Goal: Task Accomplishment & Management: Use online tool/utility

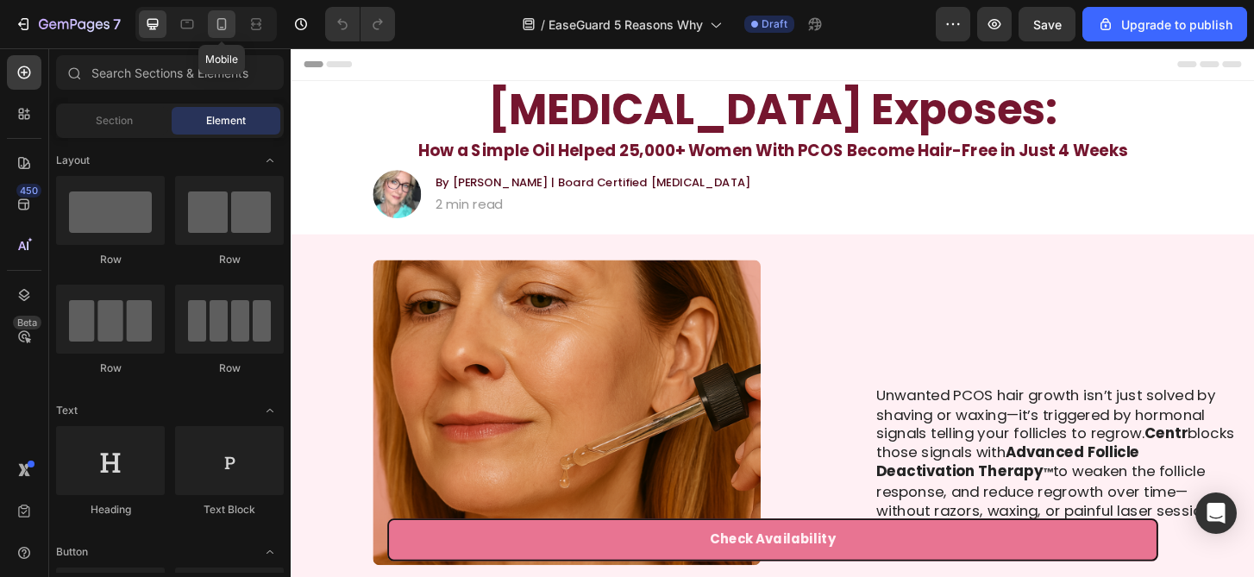
click at [225, 19] on icon at bounding box center [221, 24] width 9 height 12
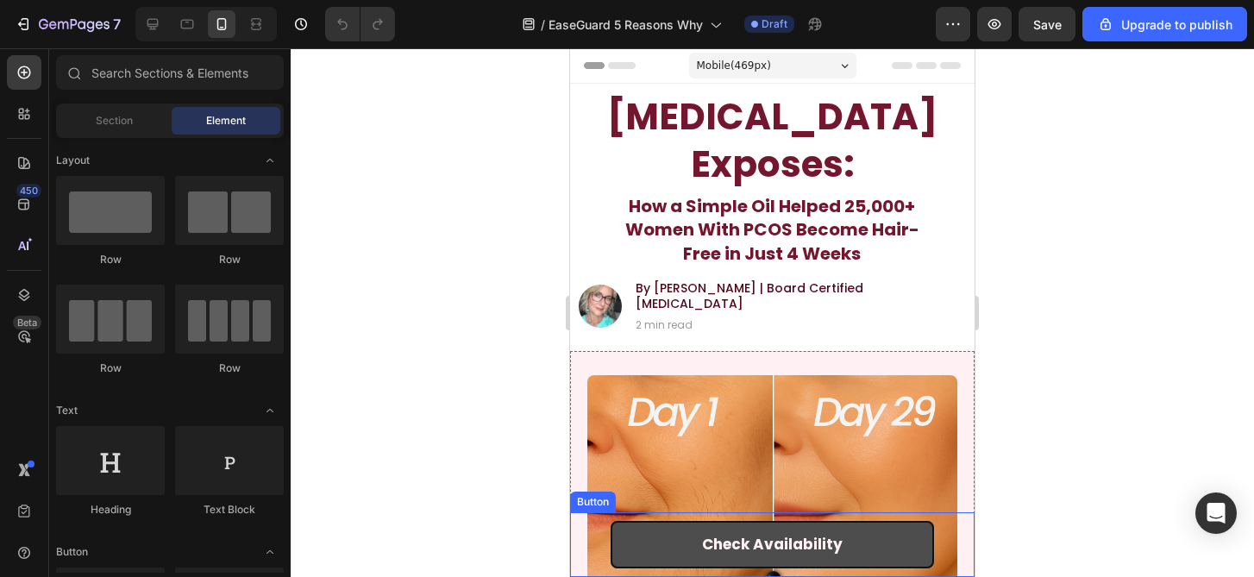
click at [904, 554] on link "Check Availability" at bounding box center [772, 544] width 323 height 47
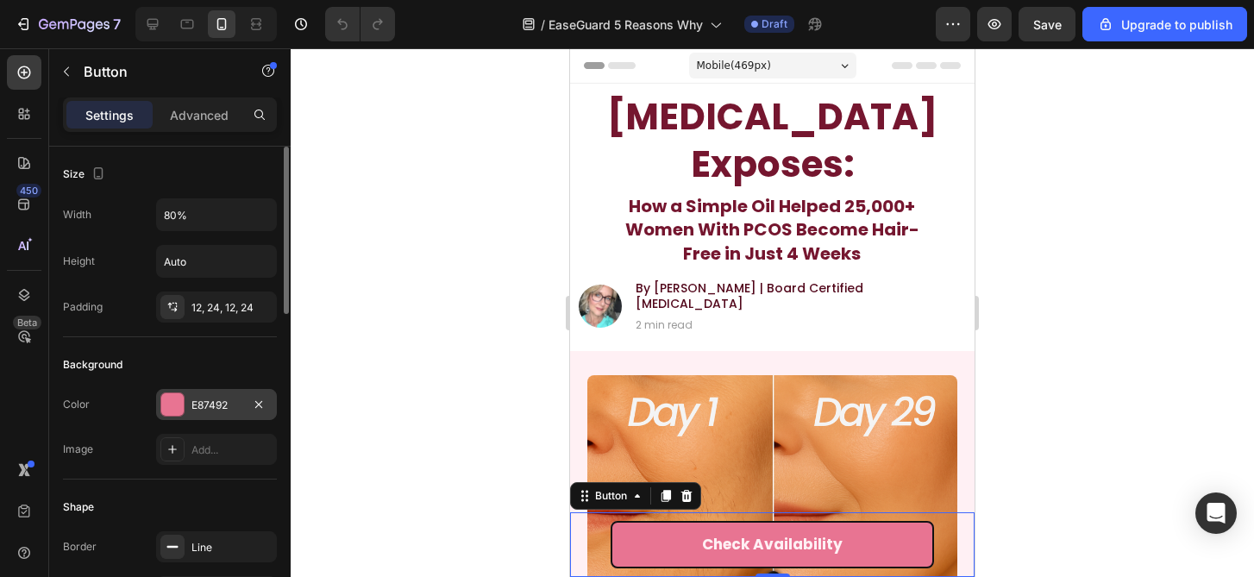
click at [197, 407] on div "E87492" at bounding box center [216, 406] width 50 height 16
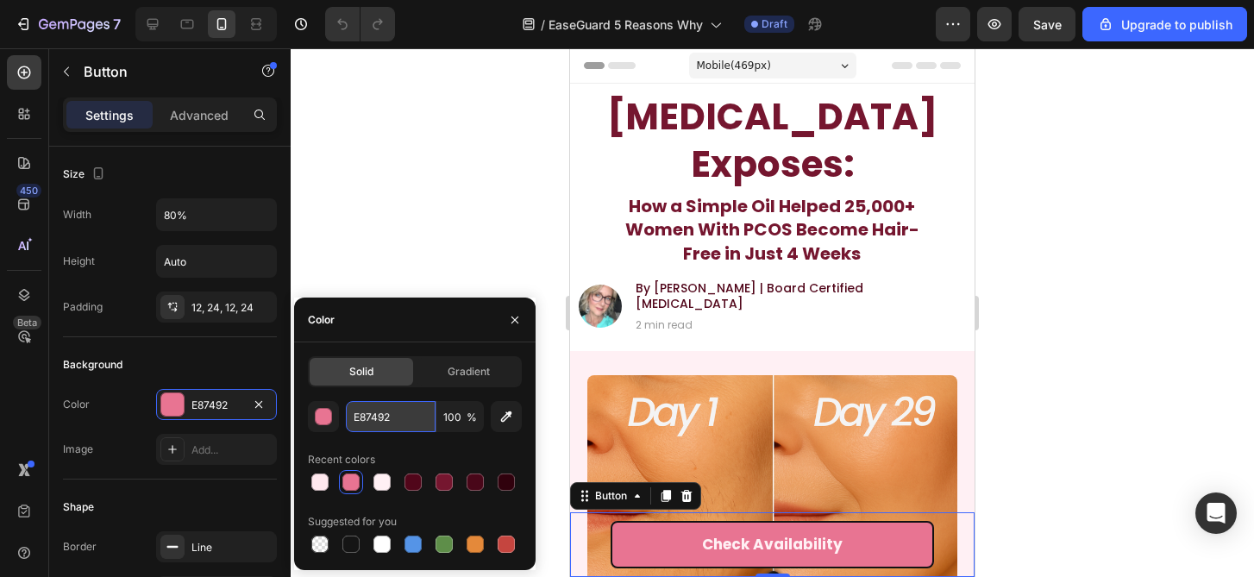
click at [373, 417] on input "E87492" at bounding box center [391, 416] width 90 height 31
paste input "0078DA"
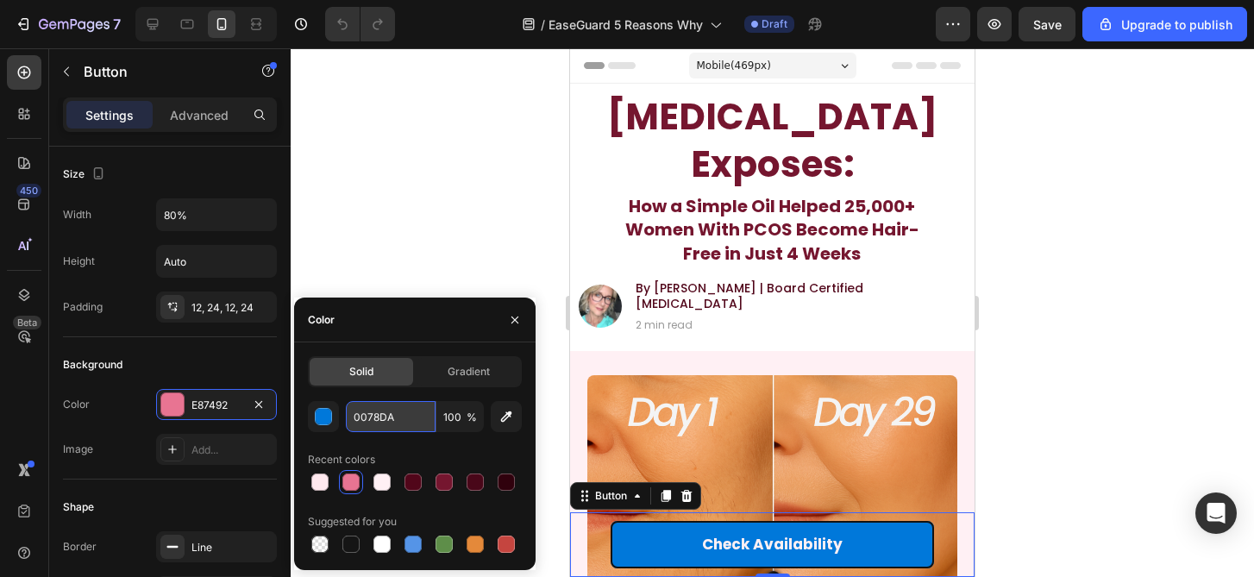
type input "0078DA"
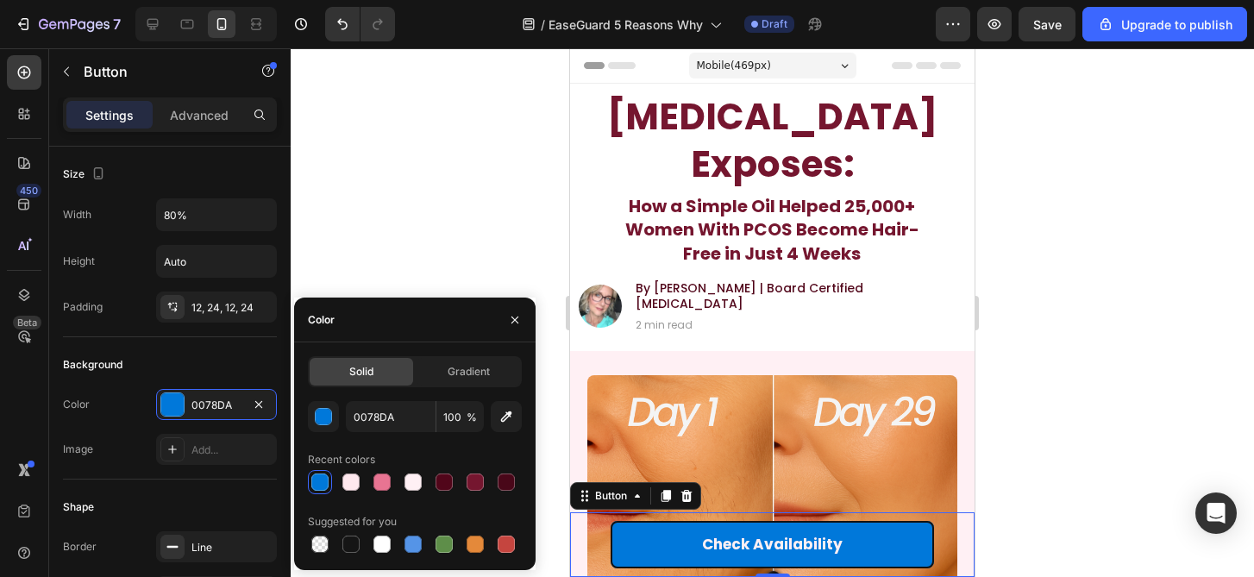
click at [1104, 406] on div at bounding box center [772, 312] width 963 height 529
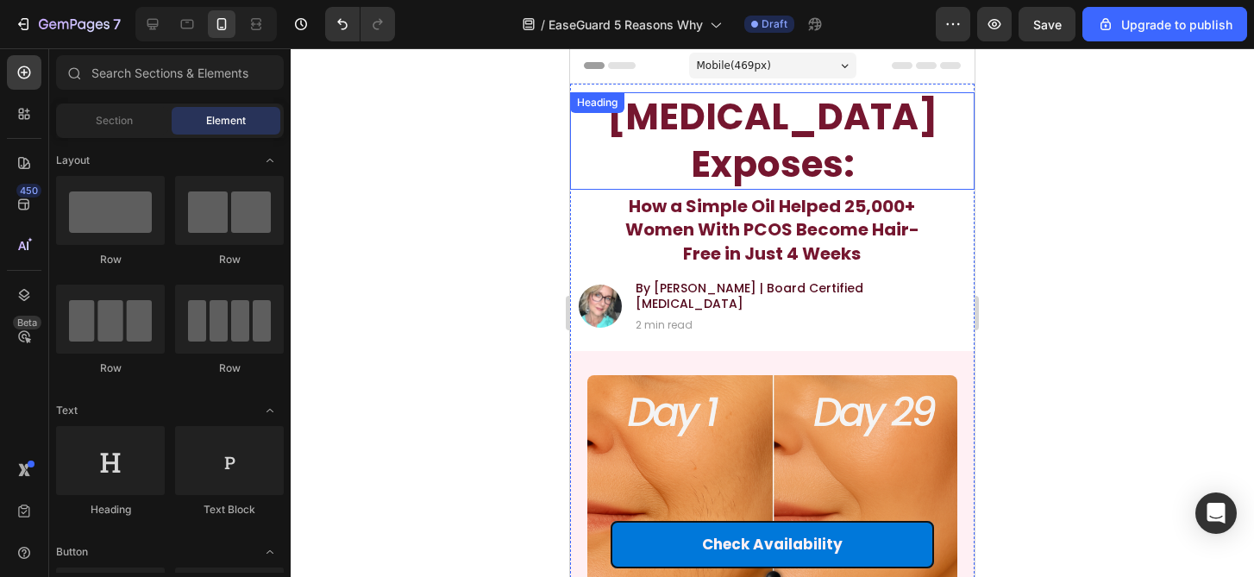
click at [839, 144] on h1 "[MEDICAL_DATA] Exposes:" at bounding box center [772, 140] width 387 height 97
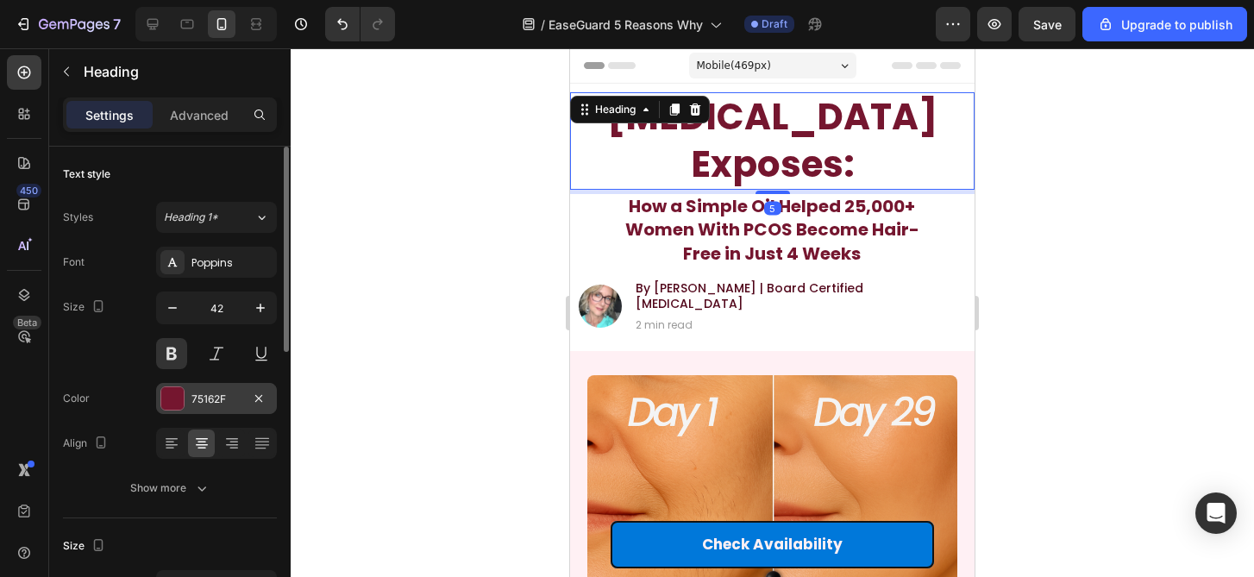
click at [211, 396] on div "75162F" at bounding box center [216, 400] width 50 height 16
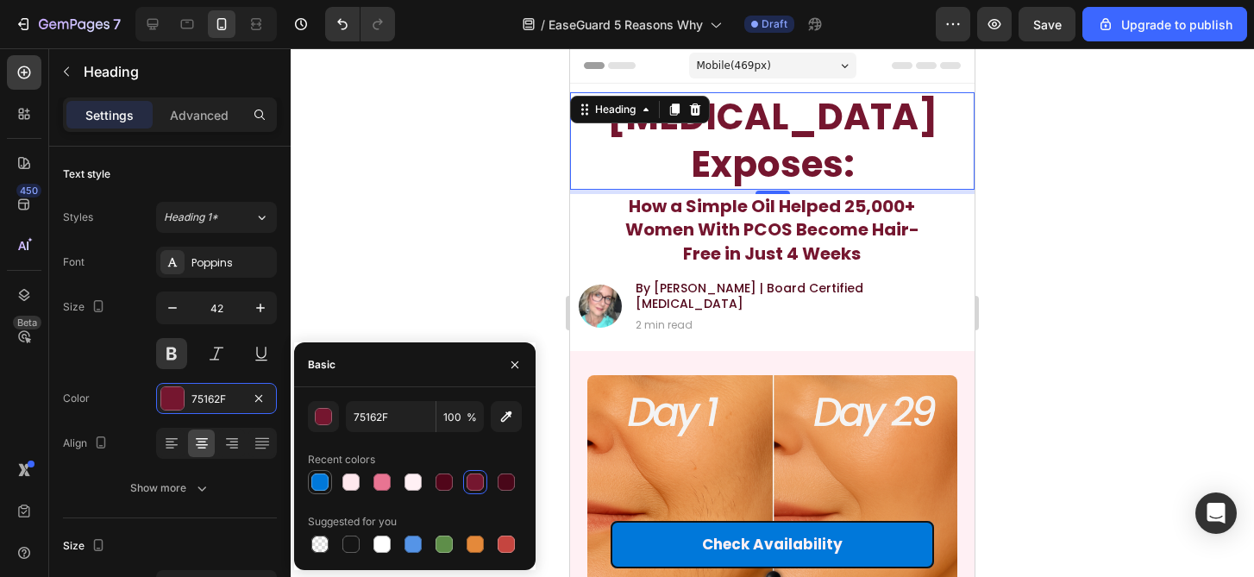
click at [326, 478] on div at bounding box center [319, 481] width 17 height 17
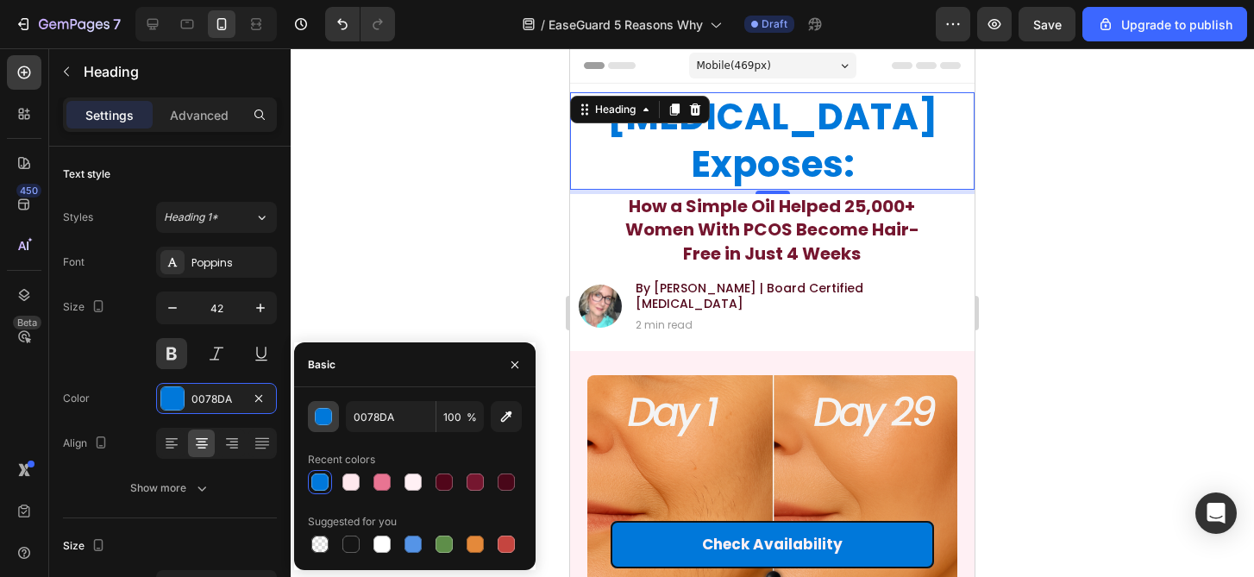
click at [335, 410] on button "button" at bounding box center [323, 416] width 31 height 31
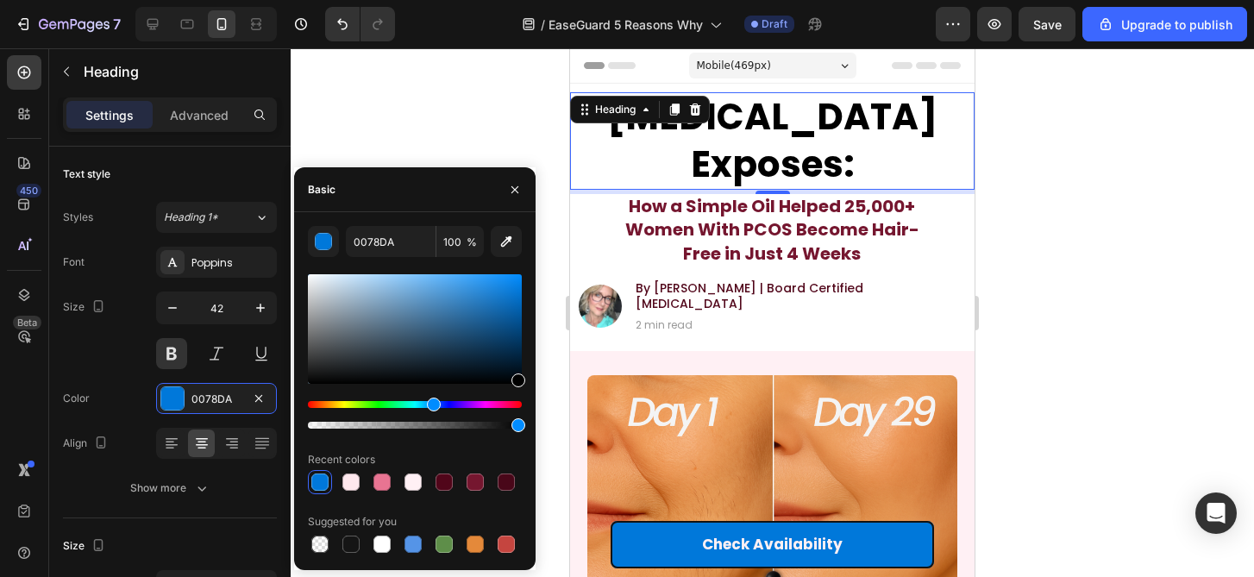
drag, startPoint x: 521, startPoint y: 299, endPoint x: 530, endPoint y: 409, distance: 109.9
click at [530, 409] on div "0078DA 100 % Recent colors Suggested for you" at bounding box center [414, 391] width 241 height 330
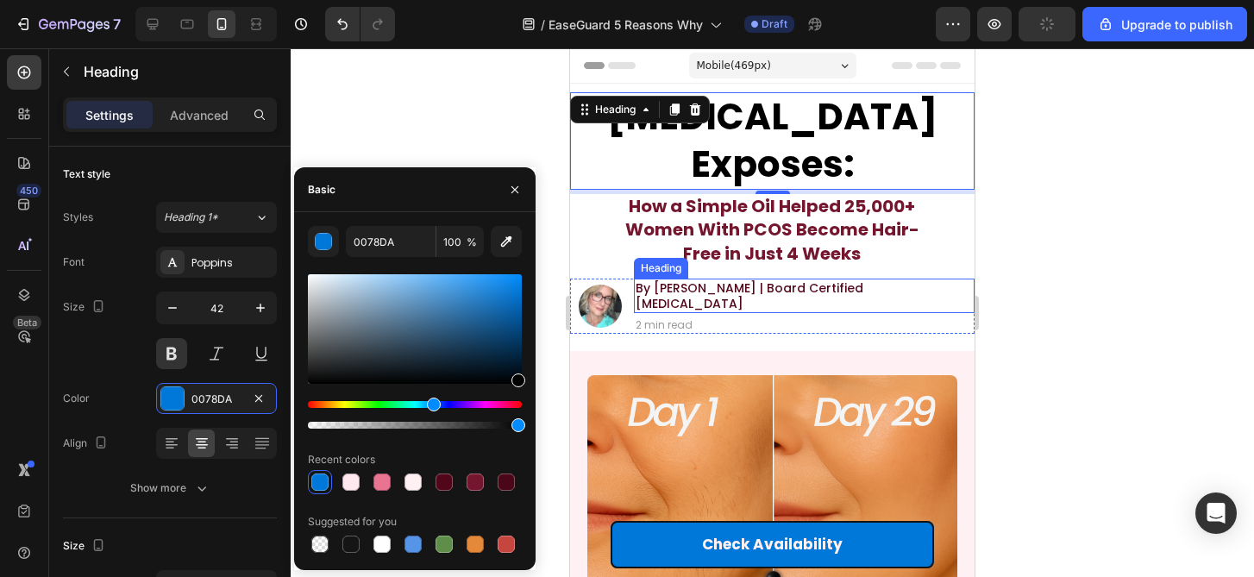
type input "000000"
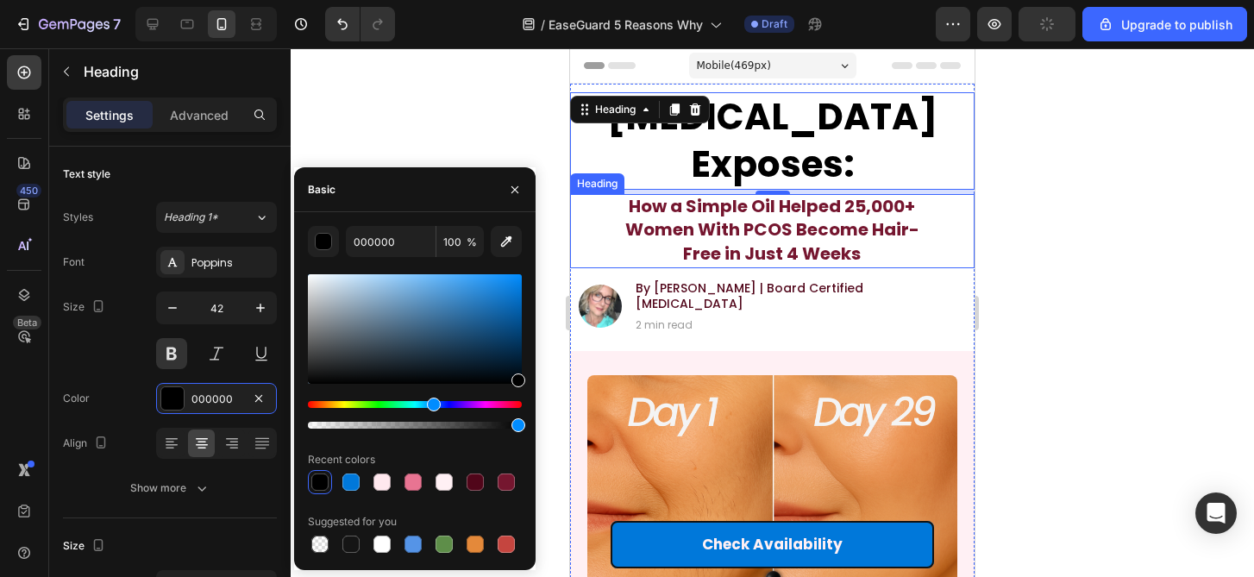
click at [810, 232] on span "How a Simple Oil Helped 25,000+ Women With PCOS Become Hair-Free in Just 4 Weeks" at bounding box center [772, 229] width 294 height 71
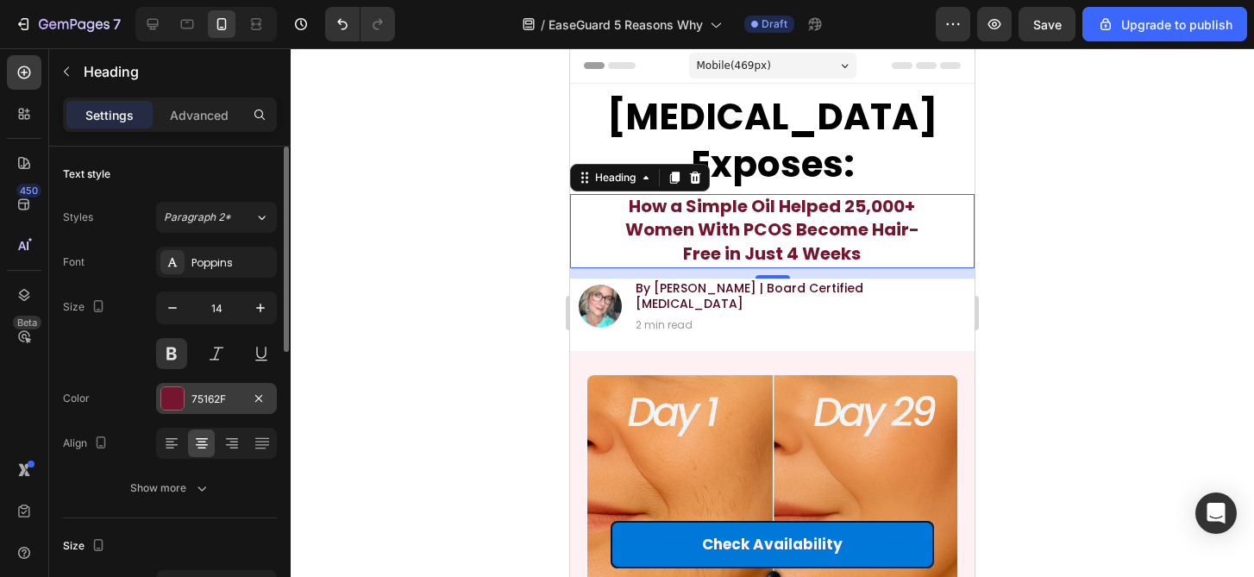
click at [188, 397] on div "75162F" at bounding box center [216, 398] width 121 height 31
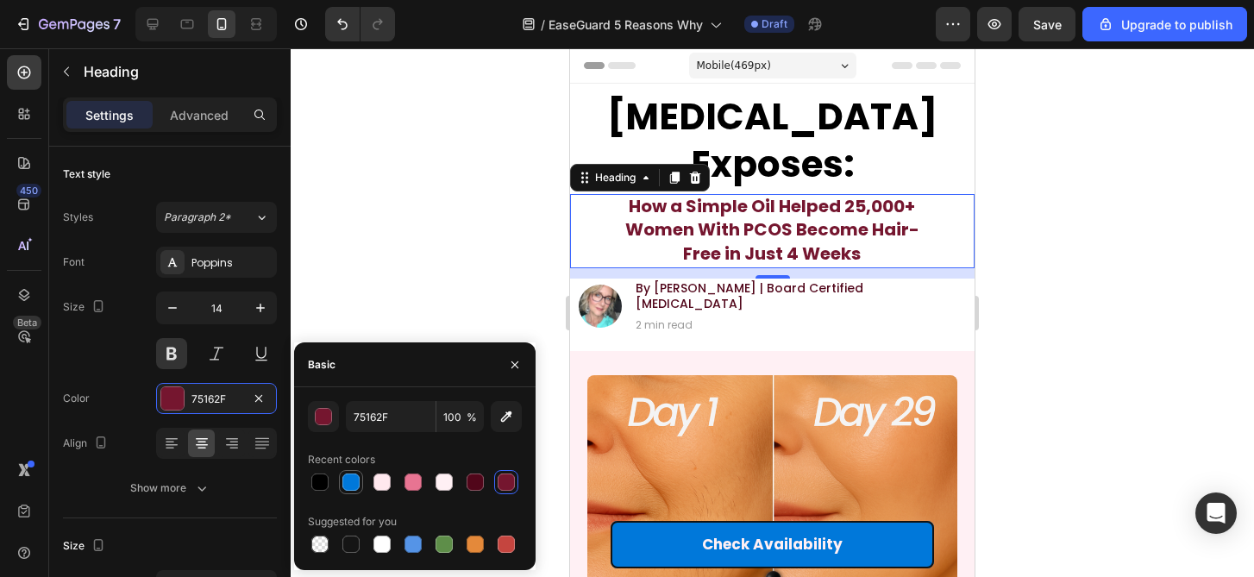
click at [348, 480] on div at bounding box center [350, 481] width 17 height 17
type input "0078DA"
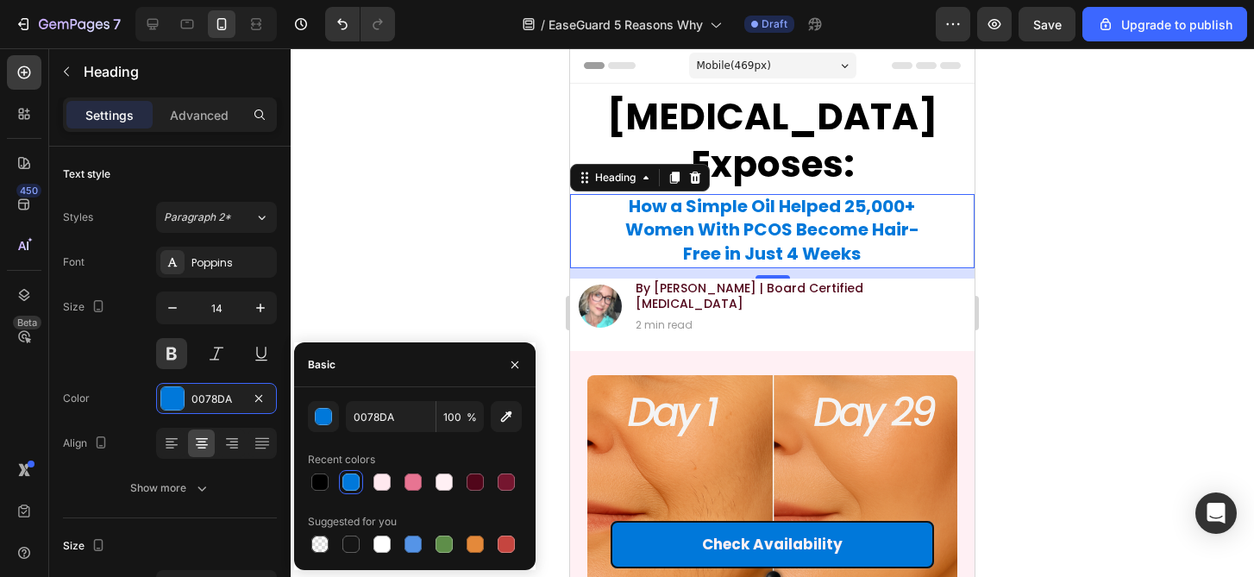
click at [1044, 304] on div at bounding box center [772, 312] width 963 height 529
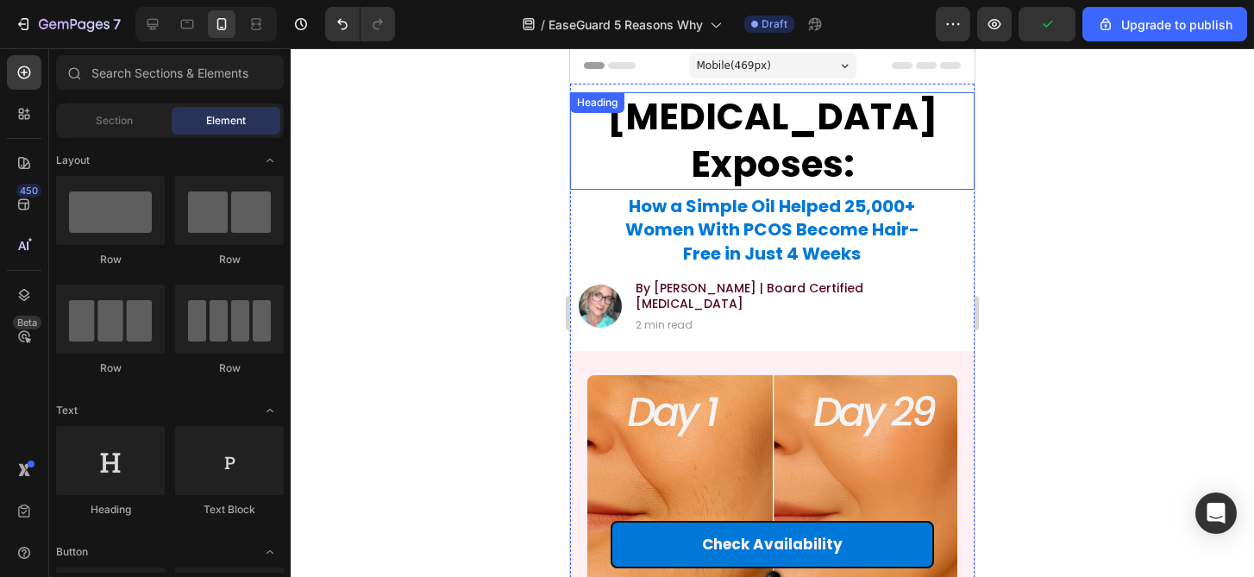
click at [789, 144] on h1 "[MEDICAL_DATA] Exposes:" at bounding box center [772, 140] width 387 height 97
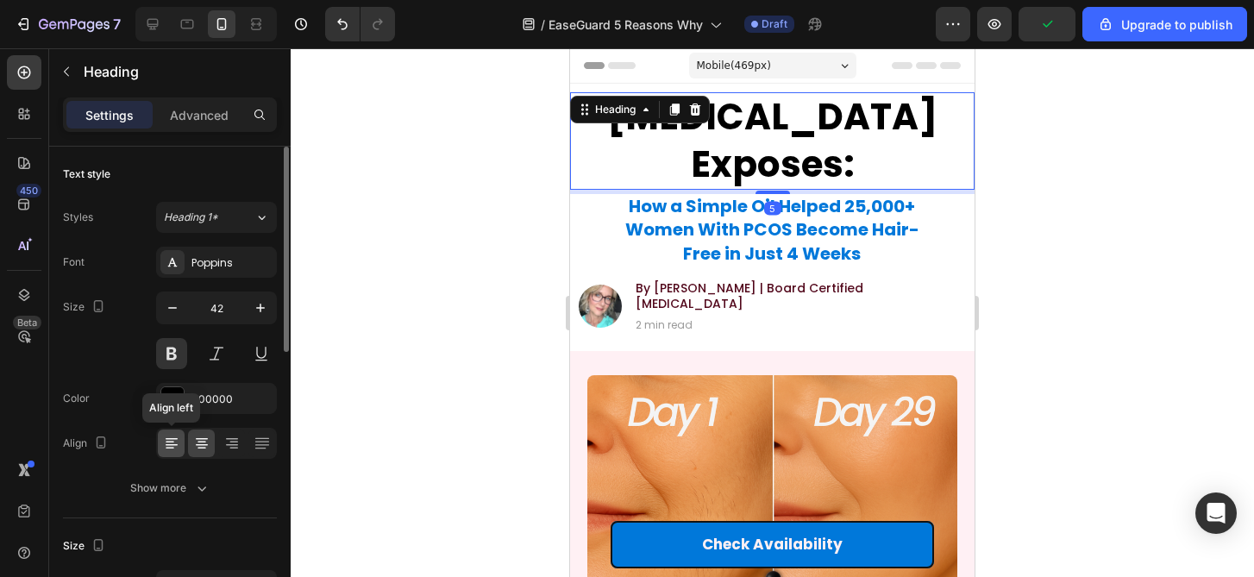
click at [182, 442] on div at bounding box center [171, 443] width 27 height 28
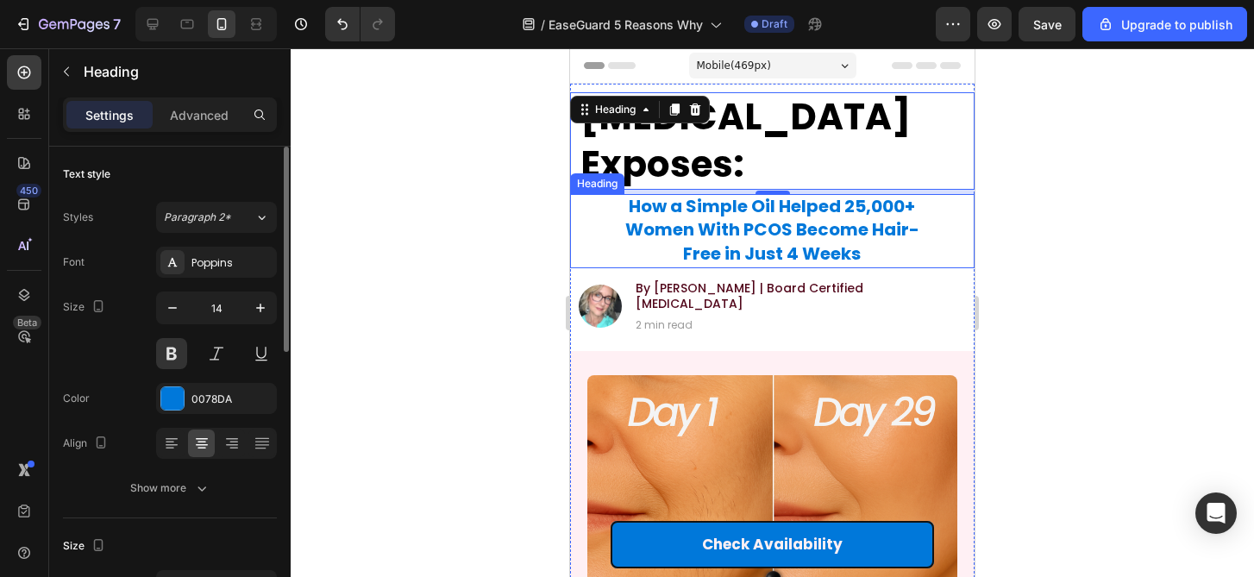
click at [616, 209] on h1 "How a Simple Oil Helped 25,000+ Women With PCOS Become Hair-Free in Just 4 Weeks" at bounding box center [772, 231] width 329 height 74
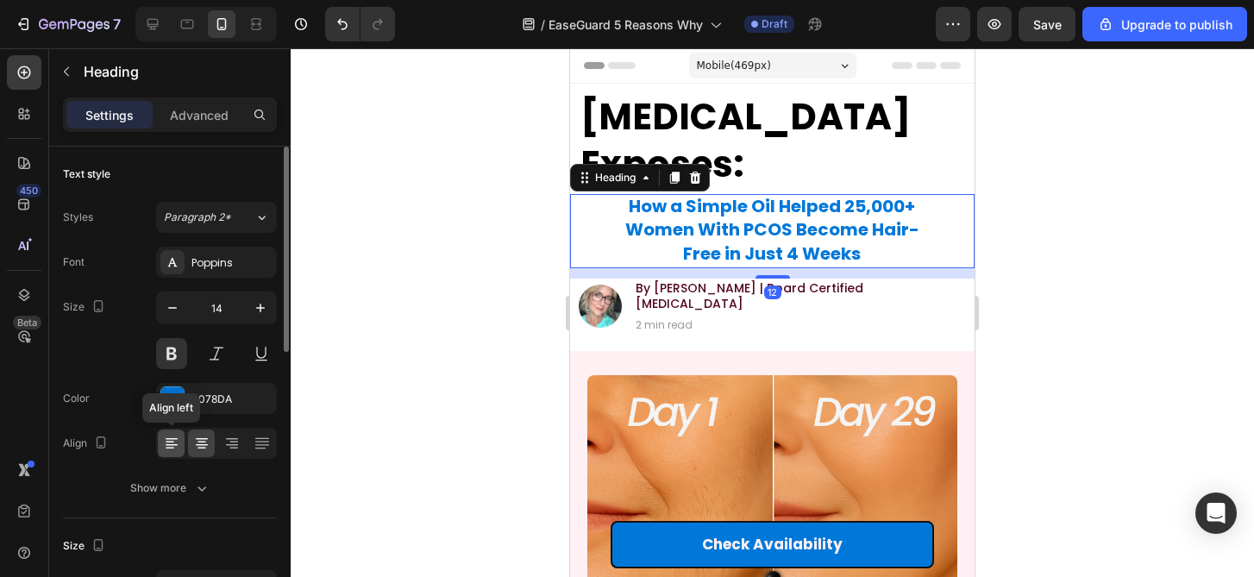
click at [174, 439] on icon at bounding box center [172, 439] width 12 height 2
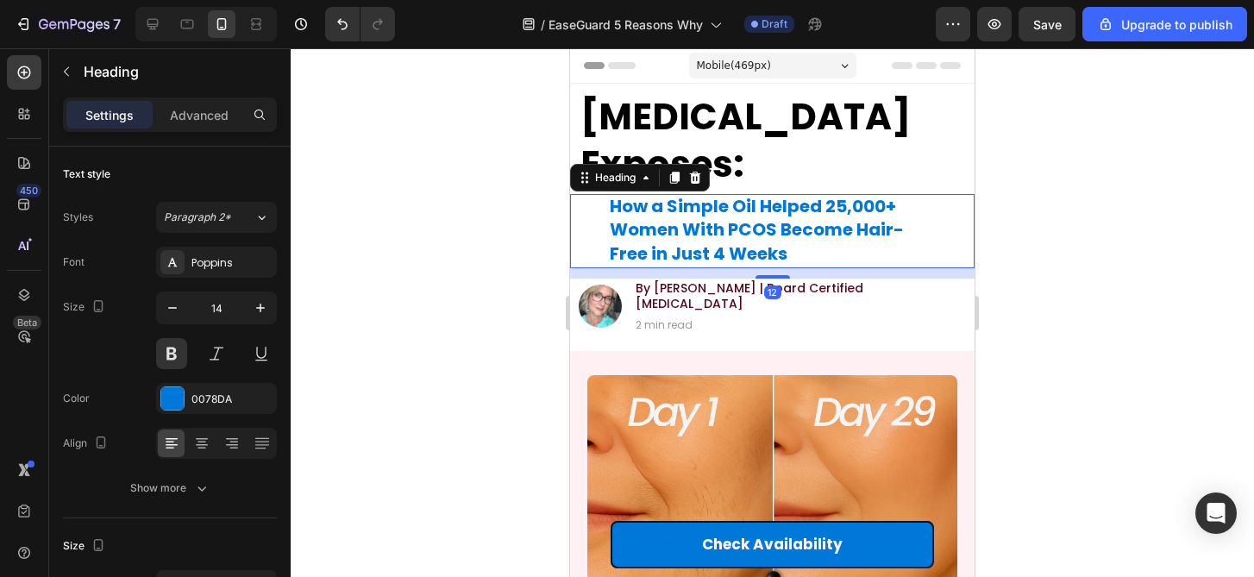
click at [437, 280] on div at bounding box center [772, 312] width 963 height 529
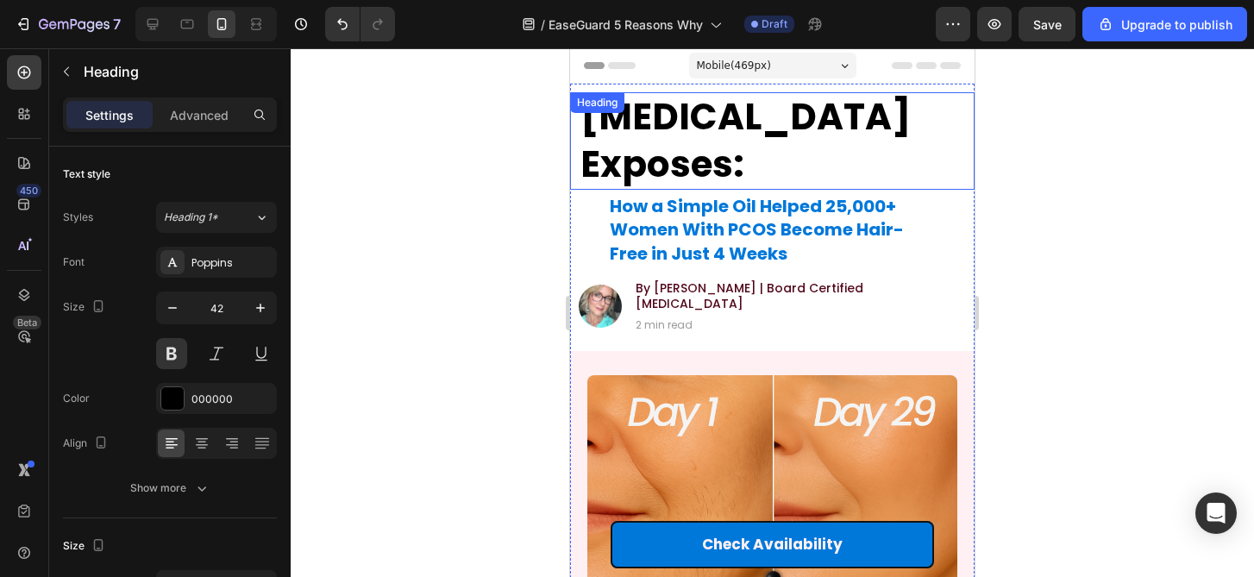
click at [656, 150] on h1 "[MEDICAL_DATA] Exposes:" at bounding box center [772, 140] width 387 height 97
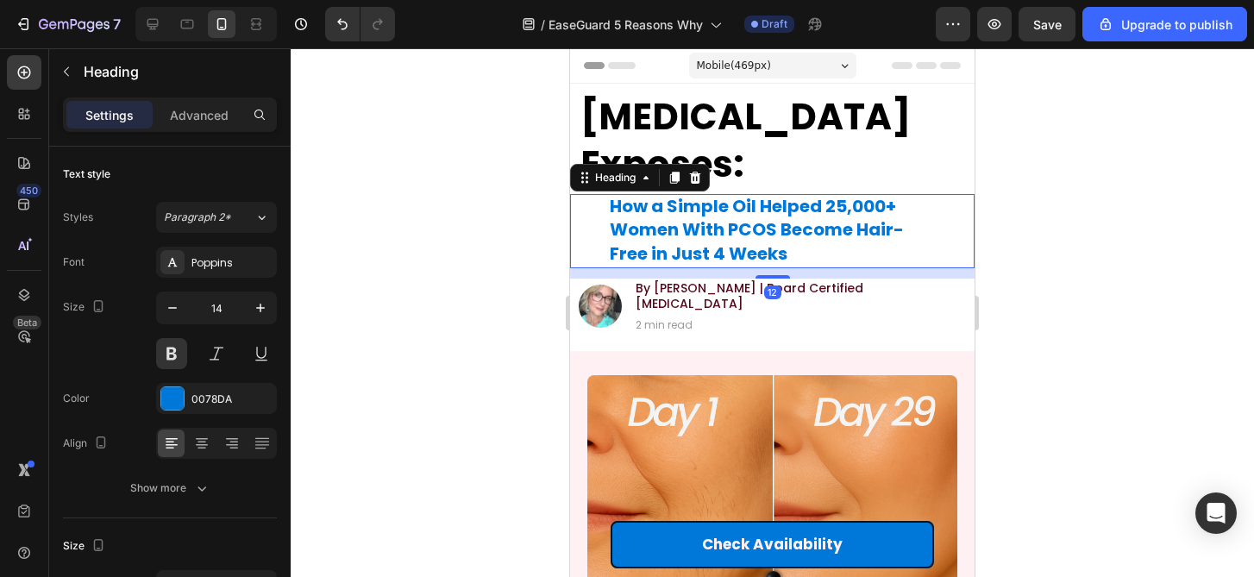
click at [647, 257] on span "How a Simple Oil Helped 25,000+ Women With PCOS Become Hair-Free in Just 4 Weeks" at bounding box center [757, 229] width 294 height 71
click at [486, 311] on div at bounding box center [772, 312] width 963 height 529
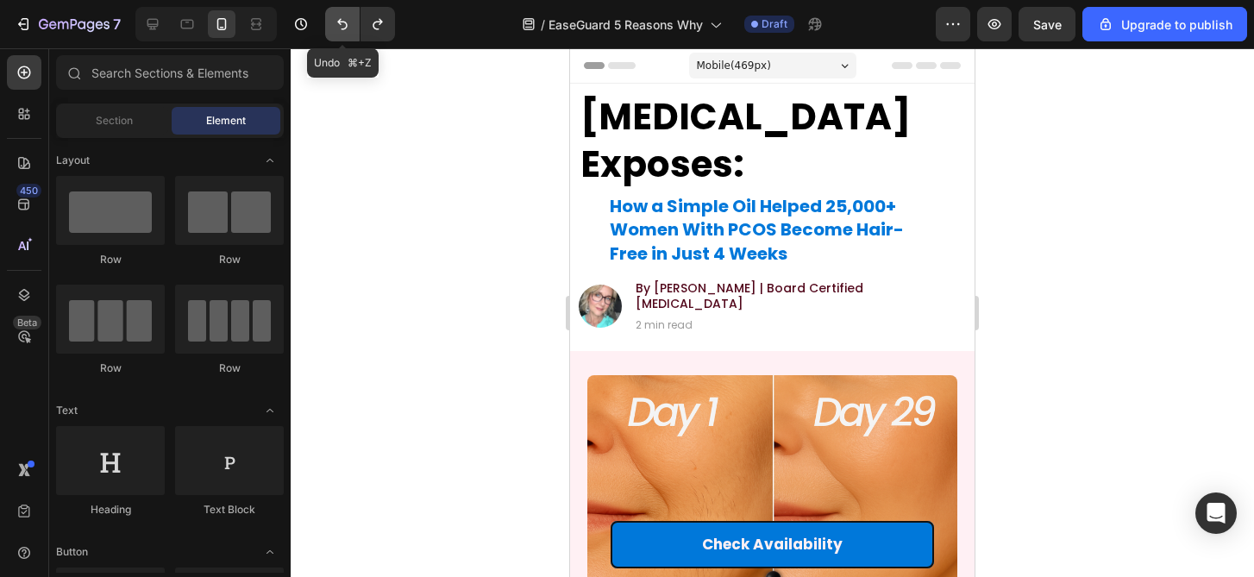
click at [342, 10] on button "Undo/Redo" at bounding box center [342, 24] width 34 height 34
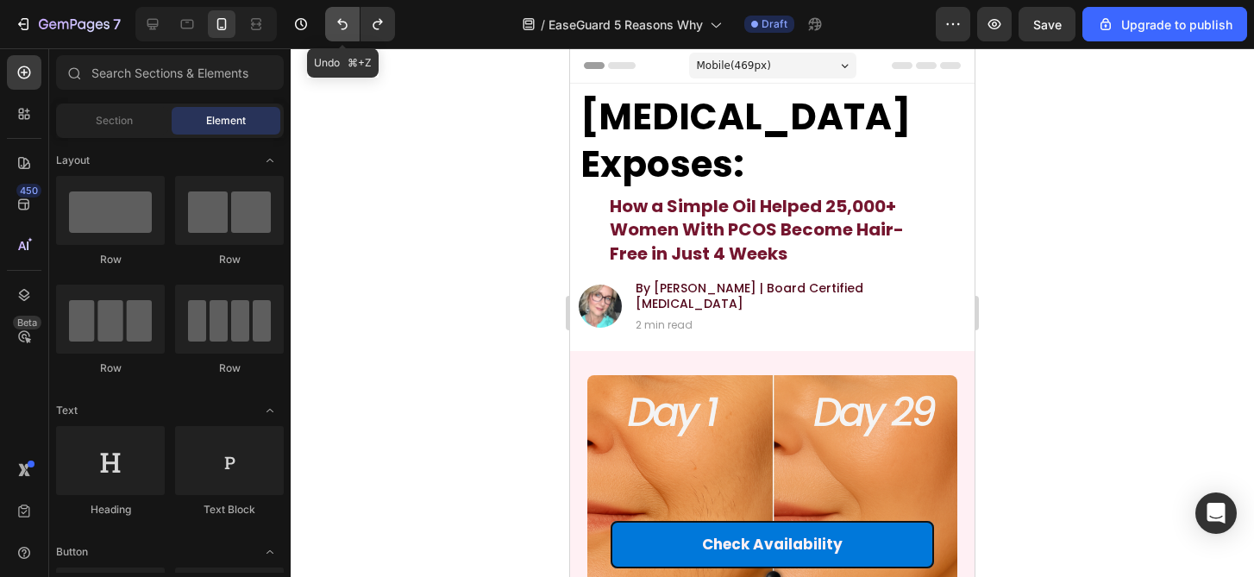
click at [342, 10] on button "Undo/Redo" at bounding box center [342, 24] width 34 height 34
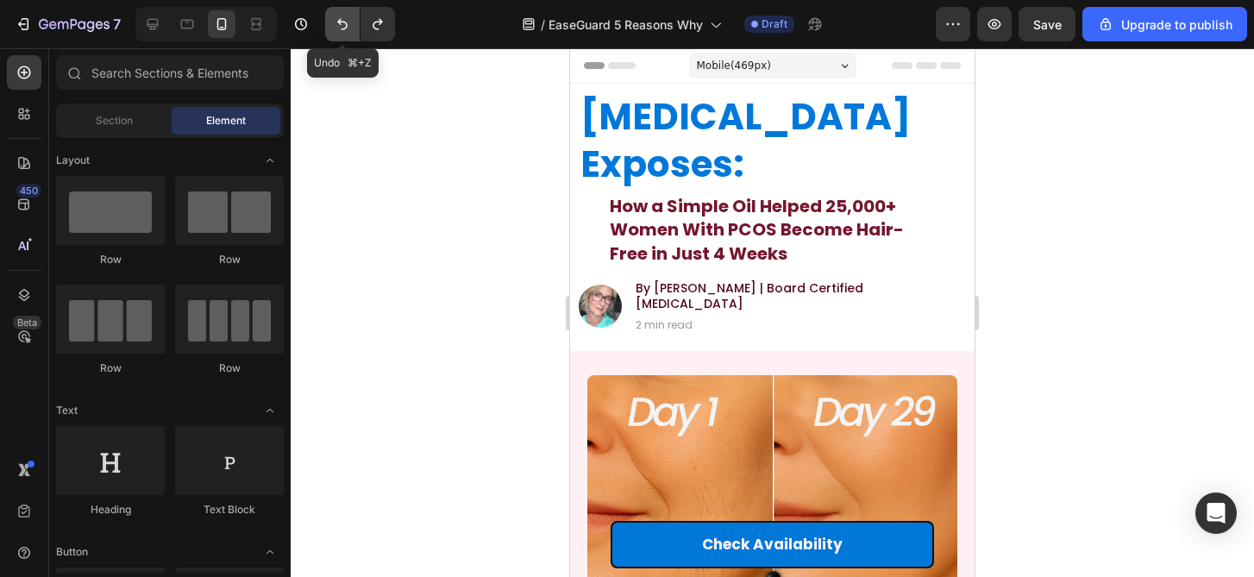
click at [342, 10] on button "Undo/Redo" at bounding box center [342, 24] width 34 height 34
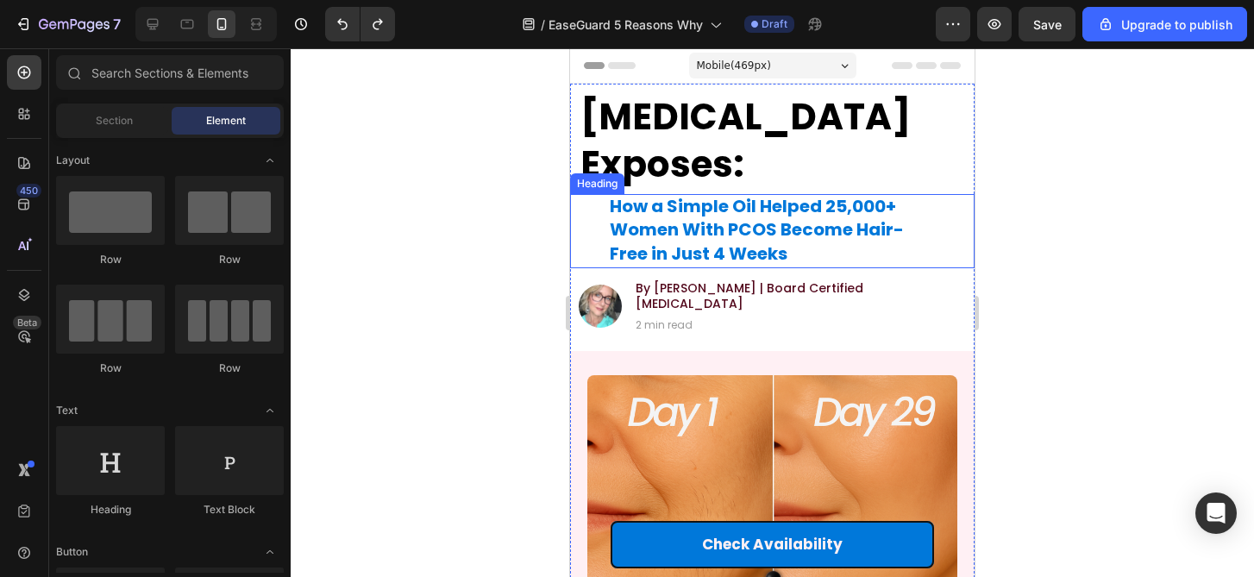
click at [803, 220] on span "How a Simple Oil Helped 25,000+ Women With PCOS Become Hair-Free in Just 4 Weeks" at bounding box center [757, 229] width 294 height 71
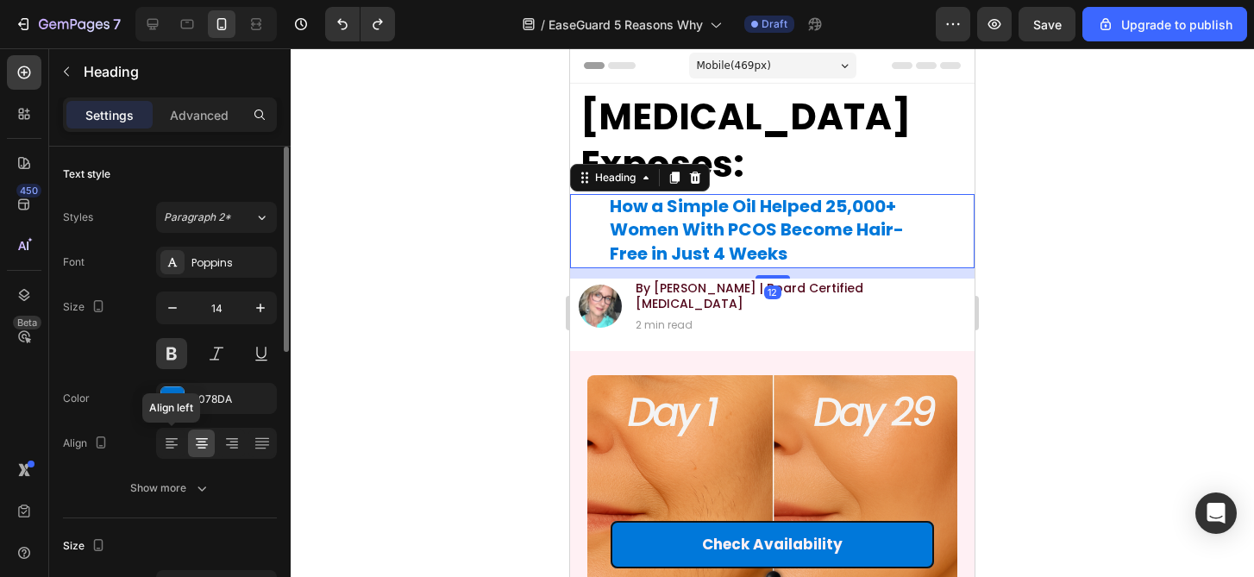
click at [195, 444] on icon at bounding box center [201, 443] width 17 height 17
click at [169, 444] on icon at bounding box center [172, 445] width 12 height 2
click at [197, 443] on icon at bounding box center [201, 443] width 17 height 17
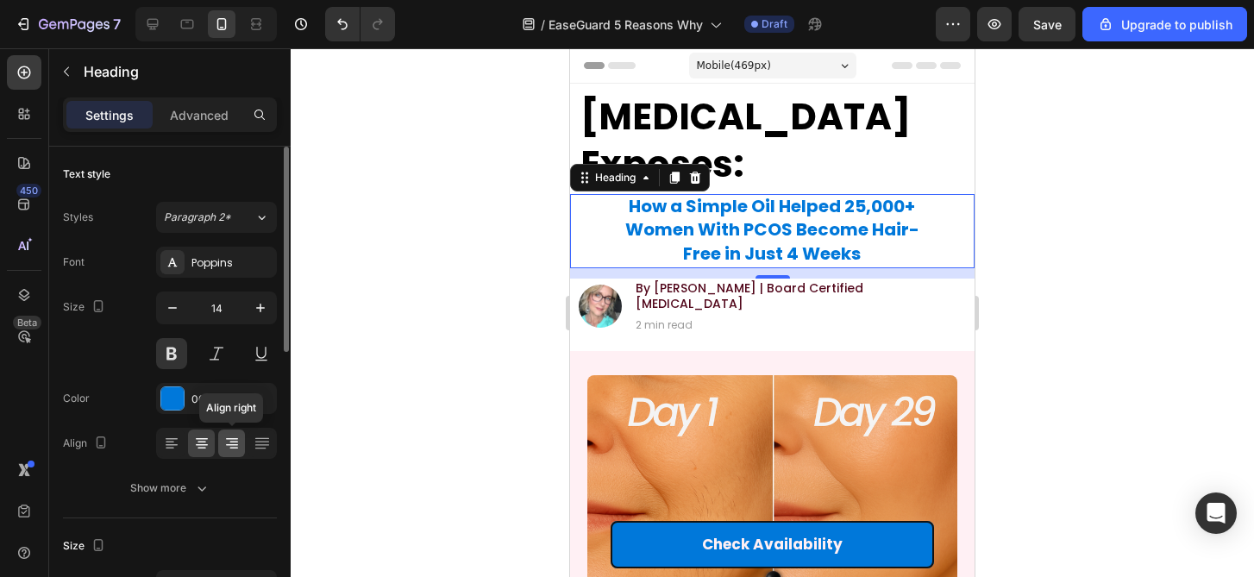
click at [235, 443] on icon at bounding box center [231, 443] width 17 height 17
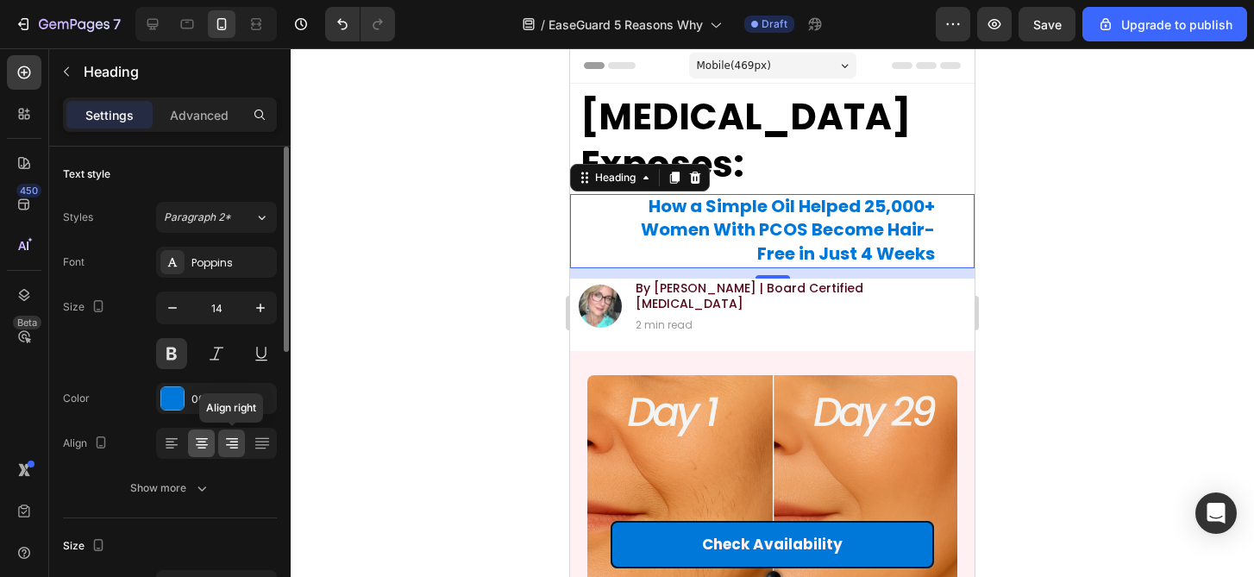
click at [193, 446] on icon at bounding box center [201, 443] width 17 height 17
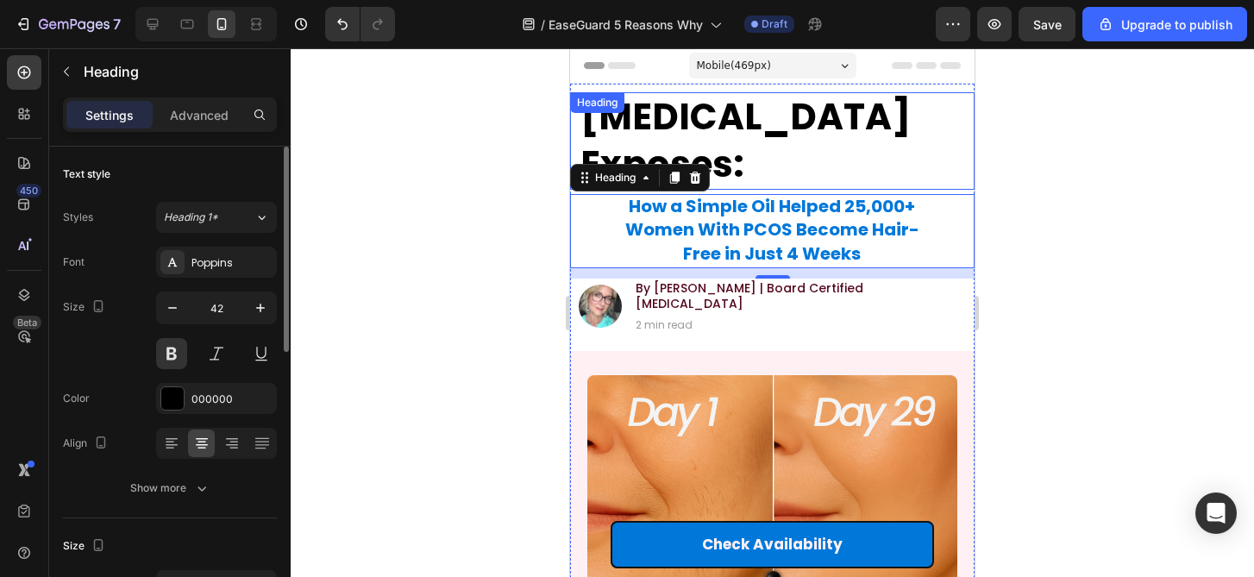
click at [903, 144] on h1 "[MEDICAL_DATA] Exposes:" at bounding box center [772, 140] width 387 height 97
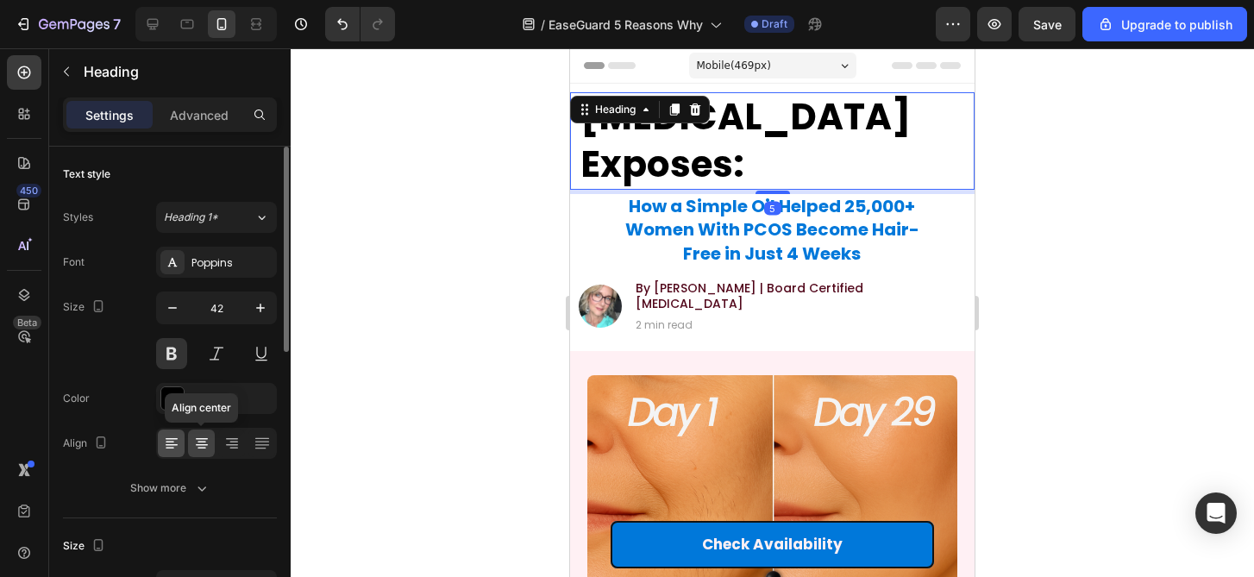
click at [184, 448] on div "Align center" at bounding box center [216, 443] width 121 height 31
click at [200, 448] on icon at bounding box center [201, 443] width 17 height 17
click at [237, 445] on icon at bounding box center [231, 443] width 17 height 17
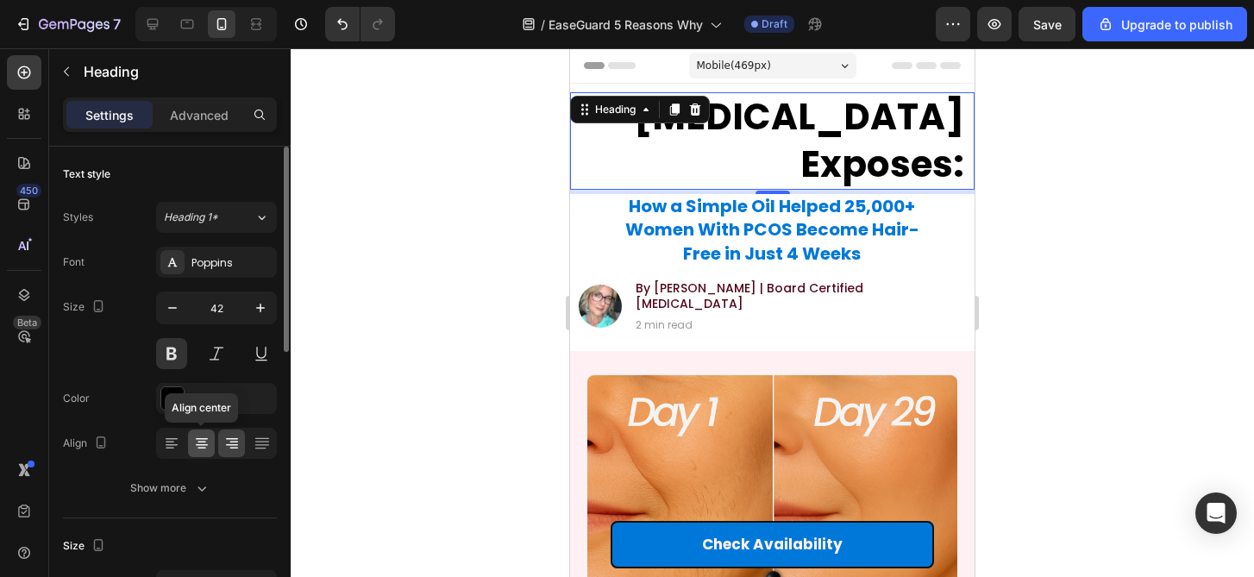
click at [202, 445] on icon at bounding box center [201, 443] width 17 height 17
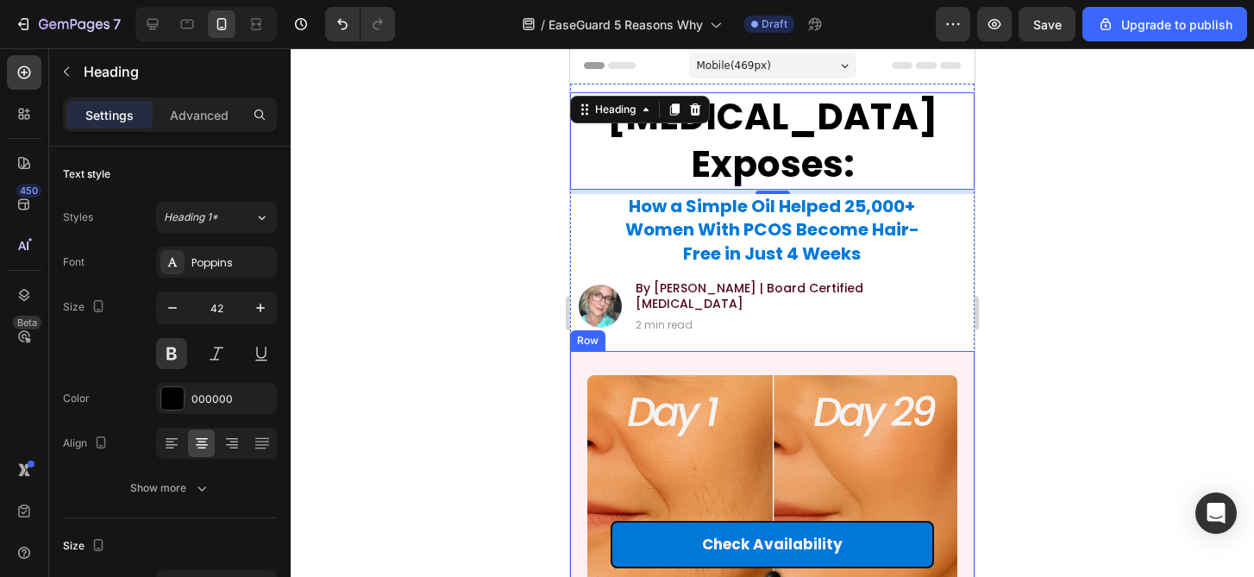
click at [1137, 295] on div at bounding box center [772, 312] width 963 height 529
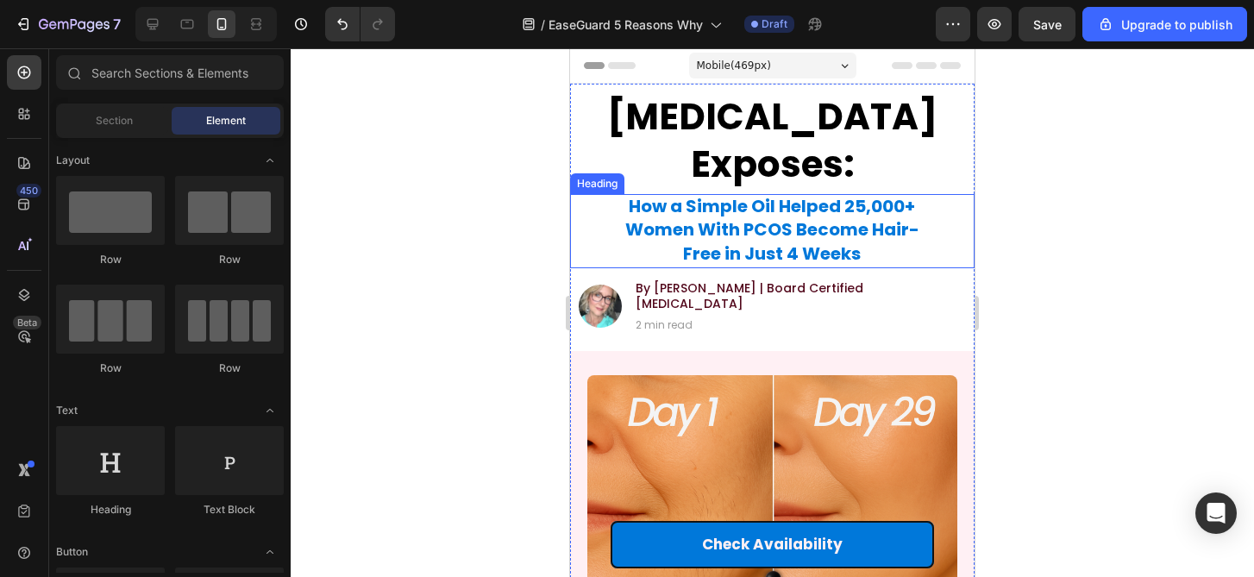
click at [808, 260] on span "How a Simple Oil Helped 25,000+ Women With PCOS Become Hair-Free in Just 4 Weeks" at bounding box center [772, 229] width 294 height 71
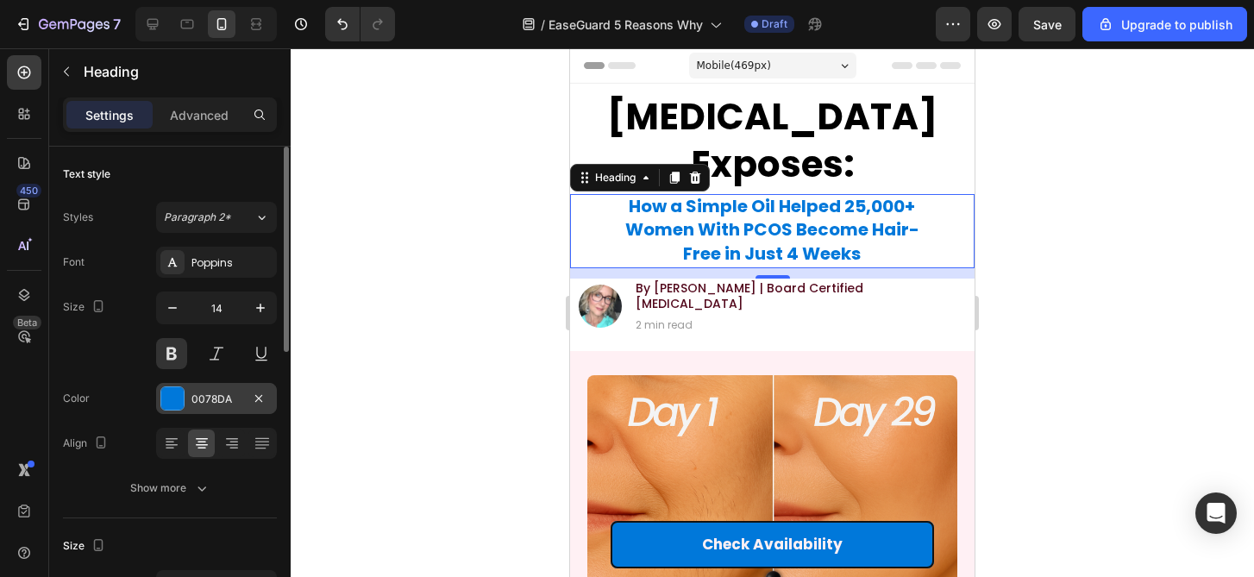
click at [205, 393] on div "0078DA" at bounding box center [216, 400] width 50 height 16
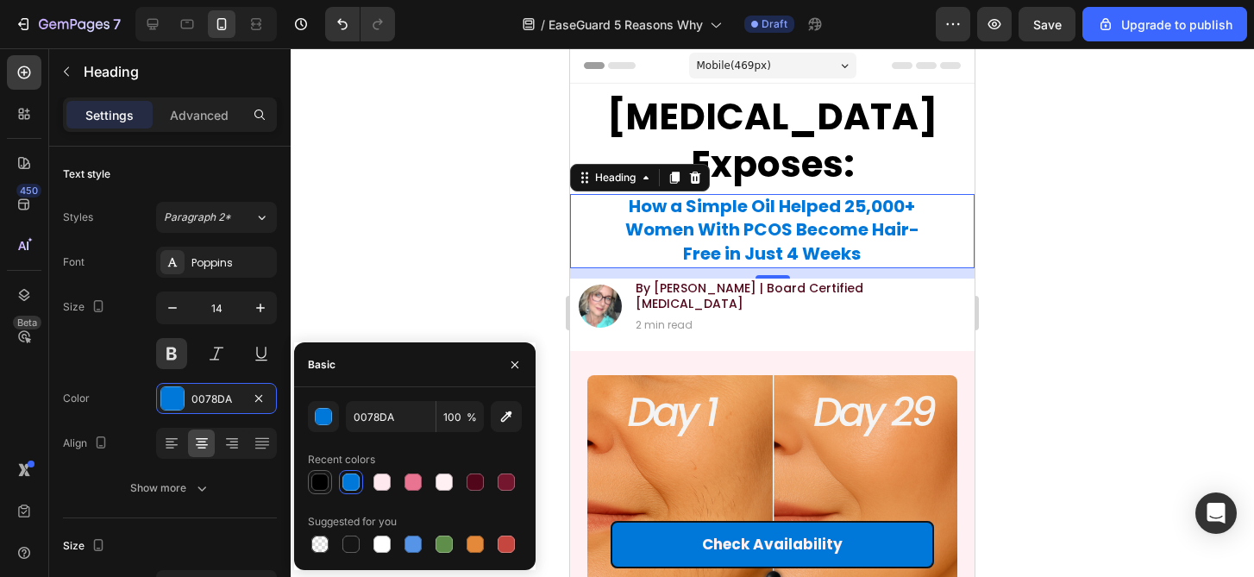
click at [324, 480] on div at bounding box center [319, 481] width 17 height 17
type input "000000"
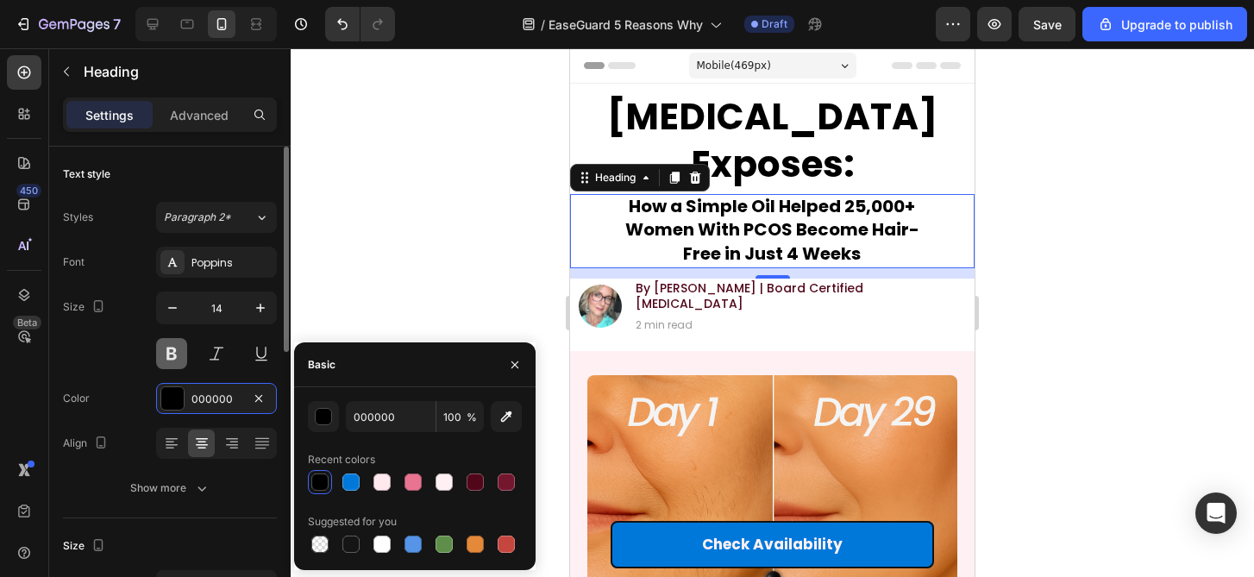
click at [160, 352] on button at bounding box center [171, 353] width 31 height 31
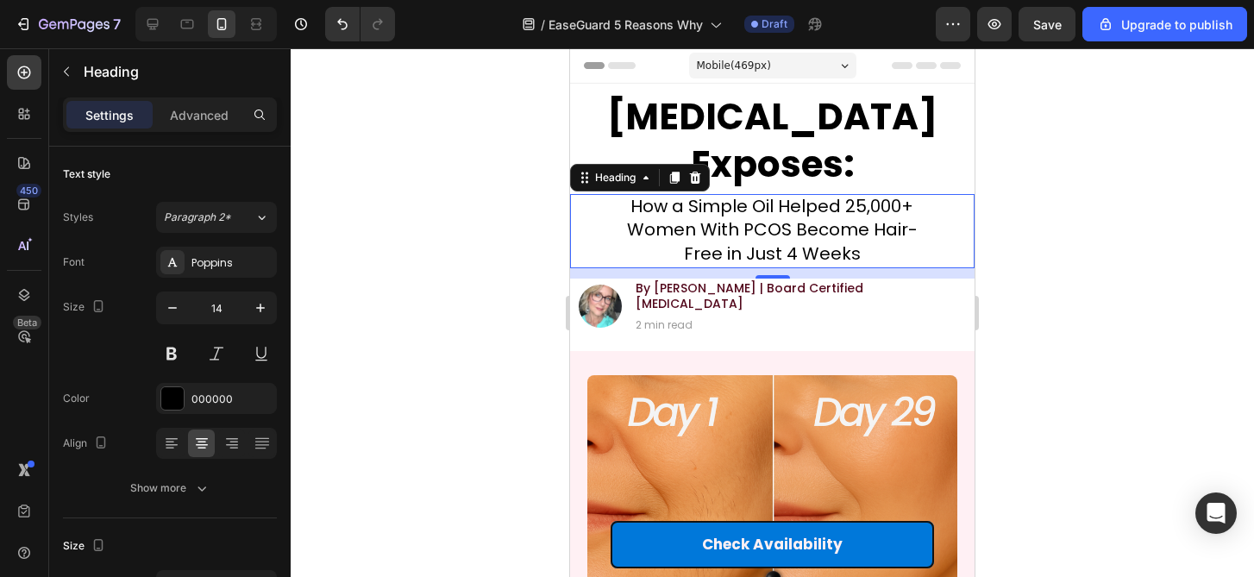
click at [462, 304] on div at bounding box center [772, 312] width 963 height 529
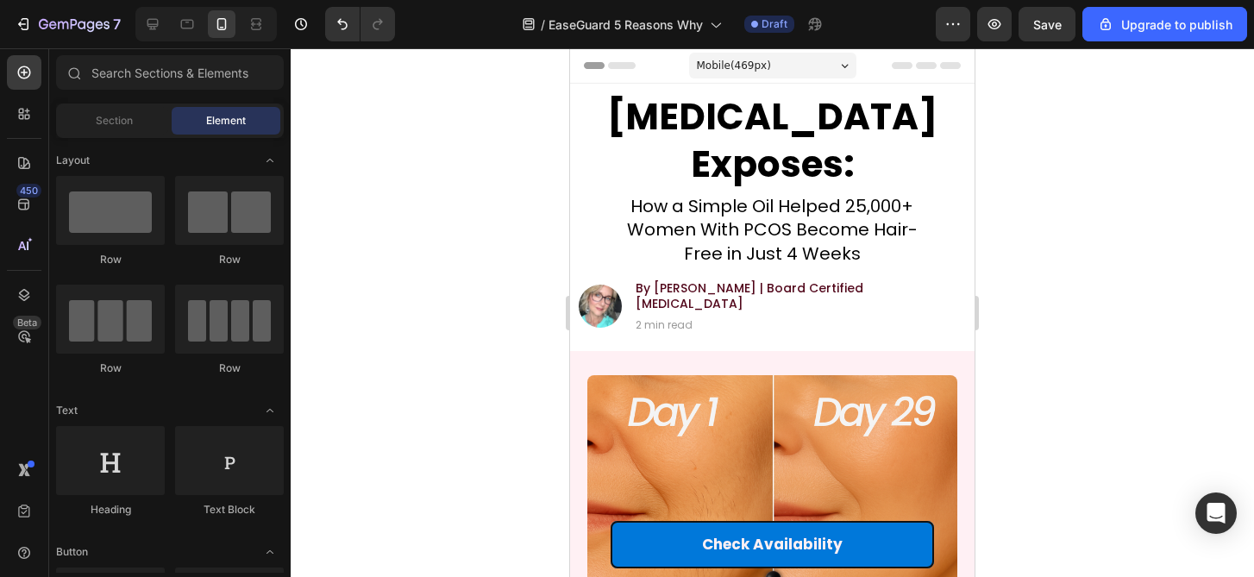
click at [462, 304] on div at bounding box center [772, 312] width 963 height 529
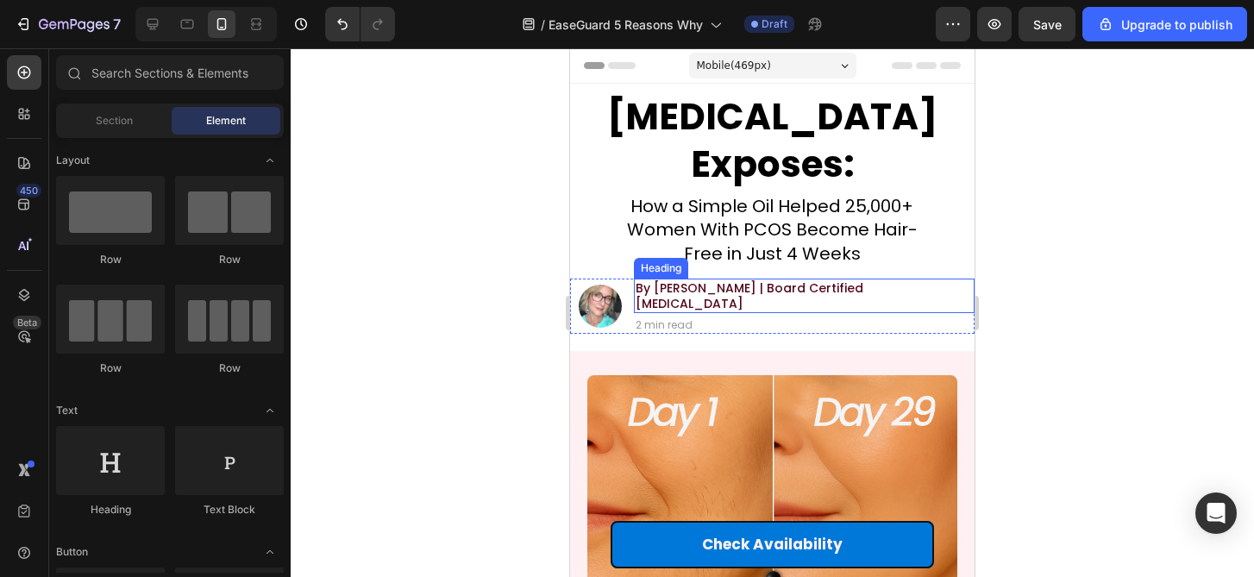
click at [798, 293] on h2 "By [PERSON_NAME] | Board Certified [MEDICAL_DATA]" at bounding box center [804, 296] width 341 height 34
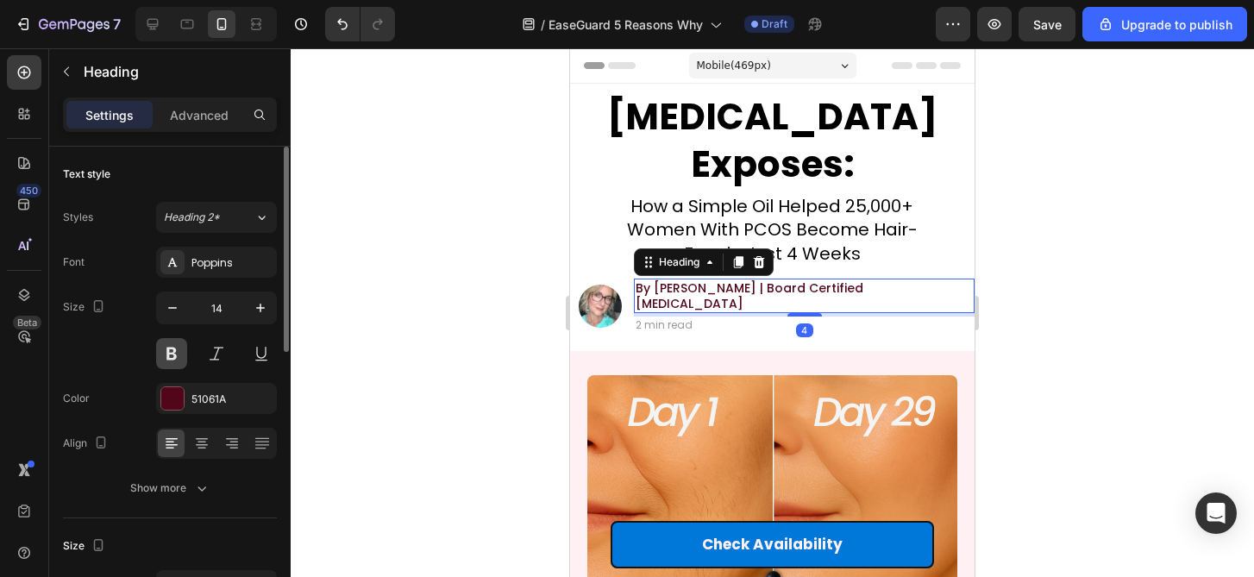
click at [169, 344] on button at bounding box center [171, 353] width 31 height 31
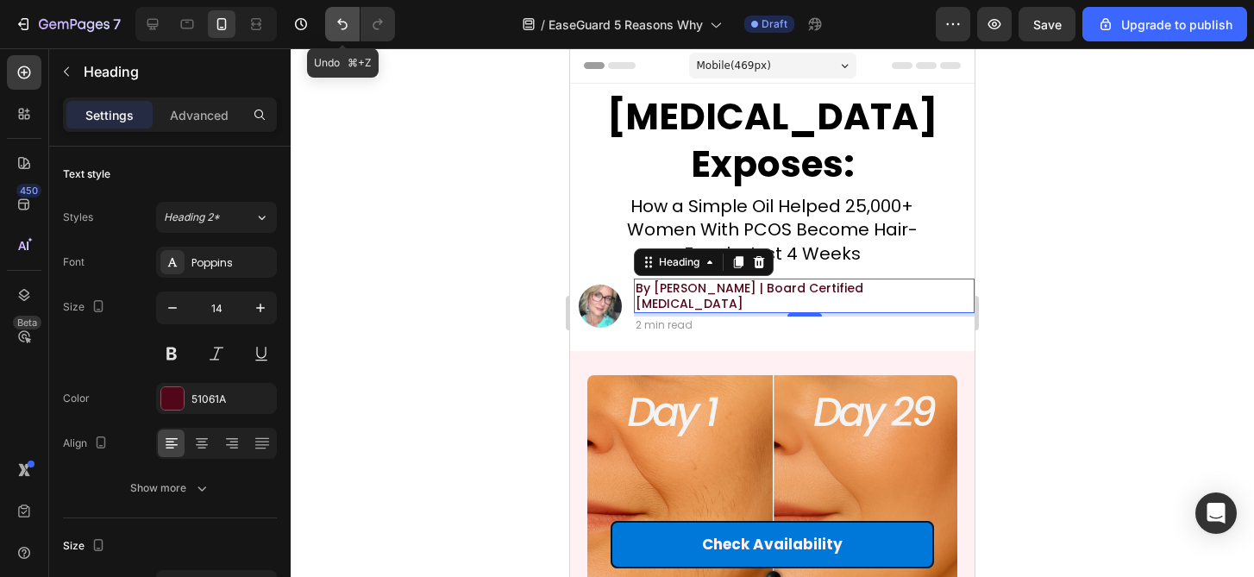
click at [340, 28] on icon "Undo/Redo" at bounding box center [342, 24] width 17 height 17
click at [426, 217] on div at bounding box center [772, 312] width 963 height 529
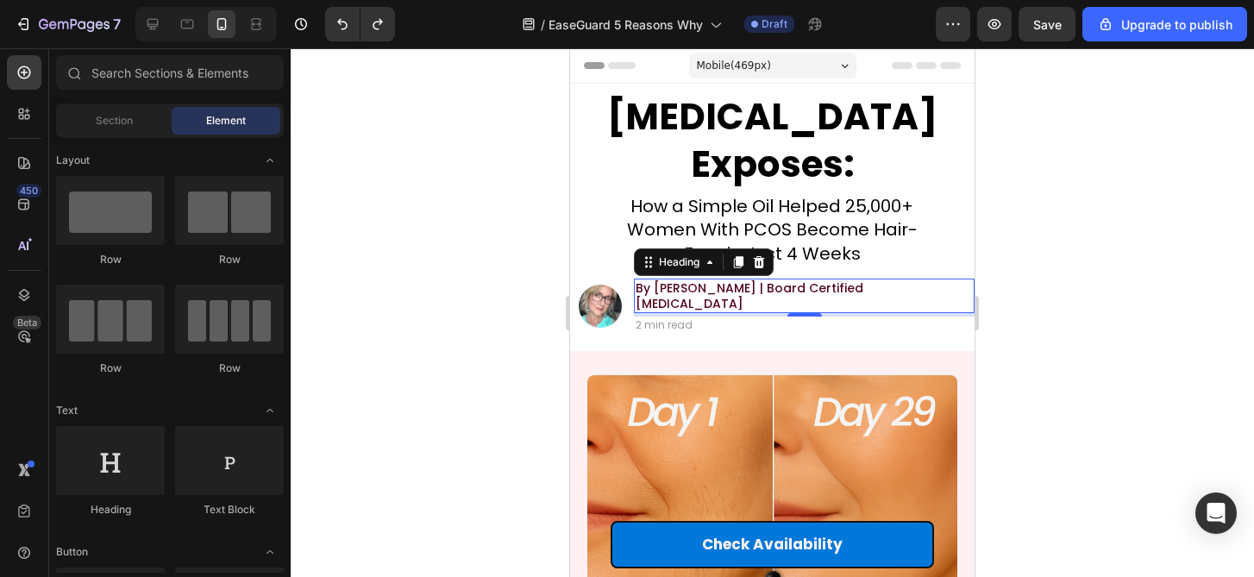
click at [426, 217] on div at bounding box center [772, 312] width 963 height 529
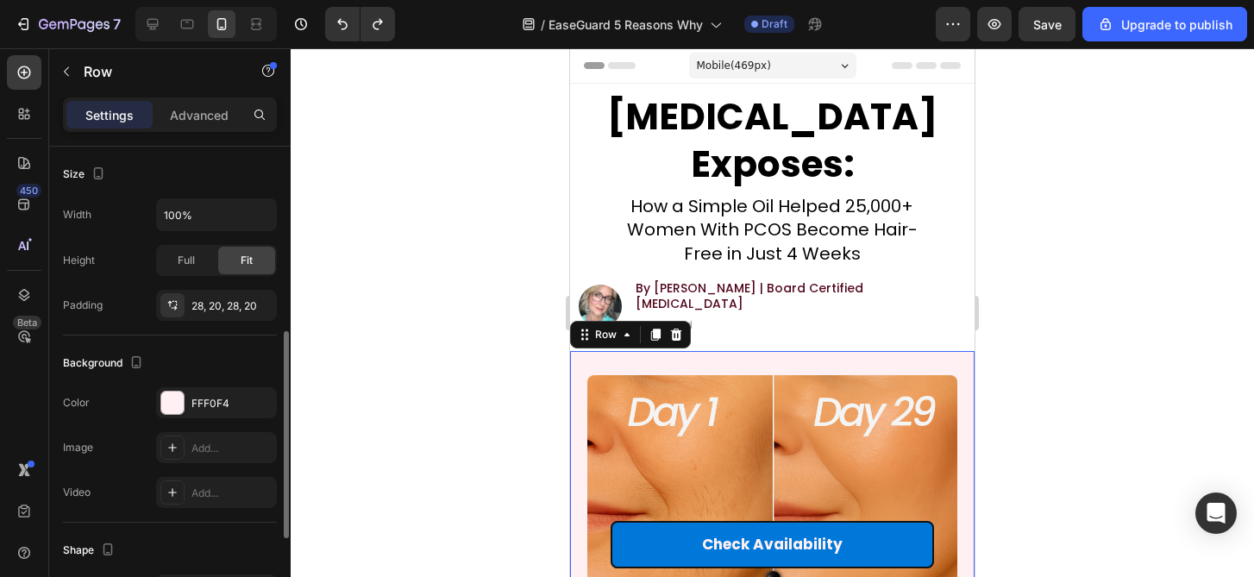
scroll to position [627, 0]
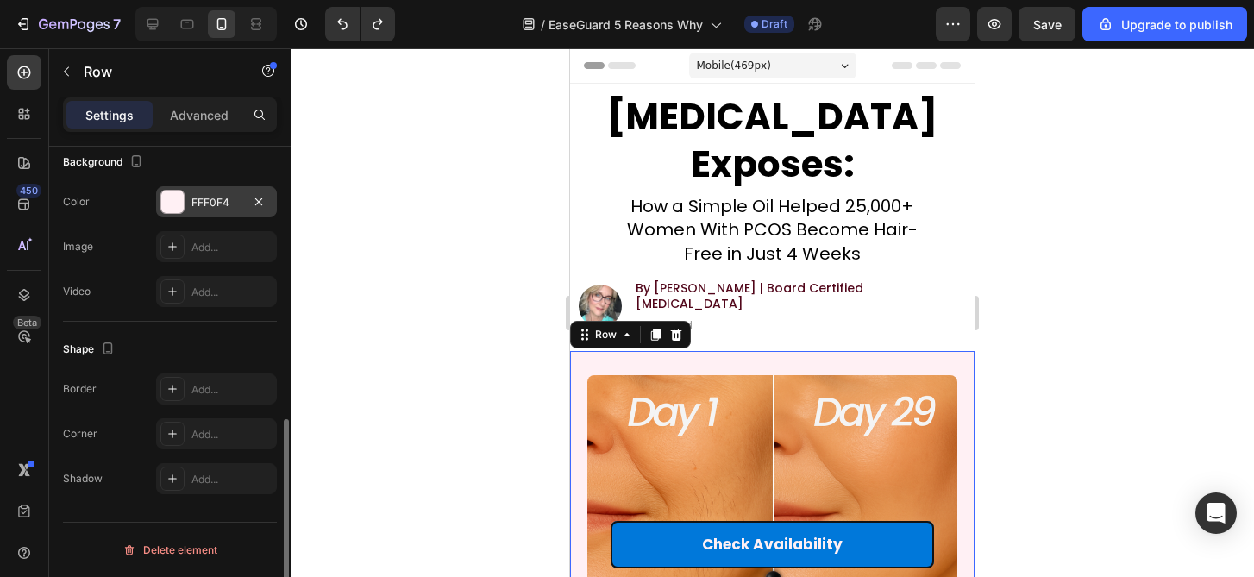
click at [180, 216] on div "FFF0F4" at bounding box center [216, 201] width 121 height 31
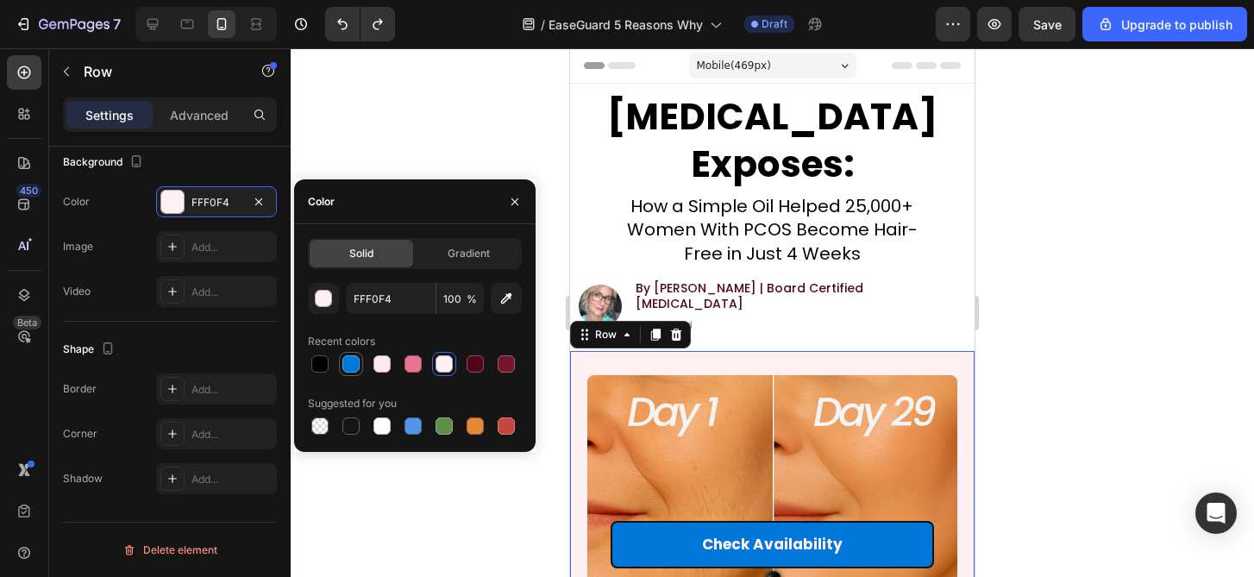
click at [360, 372] on div at bounding box center [351, 364] width 21 height 21
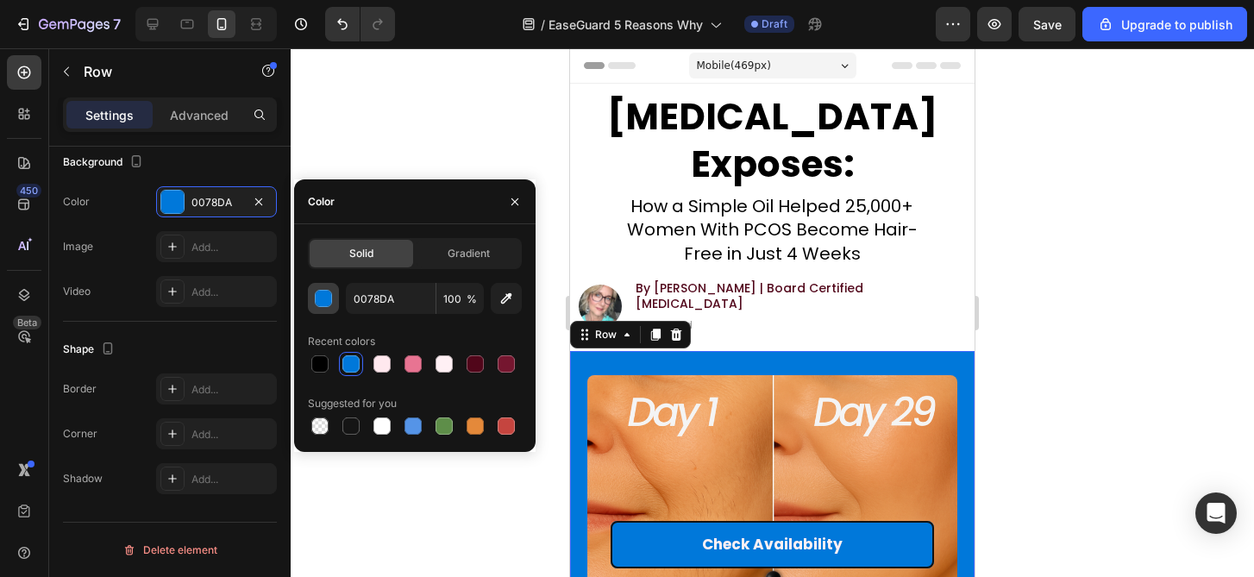
click at [321, 304] on div "button" at bounding box center [324, 299] width 17 height 17
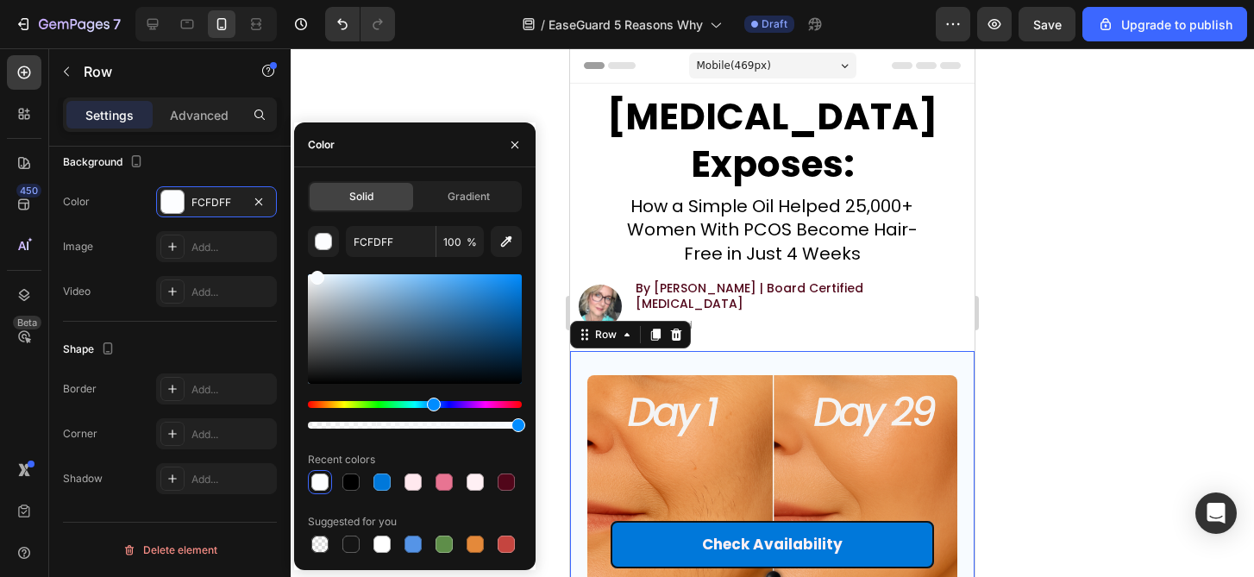
drag, startPoint x: 346, startPoint y: 277, endPoint x: 315, endPoint y: 268, distance: 32.2
click at [315, 268] on div "FCFDFF 100 % Recent colors Suggested for you" at bounding box center [415, 391] width 214 height 330
type input "F7FBFF"
click at [1169, 232] on div at bounding box center [772, 312] width 963 height 529
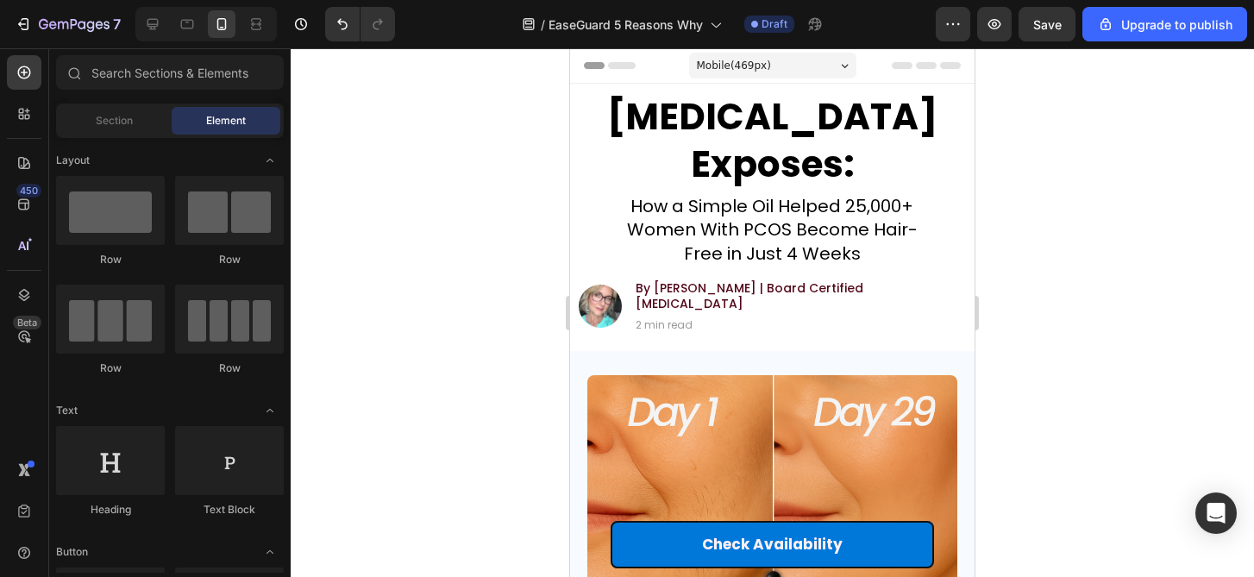
click at [1169, 232] on div at bounding box center [772, 312] width 963 height 529
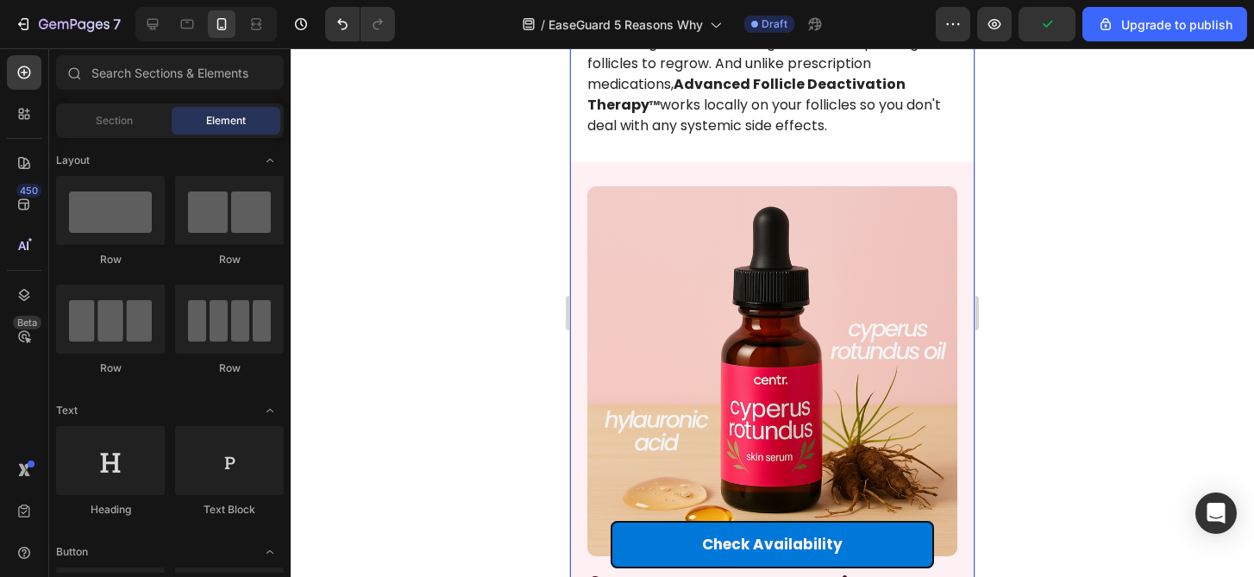
scroll to position [1539, 0]
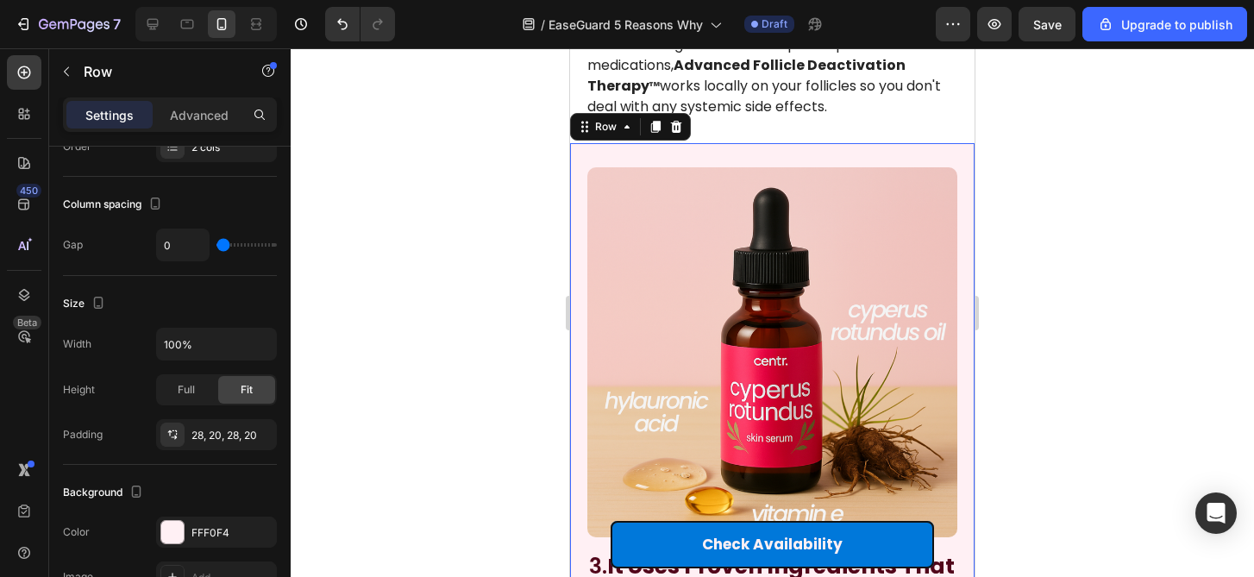
scroll to position [627, 0]
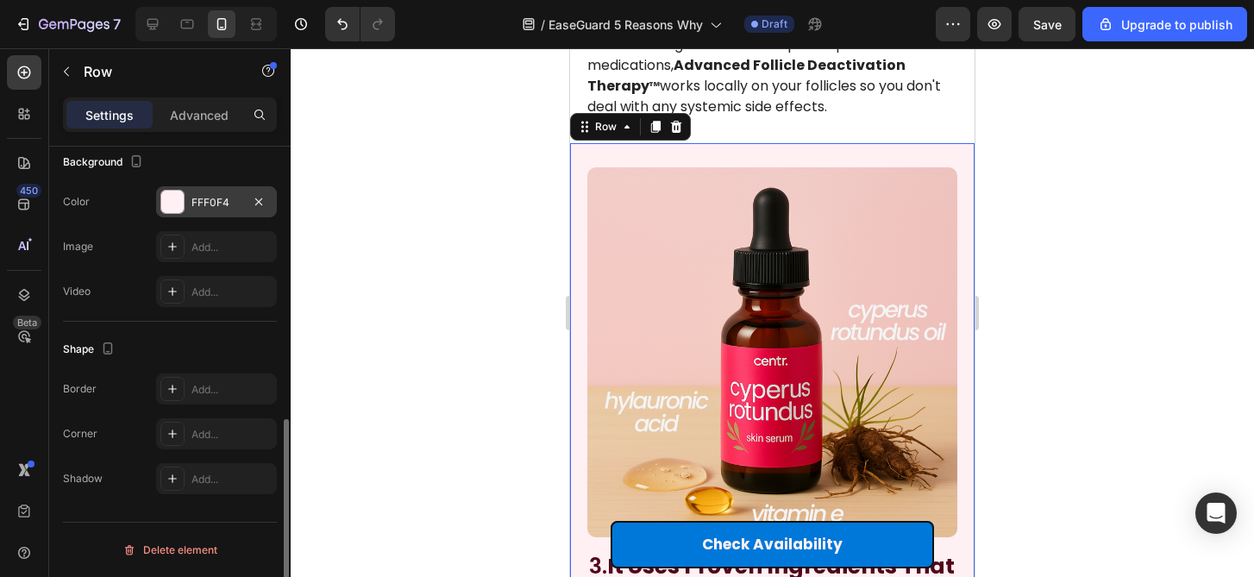
click at [179, 208] on div at bounding box center [172, 202] width 22 height 22
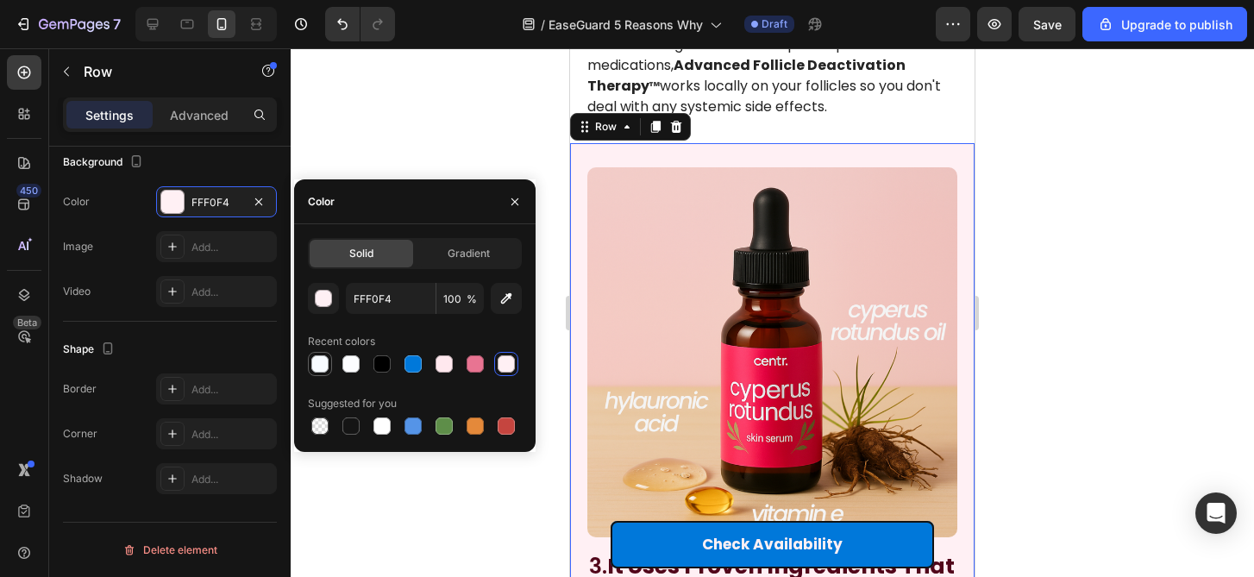
click at [323, 367] on div at bounding box center [319, 363] width 17 height 17
type input "F7FBFF"
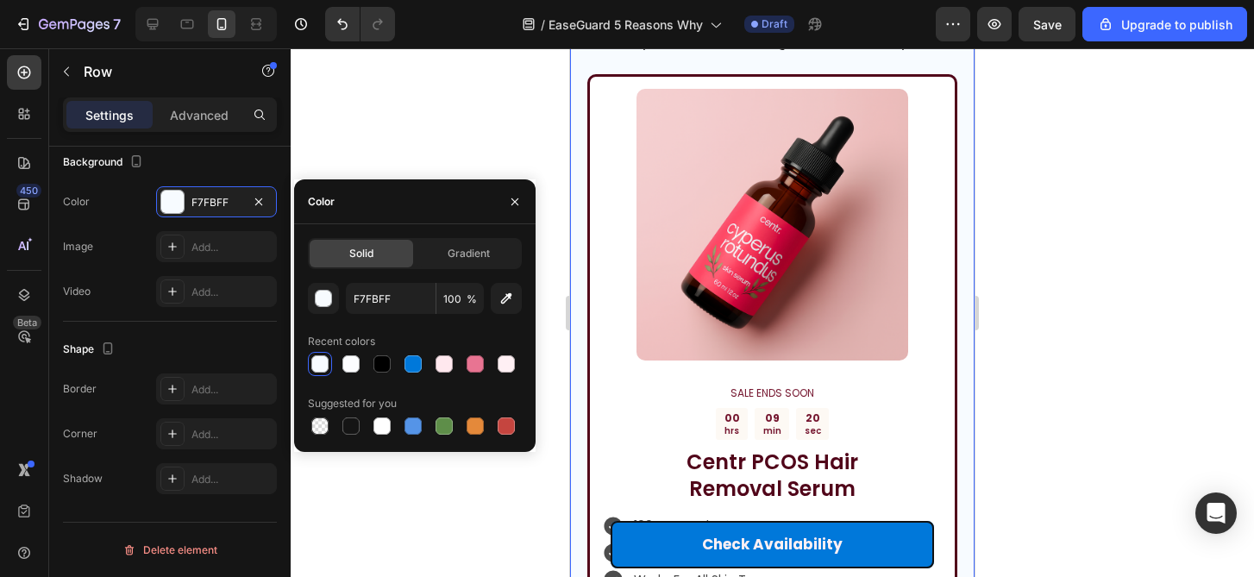
scroll to position [1695, 0]
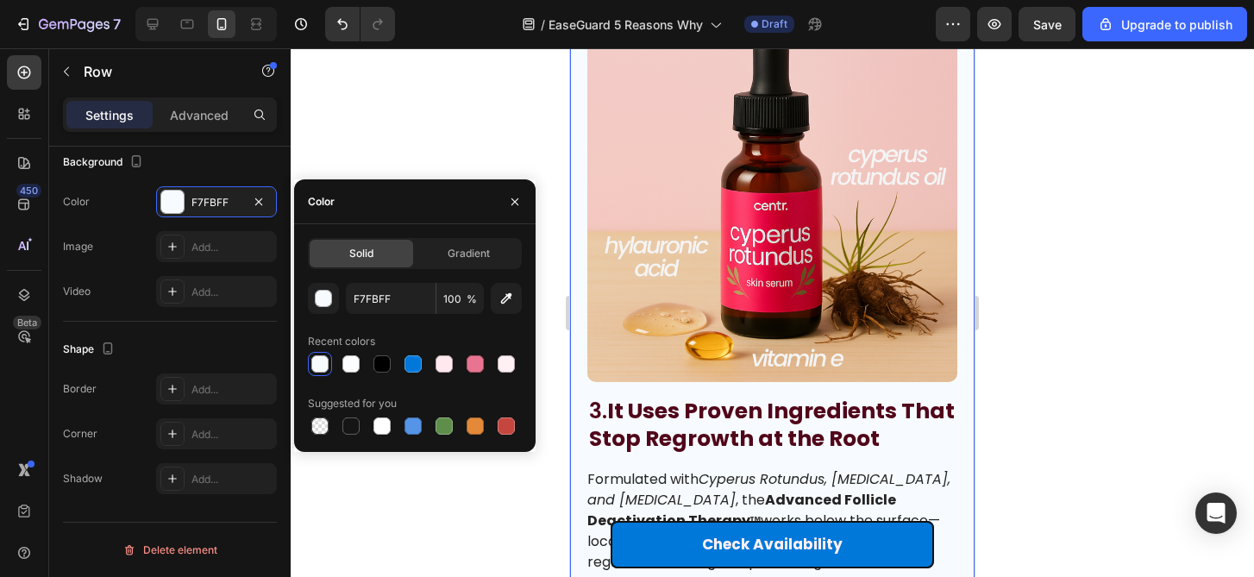
click at [1026, 303] on div at bounding box center [772, 312] width 963 height 529
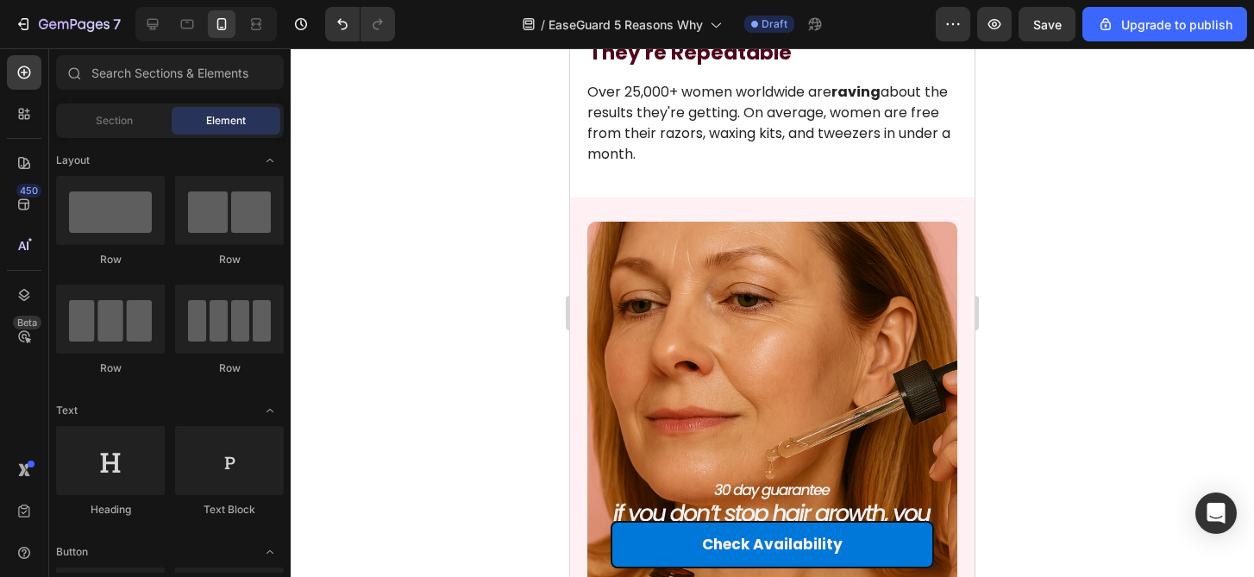
scroll to position [3419, 0]
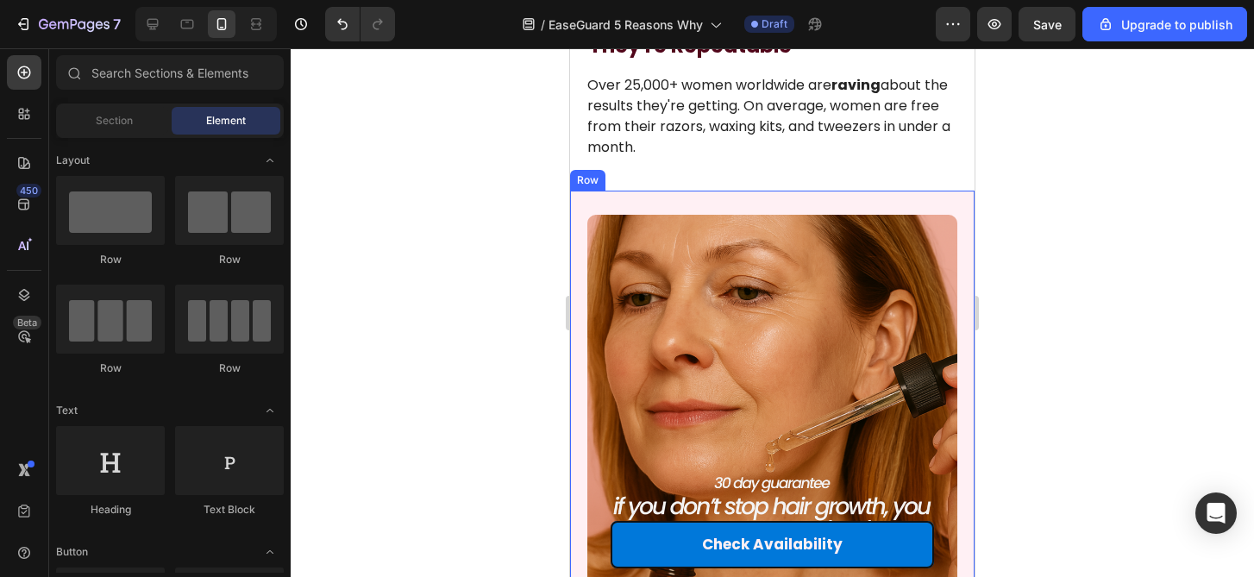
click at [781, 199] on div "We’re confident because we’ve seen the results. That’s why every bottle comes w…" at bounding box center [772, 483] width 404 height 584
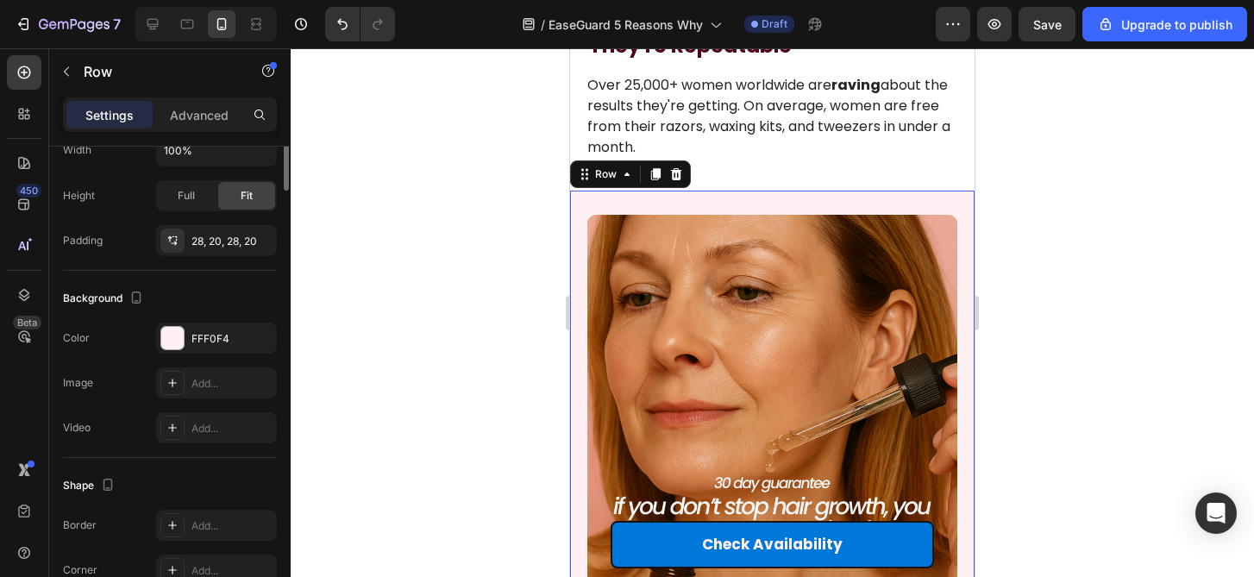
scroll to position [627, 0]
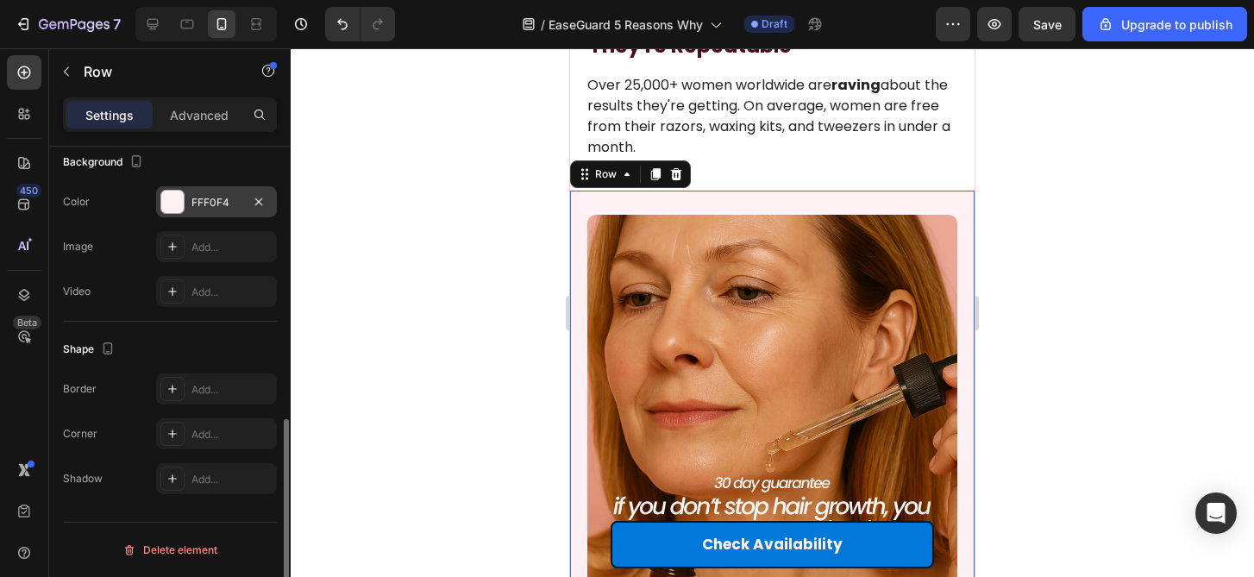
click at [172, 198] on div at bounding box center [172, 202] width 22 height 22
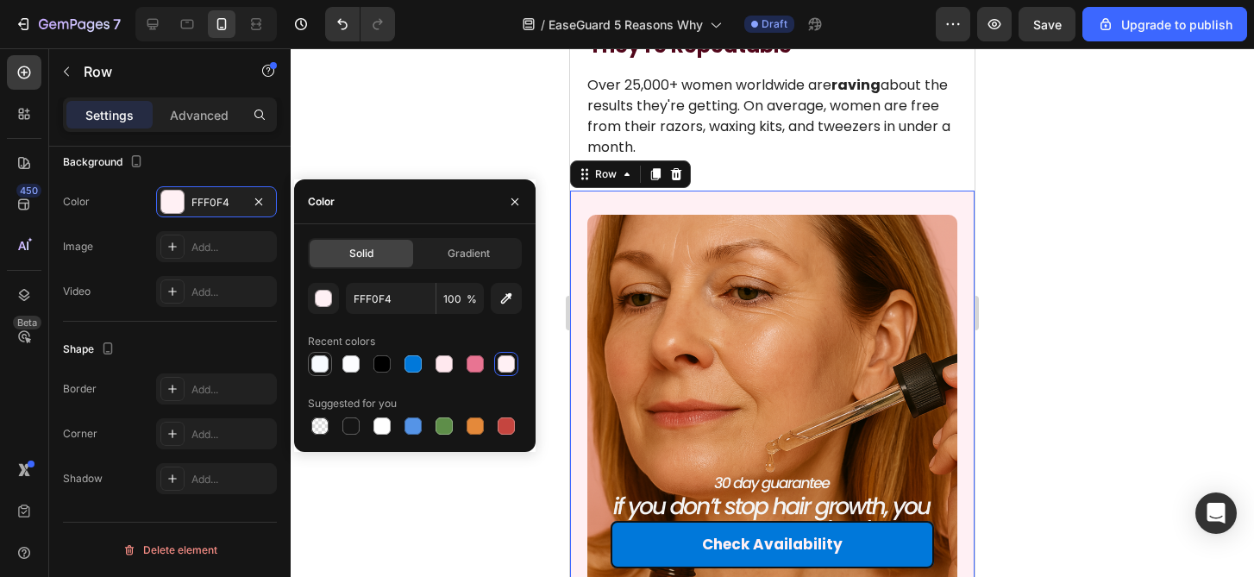
click at [323, 363] on div at bounding box center [319, 363] width 17 height 17
type input "F7FBFF"
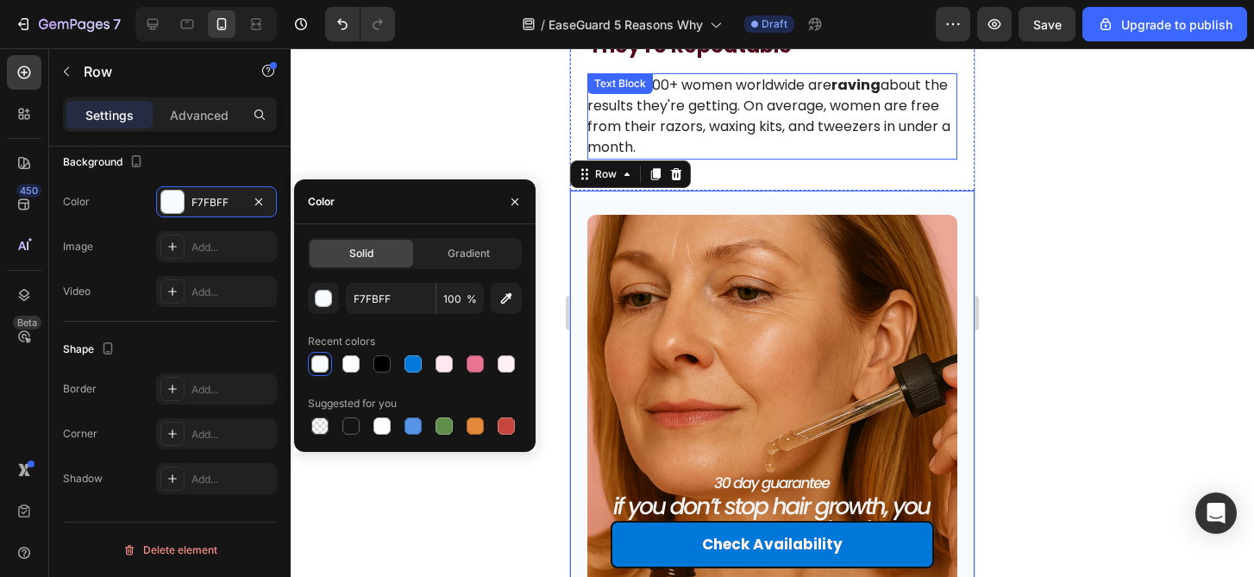
click at [996, 131] on div at bounding box center [772, 312] width 963 height 529
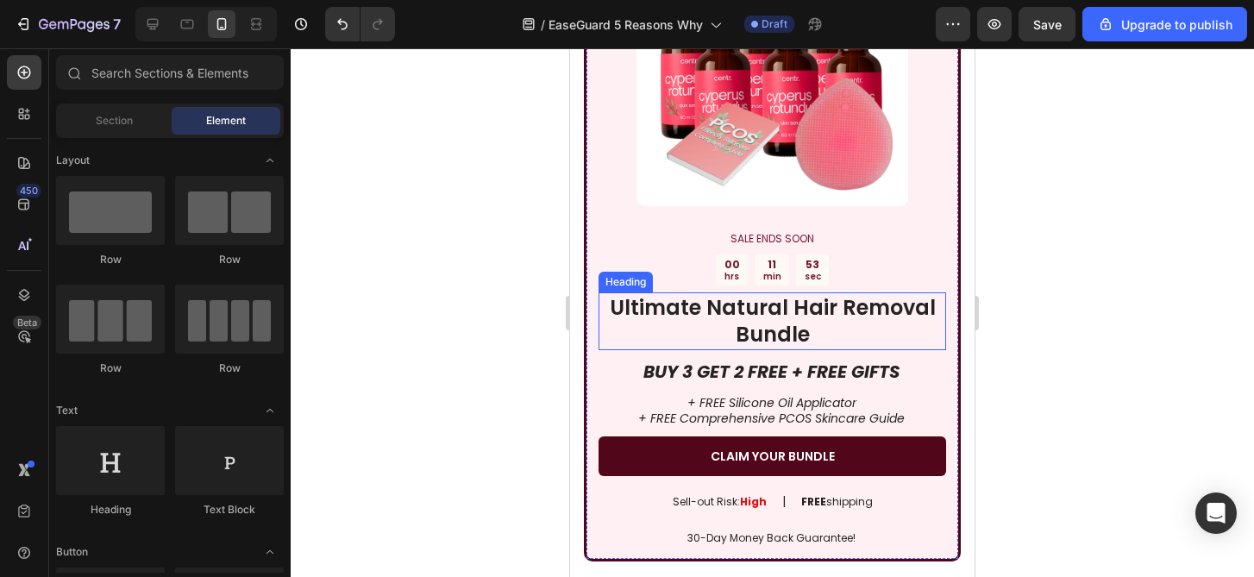
scroll to position [4270, 0]
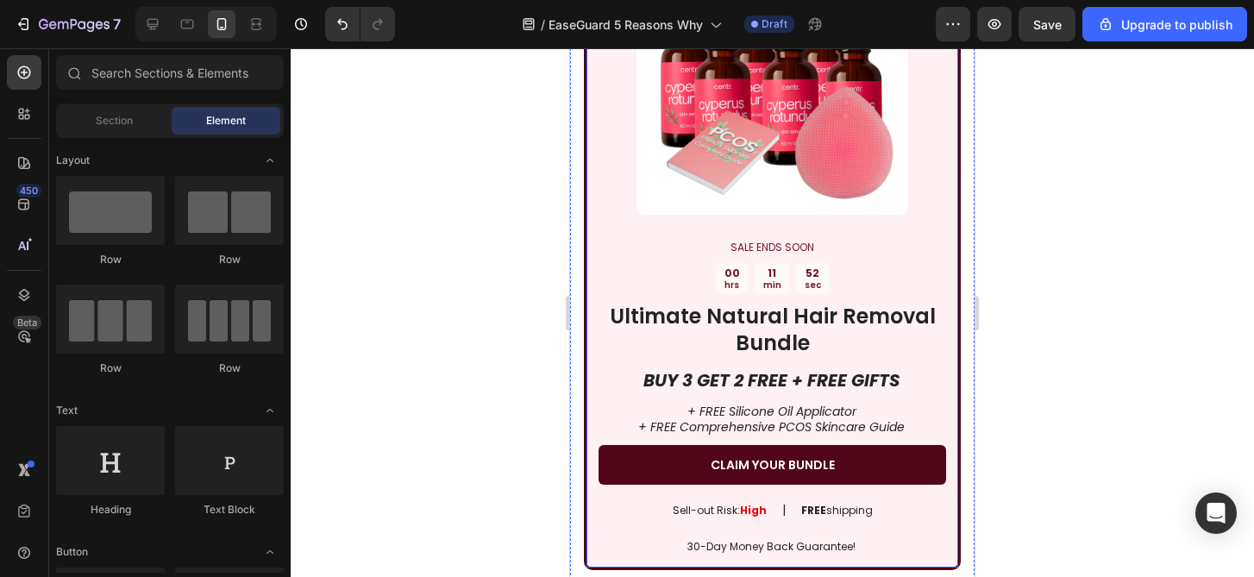
click at [942, 261] on div "Image SALE ENDS SOON Text Block 00 hrs 11 min 52 sec Countdown Timer Ultimate N…" at bounding box center [773, 249] width 348 height 612
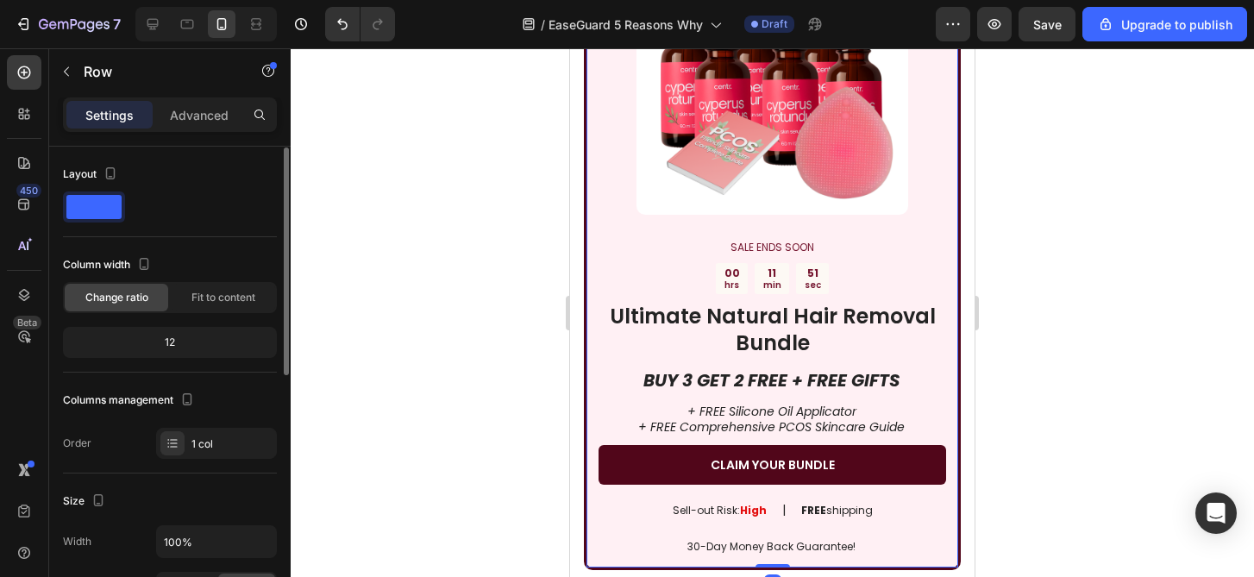
scroll to position [528, 0]
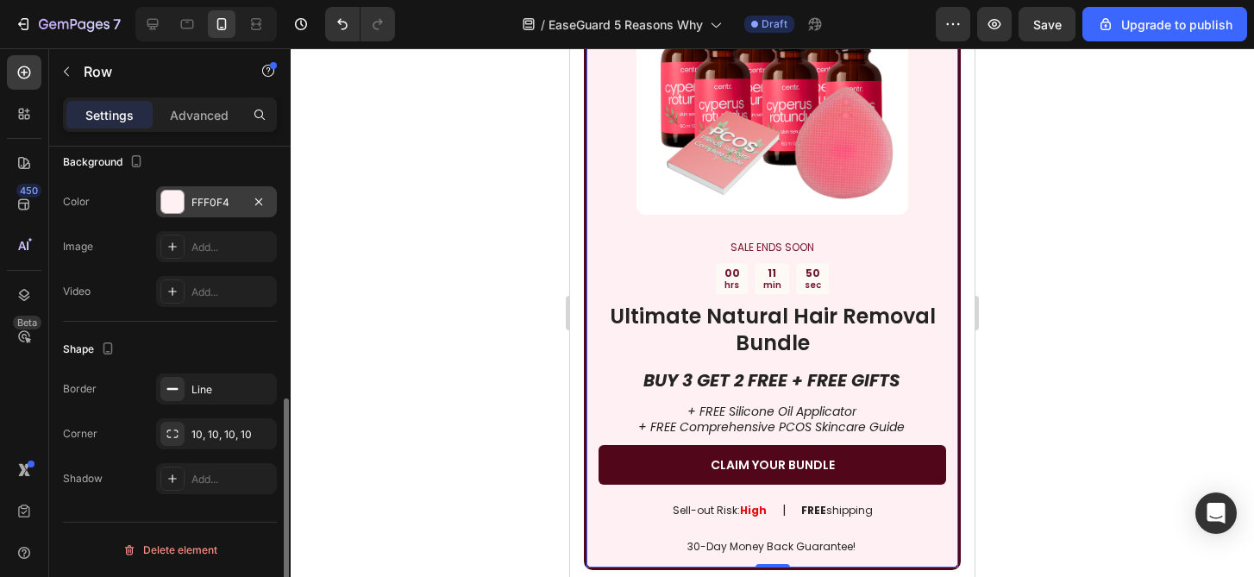
click at [174, 203] on div at bounding box center [172, 202] width 22 height 22
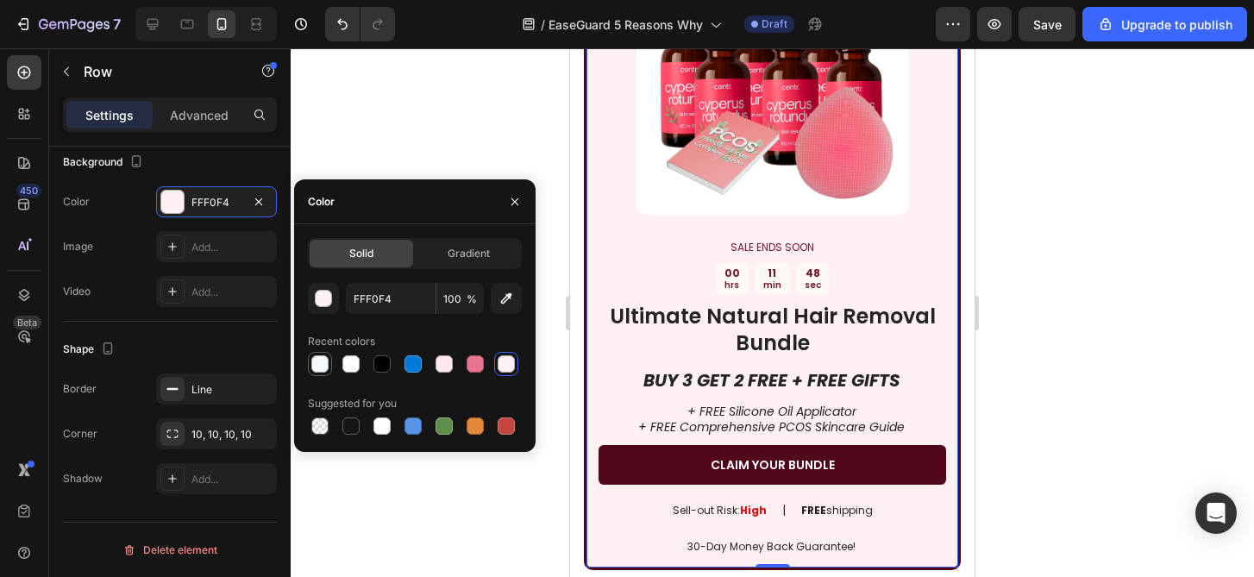
click at [326, 364] on div at bounding box center [319, 363] width 17 height 17
type input "F7FBFF"
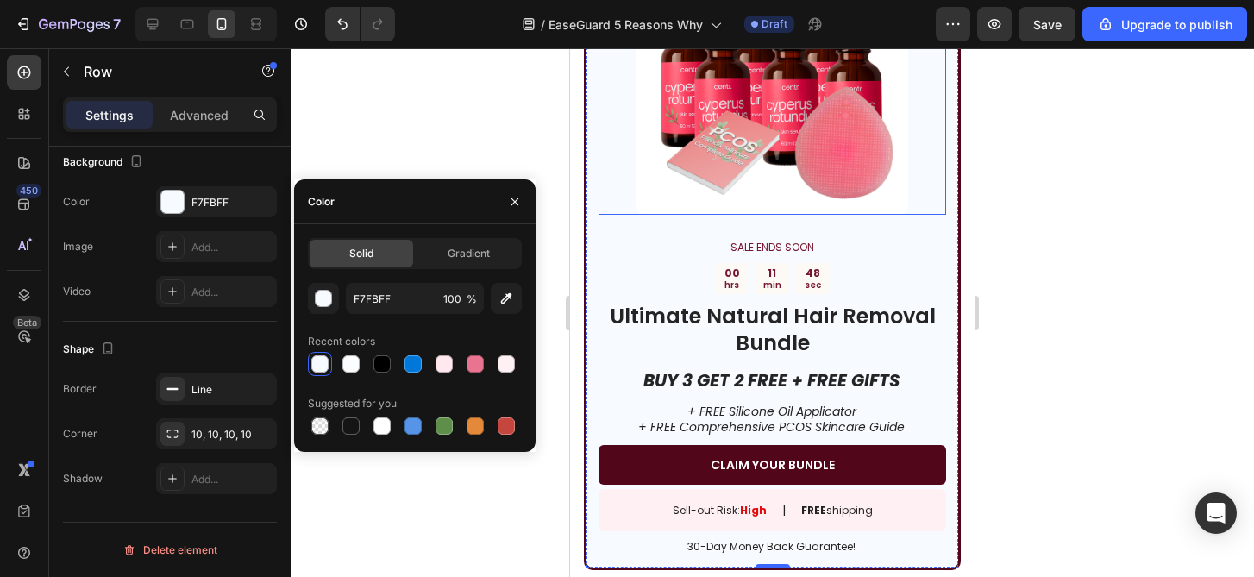
click at [1100, 254] on div at bounding box center [772, 312] width 963 height 529
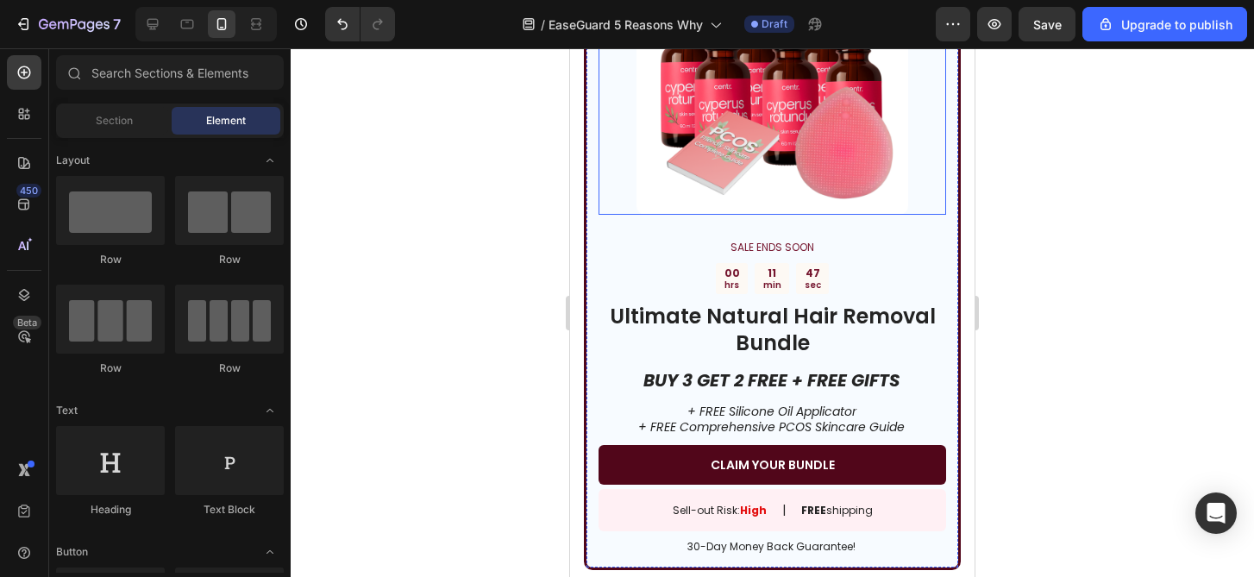
click at [1100, 254] on div at bounding box center [772, 312] width 963 height 529
click at [1019, 396] on div at bounding box center [772, 312] width 963 height 529
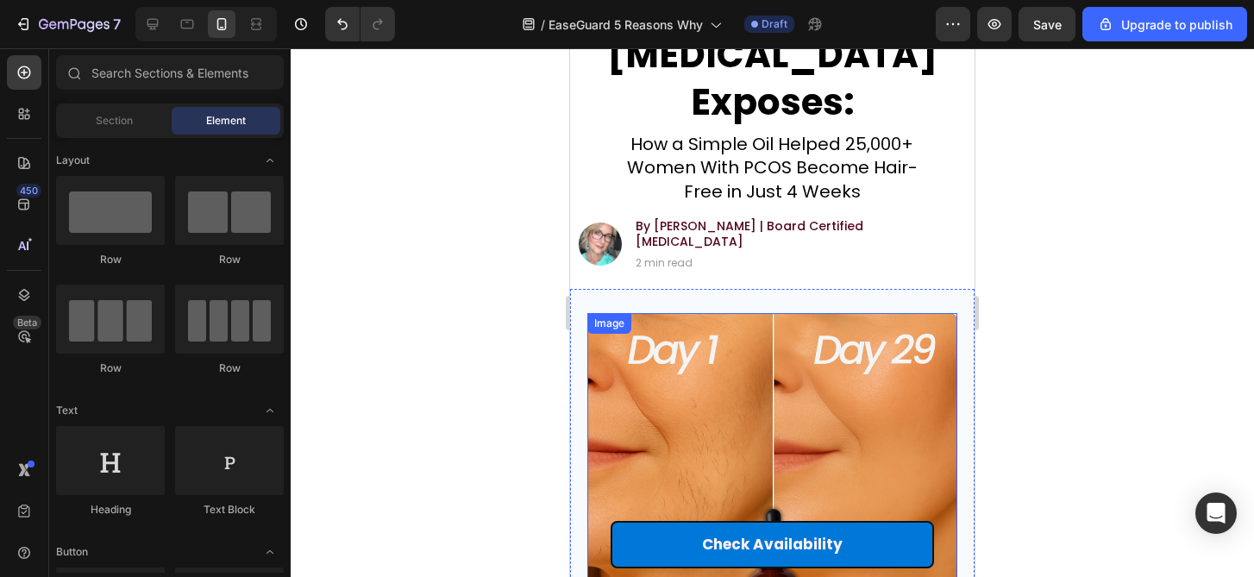
scroll to position [0, 0]
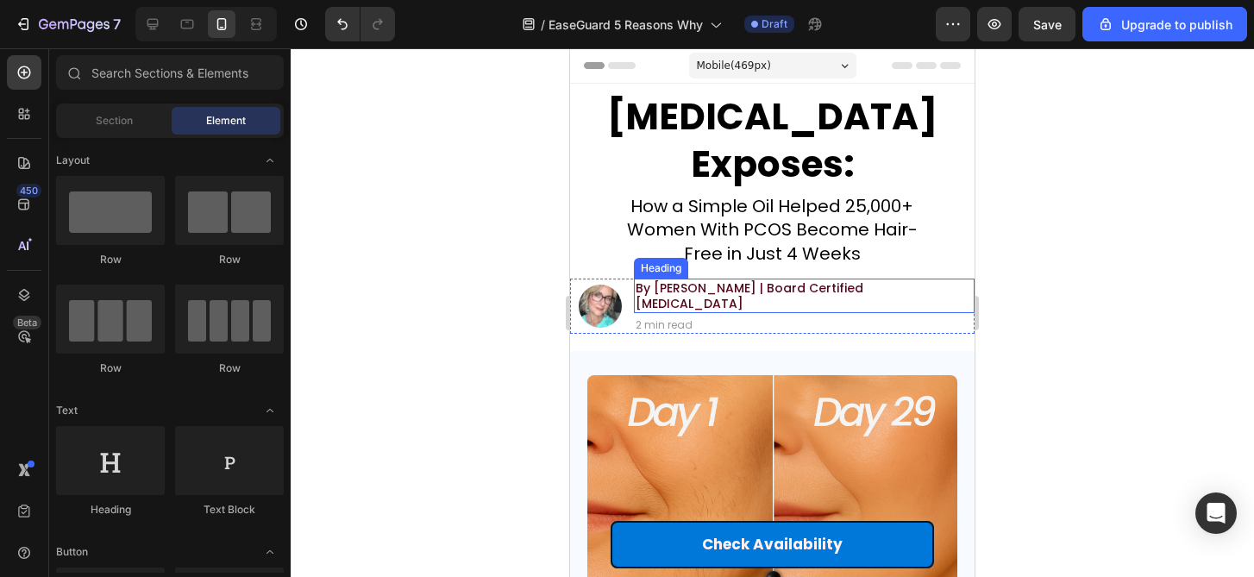
click at [774, 290] on h2 "By [PERSON_NAME] | Board Certified [MEDICAL_DATA]" at bounding box center [804, 296] width 341 height 34
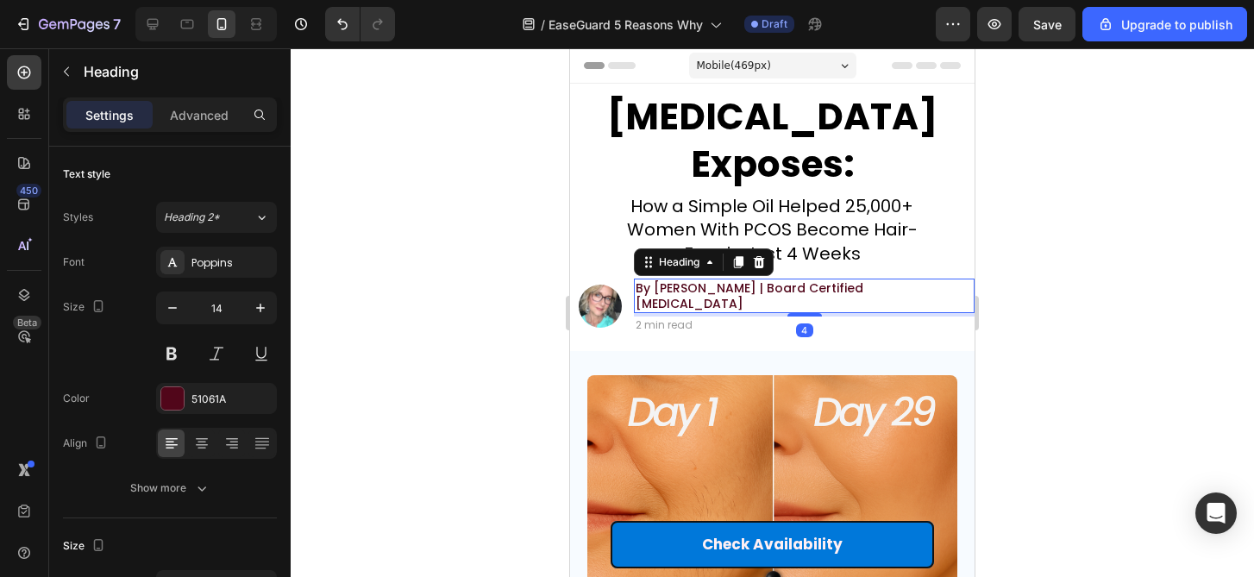
click at [683, 287] on h2 "By [PERSON_NAME] | Board Certified [MEDICAL_DATA]" at bounding box center [804, 296] width 341 height 34
click at [683, 287] on p "By [PERSON_NAME] | Board Certified [MEDICAL_DATA]" at bounding box center [804, 295] width 337 height 31
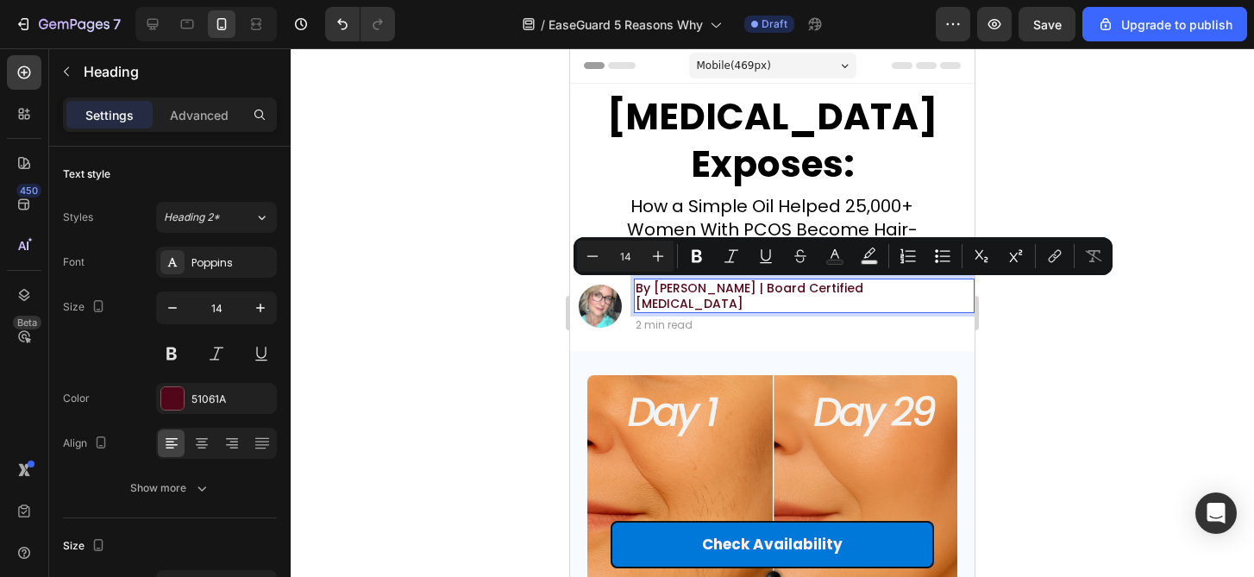
click at [713, 287] on p "By [PERSON_NAME] | Board Certified [MEDICAL_DATA]" at bounding box center [804, 295] width 337 height 31
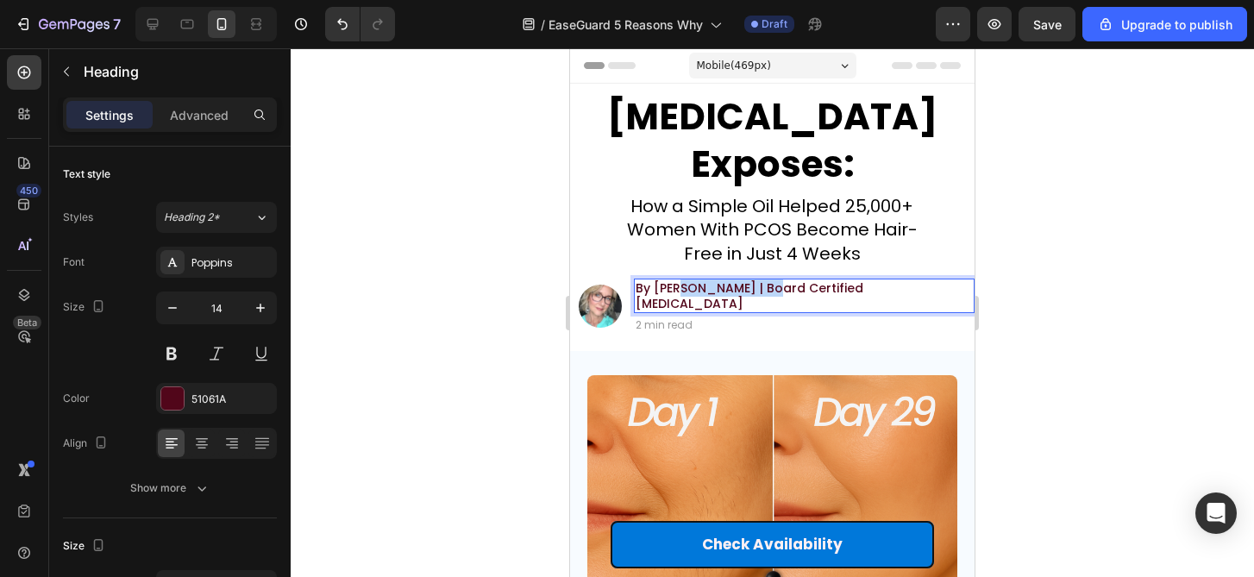
drag, startPoint x: 713, startPoint y: 287, endPoint x: 689, endPoint y: 287, distance: 24.1
click at [689, 287] on p "By [PERSON_NAME] | Board Certified [MEDICAL_DATA]" at bounding box center [804, 295] width 337 height 31
click at [1122, 197] on div at bounding box center [772, 312] width 963 height 529
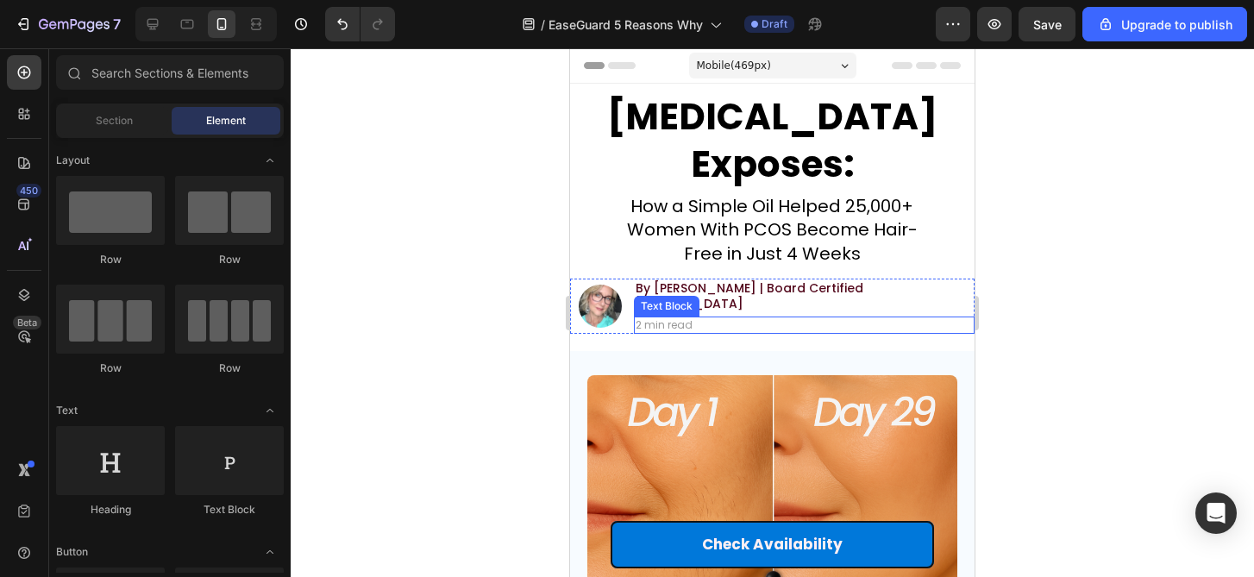
click at [894, 293] on p "By [PERSON_NAME] | Board Certified [MEDICAL_DATA]" at bounding box center [804, 295] width 337 height 31
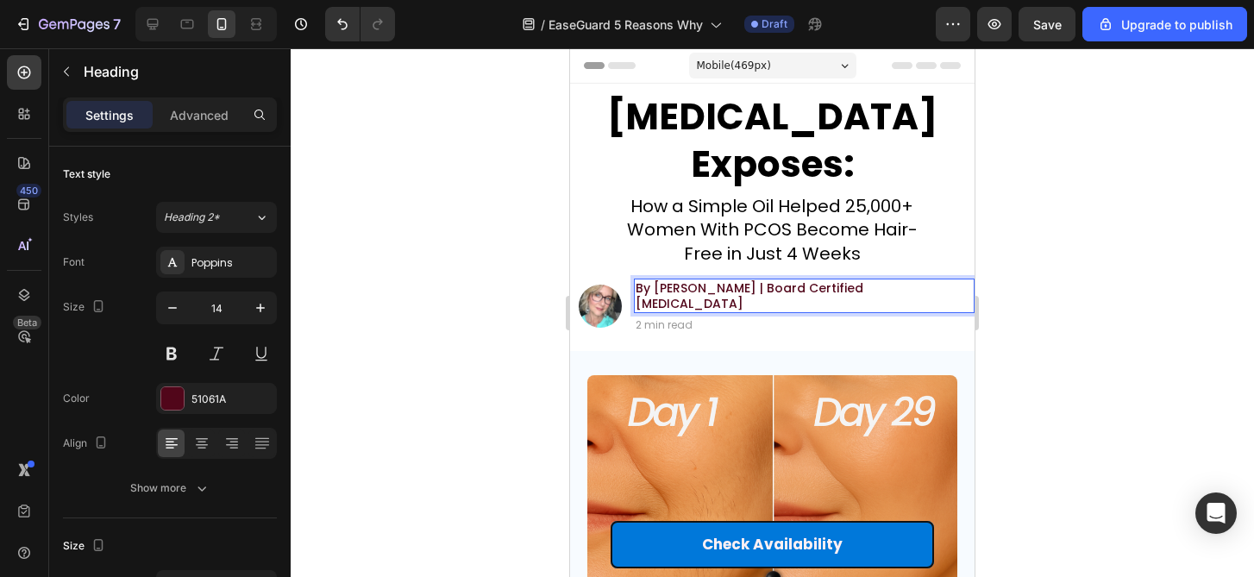
click at [793, 285] on p "By [PERSON_NAME] | Board Certified [MEDICAL_DATA]" at bounding box center [804, 295] width 337 height 31
drag, startPoint x: 793, startPoint y: 285, endPoint x: 887, endPoint y: 285, distance: 94.0
click at [887, 285] on p "By [PERSON_NAME] | Board Certified [MEDICAL_DATA]" at bounding box center [804, 295] width 337 height 31
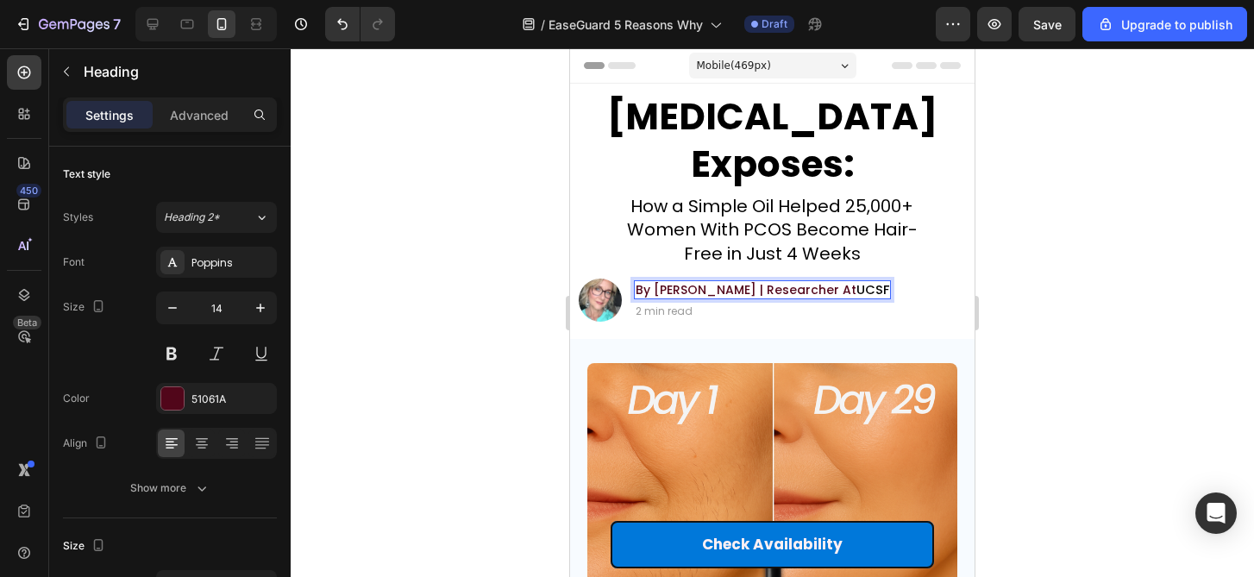
click at [779, 289] on p "By [PERSON_NAME] | Researcher At [GEOGRAPHIC_DATA]" at bounding box center [763, 290] width 254 height 16
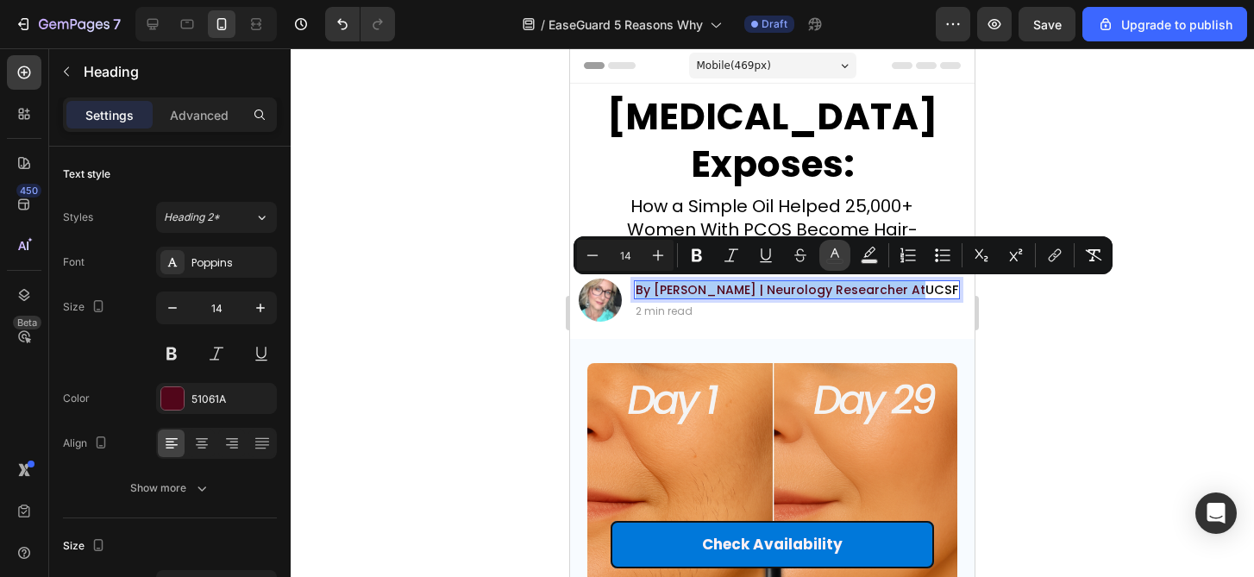
click at [841, 264] on button "color" at bounding box center [834, 255] width 31 height 31
type input "51061A"
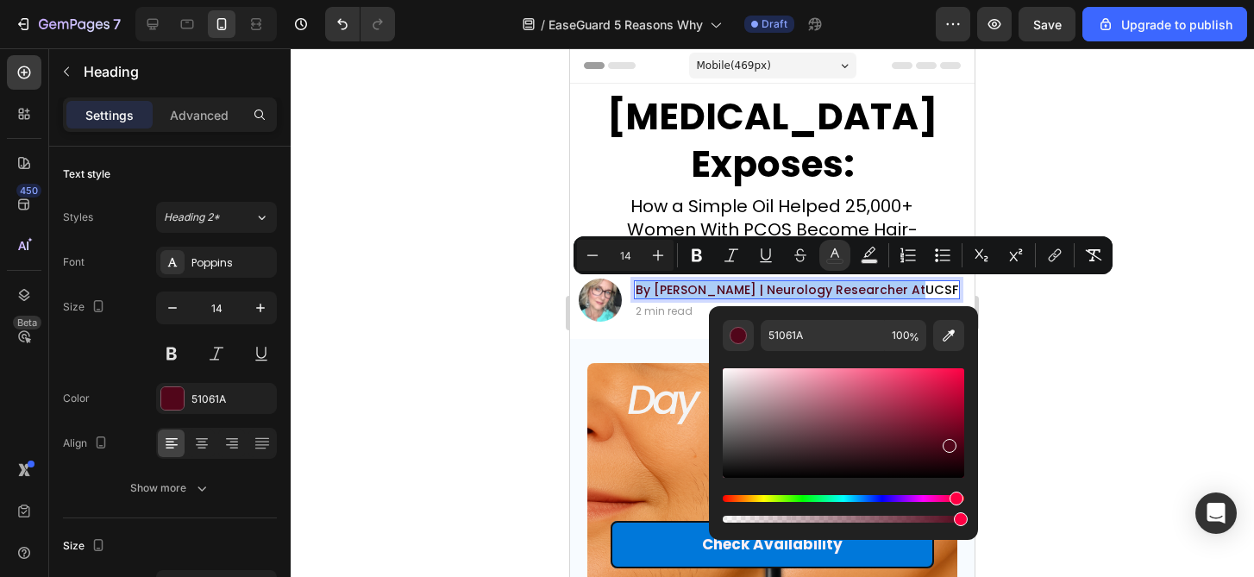
click at [743, 351] on div "Editor contextual toolbar" at bounding box center [843, 438] width 241 height 175
click at [743, 329] on div "Editor contextual toolbar" at bounding box center [738, 335] width 17 height 17
click at [830, 255] on icon "Editor contextual toolbar" at bounding box center [834, 255] width 17 height 17
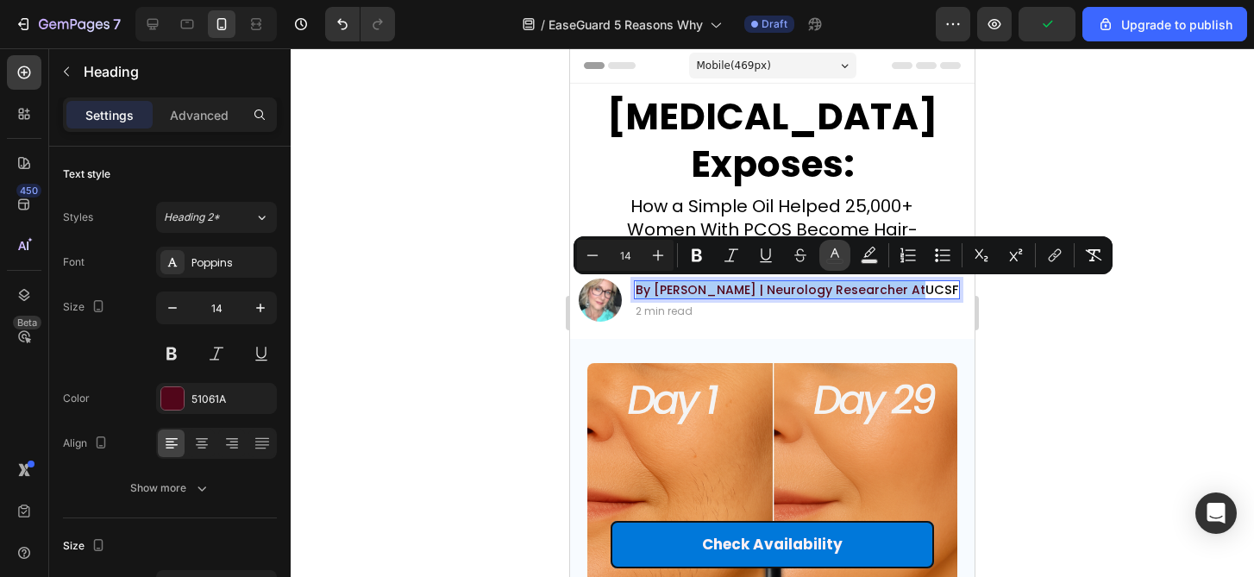
click at [830, 255] on icon "Editor contextual toolbar" at bounding box center [834, 255] width 17 height 17
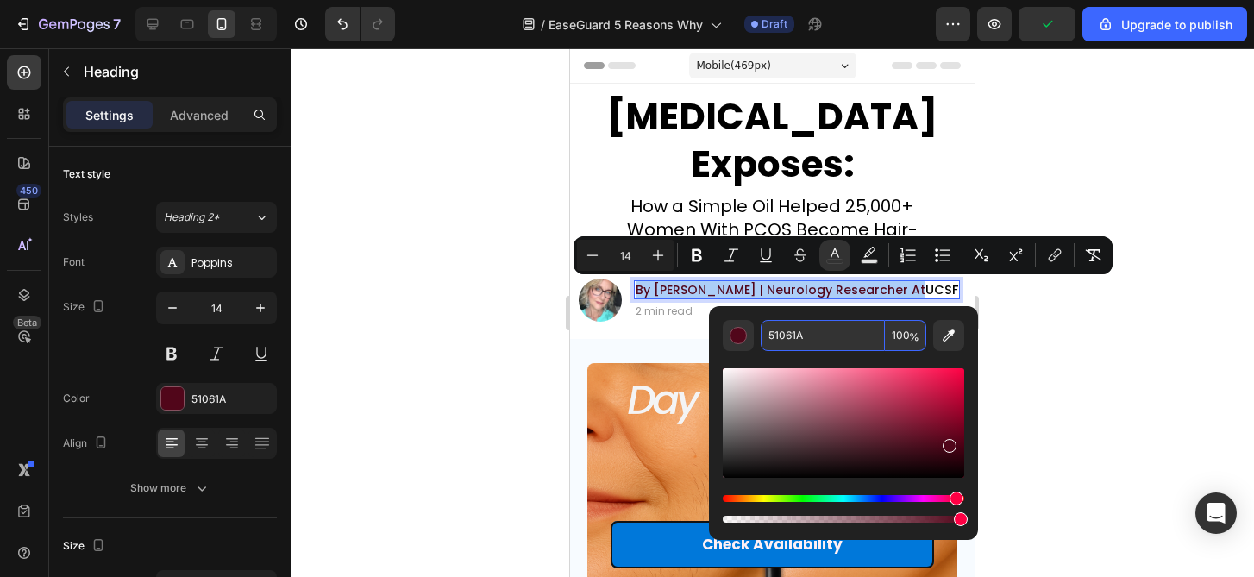
click at [810, 340] on input "51061A" at bounding box center [823, 335] width 124 height 31
paste input "UCSF"
type input "UCSF"
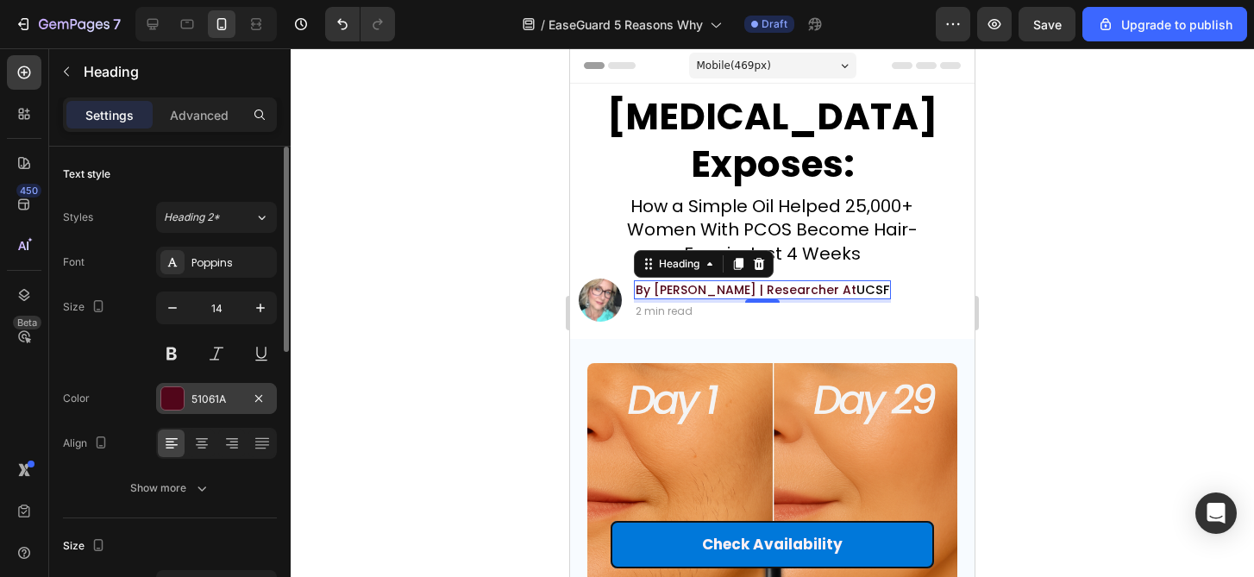
click at [237, 392] on div "51061A" at bounding box center [216, 400] width 50 height 16
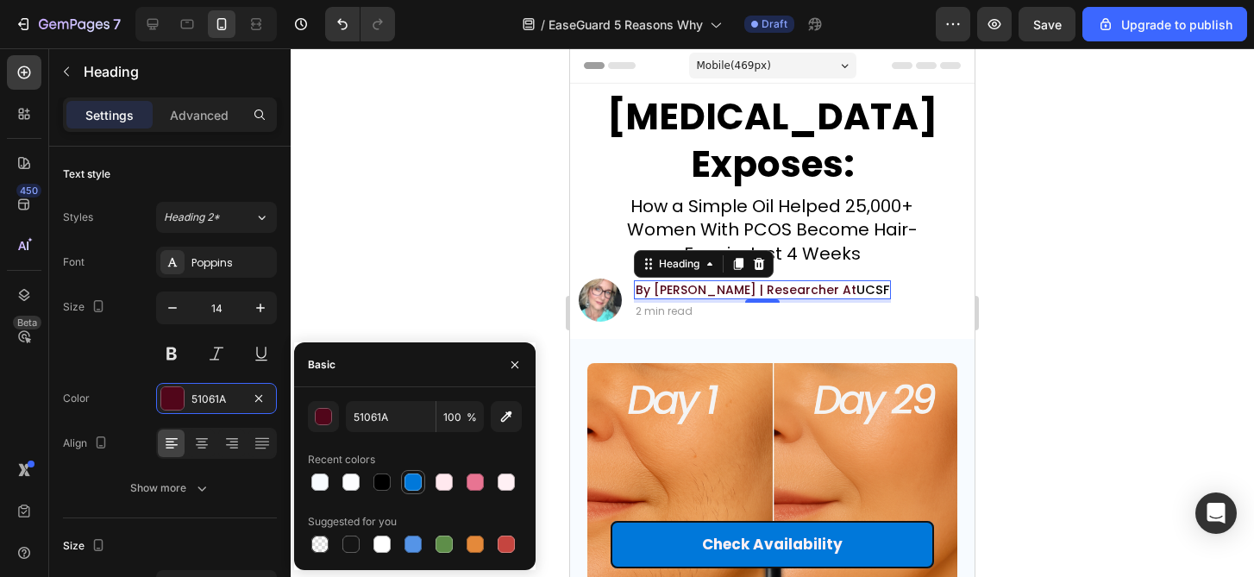
click at [424, 486] on div at bounding box center [413, 482] width 24 height 24
type input "0078DA"
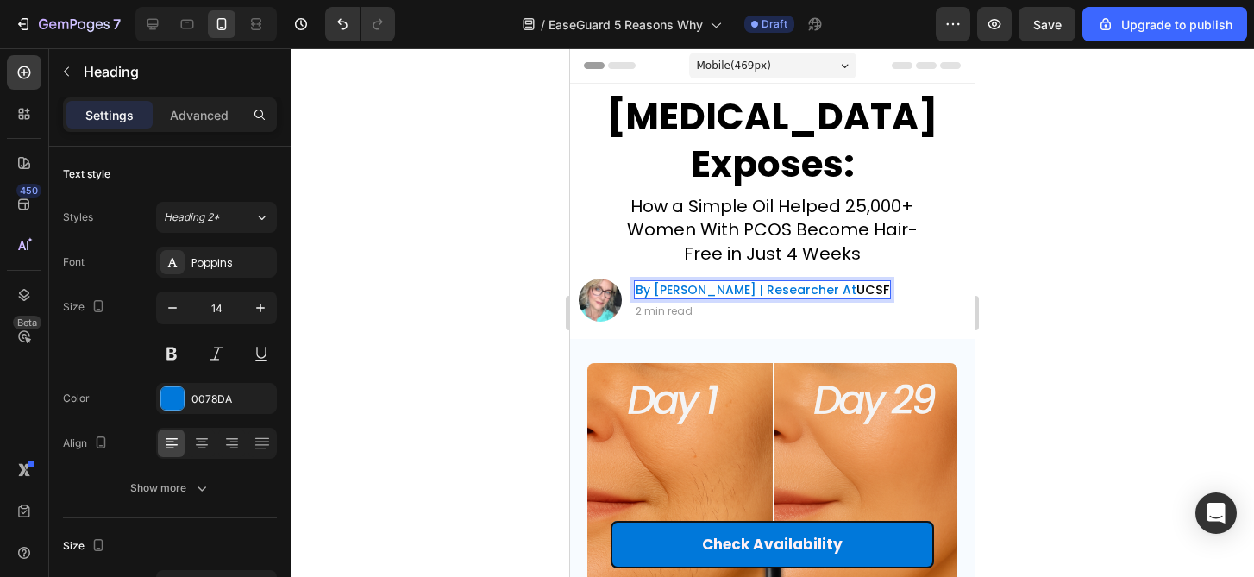
click at [863, 286] on p "By [PERSON_NAME] | Researcher At [GEOGRAPHIC_DATA]" at bounding box center [763, 290] width 254 height 16
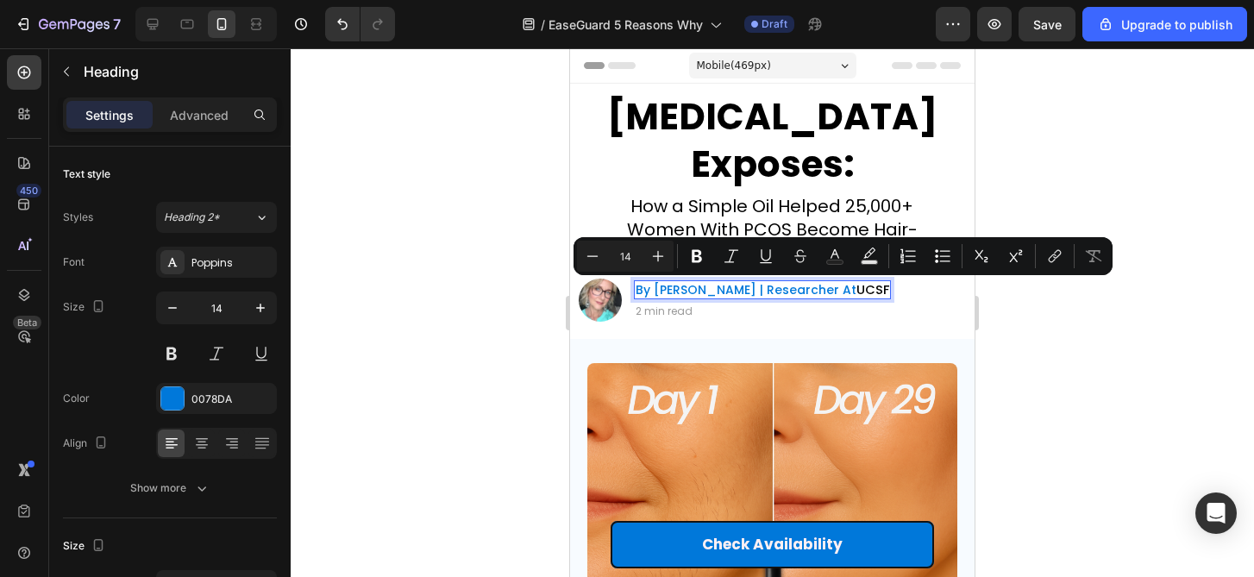
click at [869, 286] on span "UCSF" at bounding box center [872, 289] width 33 height 17
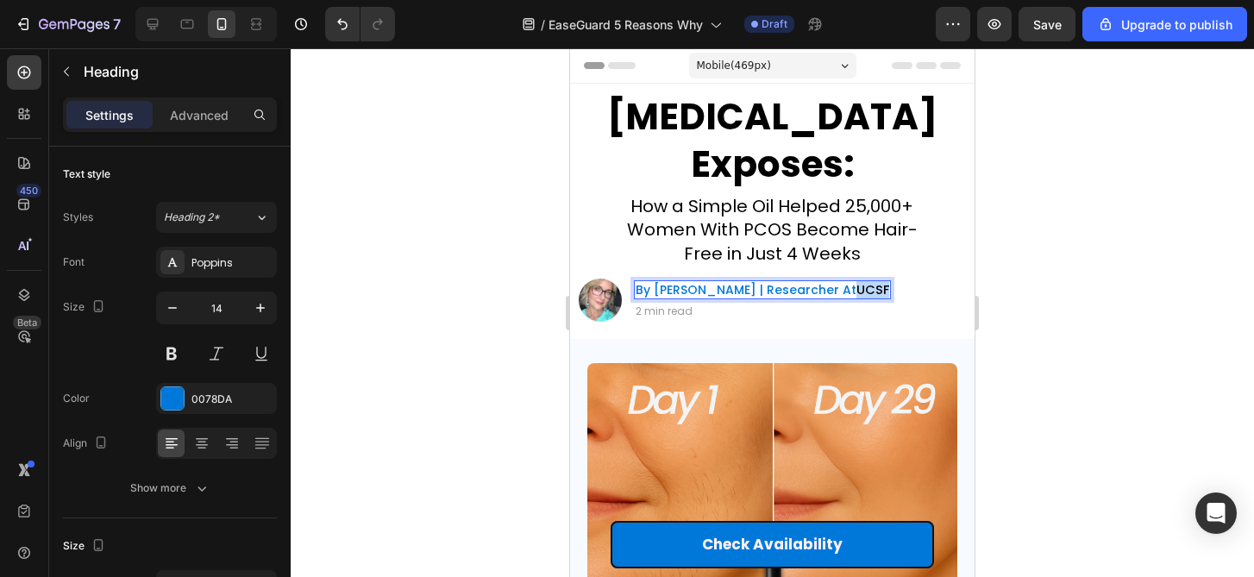
click at [869, 286] on span "UCSF" at bounding box center [872, 289] width 33 height 17
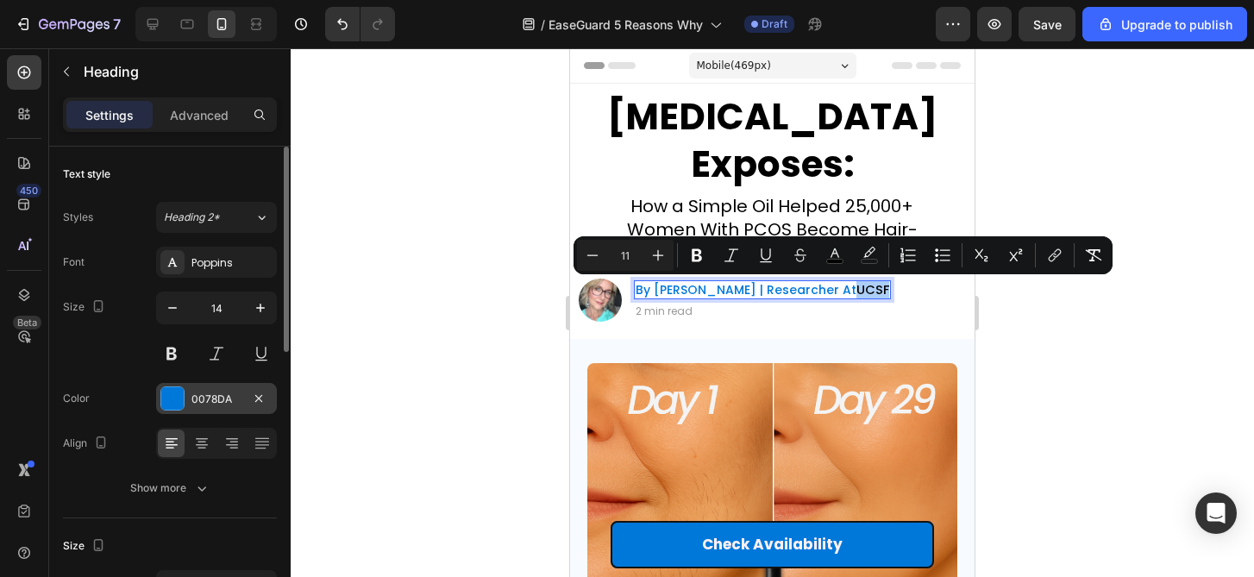
click at [214, 394] on div "0078DA" at bounding box center [216, 400] width 50 height 16
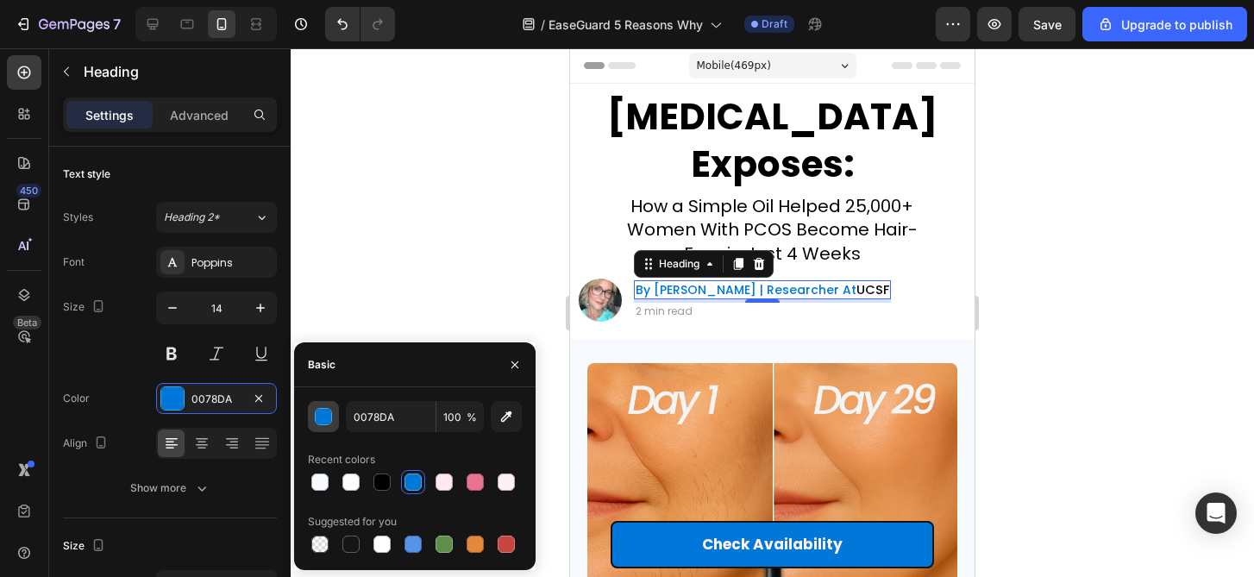
click at [328, 422] on div "button" at bounding box center [324, 417] width 17 height 17
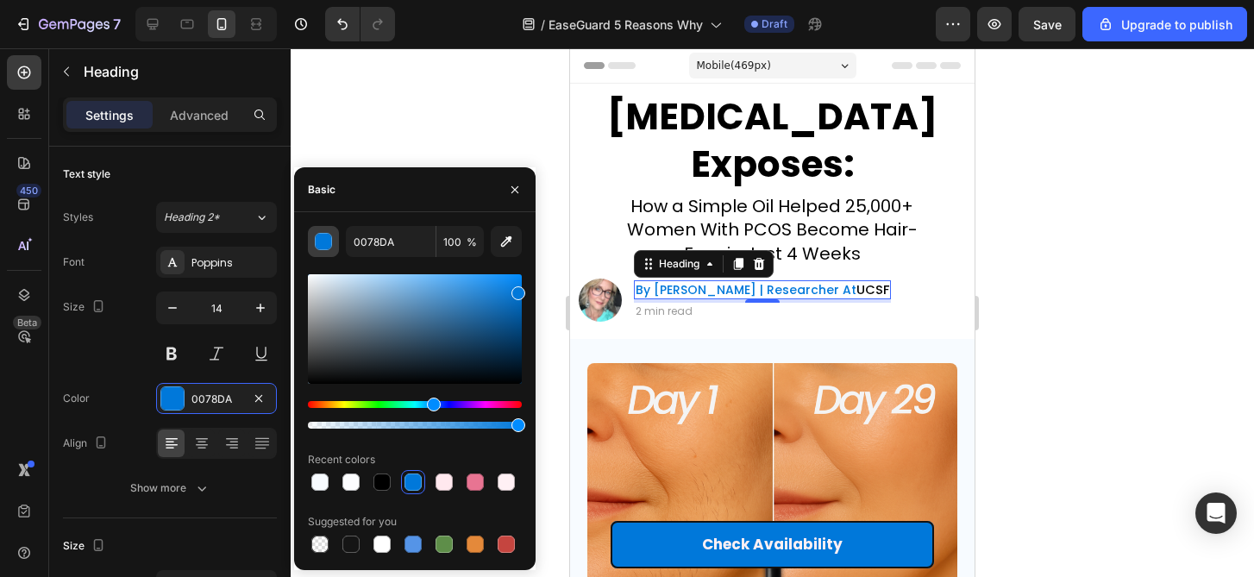
click at [328, 422] on div at bounding box center [415, 425] width 214 height 7
click at [328, 422] on div at bounding box center [330, 425] width 14 height 14
type input "9"
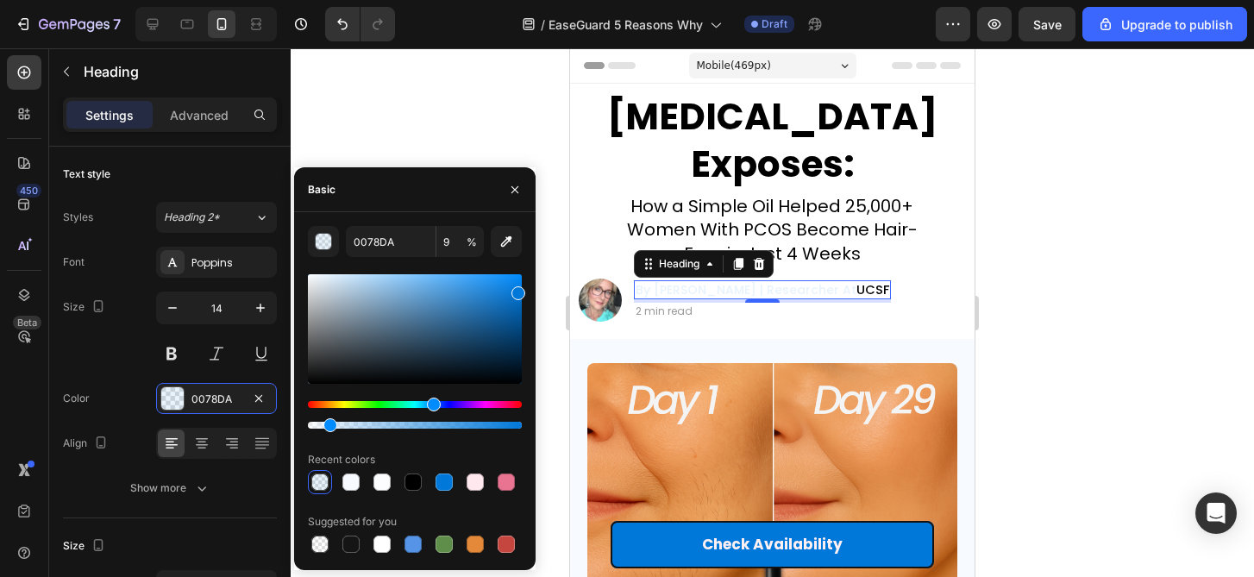
type input "100"
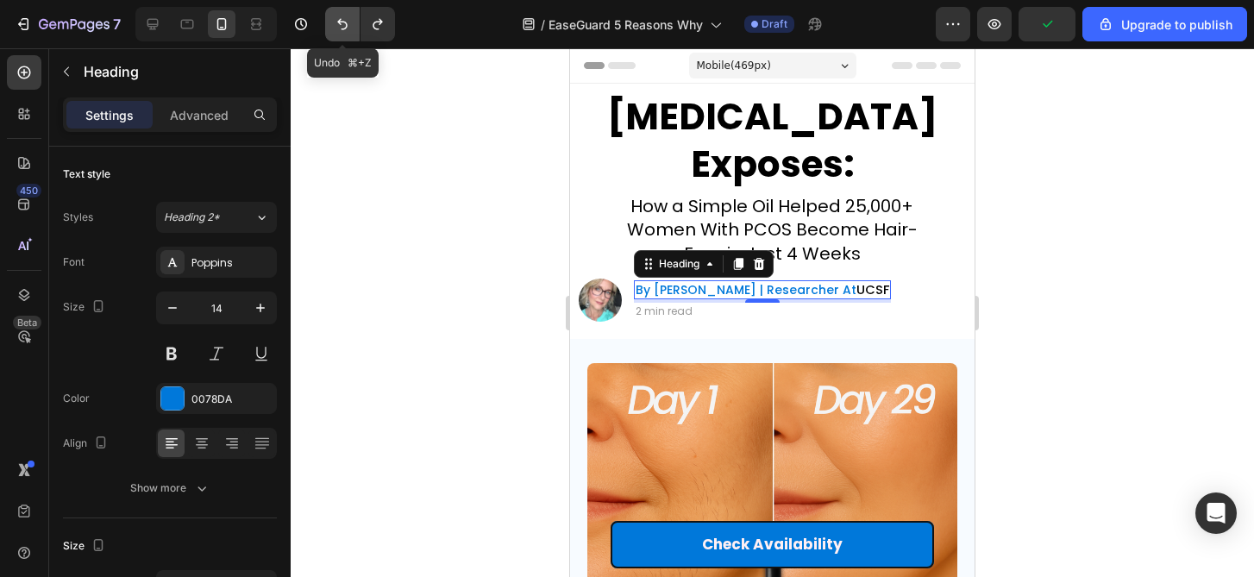
click at [341, 16] on icon "Undo/Redo" at bounding box center [342, 24] width 17 height 17
click at [366, 26] on button "Undo/Redo" at bounding box center [378, 24] width 34 height 34
click at [494, 273] on div at bounding box center [772, 312] width 963 height 529
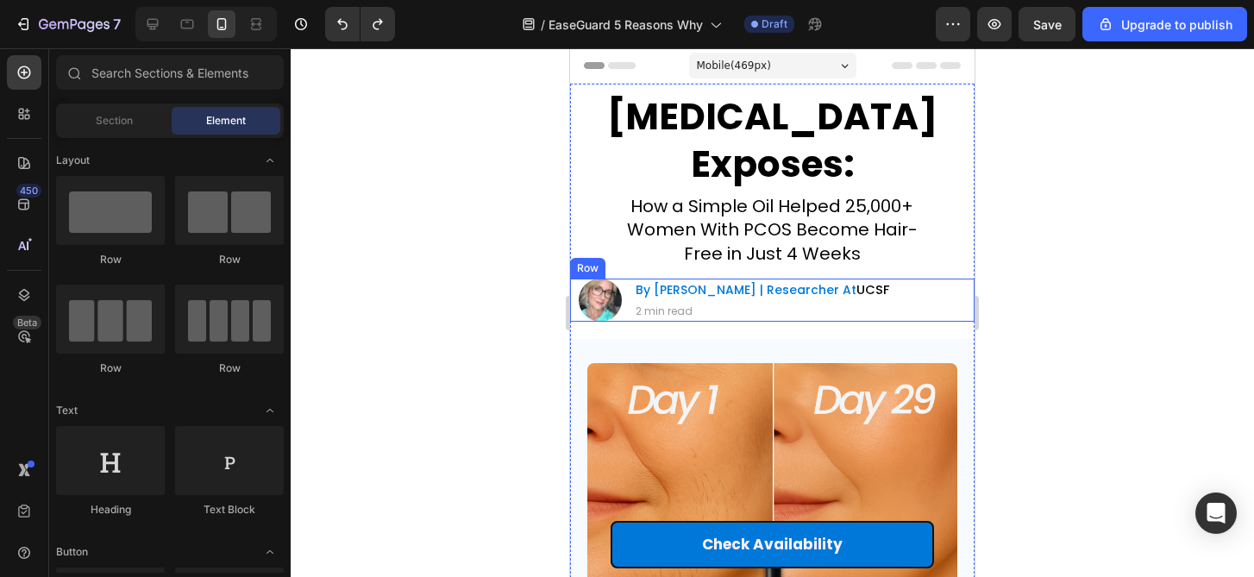
click at [889, 290] on span "UCSF" at bounding box center [872, 289] width 33 height 17
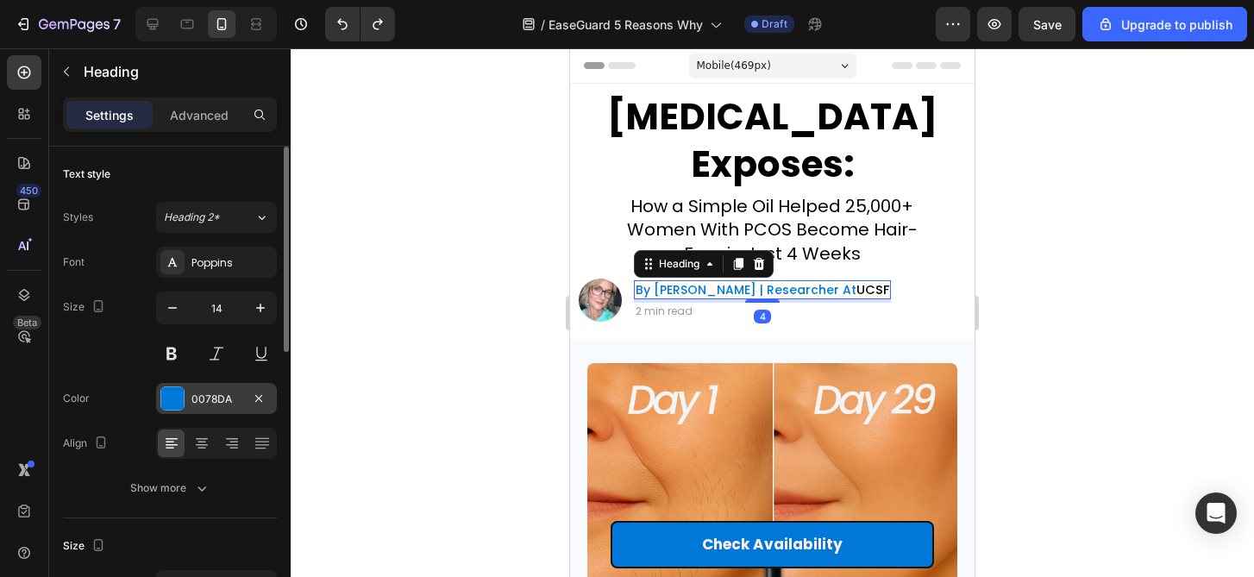
click at [228, 394] on div "0078DA" at bounding box center [216, 400] width 50 height 16
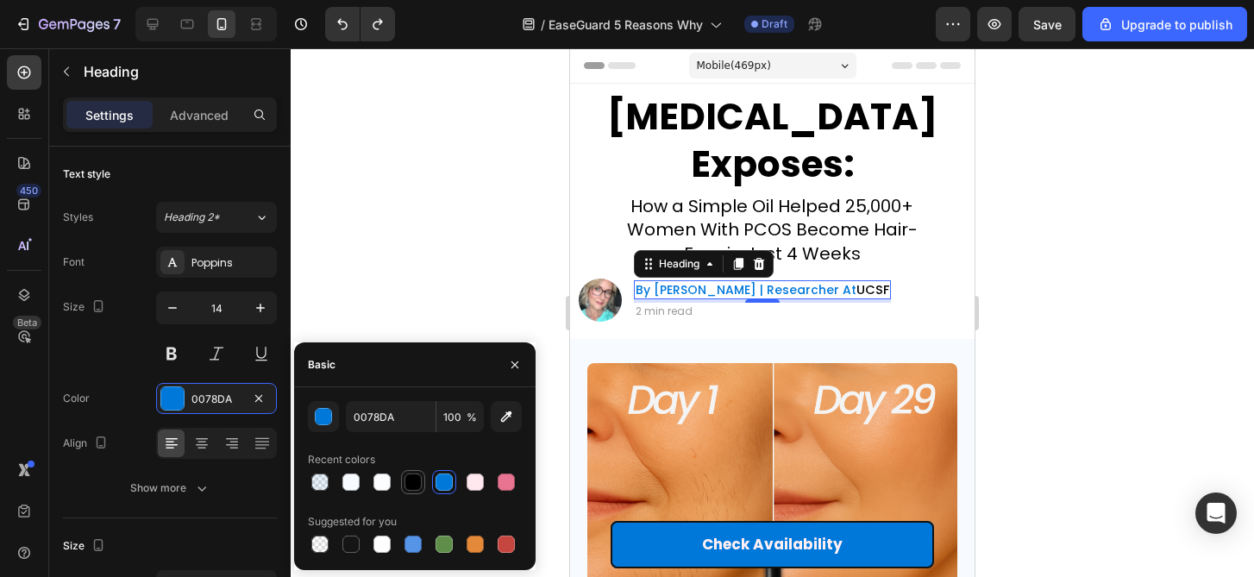
click at [422, 483] on div at bounding box center [413, 482] width 21 height 21
click at [445, 481] on div at bounding box center [444, 481] width 17 height 17
type input "0078DA"
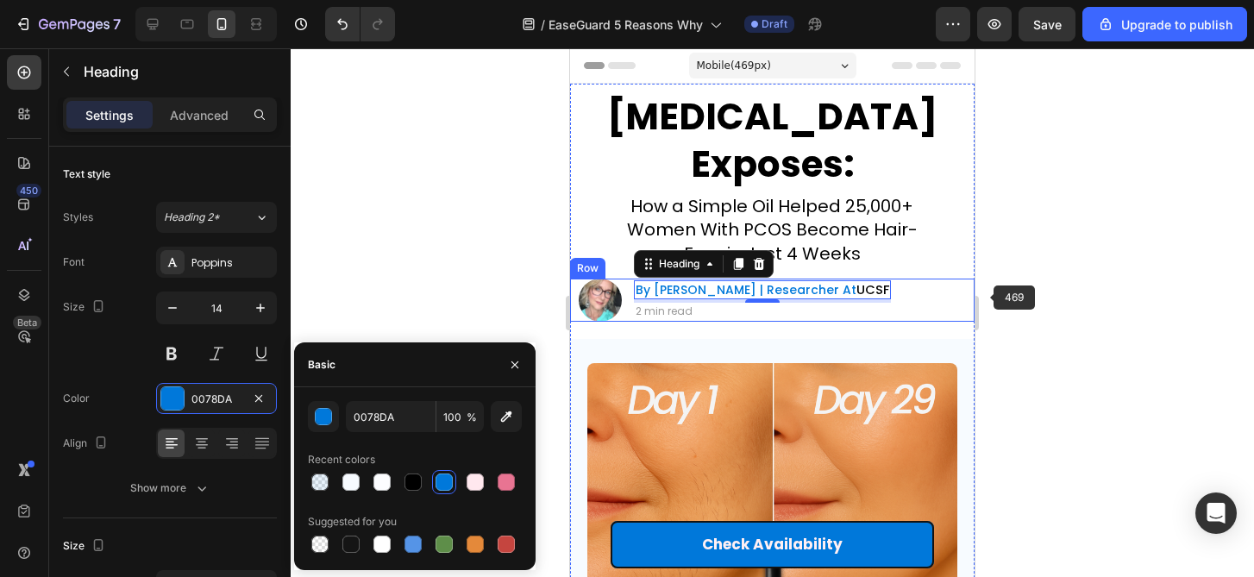
click at [1016, 284] on div at bounding box center [772, 312] width 963 height 529
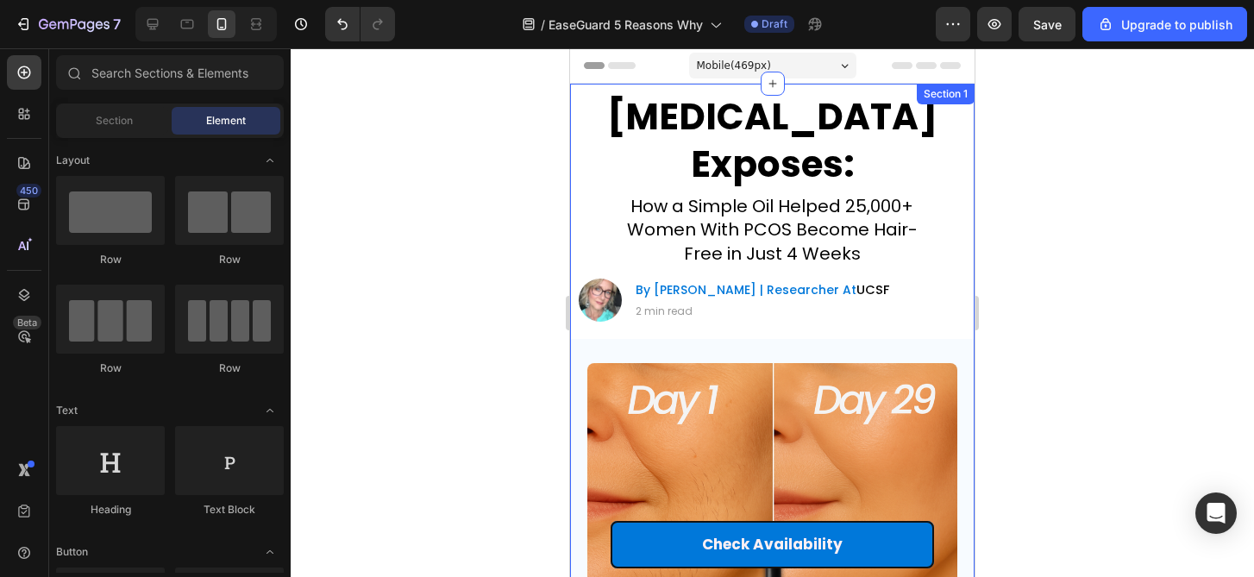
click at [862, 280] on h2 "By [PERSON_NAME] | Researcher At [GEOGRAPHIC_DATA]" at bounding box center [762, 289] width 257 height 19
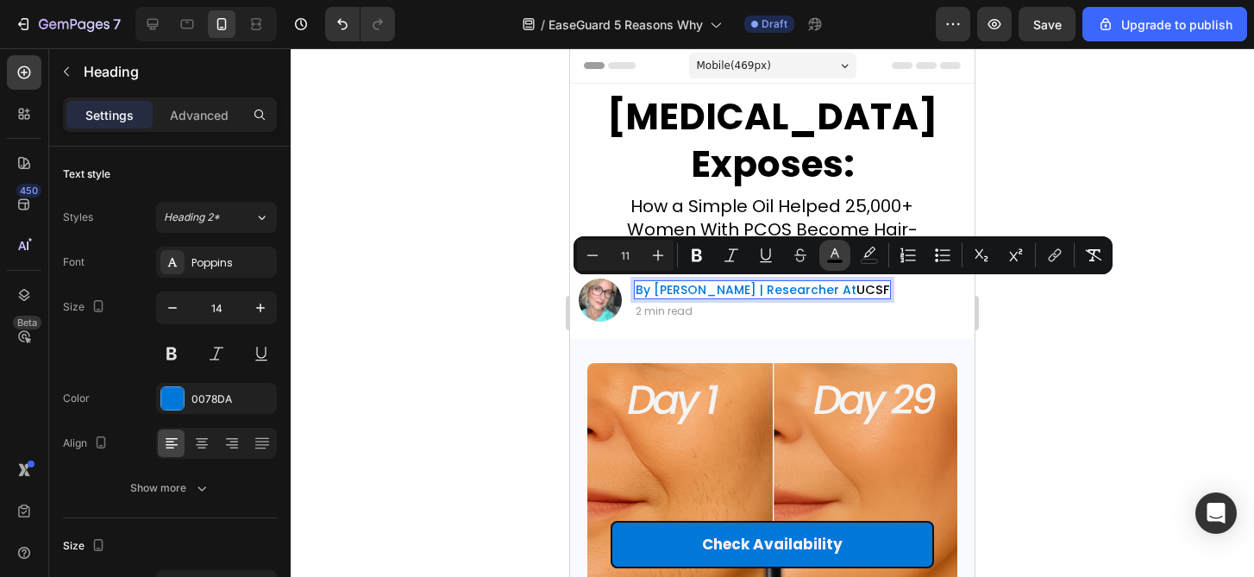
click at [835, 260] on rect "Editor contextual toolbar" at bounding box center [835, 262] width 16 height 4
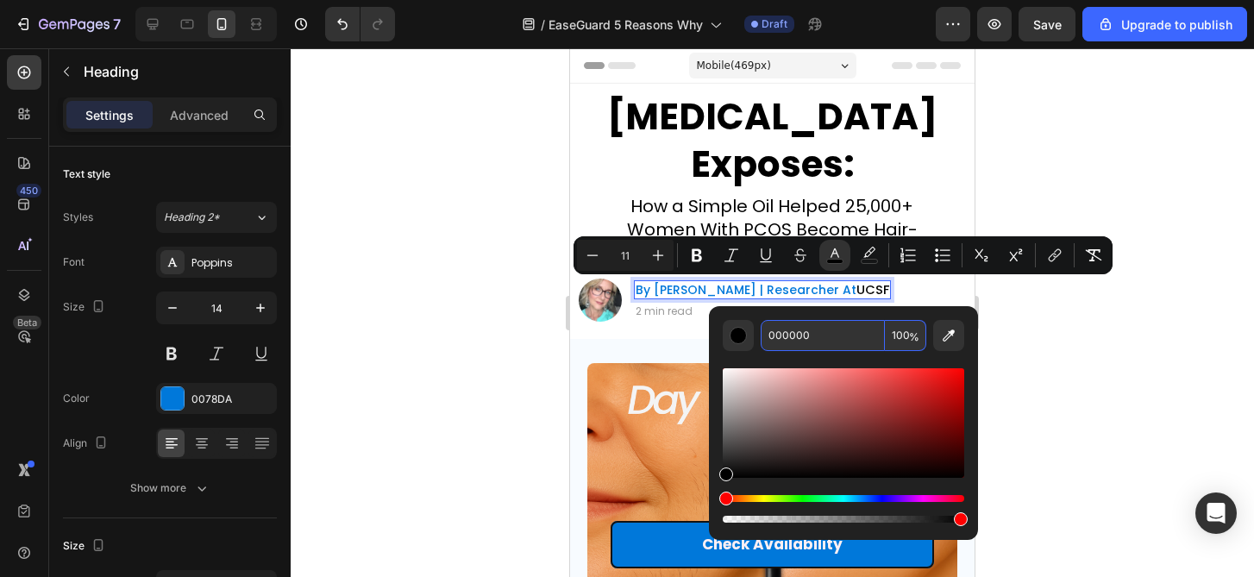
click at [802, 339] on input "000000" at bounding box center [823, 335] width 124 height 31
paste input "UCSF"
drag, startPoint x: 1442, startPoint y: 394, endPoint x: 688, endPoint y: 346, distance: 755.3
type input "000000"
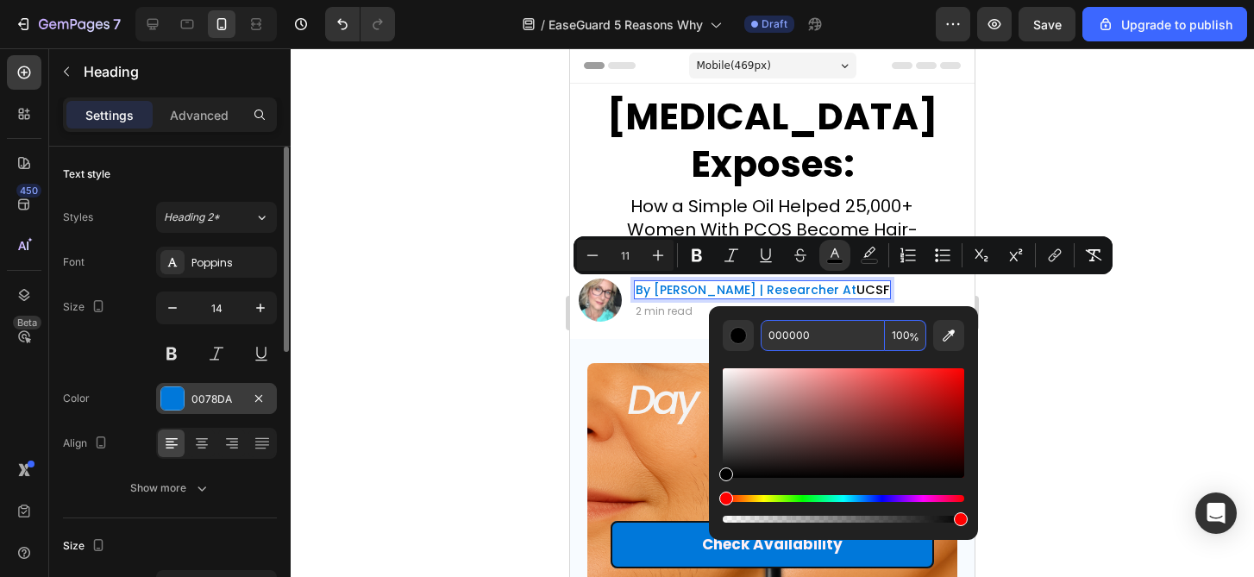
click at [236, 411] on div "0078DA" at bounding box center [216, 398] width 121 height 31
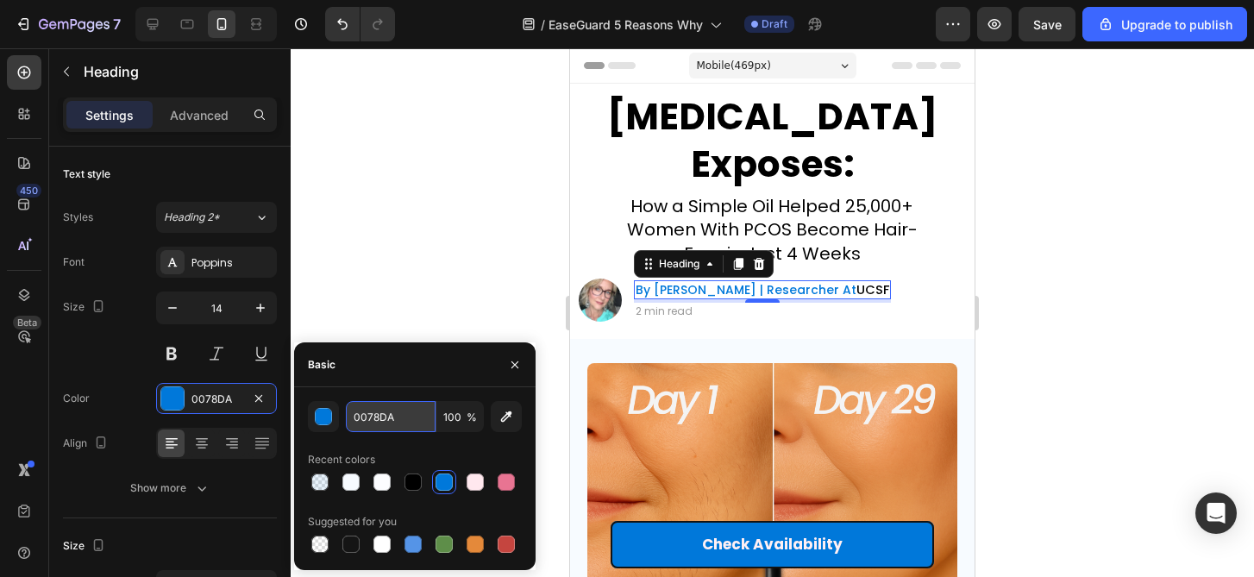
click at [388, 411] on input "0078DA" at bounding box center [391, 416] width 90 height 31
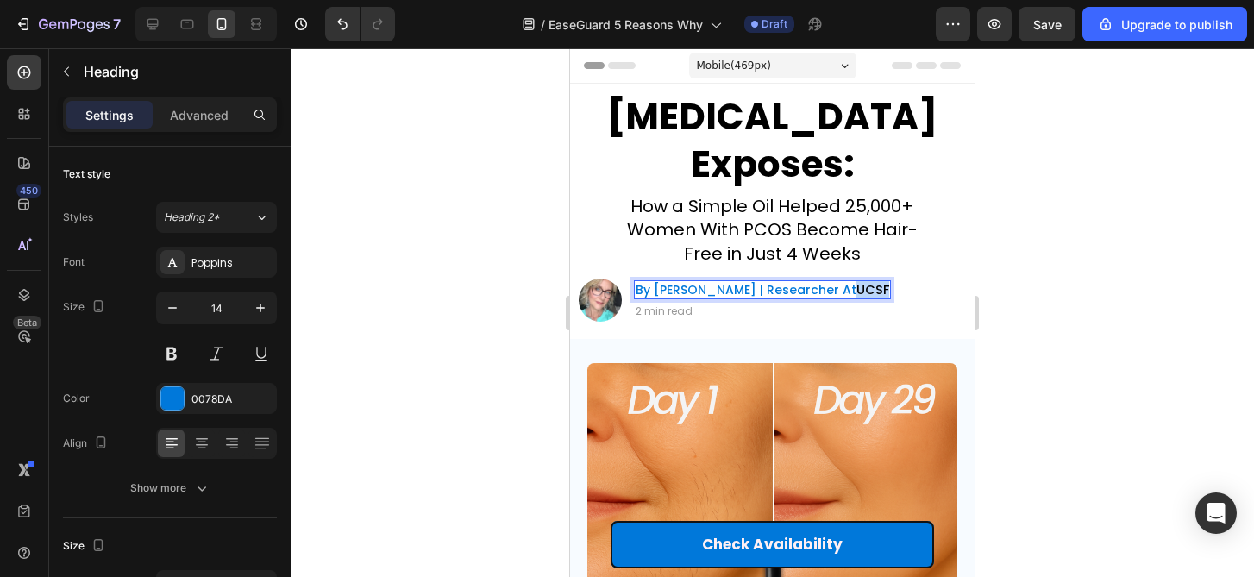
click at [889, 298] on span "UCSF" at bounding box center [872, 289] width 33 height 17
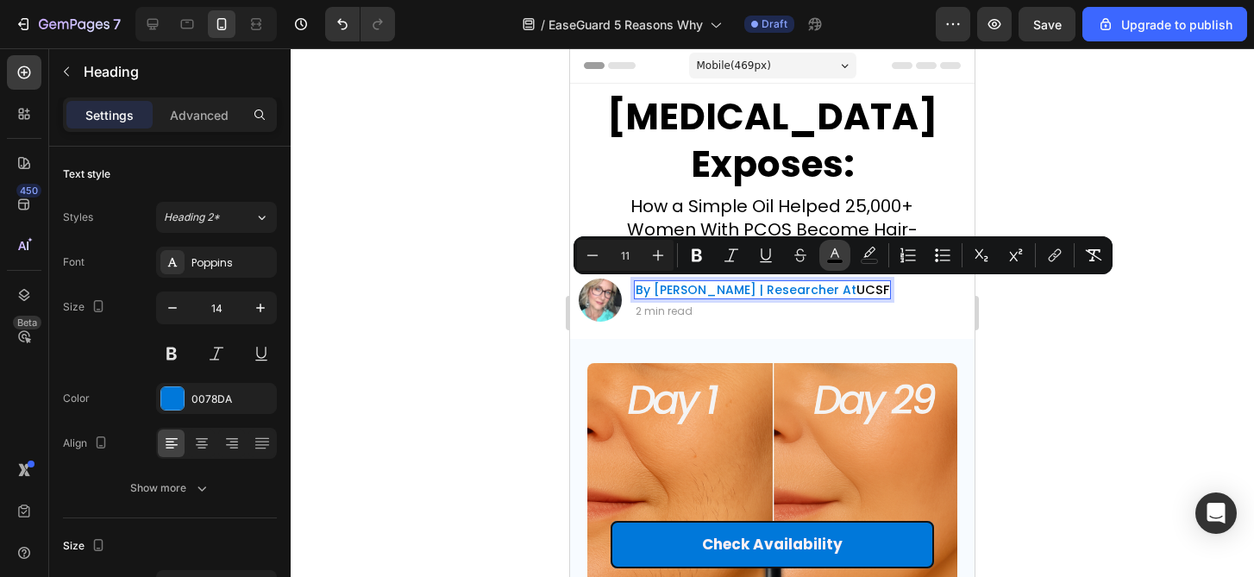
click at [821, 257] on button "color" at bounding box center [834, 255] width 31 height 31
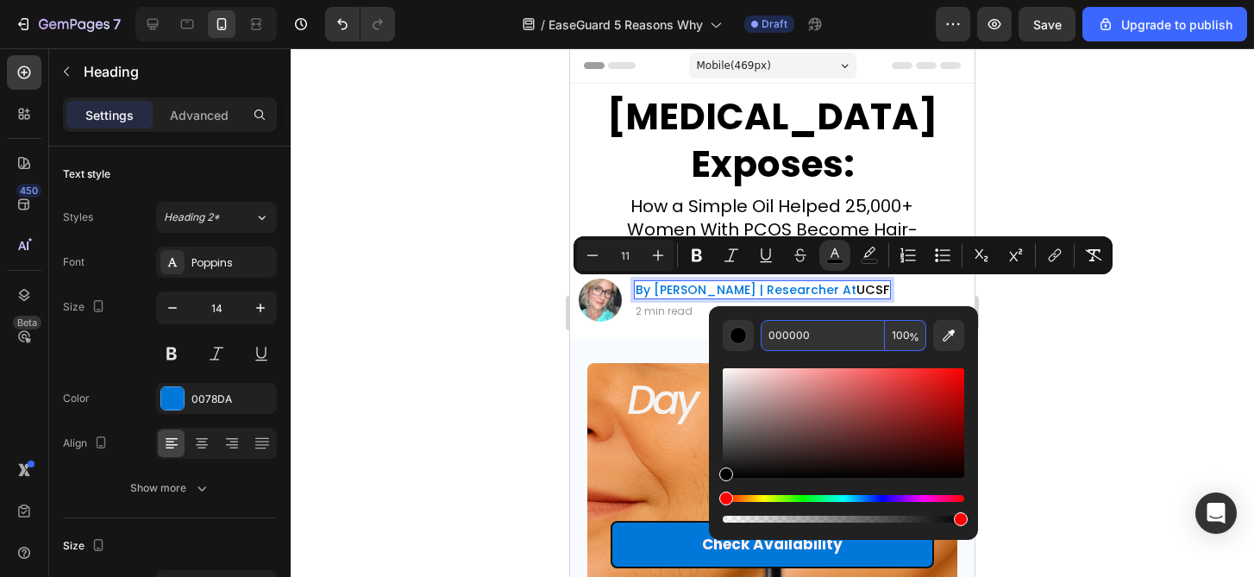
click at [774, 342] on input "000000" at bounding box center [823, 335] width 124 height 31
paste input "78DA"
type input "0078DA"
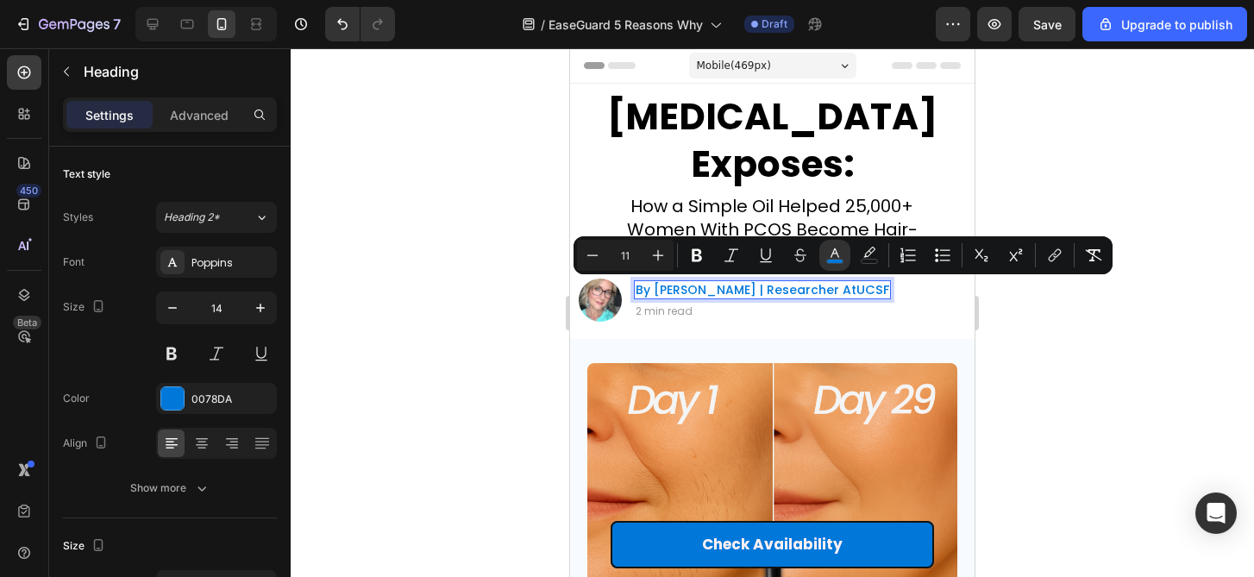
click at [1150, 311] on div at bounding box center [772, 312] width 963 height 529
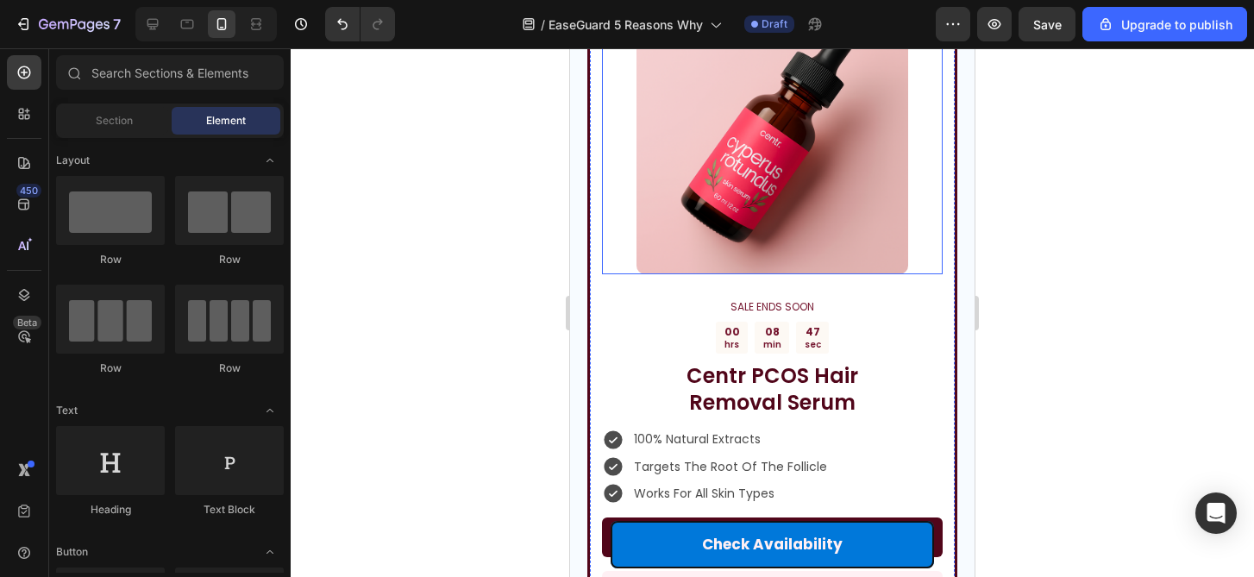
scroll to position [2466, 0]
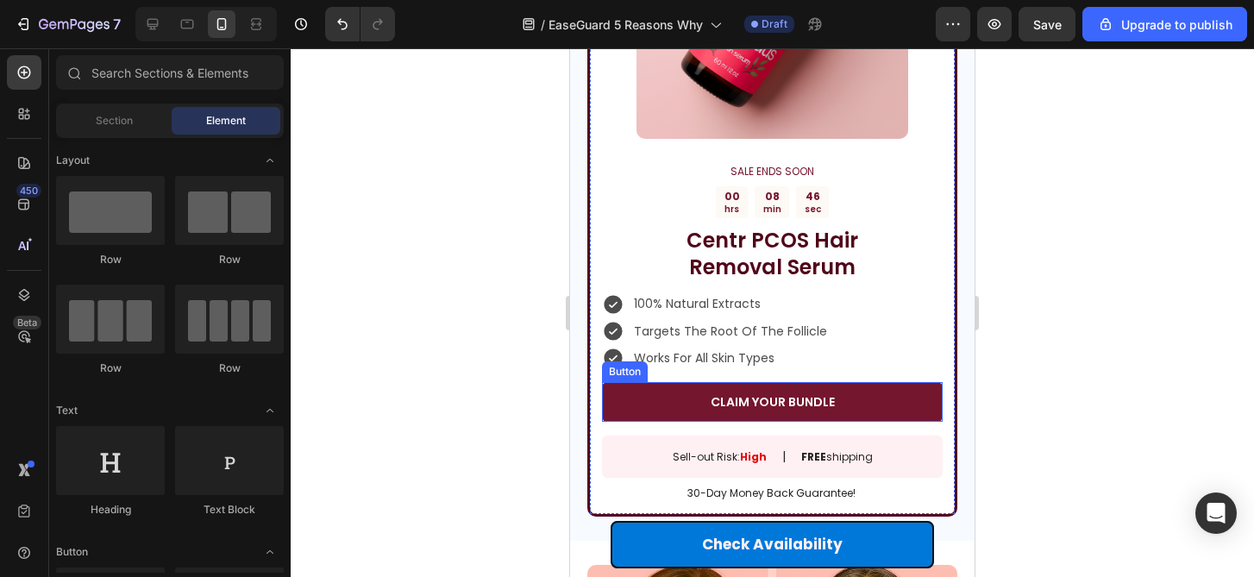
click at [842, 411] on link "CLAIM YOUR BUNDLE" at bounding box center [772, 402] width 341 height 40
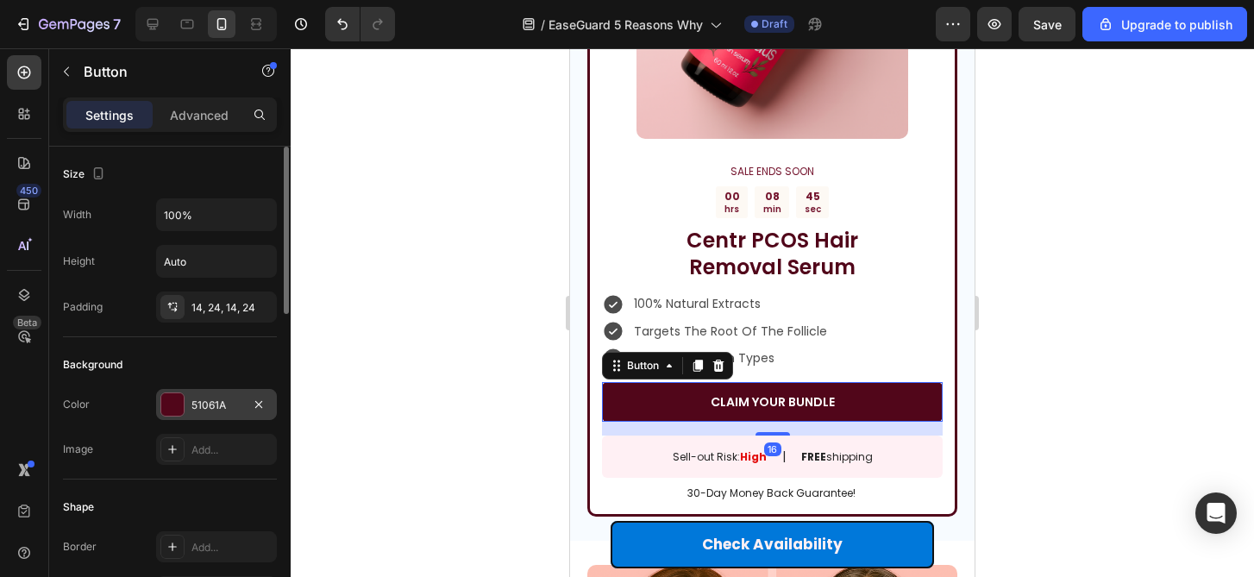
click at [203, 416] on div "51061A" at bounding box center [216, 404] width 121 height 31
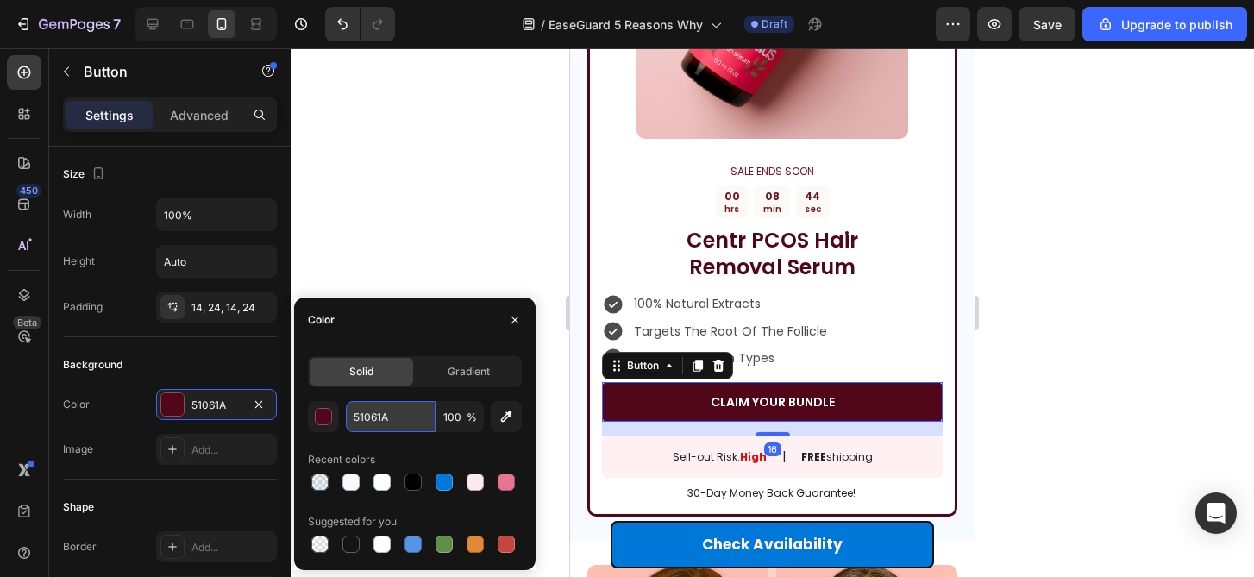
click at [367, 412] on input "51061A" at bounding box center [391, 416] width 90 height 31
paste input "0078D"
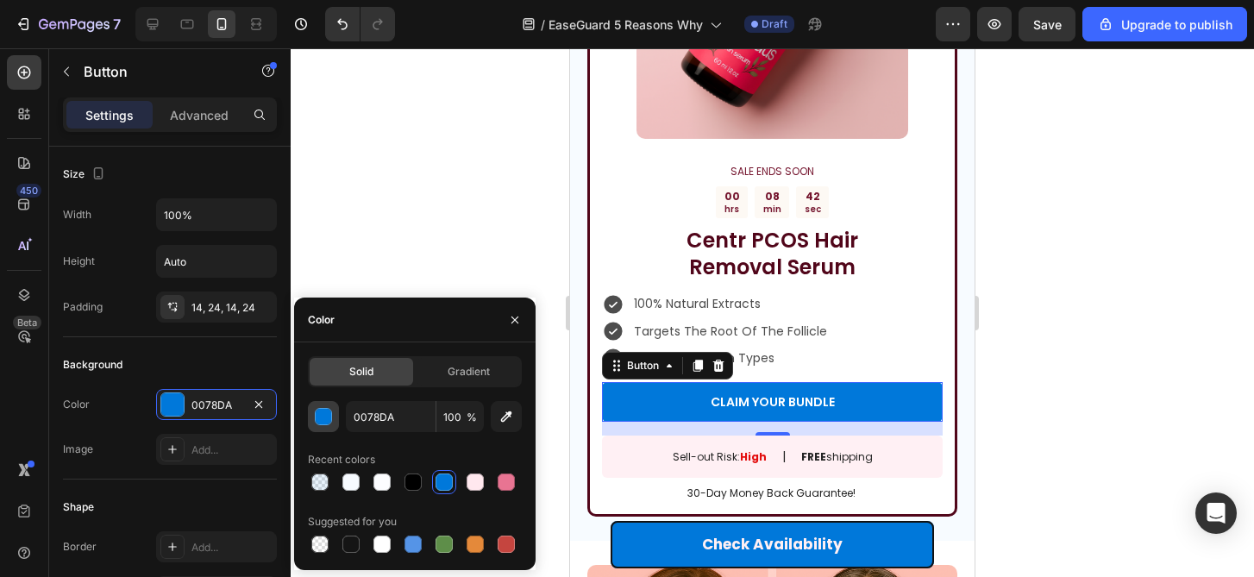
click at [318, 417] on div "button" at bounding box center [324, 417] width 17 height 17
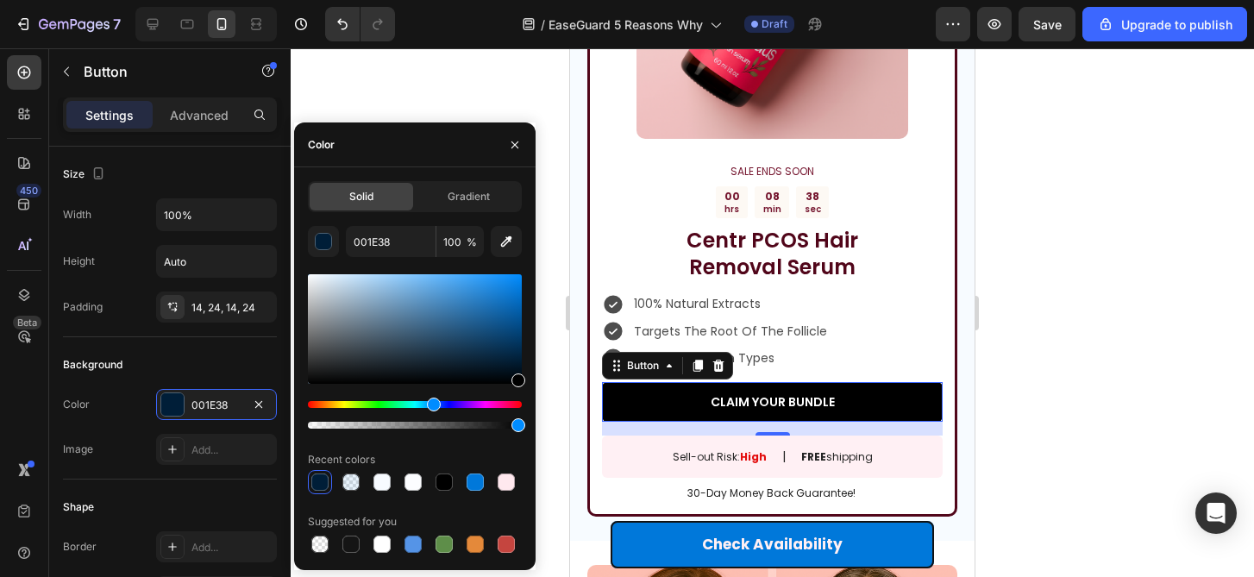
drag, startPoint x: 523, startPoint y: 295, endPoint x: 524, endPoint y: 421, distance: 125.9
click at [522, 421] on div at bounding box center [415, 351] width 214 height 161
type input "000000"
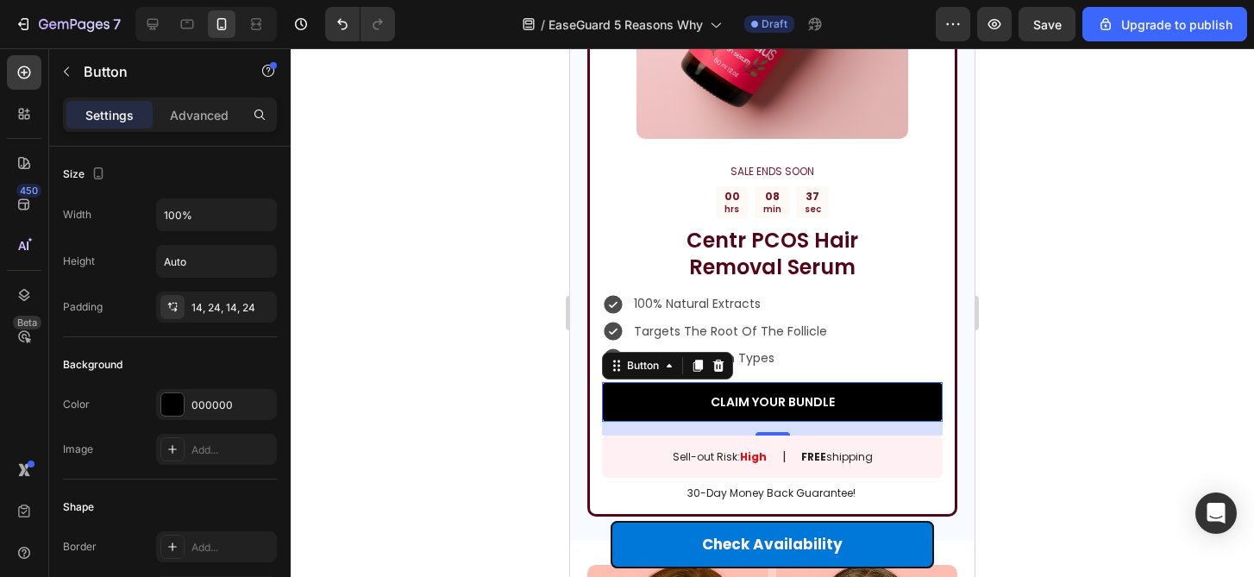
click at [1171, 367] on div at bounding box center [772, 312] width 963 height 529
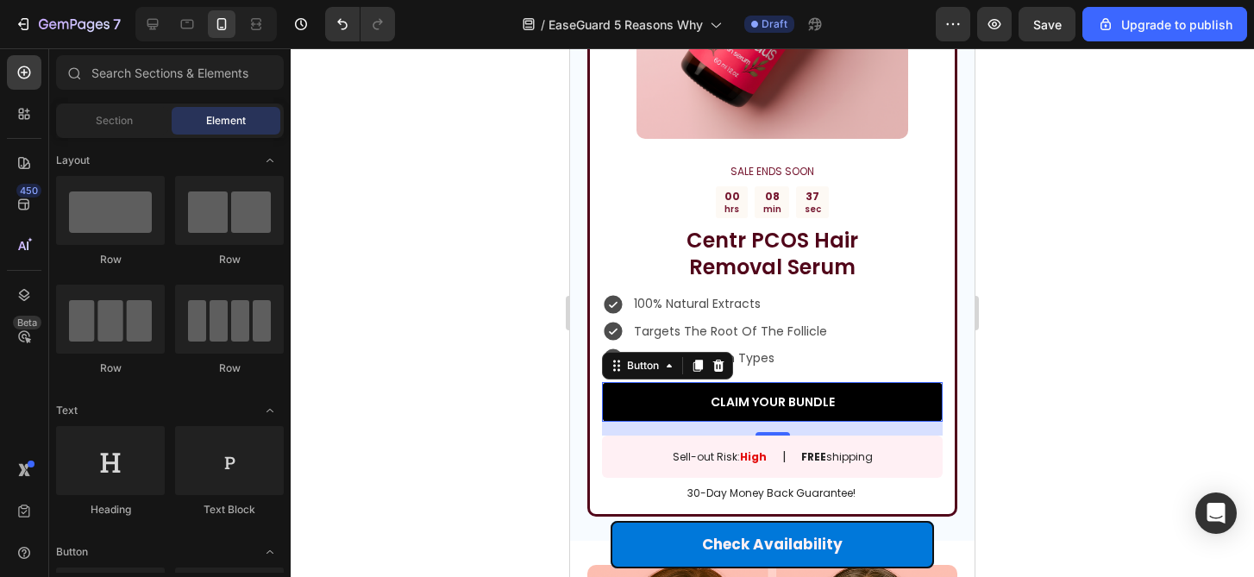
click at [1171, 367] on div at bounding box center [772, 312] width 963 height 529
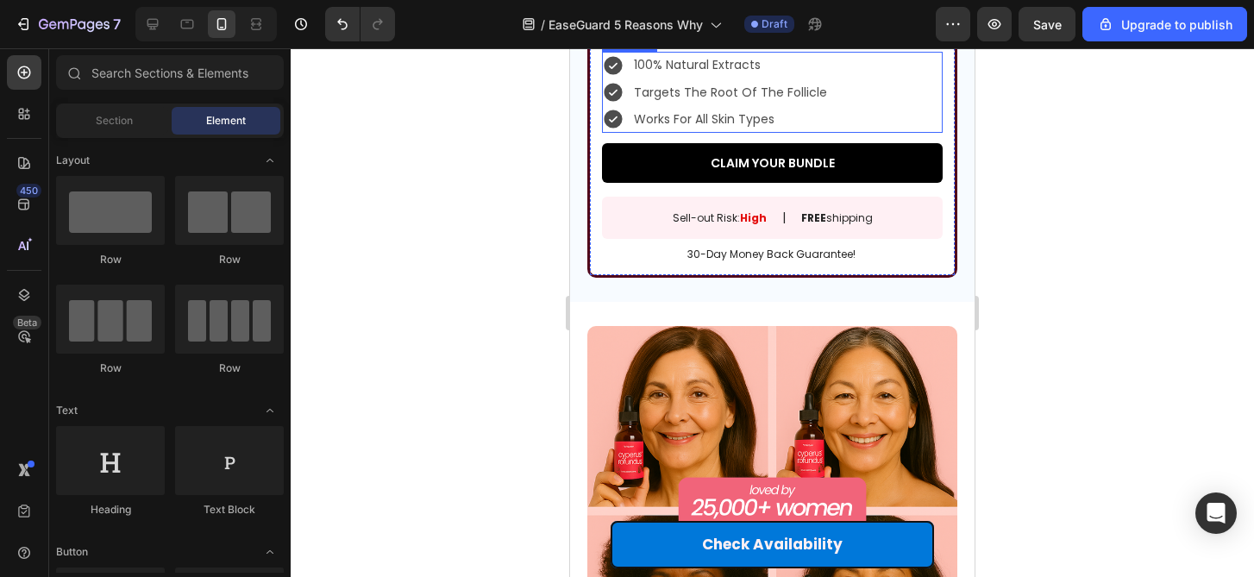
scroll to position [2704, 0]
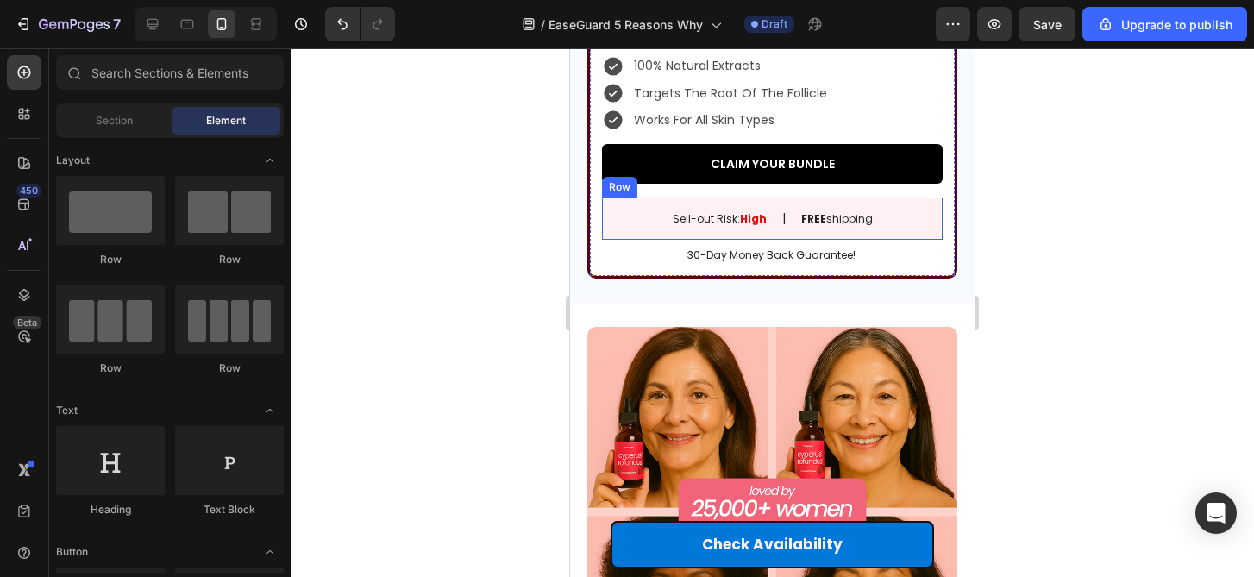
click at [881, 228] on div "Sell-out Risk: High Text Block | Text Block FREE shipping Text Block Row" at bounding box center [772, 218] width 341 height 42
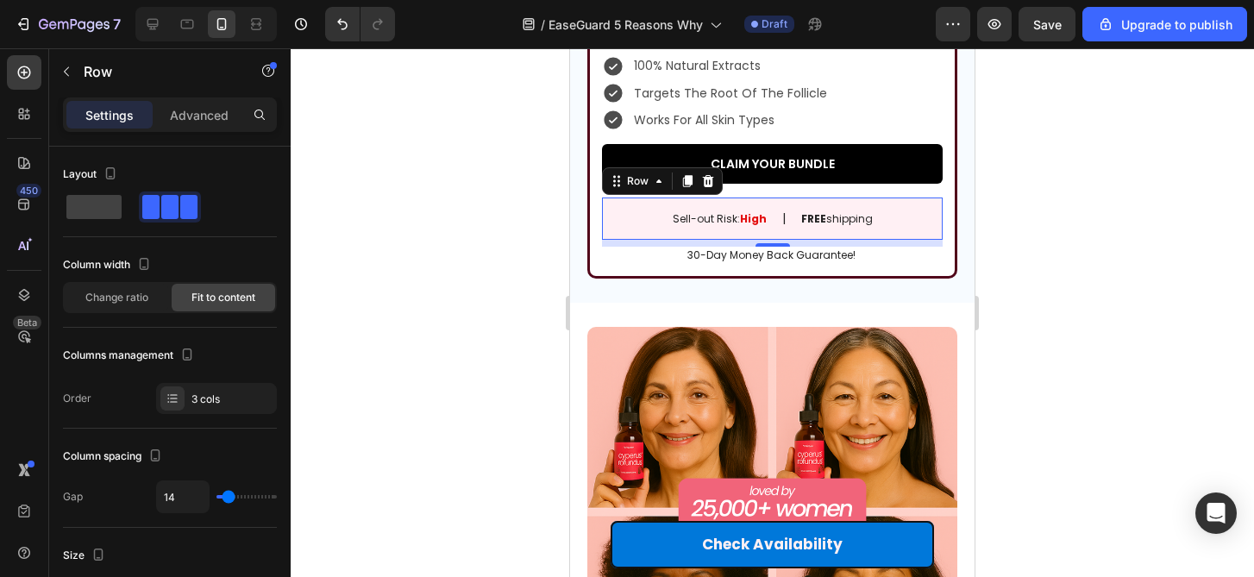
click at [1023, 326] on div at bounding box center [772, 312] width 963 height 529
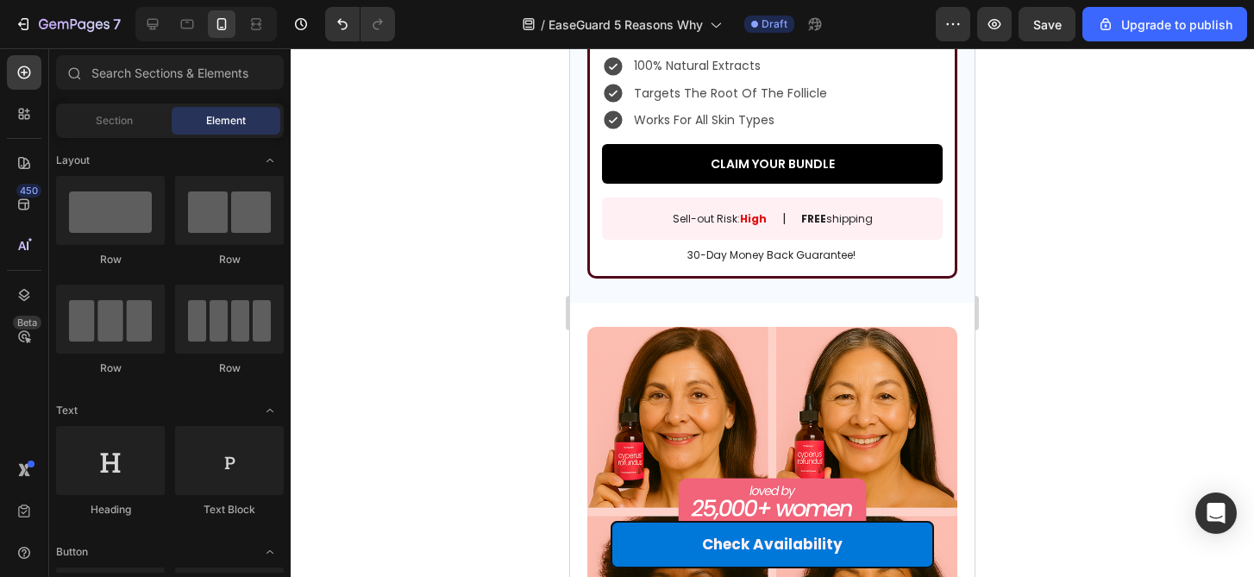
click at [1026, 367] on div at bounding box center [772, 312] width 963 height 529
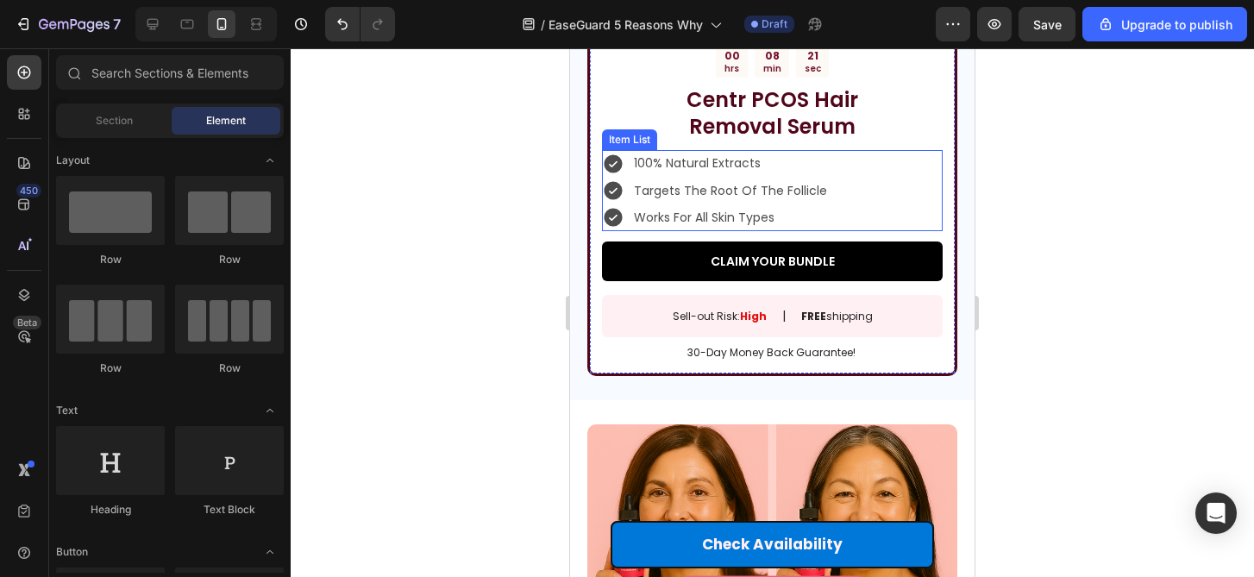
scroll to position [2613, 0]
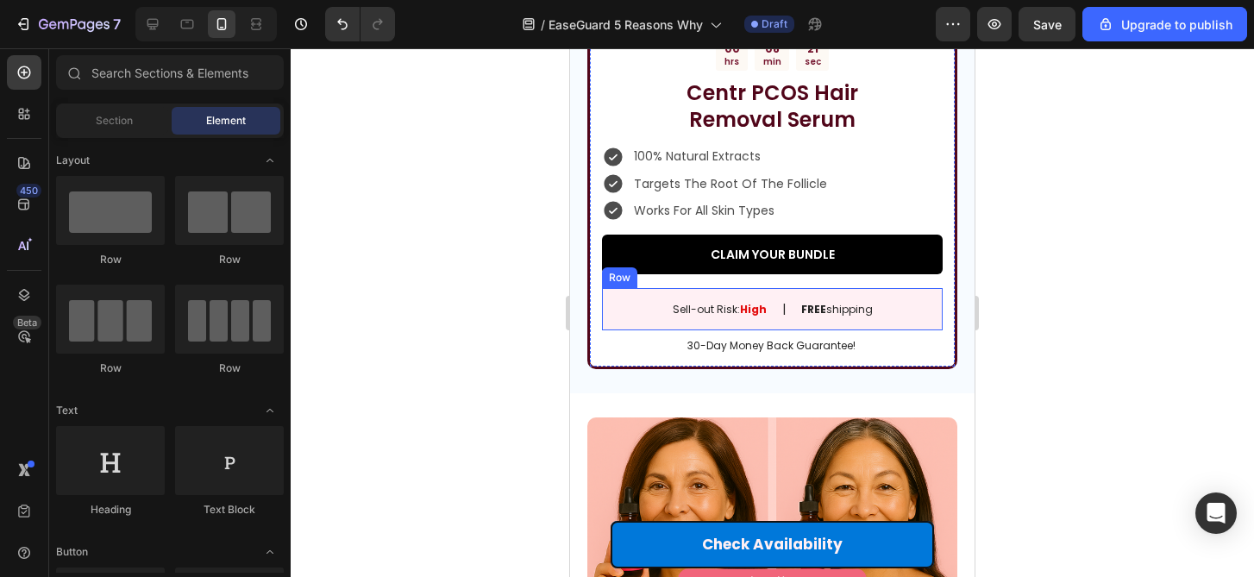
click at [919, 321] on div "Sell-out Risk: High Text Block | Text Block FREE shipping Text Block Row" at bounding box center [772, 309] width 341 height 42
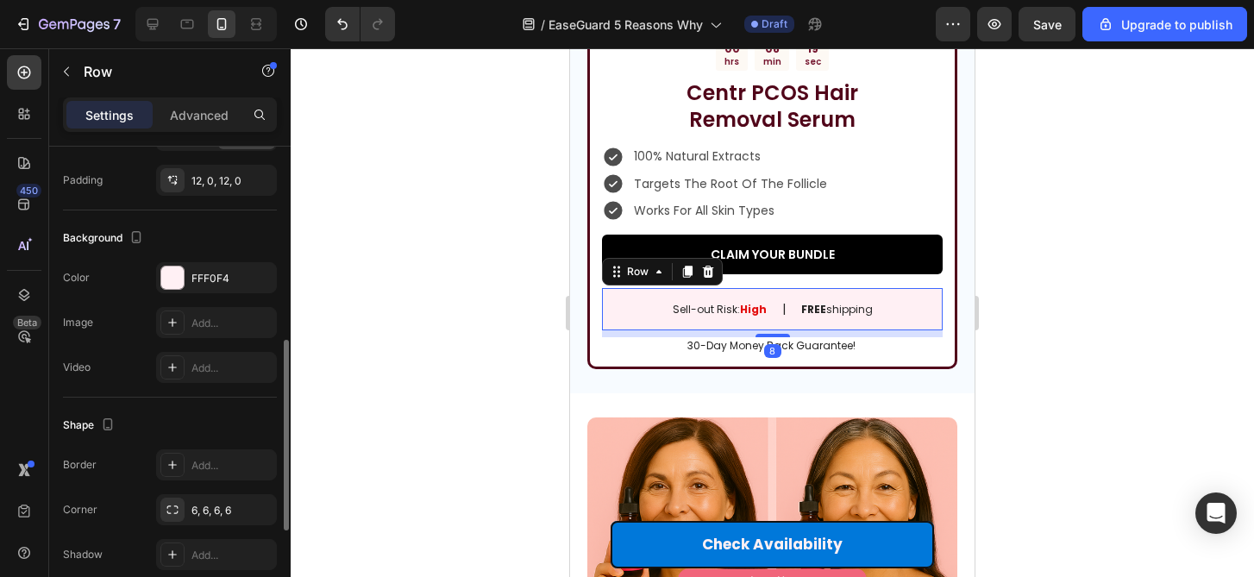
scroll to position [500, 0]
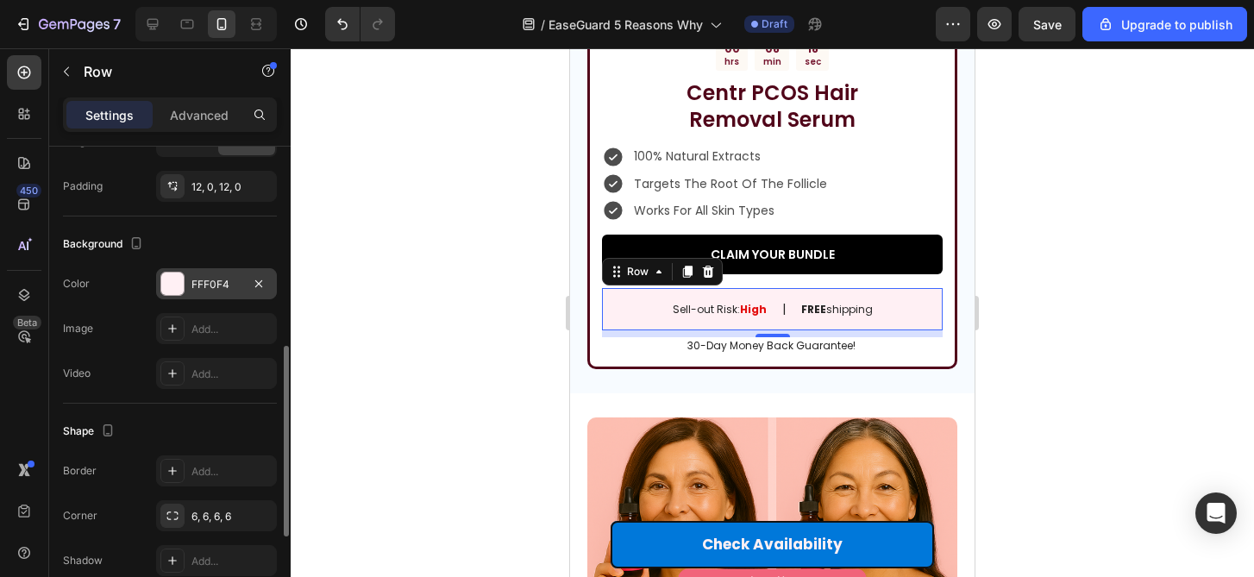
click at [199, 279] on div "FFF0F4" at bounding box center [216, 285] width 50 height 16
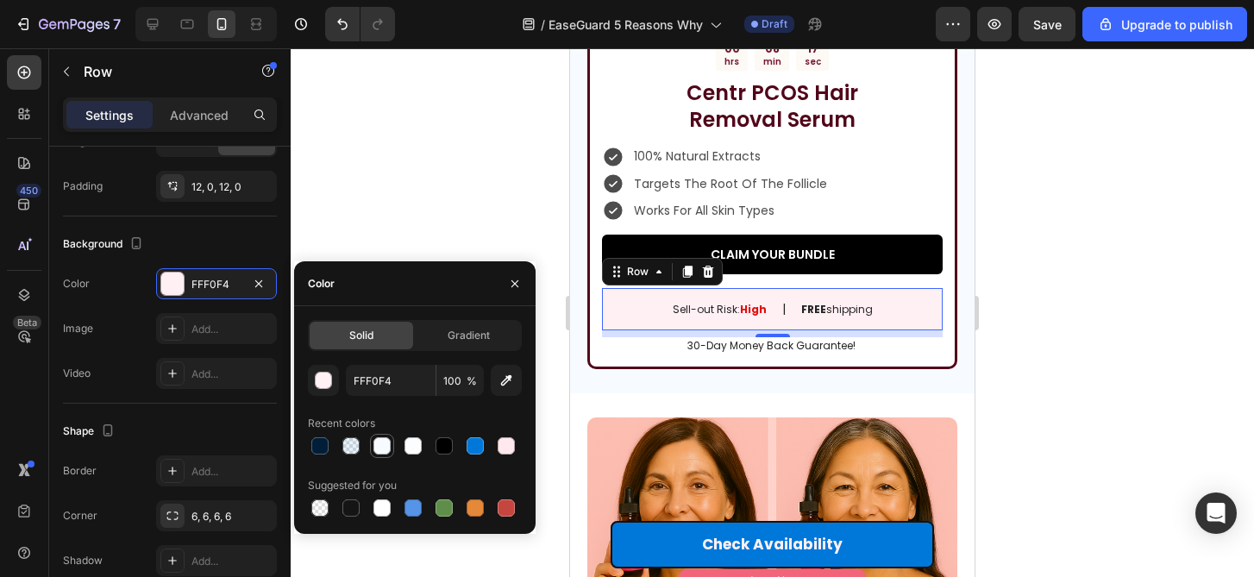
click at [379, 439] on div at bounding box center [381, 445] width 17 height 17
type input "F7FBFF"
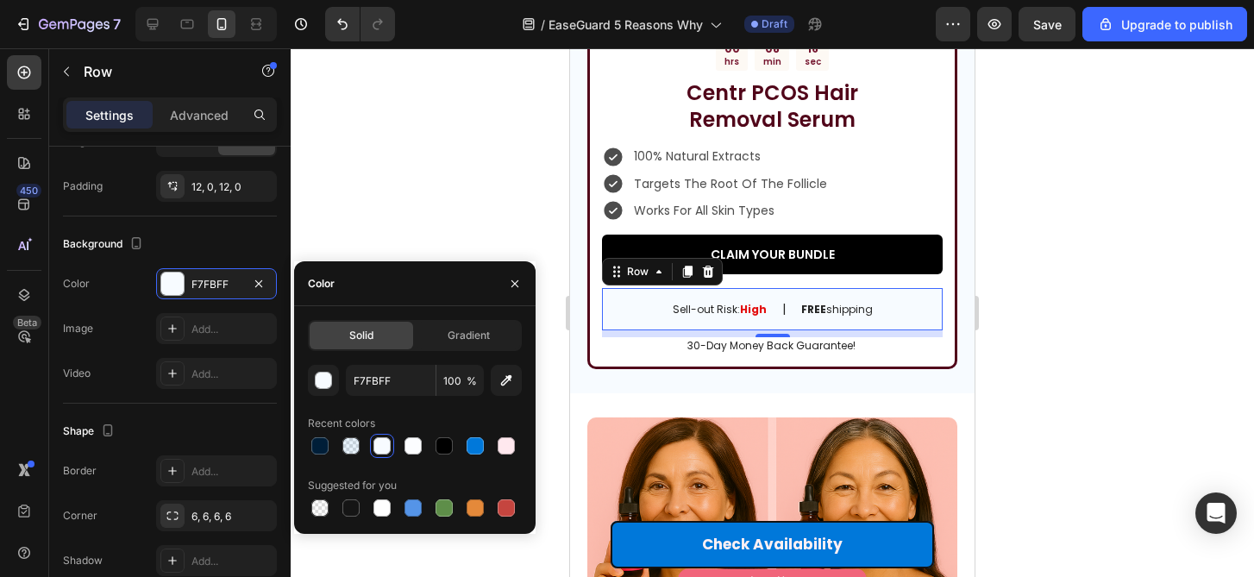
click at [1149, 272] on div at bounding box center [772, 312] width 963 height 529
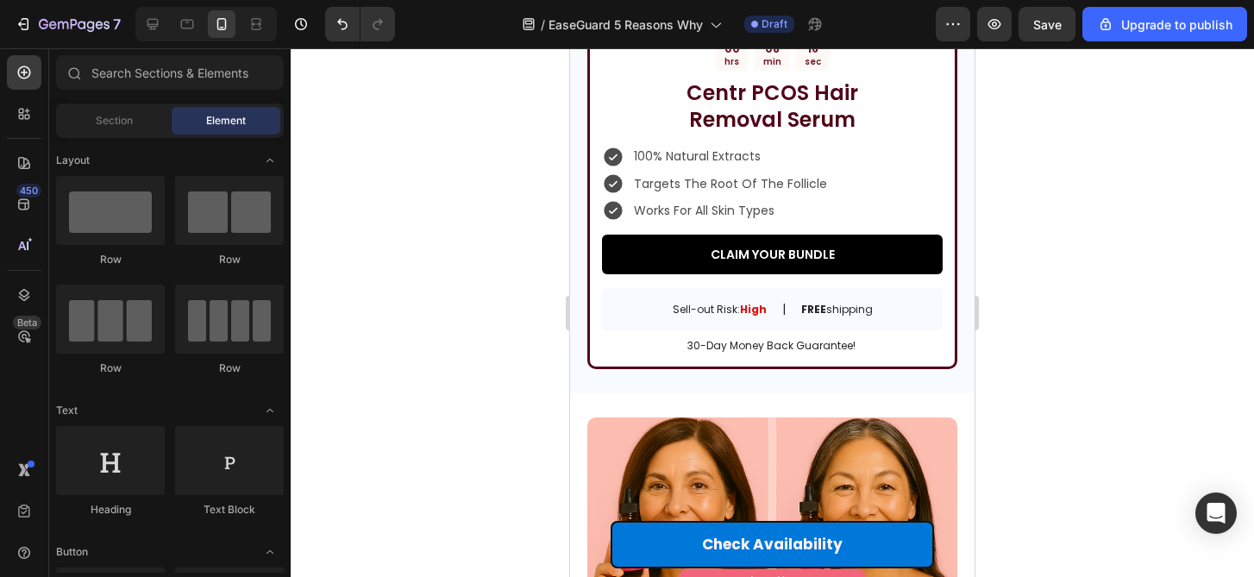
click at [1149, 272] on div at bounding box center [772, 312] width 963 height 529
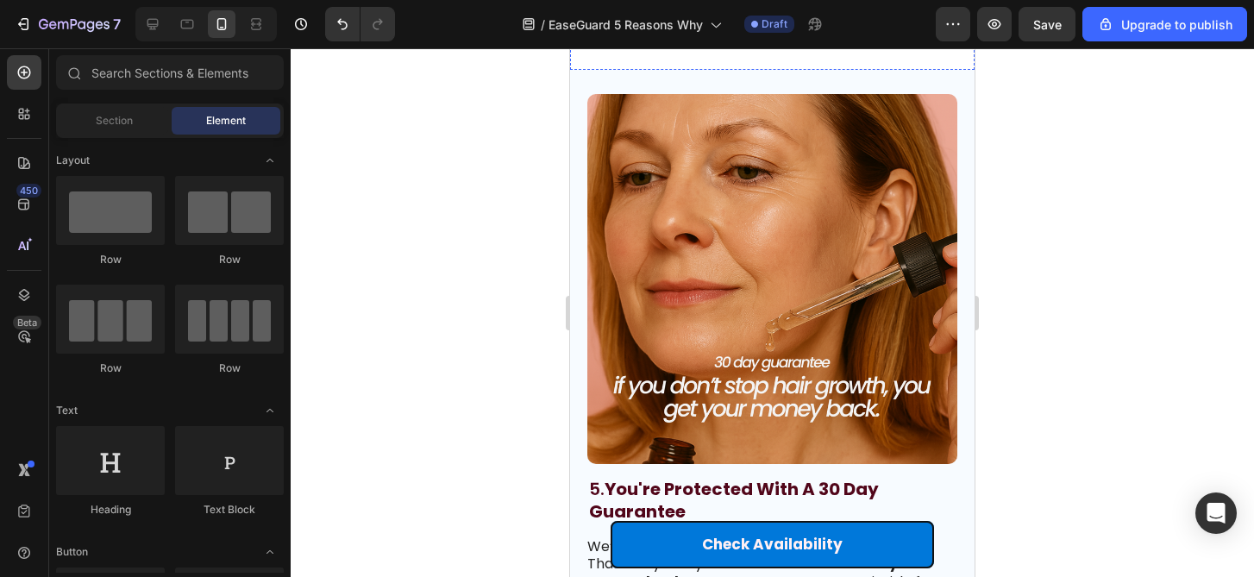
scroll to position [3547, 0]
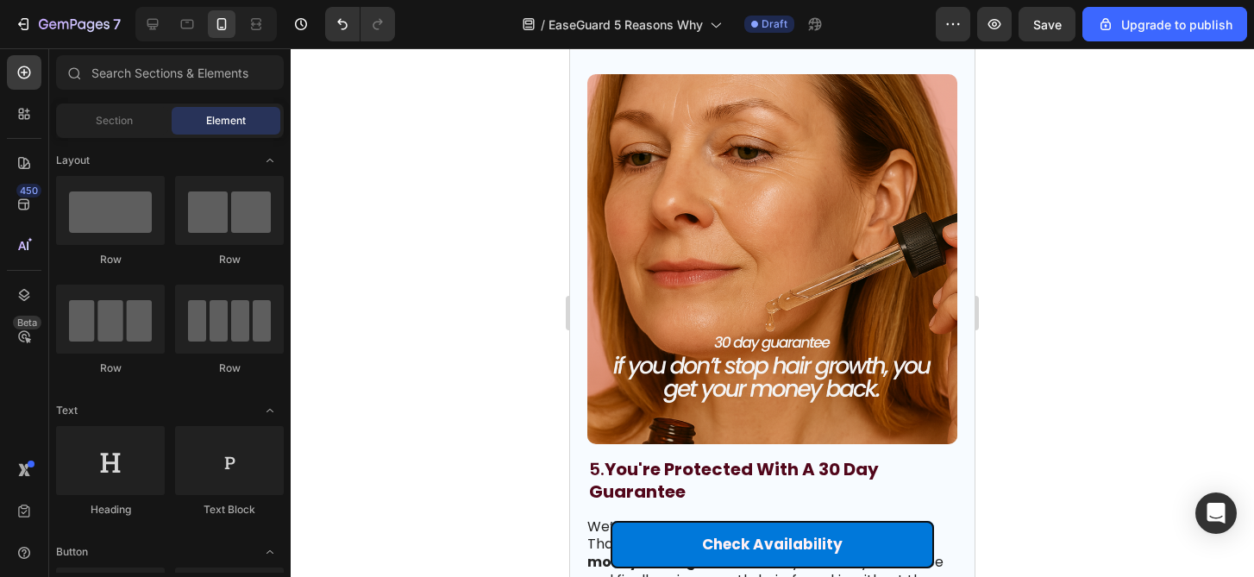
click at [1082, 377] on div at bounding box center [772, 312] width 963 height 529
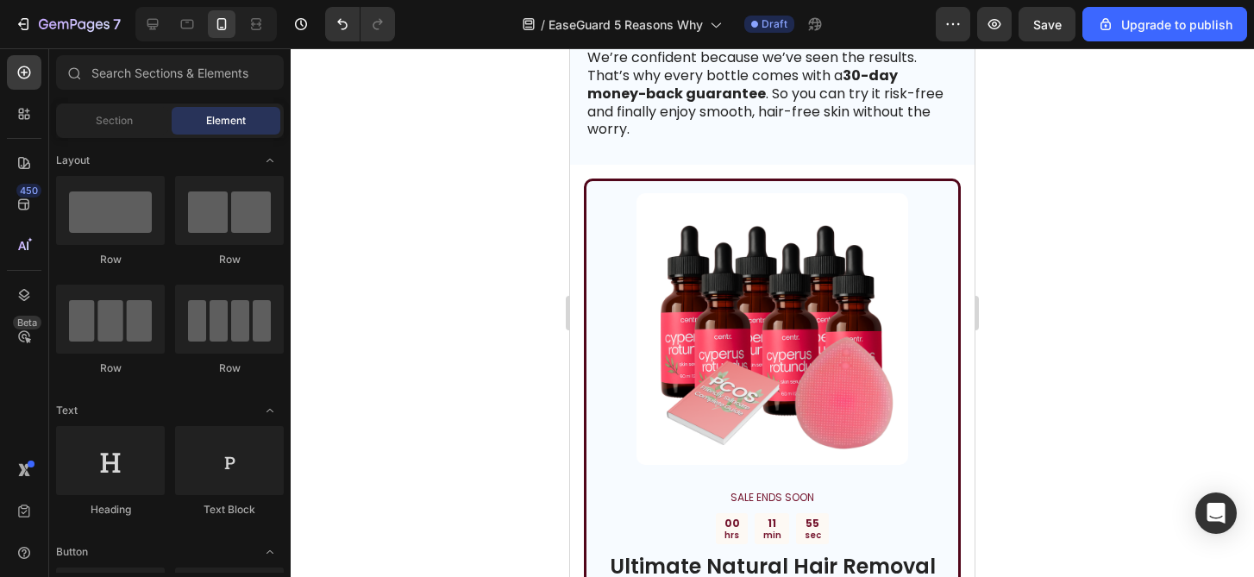
scroll to position [3998, 0]
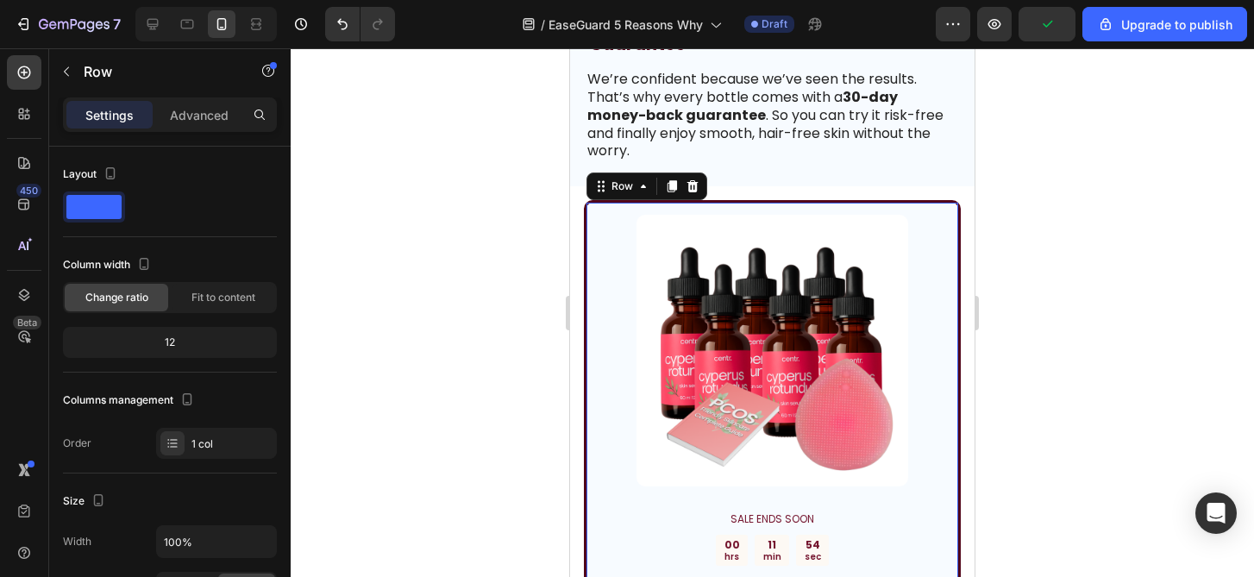
click at [949, 210] on div "Image SALE ENDS SOON Text Block 00 hrs 11 min 54 sec Countdown Timer Ultimate N…" at bounding box center [772, 521] width 377 height 642
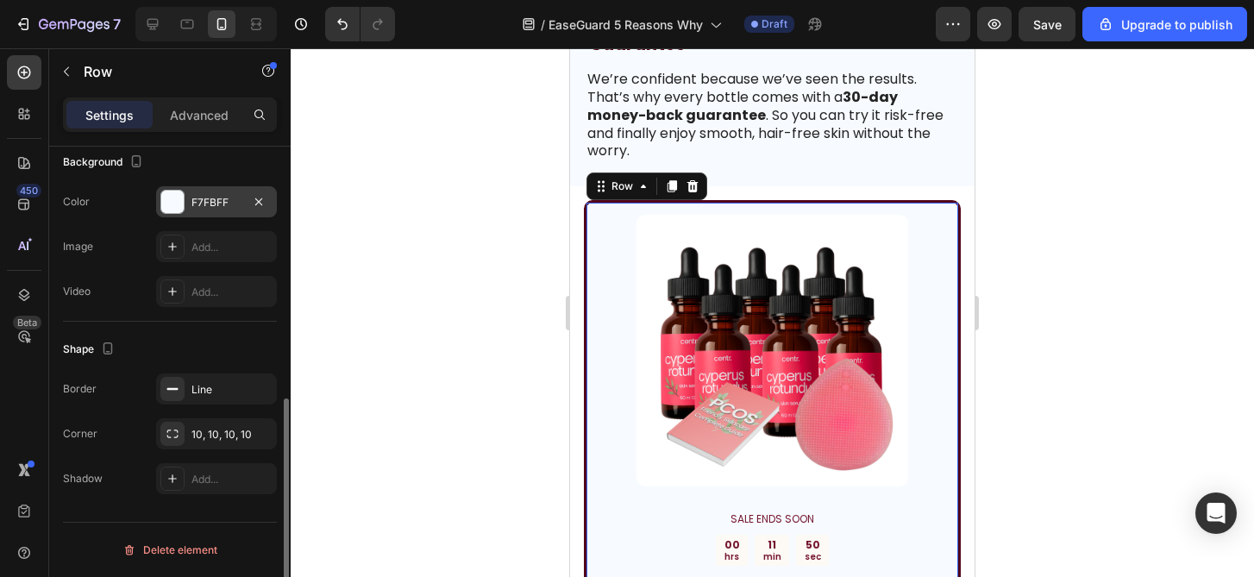
click at [195, 198] on div "F7FBFF" at bounding box center [216, 203] width 50 height 16
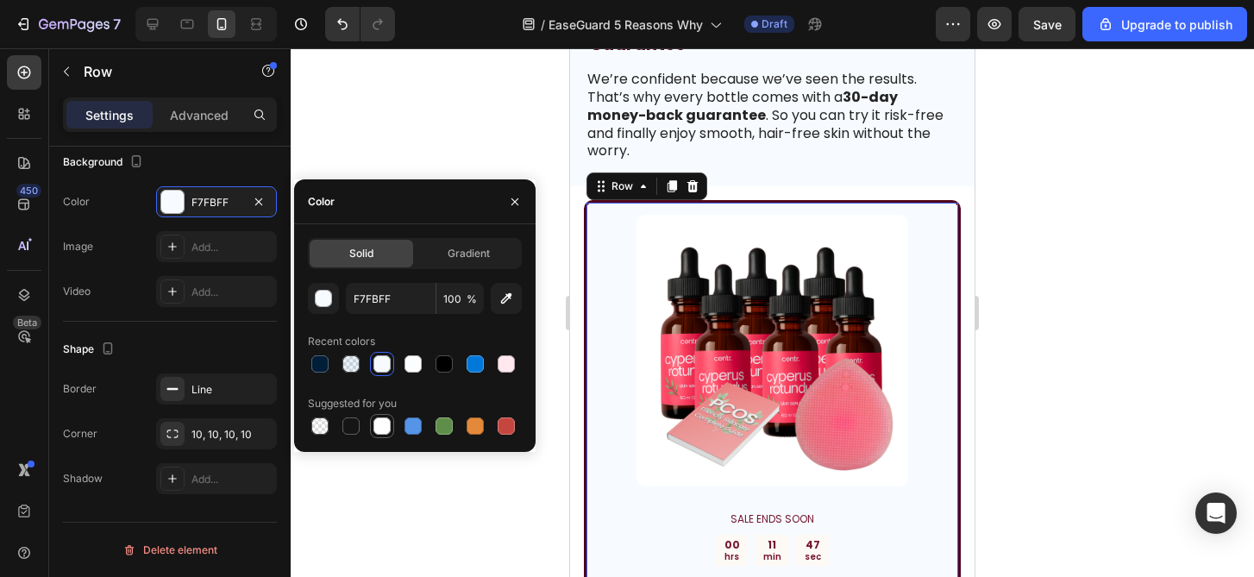
click at [376, 429] on div at bounding box center [381, 425] width 17 height 17
type input "FFFFFF"
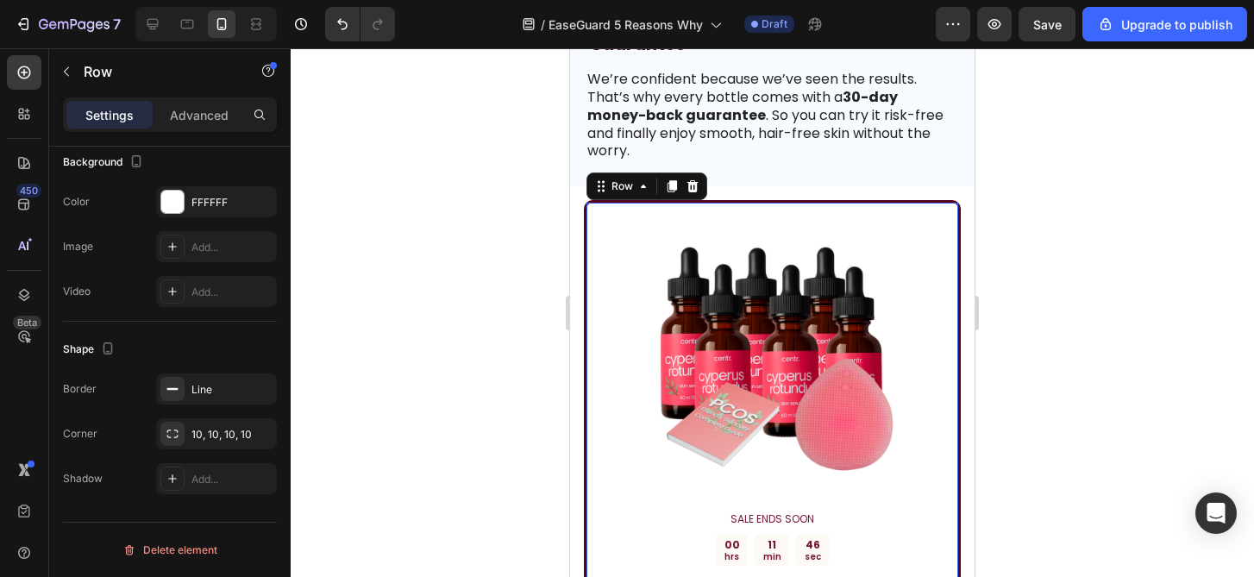
click at [1110, 355] on div at bounding box center [772, 312] width 963 height 529
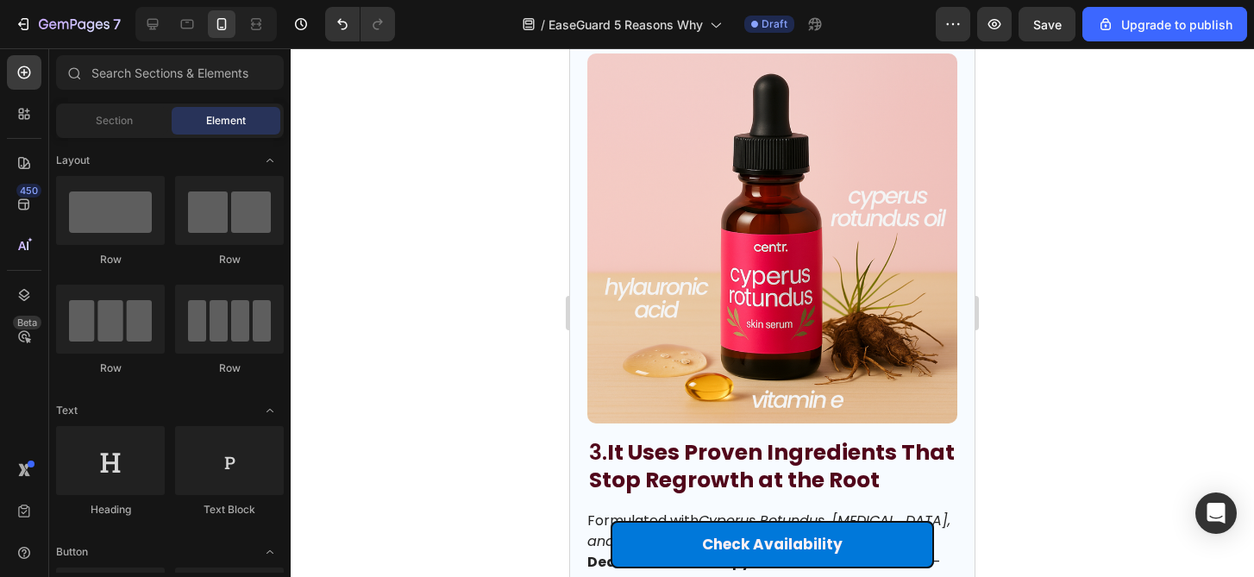
scroll to position [0, 0]
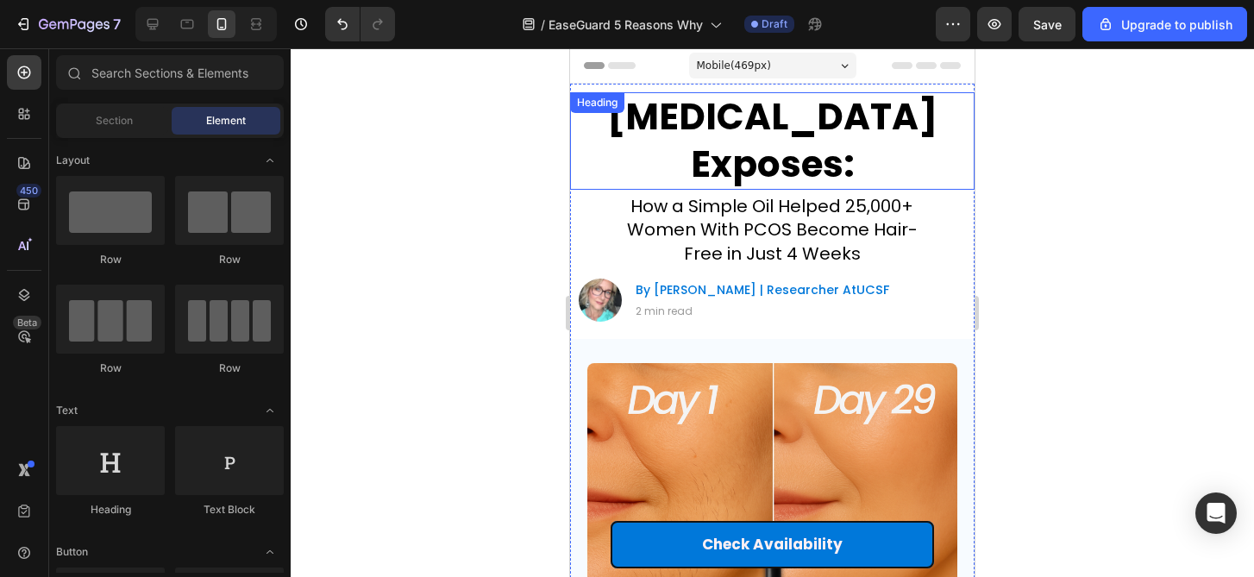
click at [761, 135] on h1 "[MEDICAL_DATA] Exposes:" at bounding box center [772, 140] width 387 height 97
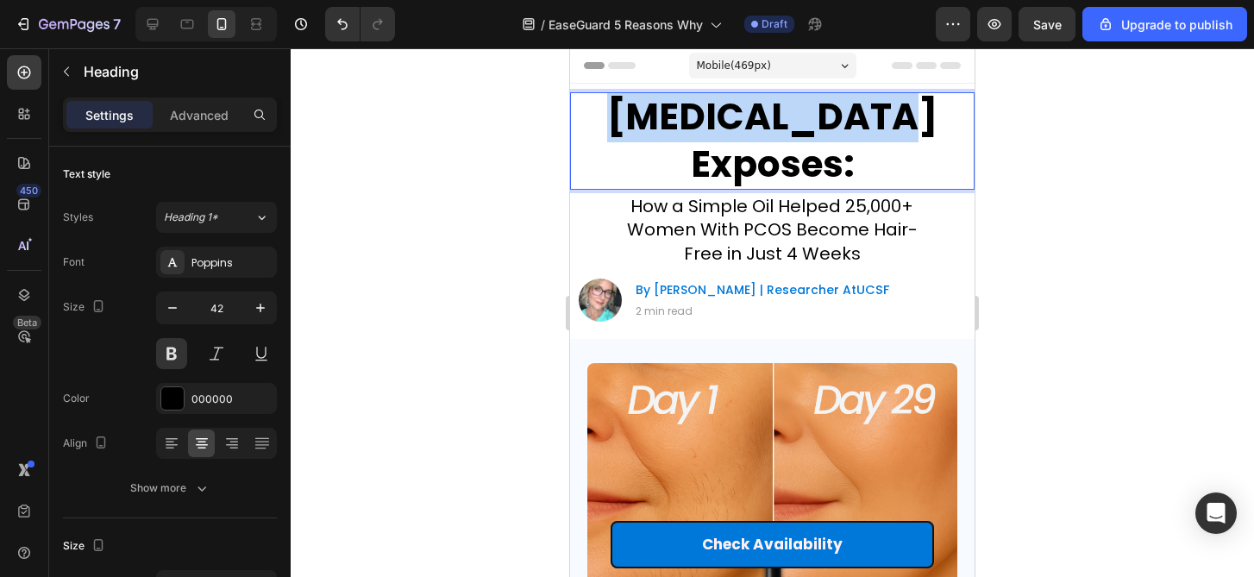
click at [761, 135] on h1 "[MEDICAL_DATA] Exposes:" at bounding box center [772, 140] width 387 height 97
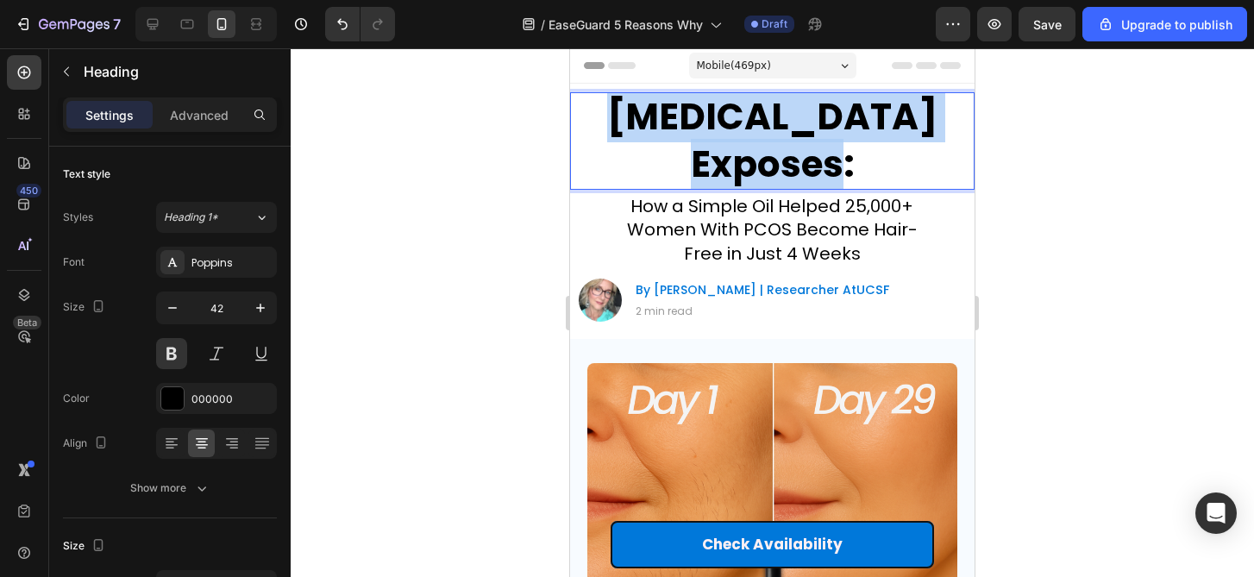
click at [761, 135] on p "[MEDICAL_DATA] Exposes:" at bounding box center [772, 141] width 384 height 94
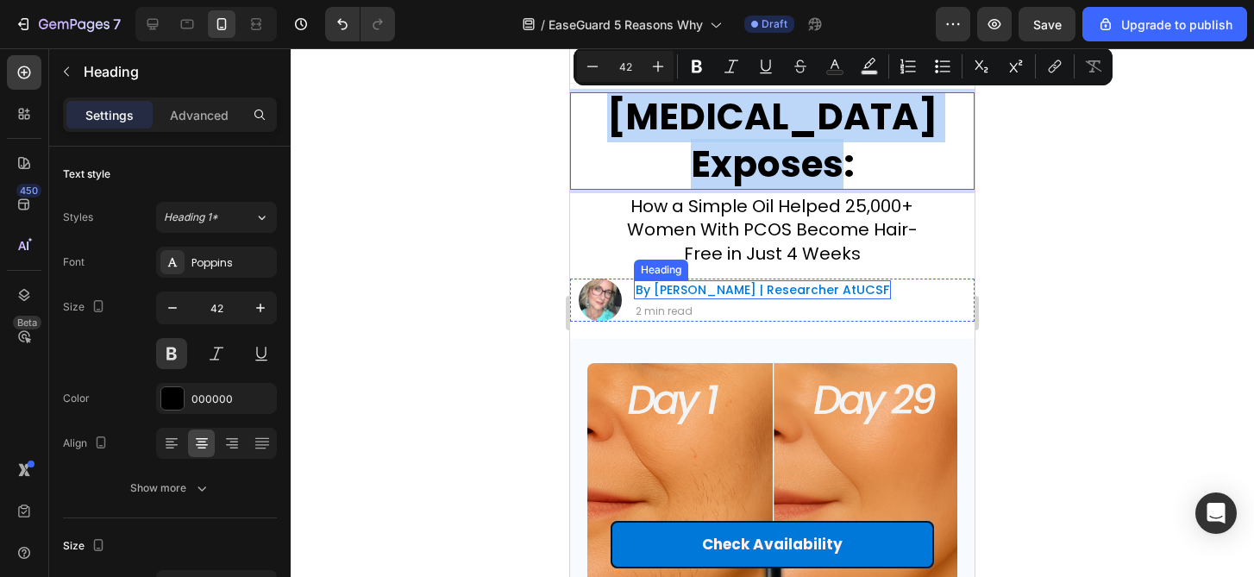
click at [802, 292] on h2 "By [PERSON_NAME] | Researcher At [GEOGRAPHIC_DATA]" at bounding box center [762, 289] width 257 height 19
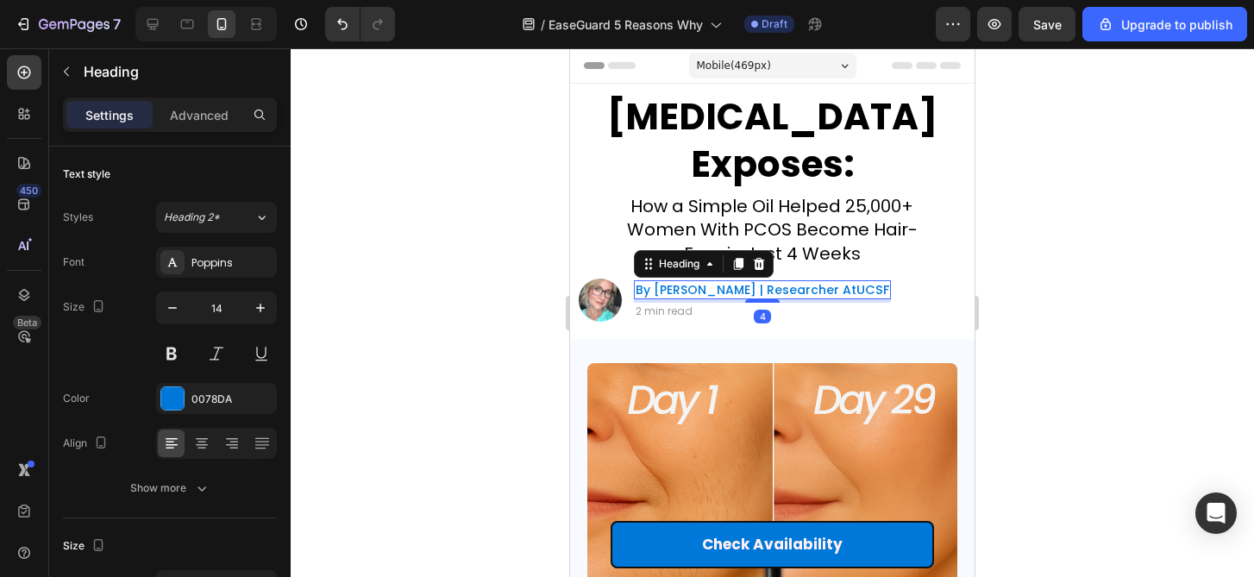
scroll to position [528, 0]
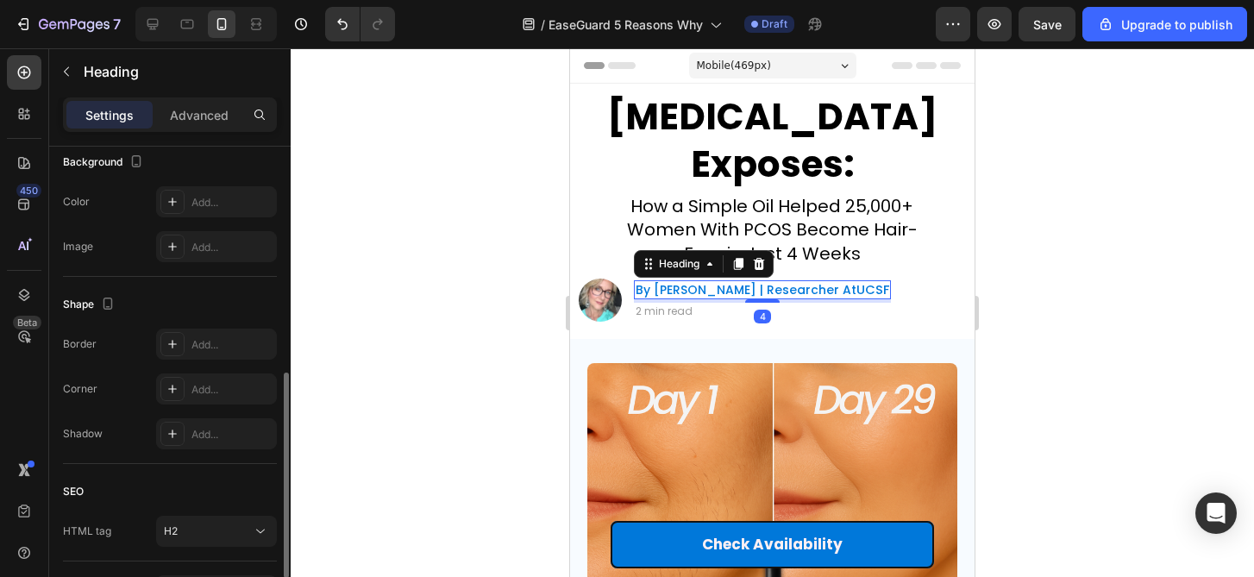
click at [802, 292] on h2 "By [PERSON_NAME] | Researcher At [GEOGRAPHIC_DATA]" at bounding box center [762, 289] width 257 height 19
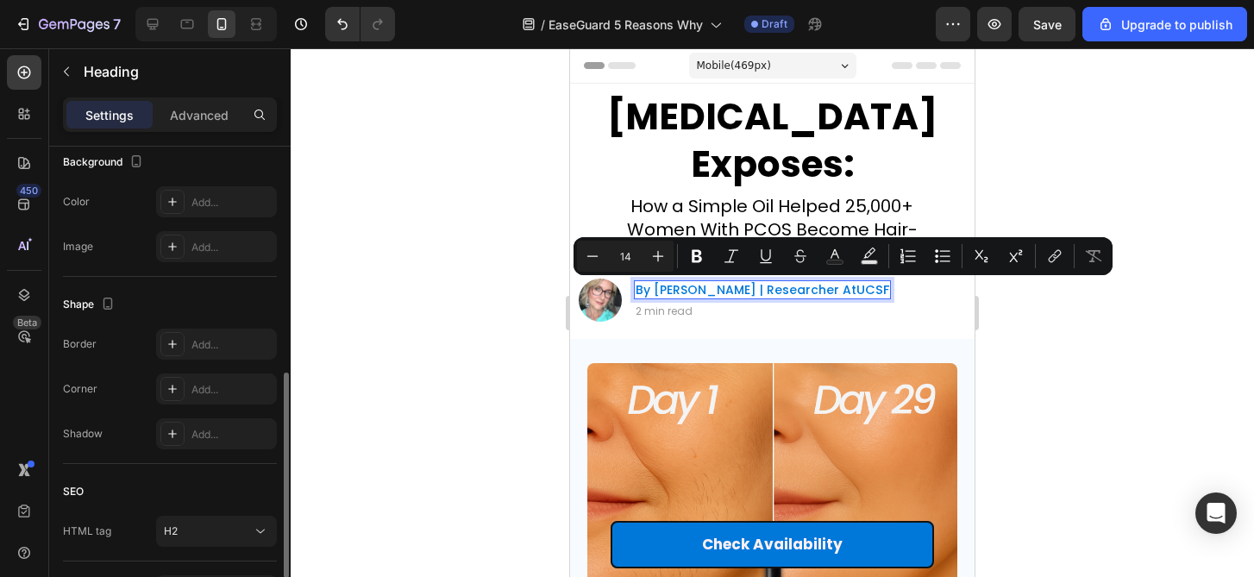
click at [787, 292] on p "By [PERSON_NAME] | Researcher At [GEOGRAPHIC_DATA]" at bounding box center [763, 290] width 254 height 16
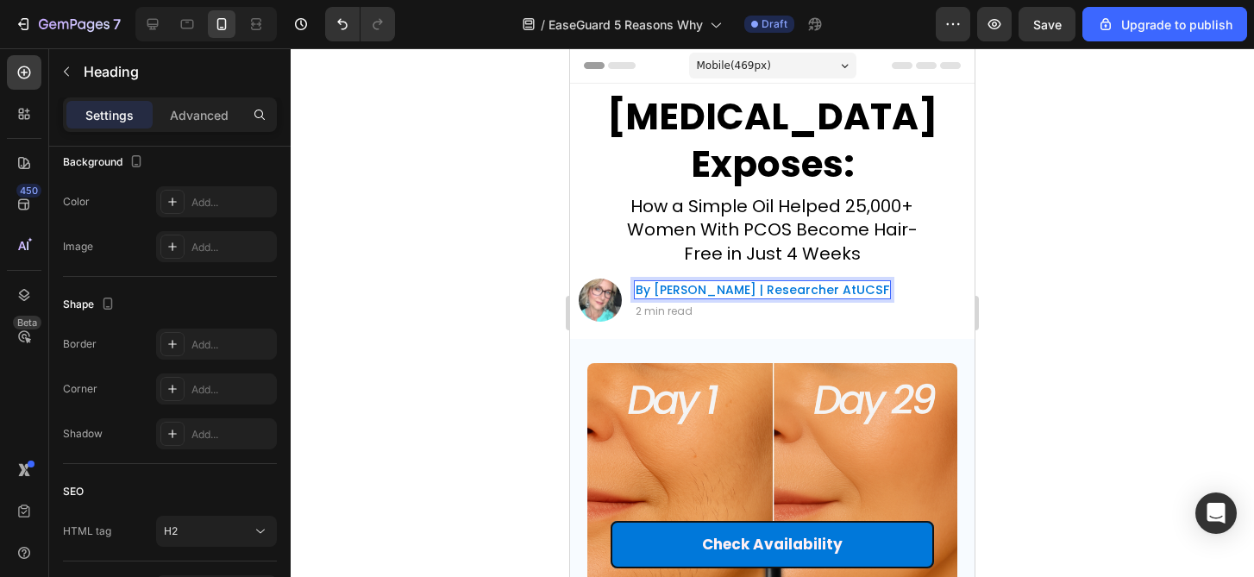
click at [786, 292] on p "By [PERSON_NAME] | Researcher At [GEOGRAPHIC_DATA]" at bounding box center [763, 290] width 254 height 16
click at [781, 293] on p "By [PERSON_NAME] | Researcher At [GEOGRAPHIC_DATA]" at bounding box center [763, 290] width 254 height 16
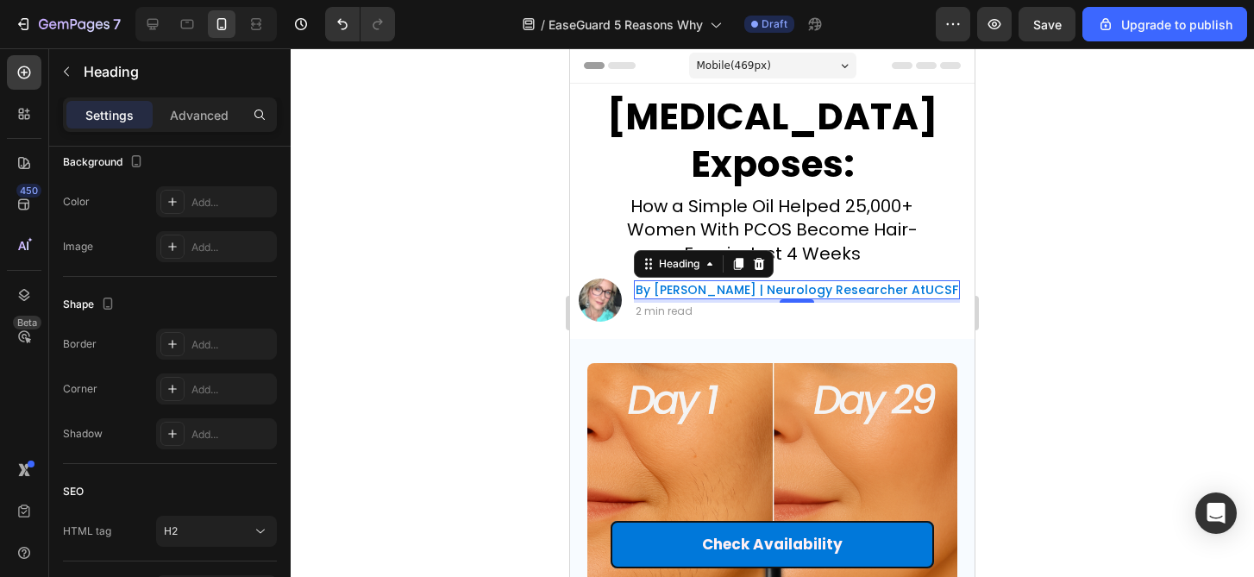
click at [1125, 394] on div at bounding box center [772, 312] width 963 height 529
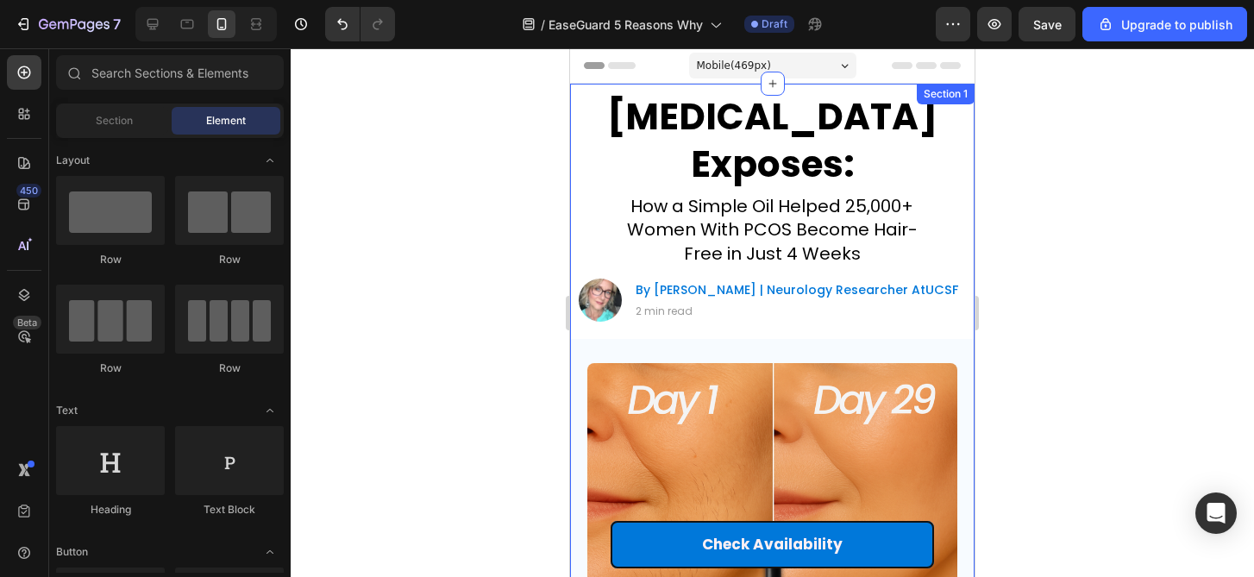
click at [1112, 383] on div at bounding box center [772, 312] width 963 height 529
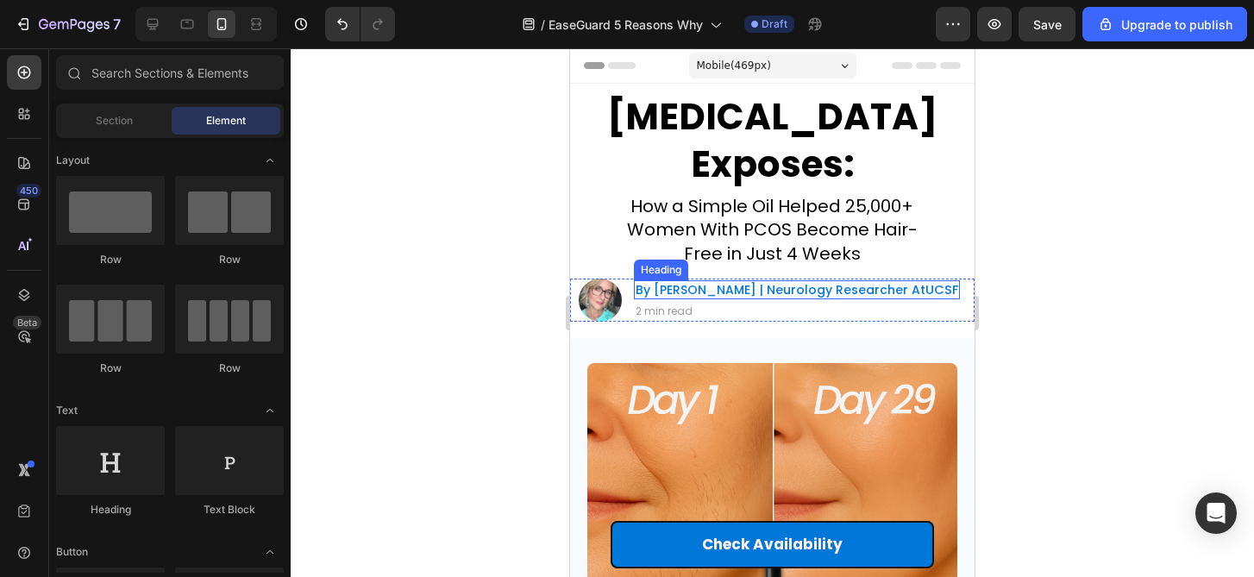
click at [925, 292] on p "By [PERSON_NAME] | Neurology Researcher At [GEOGRAPHIC_DATA]" at bounding box center [797, 290] width 323 height 16
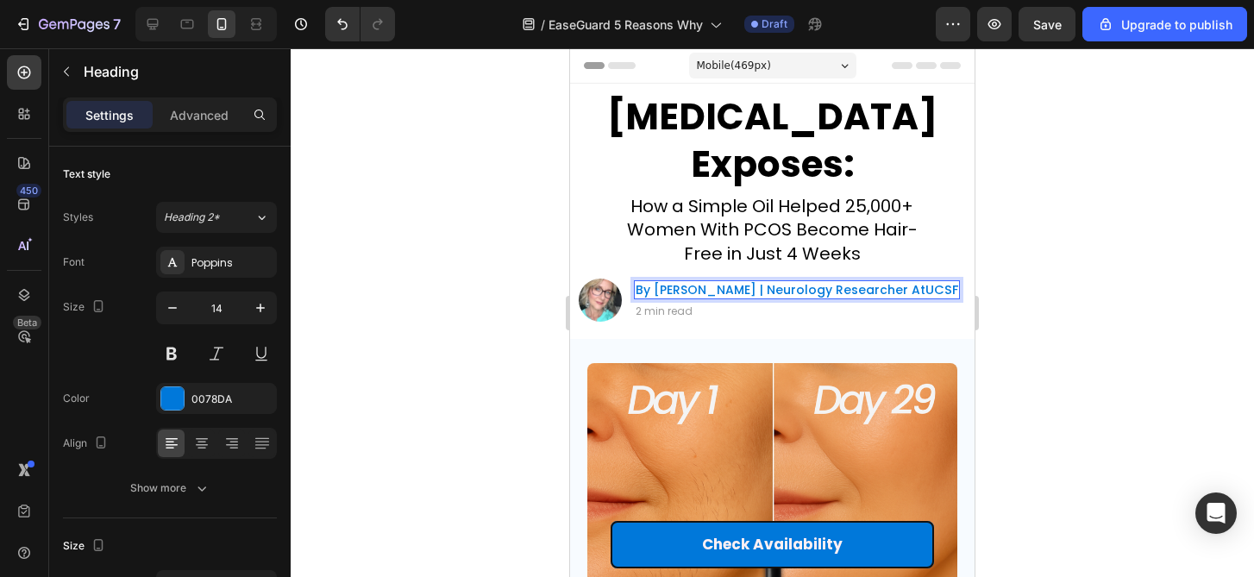
click at [931, 293] on p "By [PERSON_NAME] | Neurology Researcher At [GEOGRAPHIC_DATA]" at bounding box center [797, 290] width 323 height 16
click at [925, 293] on p "By [PERSON_NAME] | Neurology Researcher At [GEOGRAPHIC_DATA]" at bounding box center [797, 290] width 323 height 16
click at [1094, 309] on div at bounding box center [772, 312] width 963 height 529
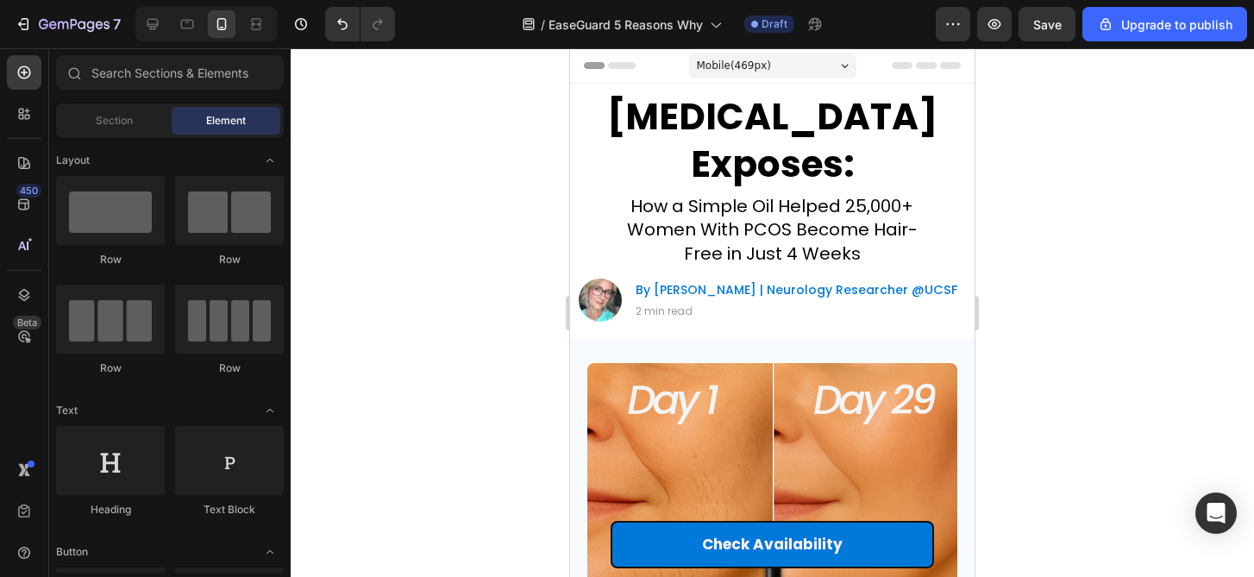
click at [1094, 309] on div at bounding box center [772, 312] width 963 height 529
click at [957, 290] on span "UCSF" at bounding box center [941, 289] width 33 height 17
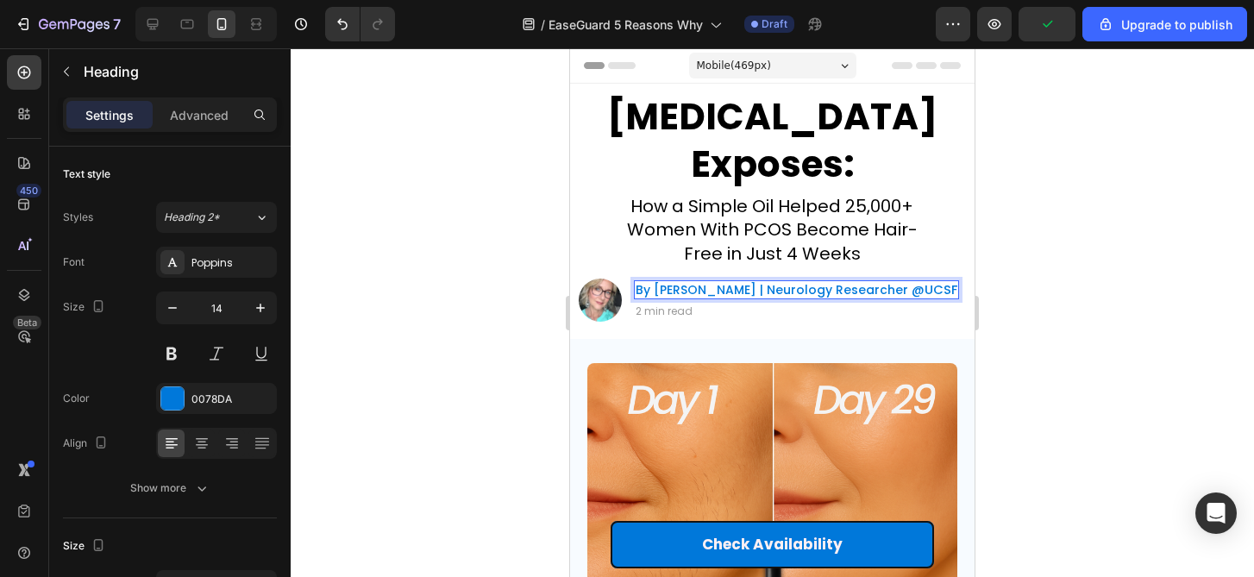
click at [925, 290] on p "By [PERSON_NAME] | Neurology Researcher @ [GEOGRAPHIC_DATA]" at bounding box center [797, 290] width 322 height 16
click at [1081, 282] on div at bounding box center [772, 312] width 963 height 529
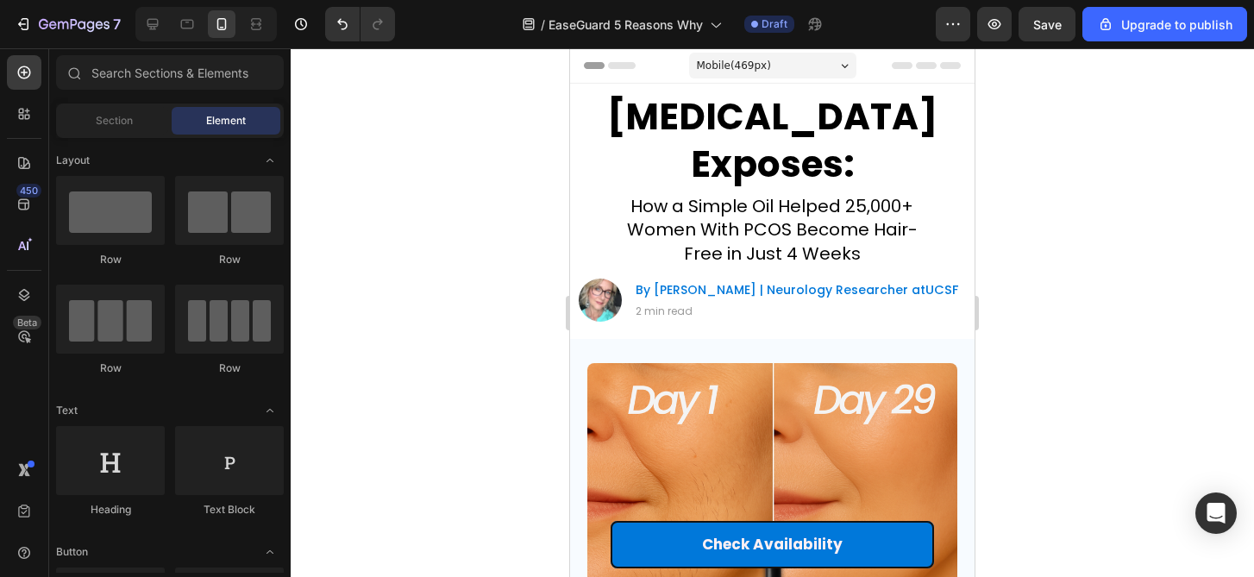
click at [1081, 282] on div at bounding box center [772, 312] width 963 height 529
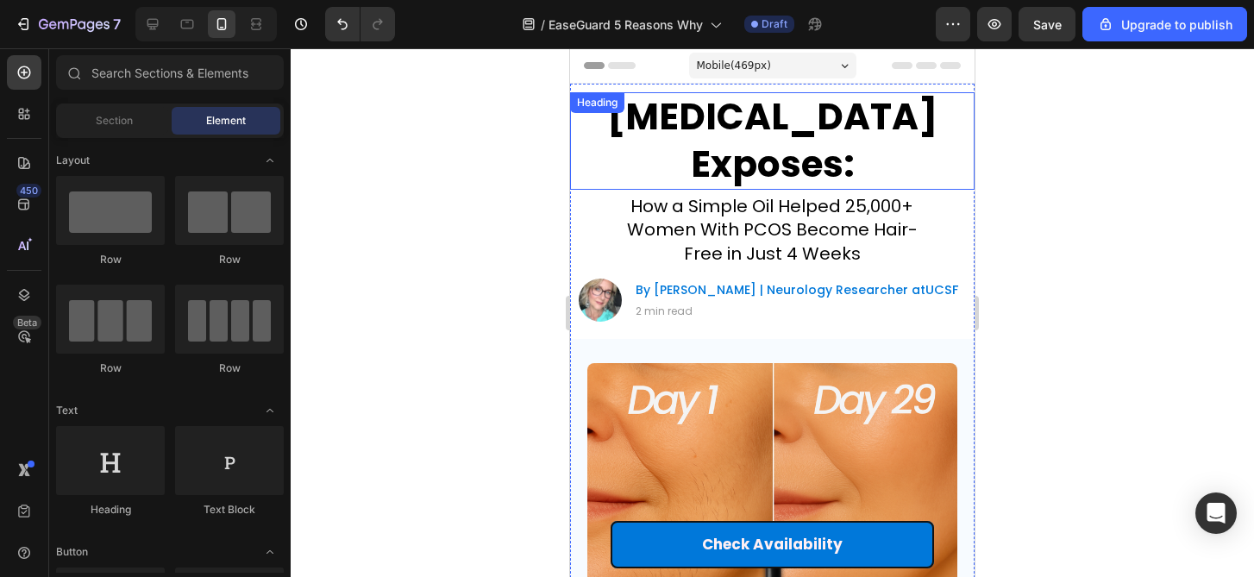
click at [787, 129] on p "[MEDICAL_DATA] Exposes:" at bounding box center [772, 141] width 384 height 94
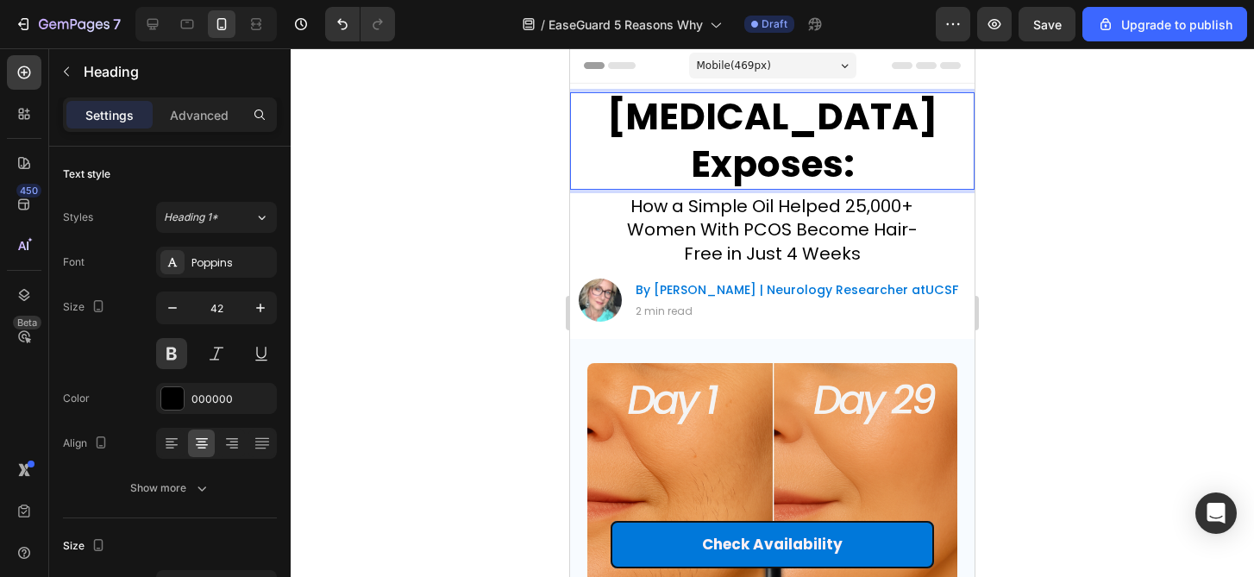
click at [787, 129] on p "[MEDICAL_DATA] Exposes:" at bounding box center [772, 141] width 384 height 94
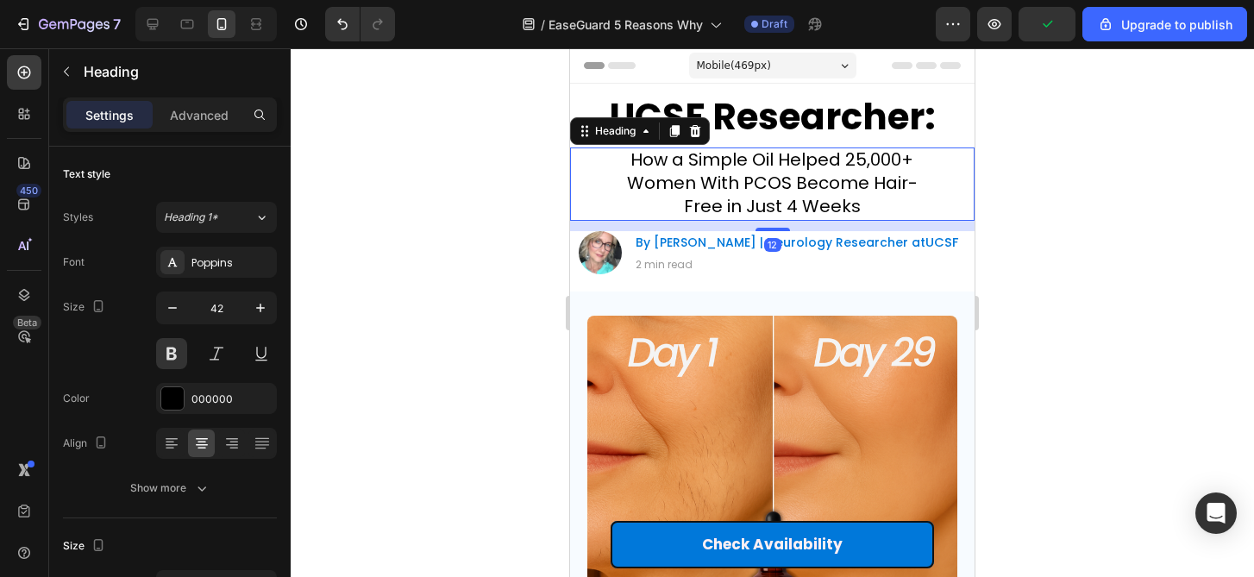
click at [779, 173] on span "How a Simple Oil Helped 25,000+ Women With PCOS Become Hair-Free in Just 4 Weeks" at bounding box center [772, 182] width 291 height 71
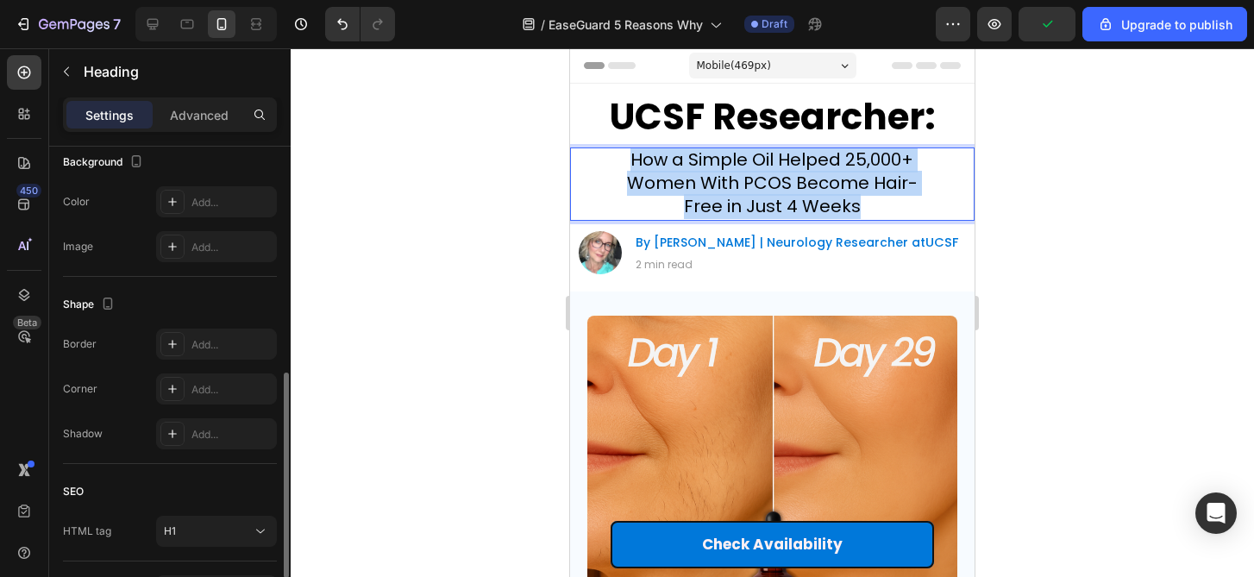
click at [779, 173] on span "How a Simple Oil Helped 25,000+ Women With PCOS Become Hair-Free in Just 4 Weeks" at bounding box center [772, 182] width 291 height 71
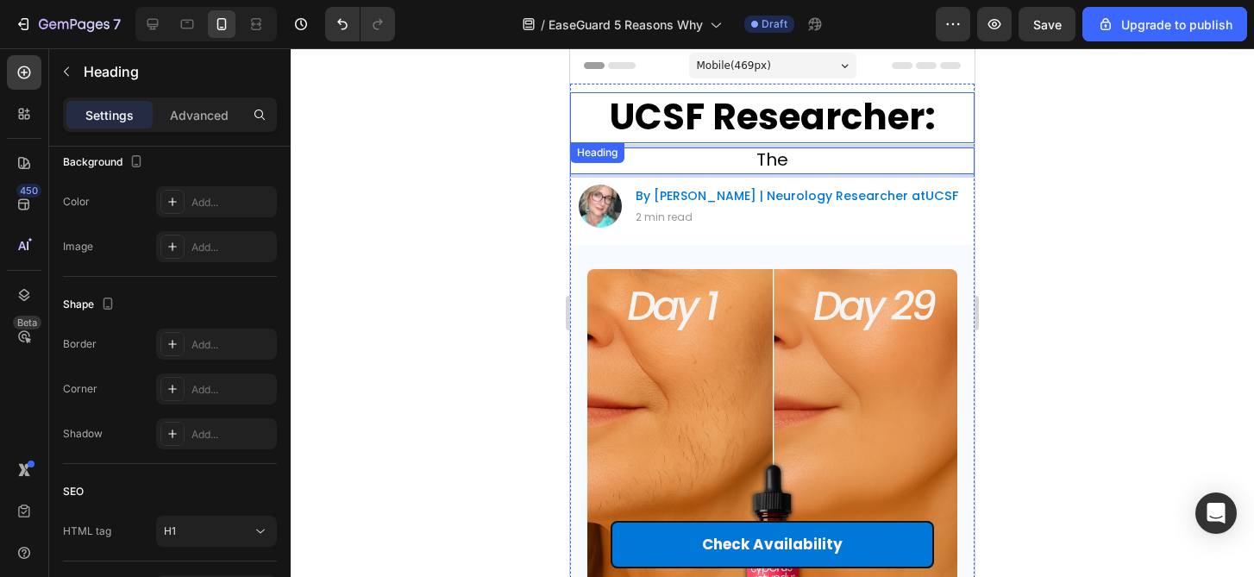
click at [752, 115] on p "UCSF Researcher:" at bounding box center [772, 117] width 384 height 47
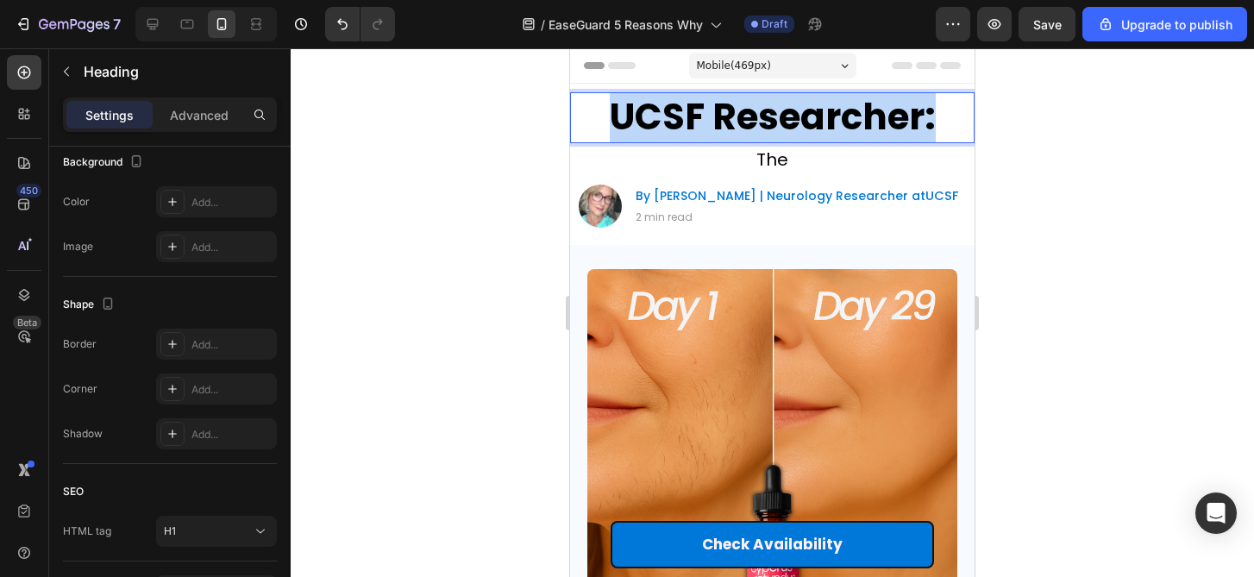
click at [752, 115] on p "UCSF Researcher:" at bounding box center [772, 117] width 384 height 47
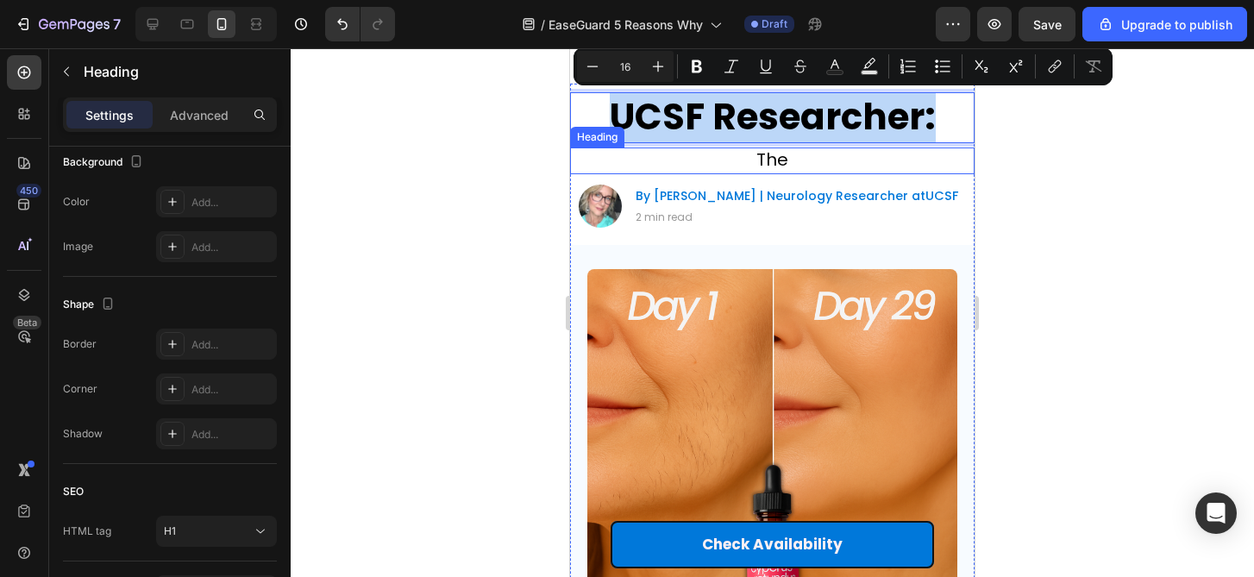
click at [765, 161] on span "The" at bounding box center [772, 159] width 32 height 24
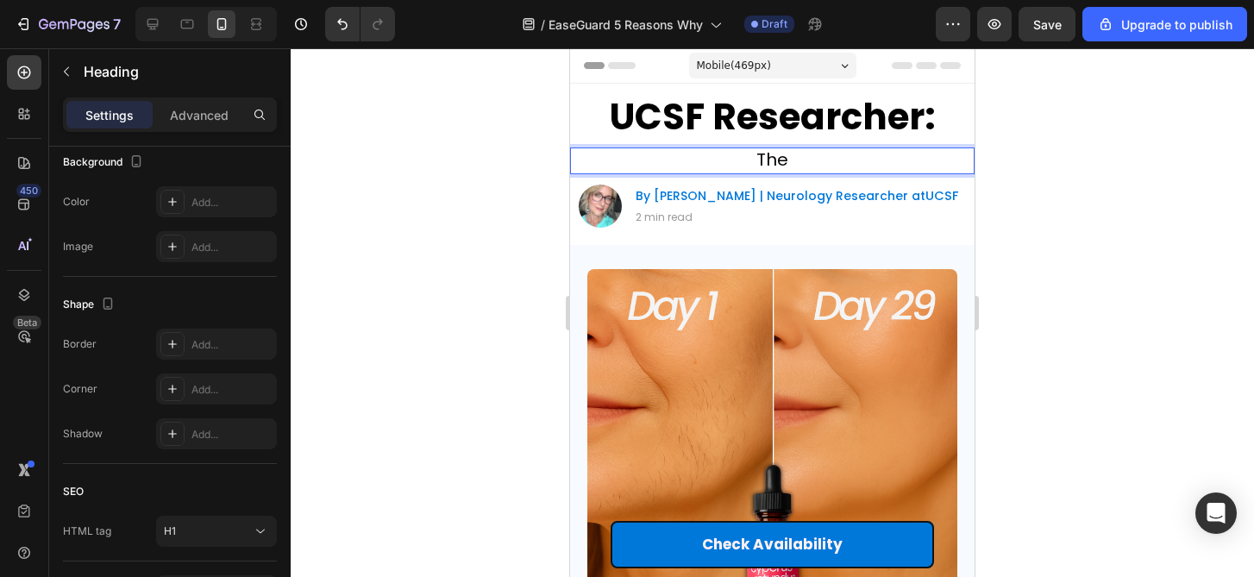
click at [765, 161] on span "The" at bounding box center [772, 159] width 32 height 24
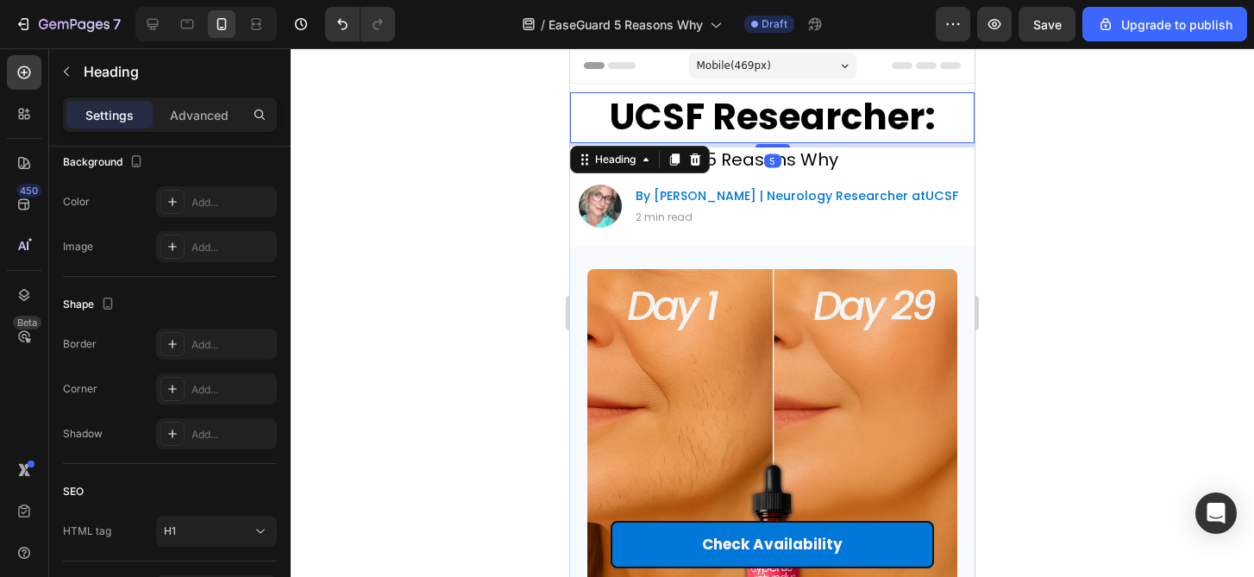
click at [826, 113] on p "UCSF Researcher:" at bounding box center [772, 117] width 384 height 47
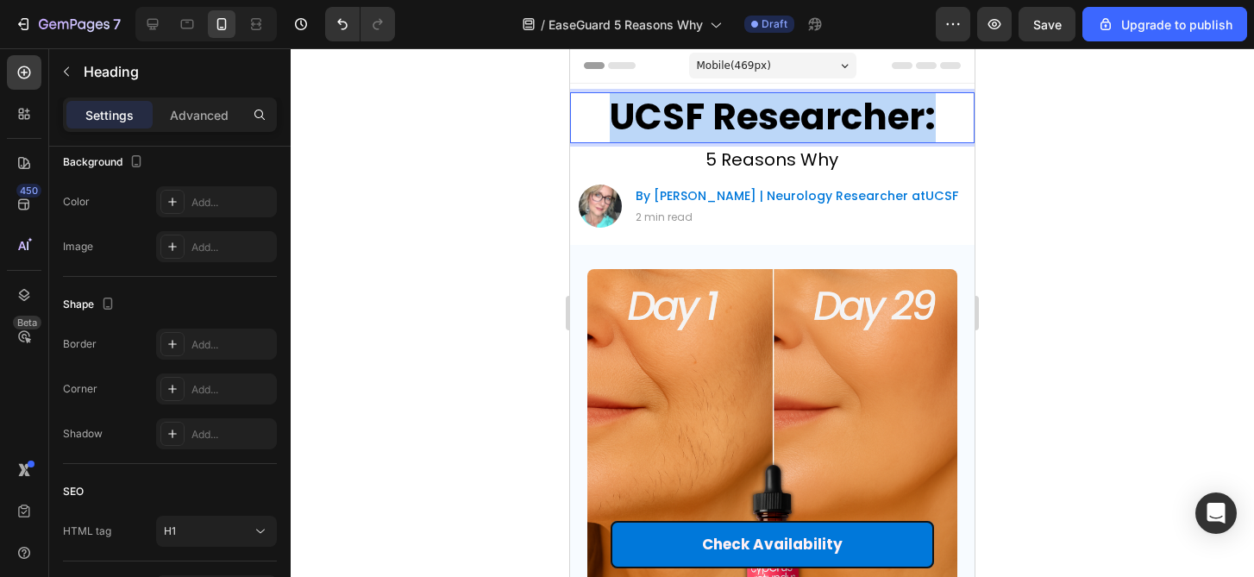
click at [826, 113] on p "UCSF Researcher:" at bounding box center [772, 117] width 384 height 47
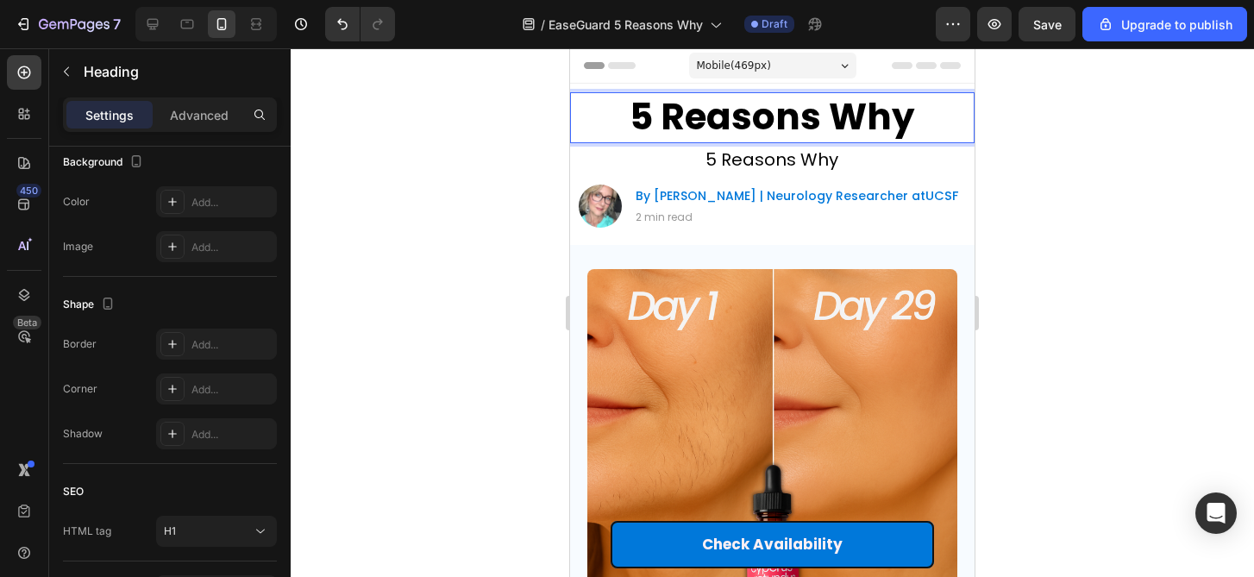
click at [826, 163] on span "5 Reasons Why" at bounding box center [771, 159] width 133 height 24
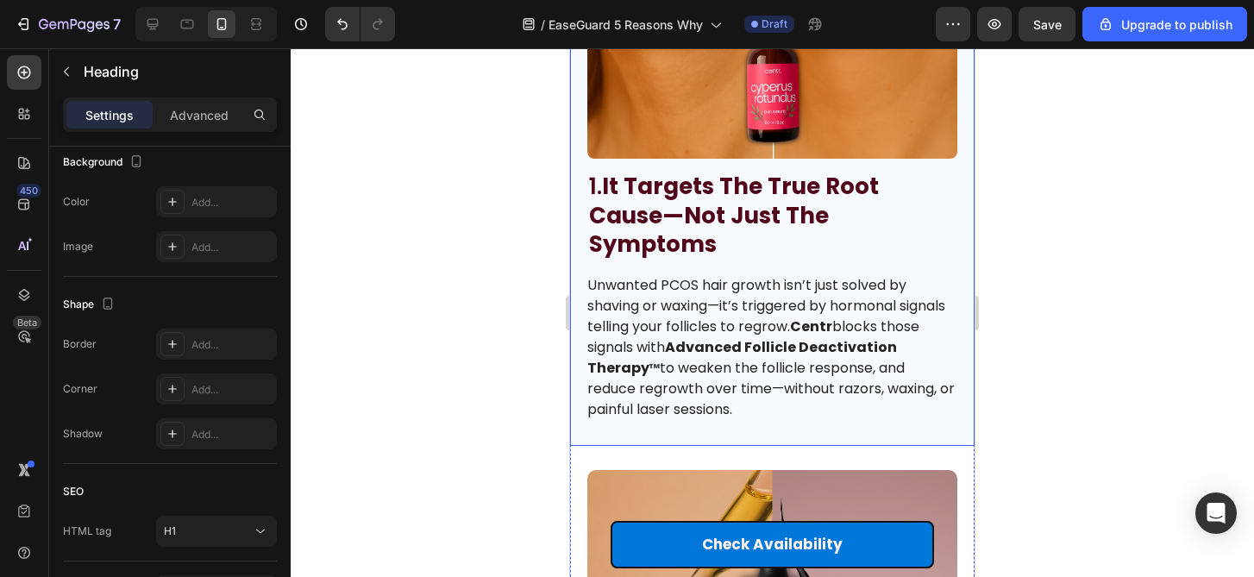
scroll to position [0, 0]
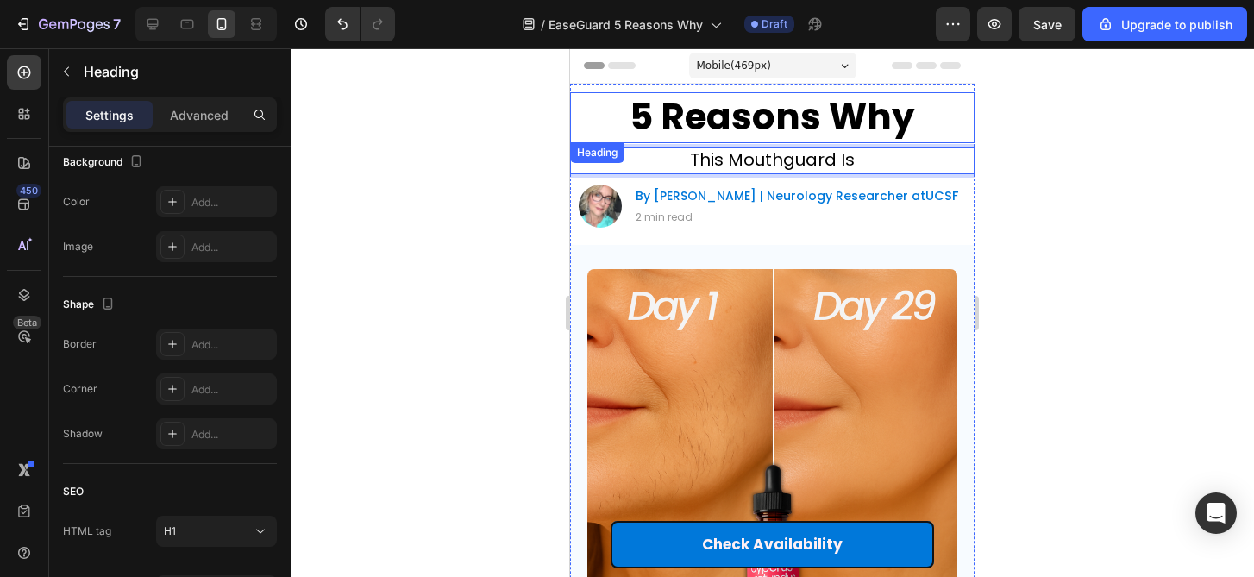
click at [829, 116] on p "5 Reasons Why" at bounding box center [772, 117] width 384 height 47
click at [865, 149] on p "⁠⁠⁠⁠⁠⁠⁠ This Mouthguard Is" at bounding box center [773, 160] width 326 height 23
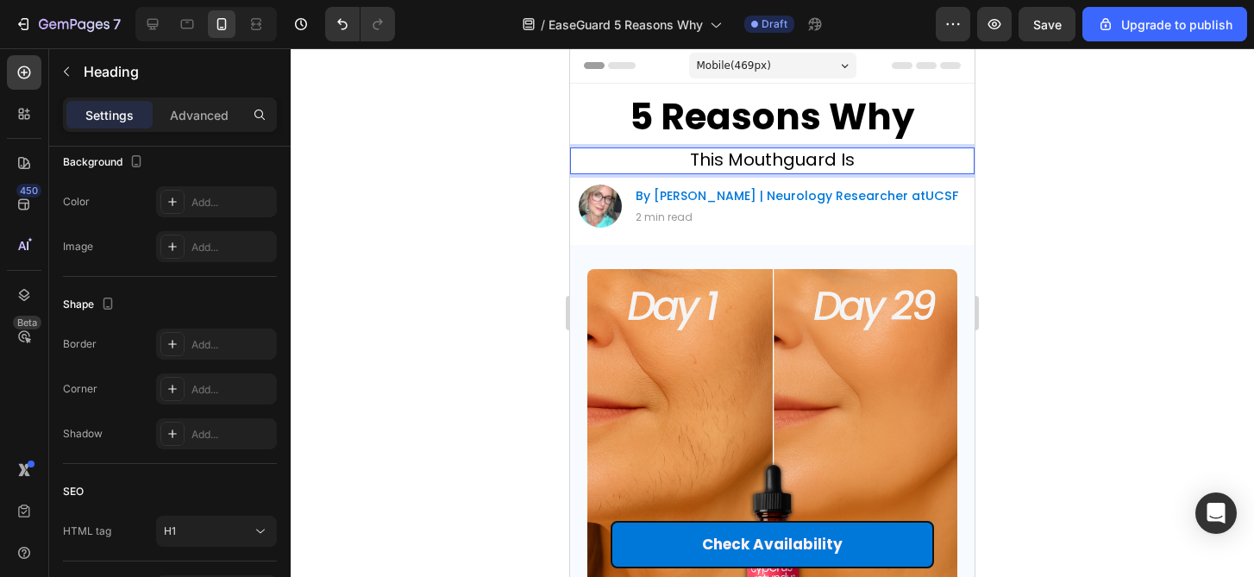
click at [865, 149] on p "This Mouthguard Is" at bounding box center [773, 160] width 326 height 23
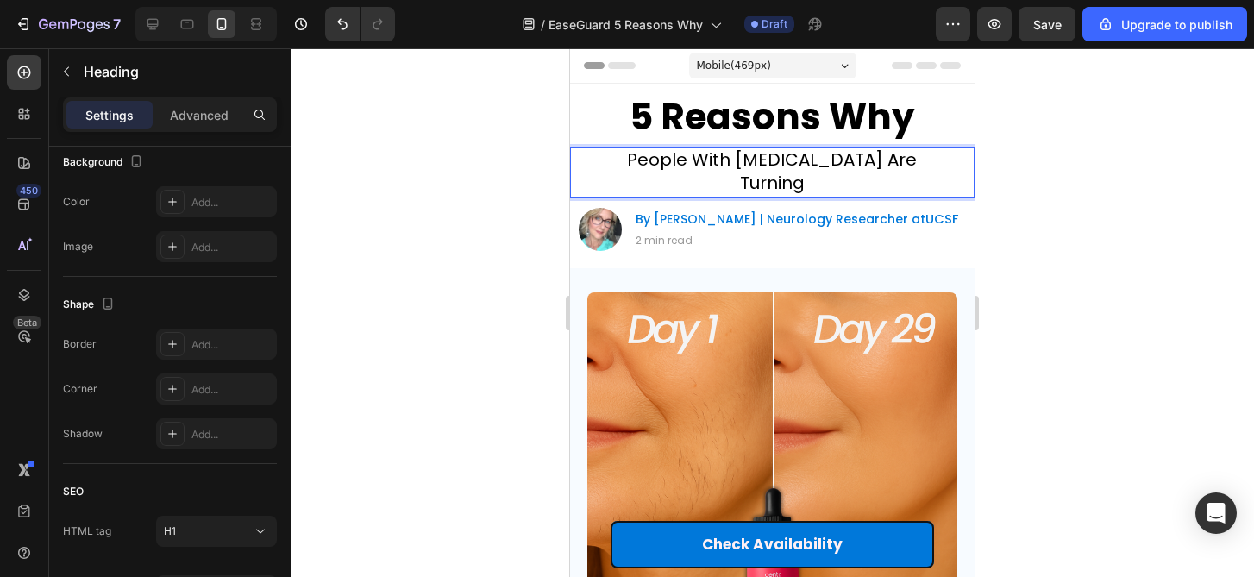
click at [616, 160] on p "People With [MEDICAL_DATA] Are Turning" at bounding box center [773, 172] width 326 height 47
click at [908, 180] on p "25,000+ People With [MEDICAL_DATA] Are Turning" at bounding box center [773, 172] width 326 height 47
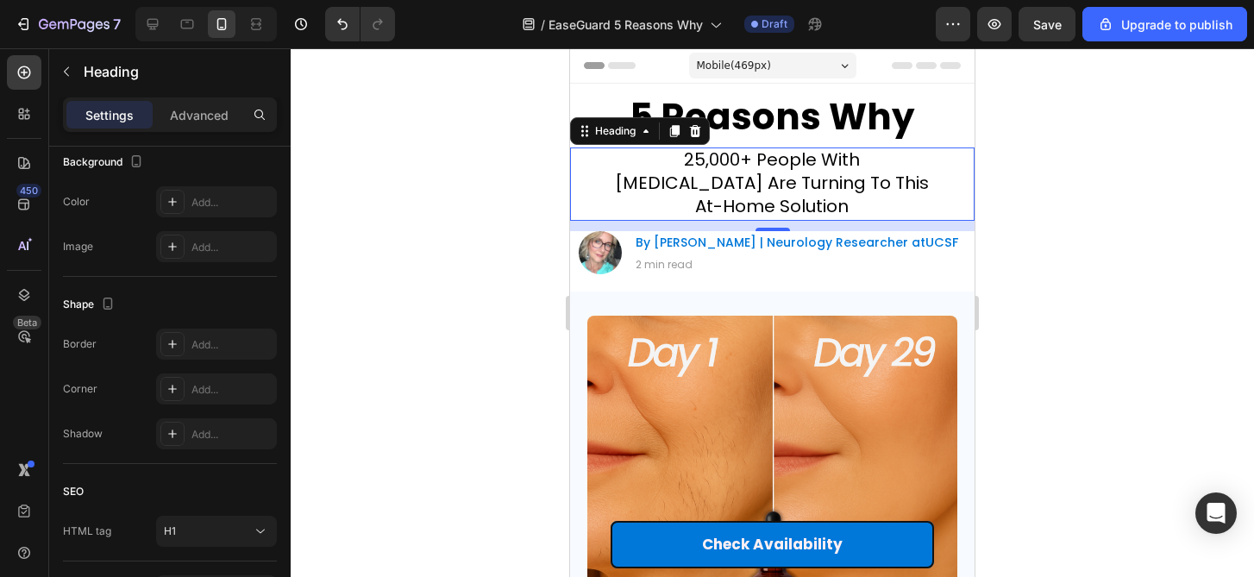
click at [1053, 287] on div at bounding box center [772, 312] width 963 height 529
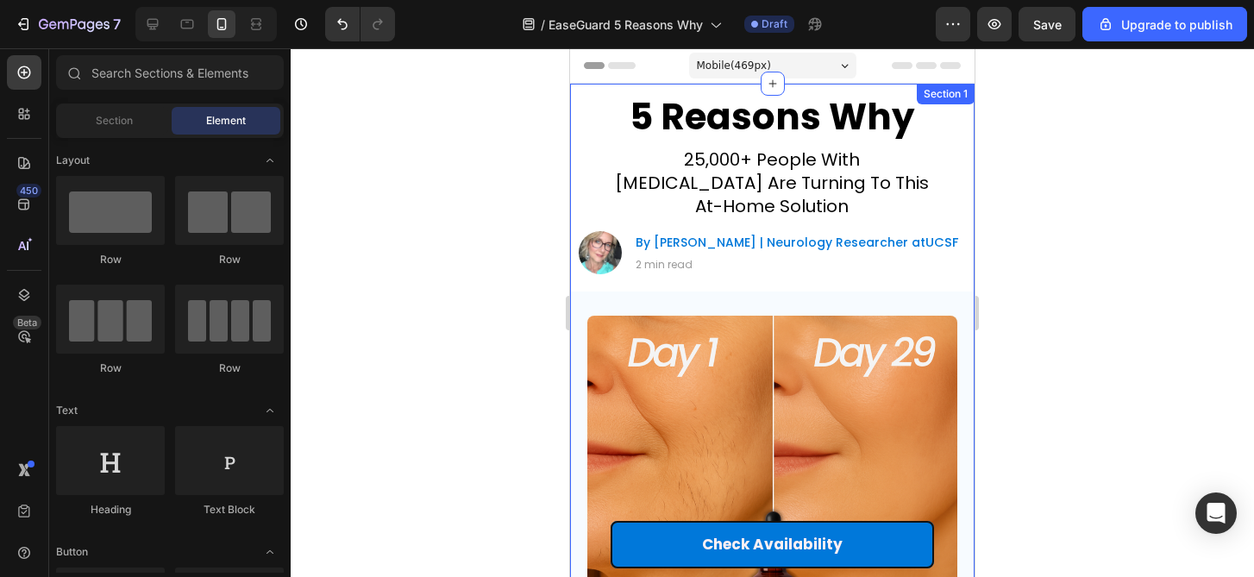
click at [821, 202] on span "25,000+ People With [MEDICAL_DATA] Are Turning To This At-Home Solution" at bounding box center [772, 182] width 314 height 71
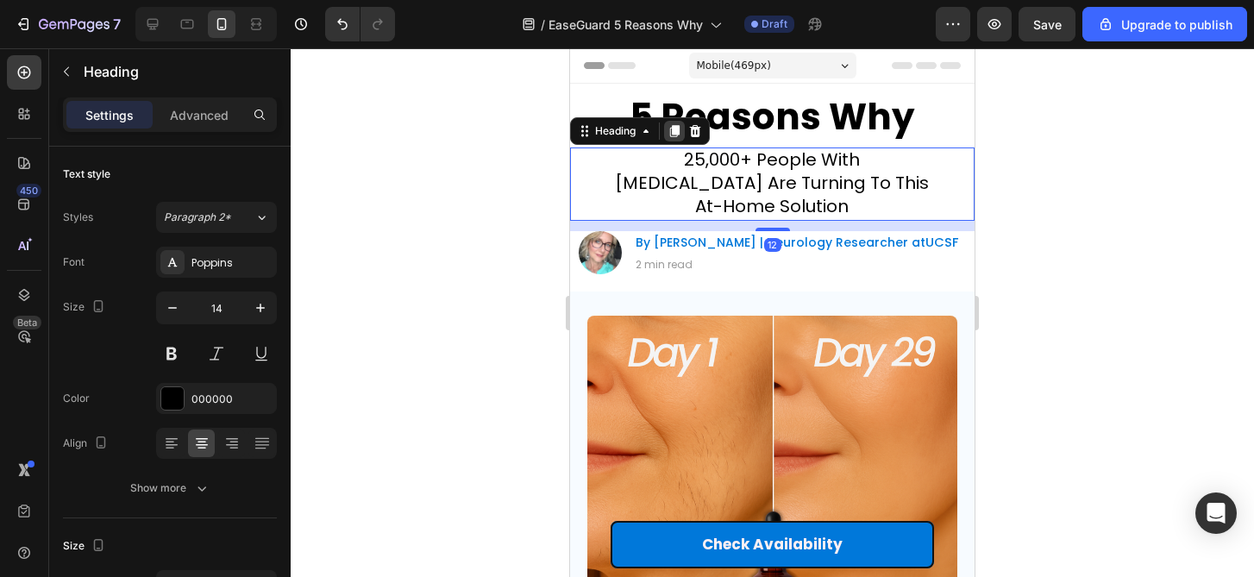
click at [674, 122] on div at bounding box center [674, 131] width 21 height 21
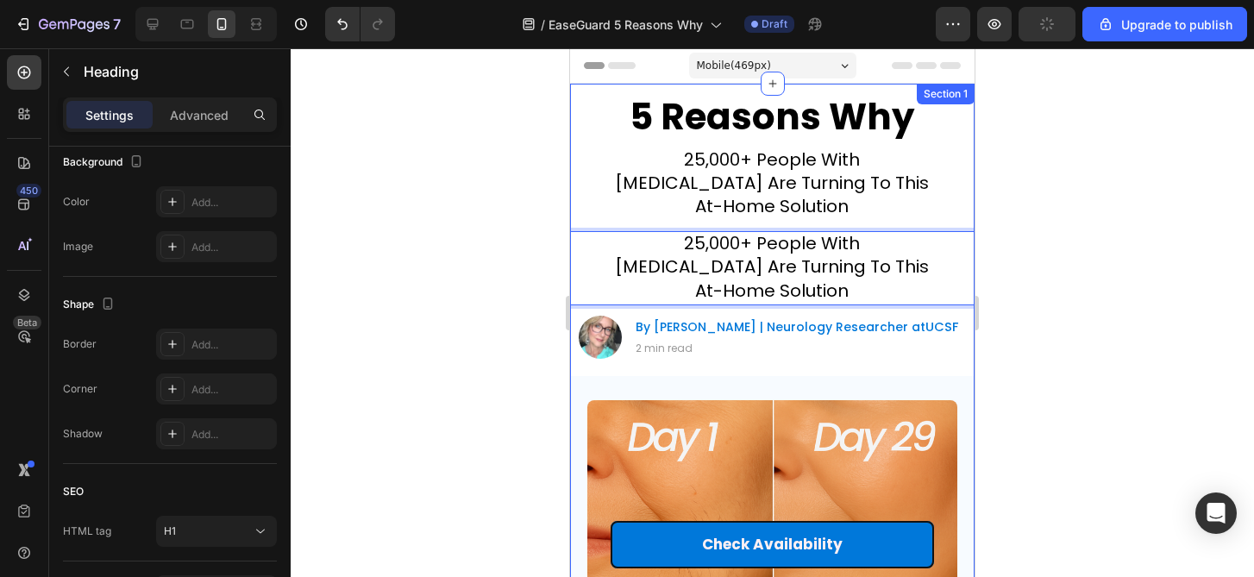
click at [802, 219] on p "⁠⁠⁠⁠⁠⁠⁠ 25,000+ People With [MEDICAL_DATA] Are Turning To This At-Home Solution" at bounding box center [773, 184] width 326 height 71
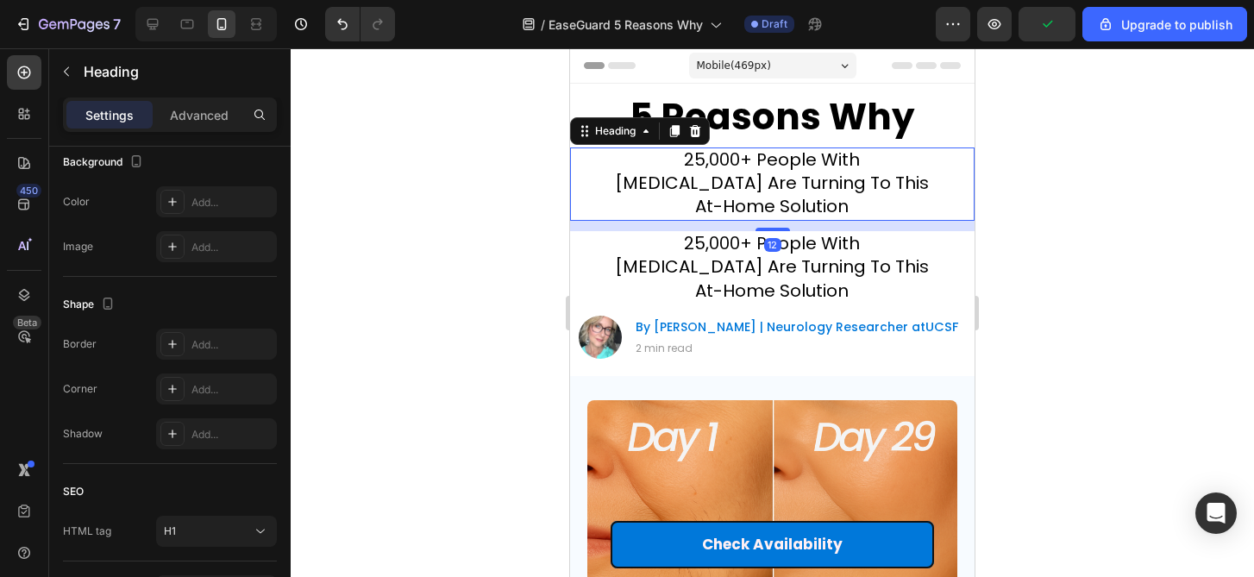
drag, startPoint x: 784, startPoint y: 229, endPoint x: 784, endPoint y: 150, distance: 79.3
click at [784, 150] on div "⁠⁠⁠⁠⁠⁠⁠ 25,000+ People With [MEDICAL_DATA] Are Turning To This At-Home Solution…" at bounding box center [772, 184] width 404 height 74
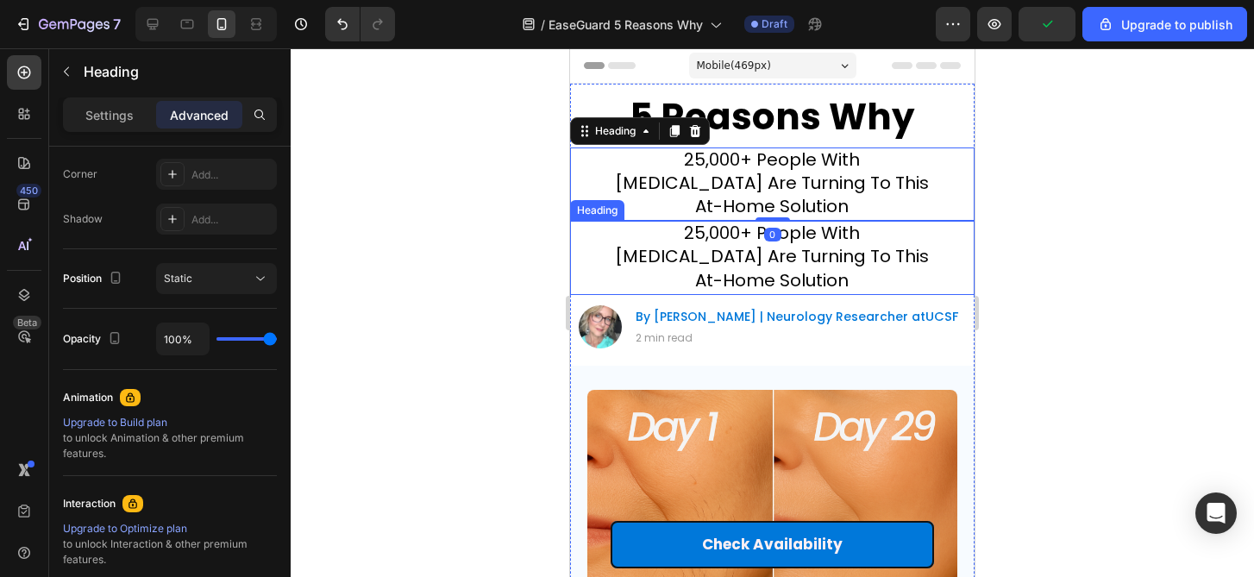
click at [840, 285] on p "⁠⁠⁠⁠⁠⁠⁠ 25,000+ People With [MEDICAL_DATA] Are Turning To This At-Home Solution" at bounding box center [773, 258] width 326 height 71
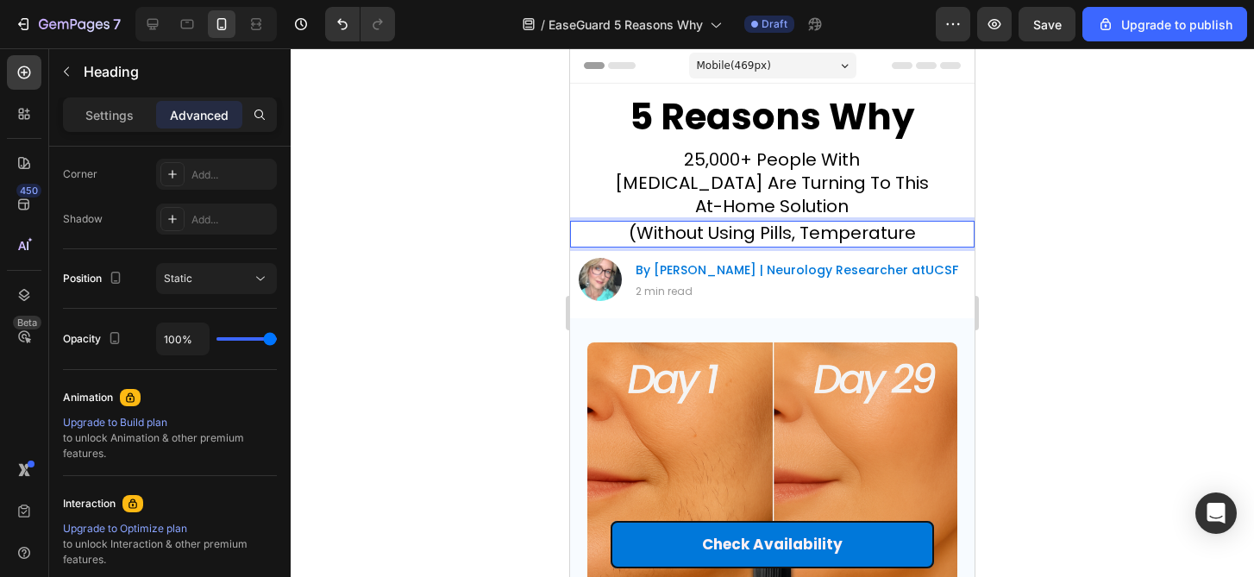
click at [1018, 304] on div at bounding box center [772, 312] width 963 height 529
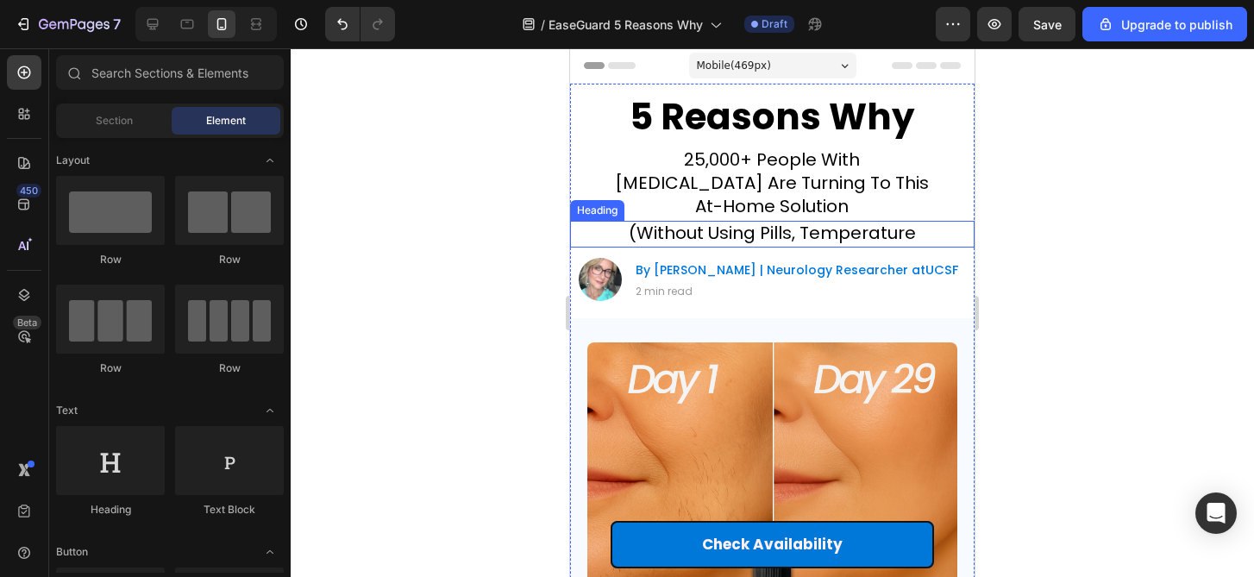
click at [906, 232] on span "(Without Using Pills, Temperature" at bounding box center [772, 233] width 287 height 24
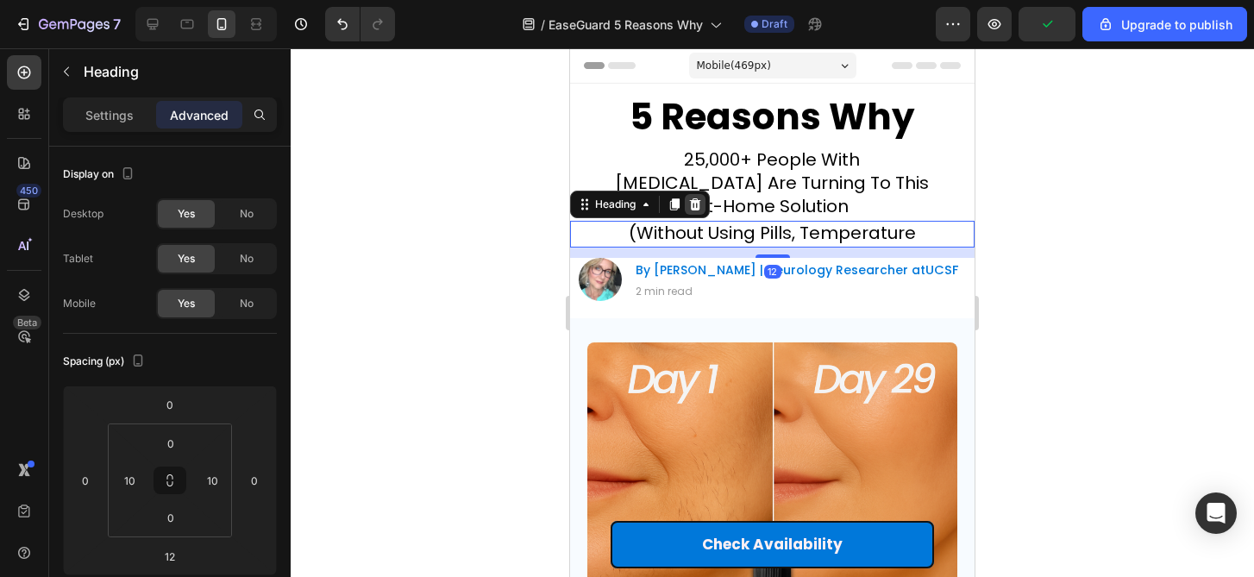
click at [701, 209] on icon at bounding box center [695, 204] width 14 height 14
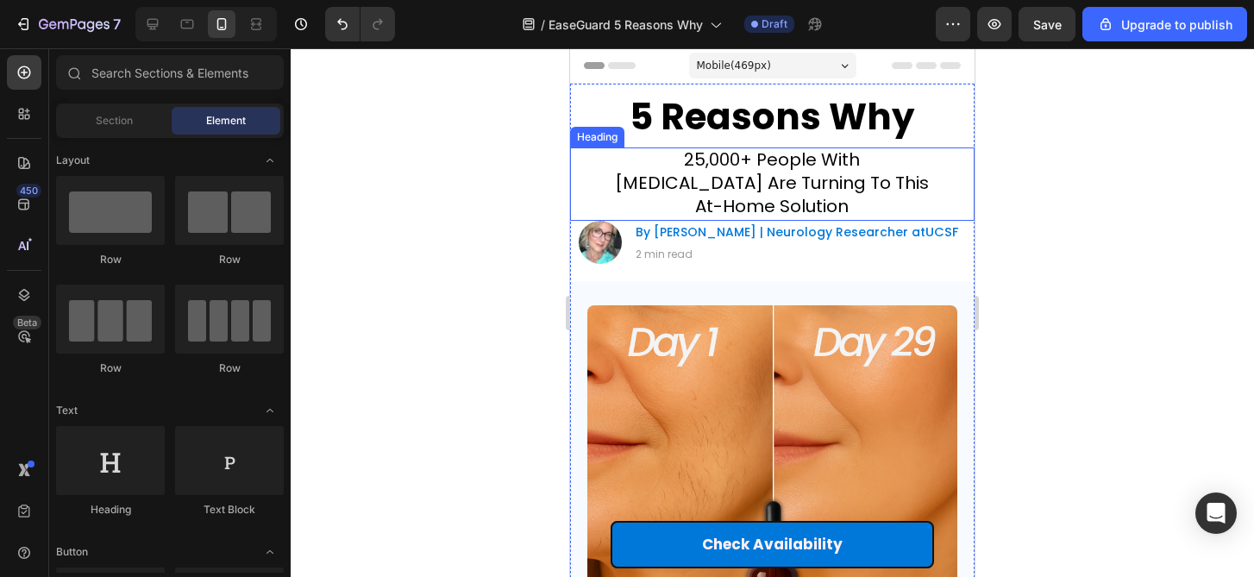
click at [1050, 191] on div at bounding box center [772, 312] width 963 height 529
click at [881, 204] on p "⁠⁠⁠⁠⁠⁠⁠ 25,000+ People With [MEDICAL_DATA] Are Turning To This At-Home Solution" at bounding box center [773, 184] width 326 height 71
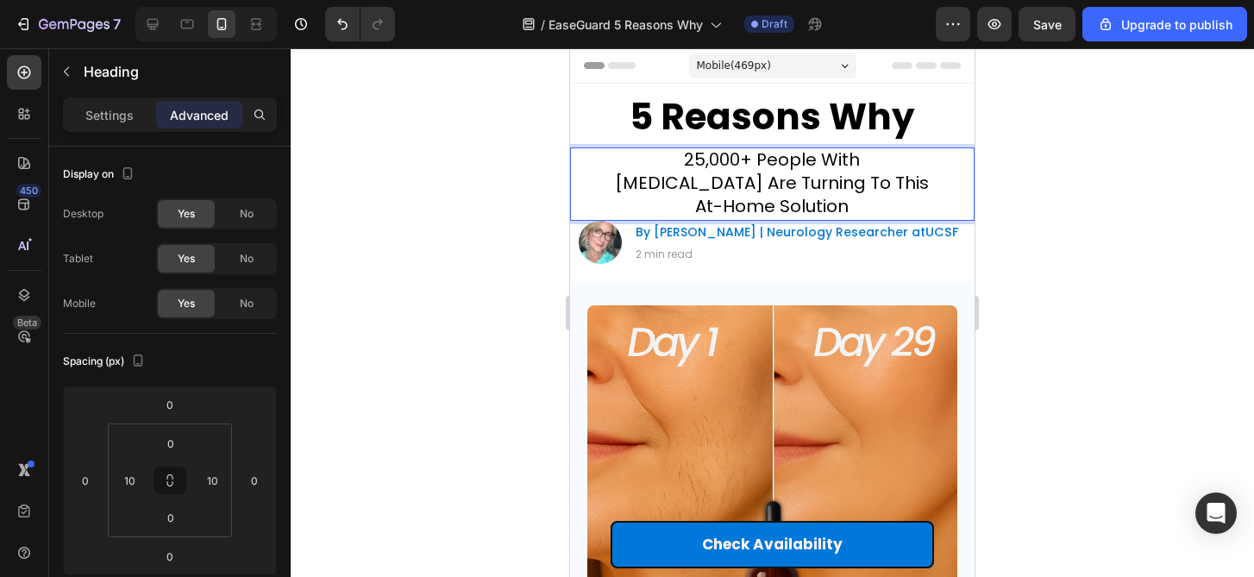
click at [795, 212] on span "25,000+ People With [MEDICAL_DATA] Are Turning To This At-Home Solution" at bounding box center [772, 182] width 314 height 71
drag, startPoint x: 795, startPoint y: 212, endPoint x: 878, endPoint y: 180, distance: 88.7
click at [878, 180] on span "25,000+ People With [MEDICAL_DATA] Are Turning To This At-Home Solution" at bounding box center [772, 182] width 314 height 71
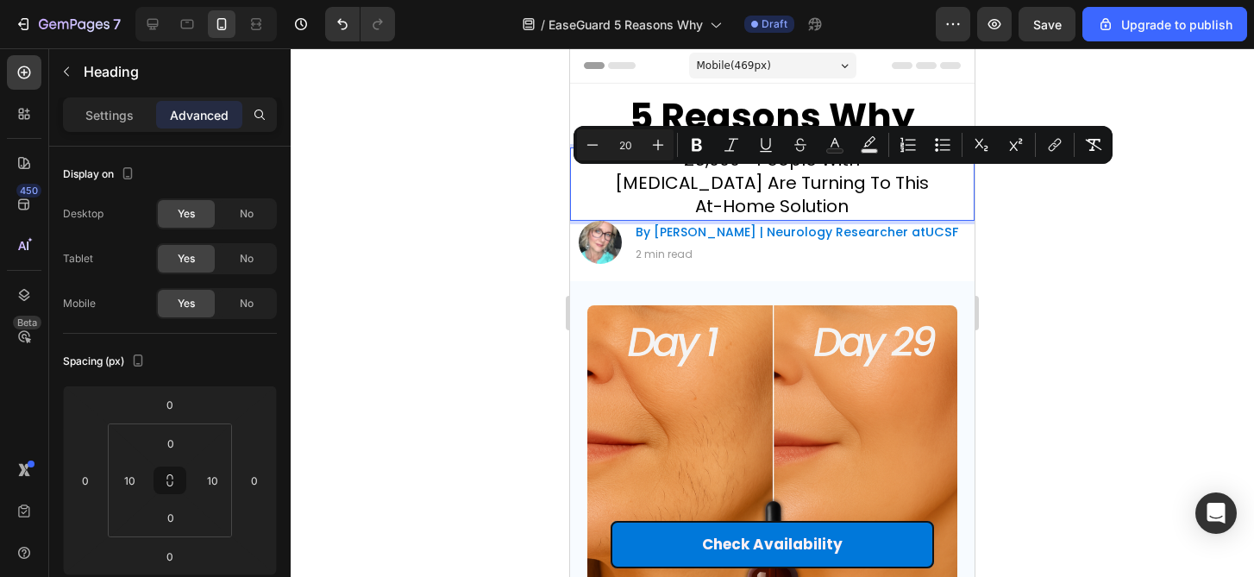
click at [767, 208] on span "25,000+ People With [MEDICAL_DATA] Are Turning To This At-Home Solution" at bounding box center [772, 182] width 314 height 71
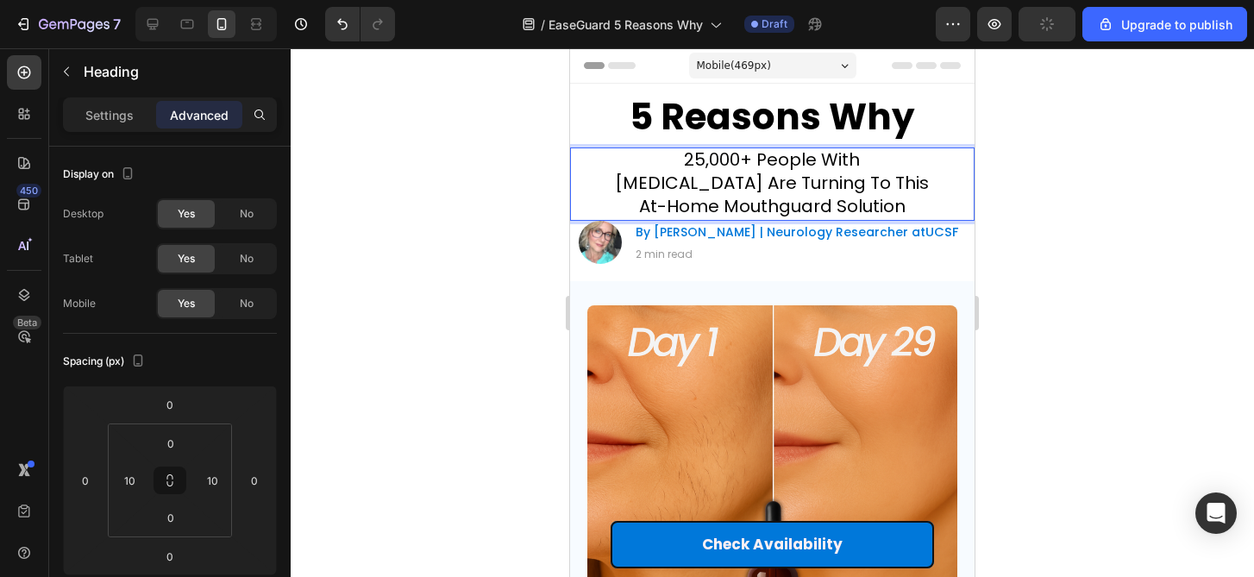
click at [1039, 293] on div at bounding box center [772, 312] width 963 height 529
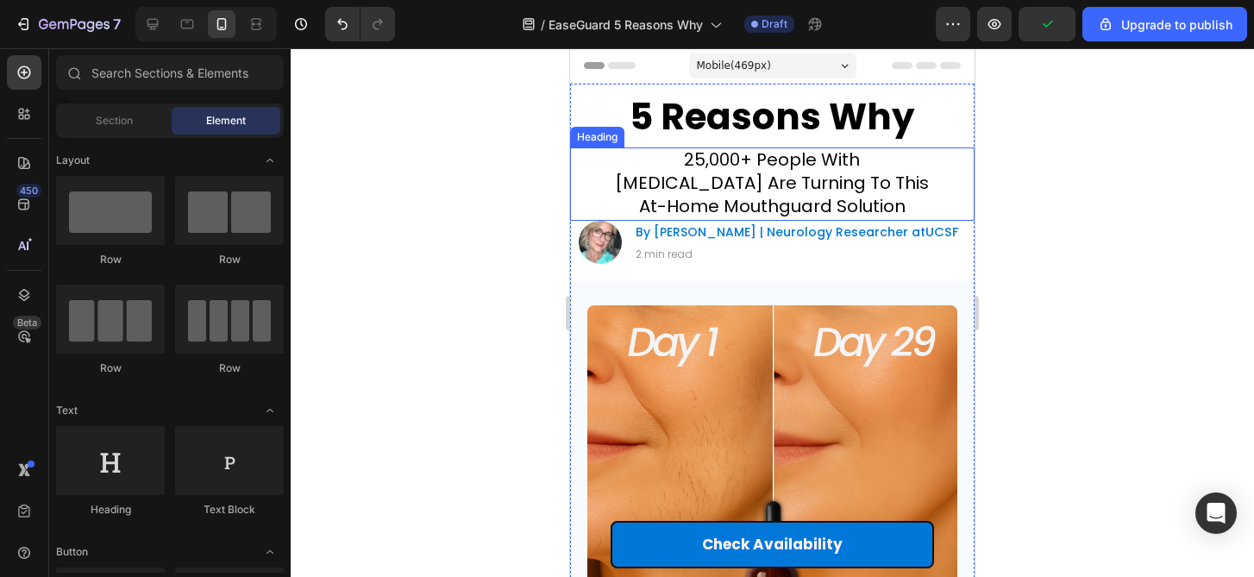
click at [936, 207] on h1 "⁠⁠⁠⁠⁠⁠⁠ 25,000+ People With [MEDICAL_DATA] Are Turning To This At-Home Mouthgua…" at bounding box center [772, 184] width 329 height 74
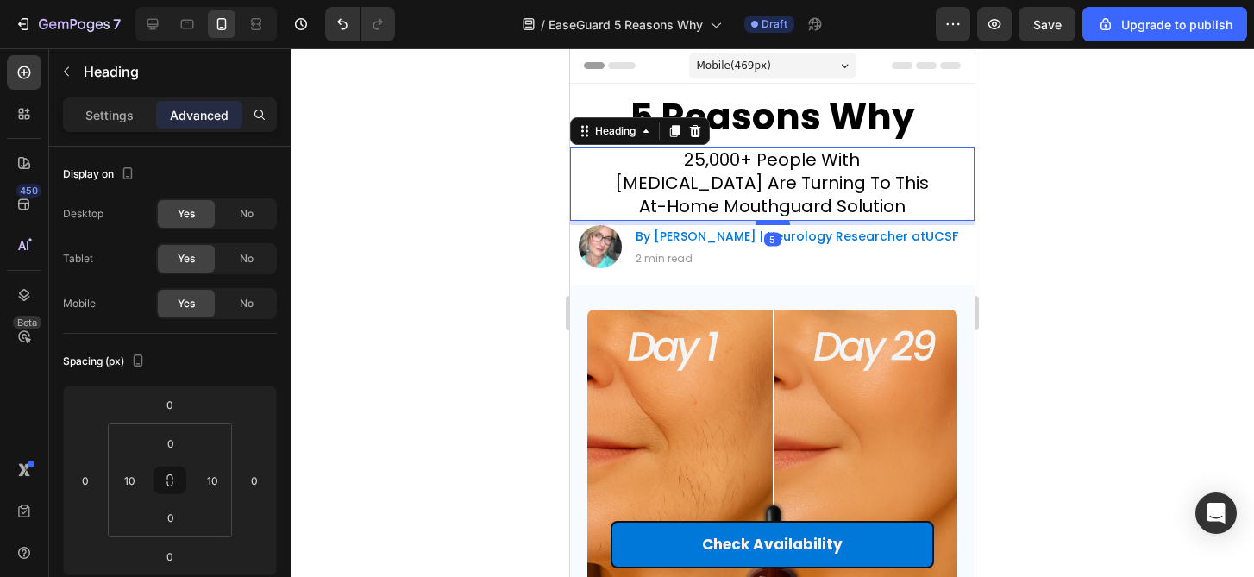
click at [784, 223] on div at bounding box center [773, 222] width 34 height 5
type input "5"
click at [1095, 321] on div at bounding box center [772, 312] width 963 height 529
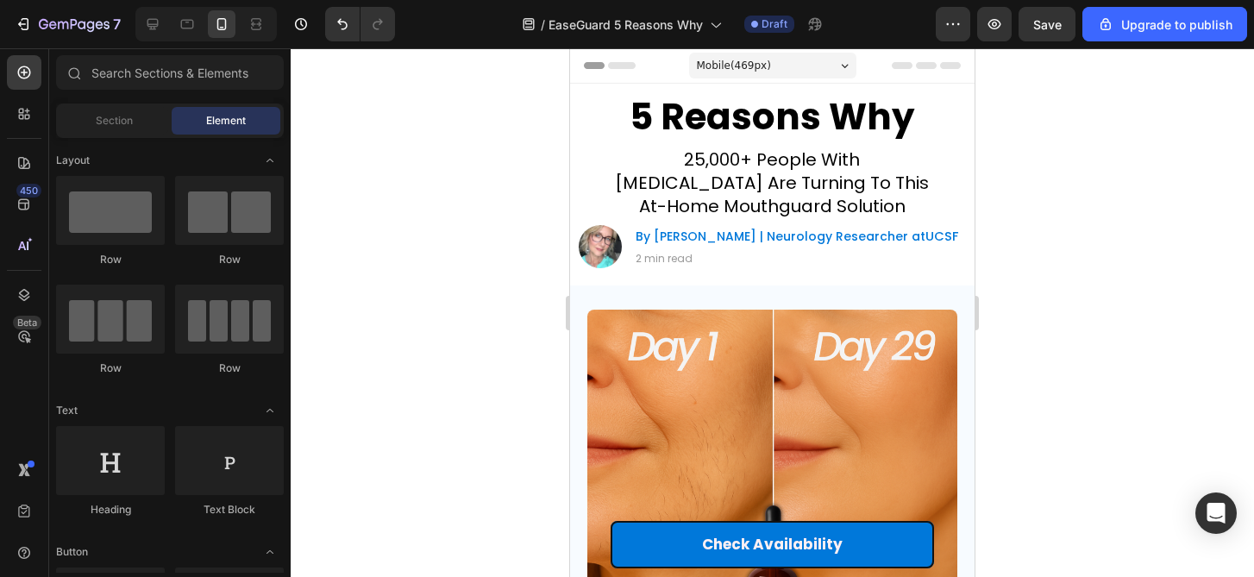
click at [1095, 321] on div at bounding box center [772, 312] width 963 height 529
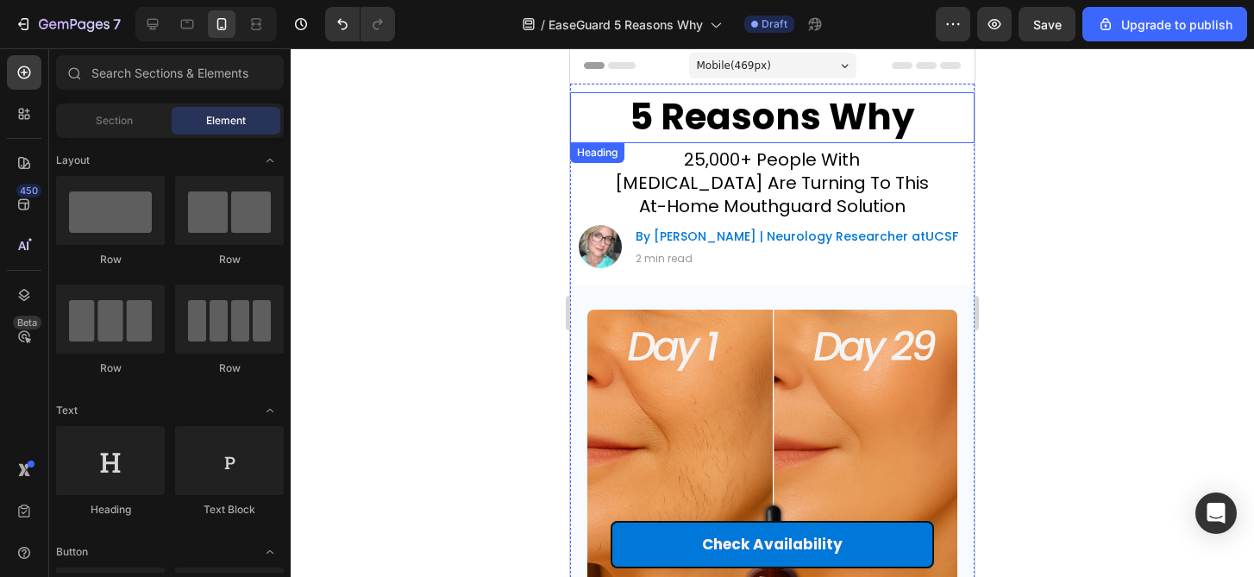
click at [809, 120] on p "5 Reasons Why" at bounding box center [772, 117] width 384 height 47
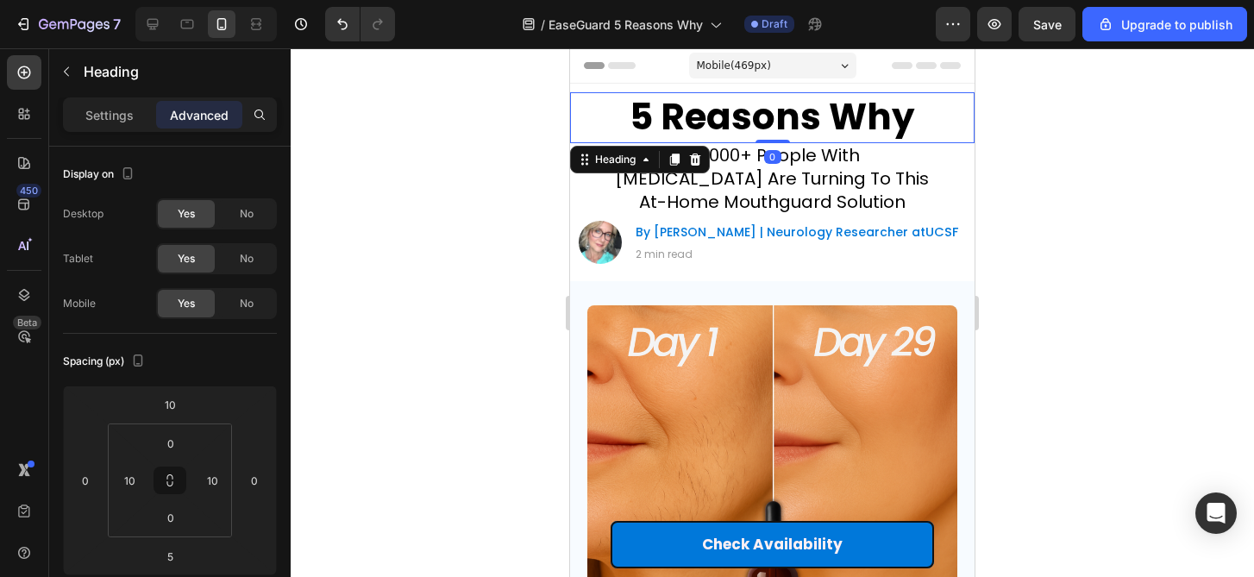
drag, startPoint x: 784, startPoint y: 143, endPoint x: 791, endPoint y: 56, distance: 87.4
type input "0"
click at [1099, 232] on div at bounding box center [772, 312] width 963 height 529
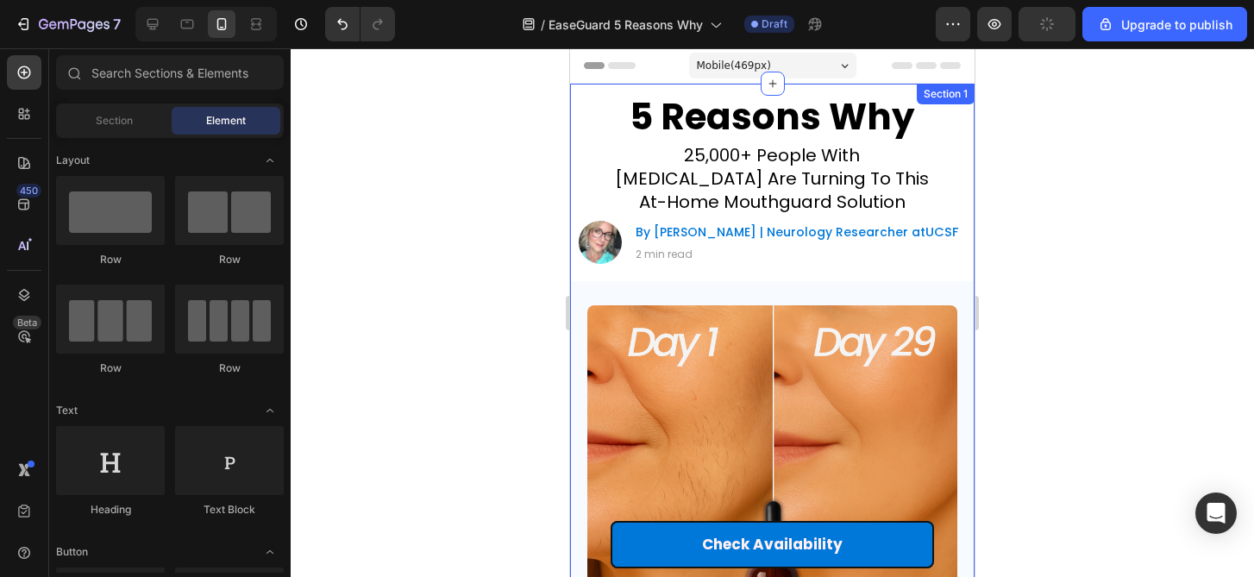
click at [863, 258] on p "2 min read" at bounding box center [797, 255] width 323 height 14
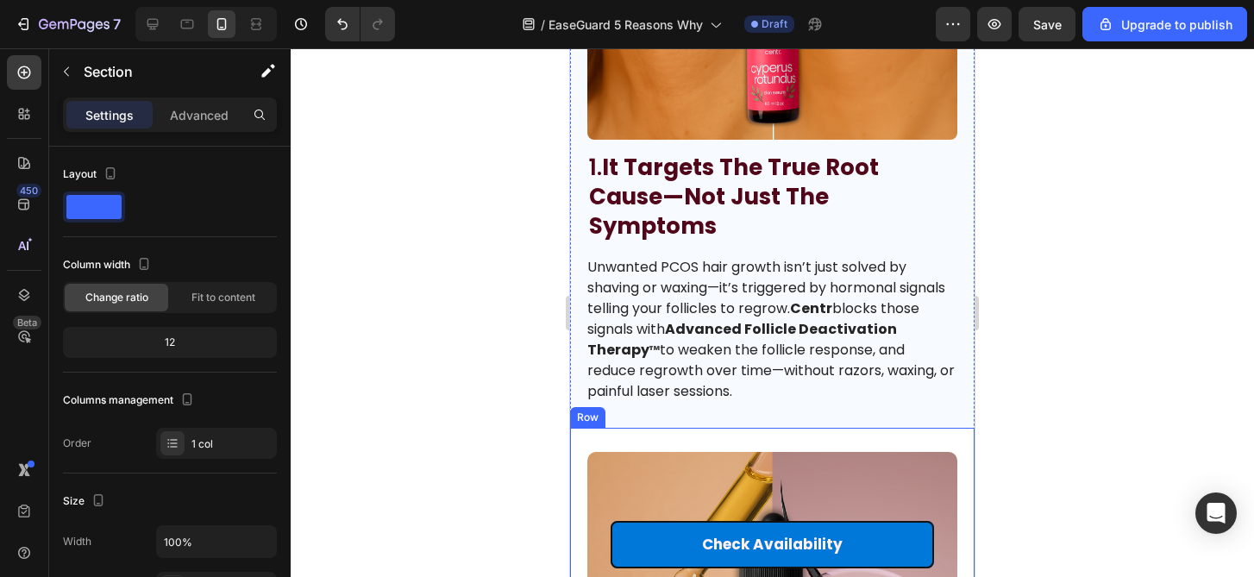
scroll to position [535, 0]
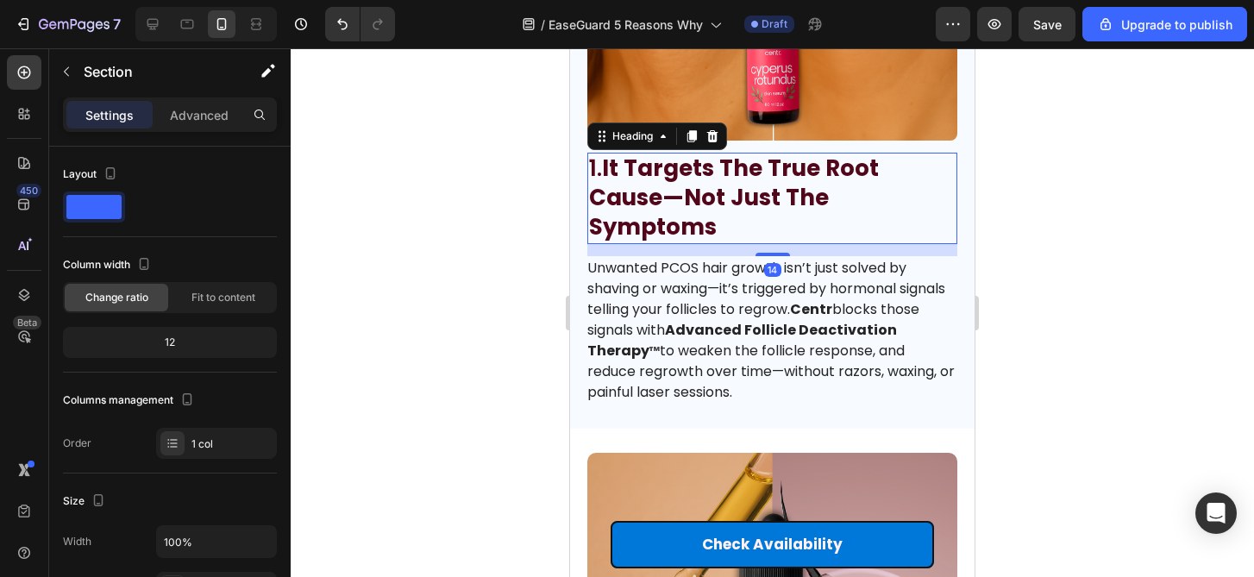
click at [748, 203] on strong "It Targets The True Root Cause—Not Just The Symptoms" at bounding box center [734, 198] width 290 height 90
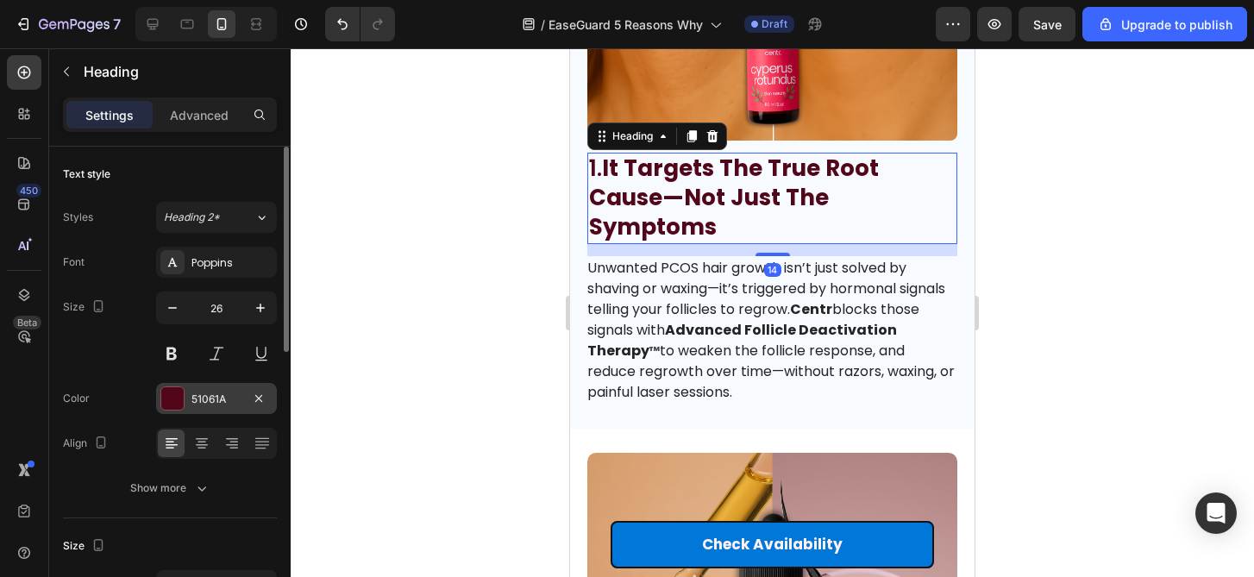
click at [176, 404] on div at bounding box center [172, 398] width 22 height 22
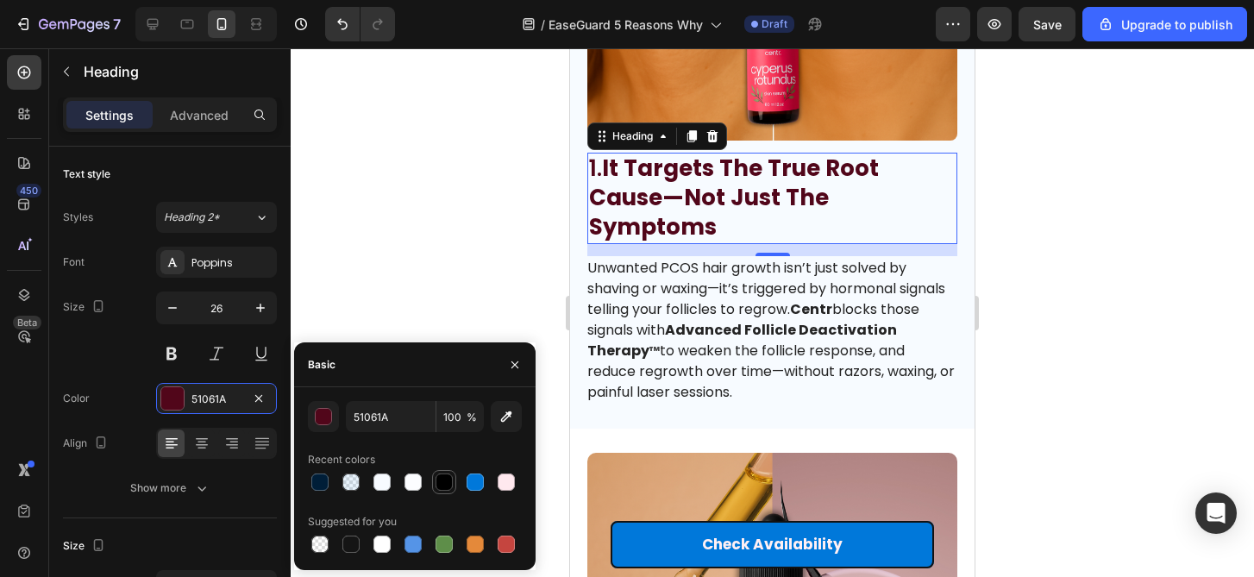
click at [450, 482] on div at bounding box center [444, 481] width 17 height 17
type input "000000"
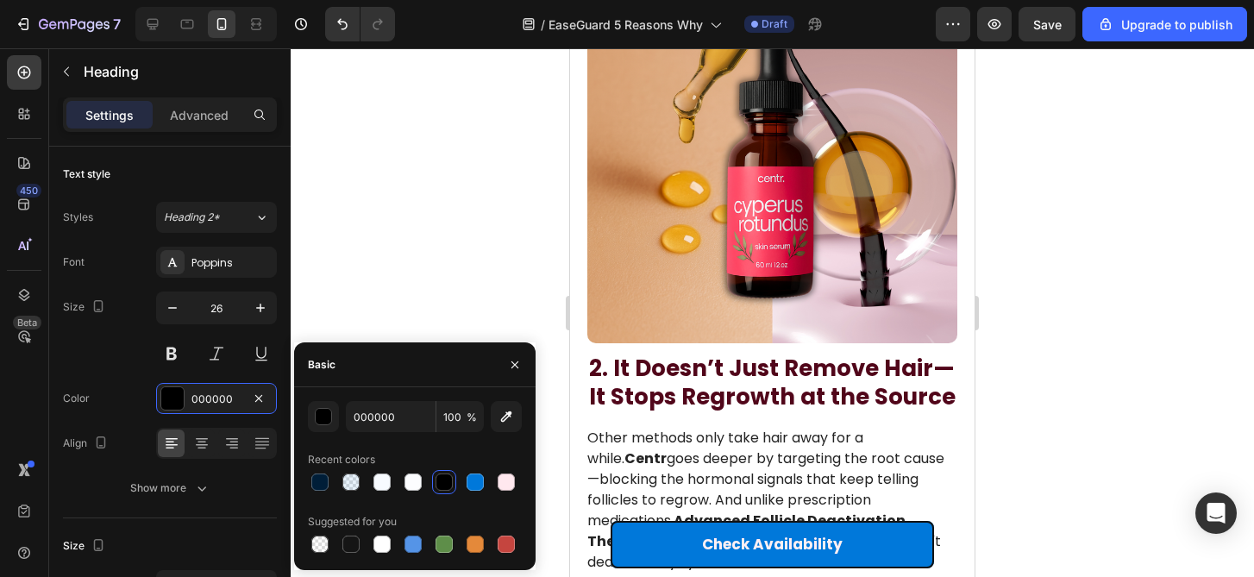
scroll to position [1044, 0]
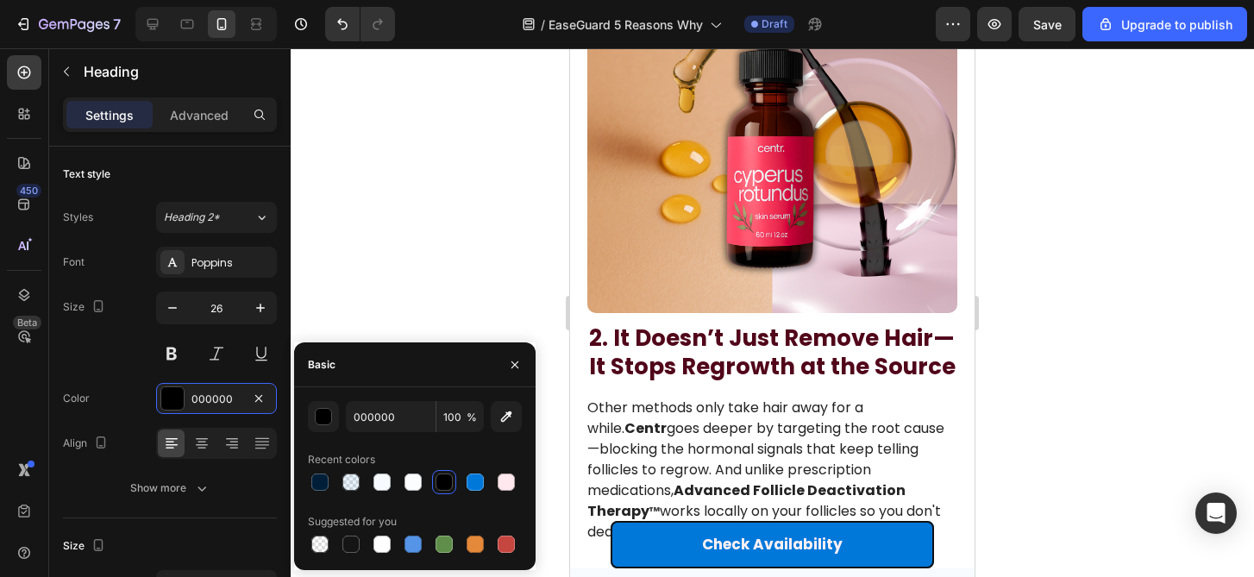
click at [726, 348] on h2 "2. It Doesn’t Just Remove Hair—It Stops Regrowth at the Source" at bounding box center [772, 354] width 370 height 62
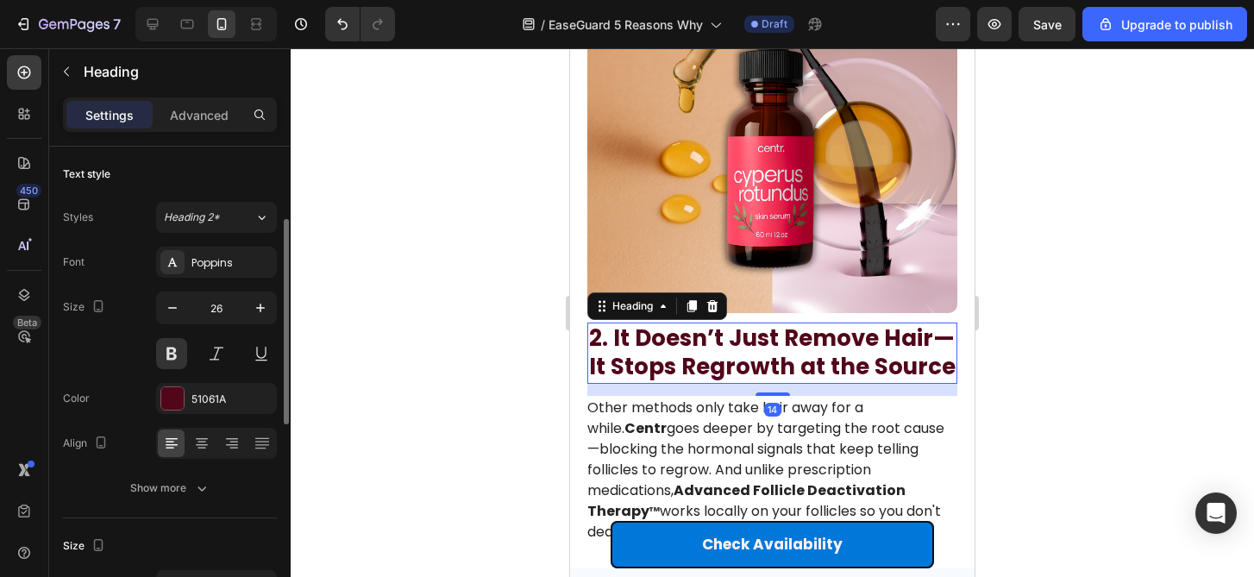
scroll to position [57, 0]
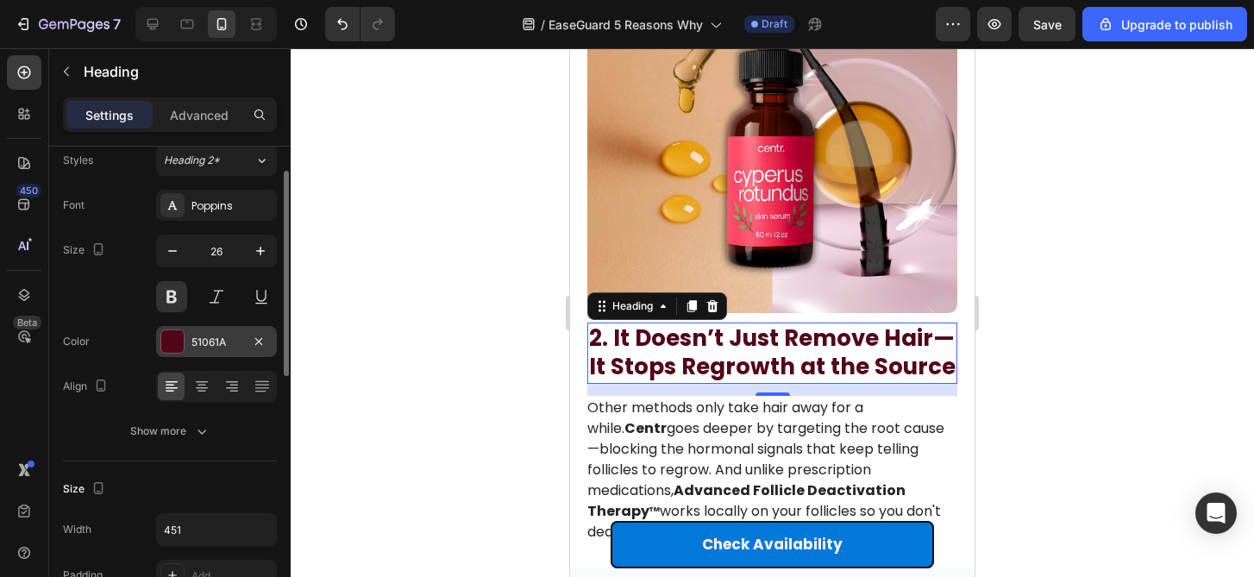
click at [183, 339] on div at bounding box center [172, 341] width 22 height 22
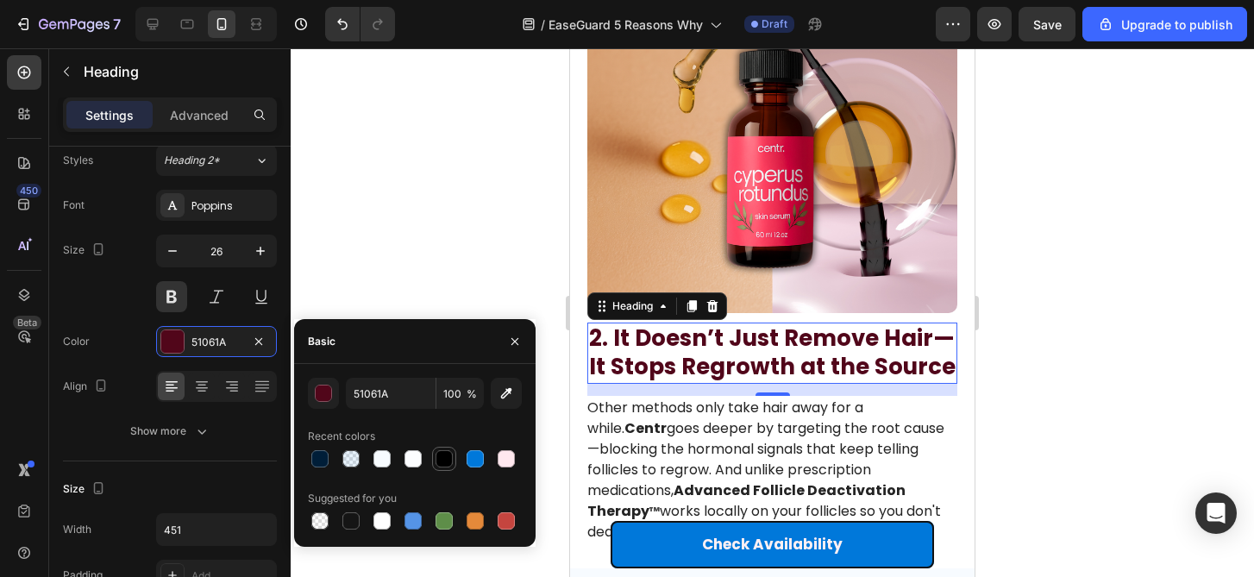
click at [448, 457] on div at bounding box center [444, 458] width 17 height 17
type input "000000"
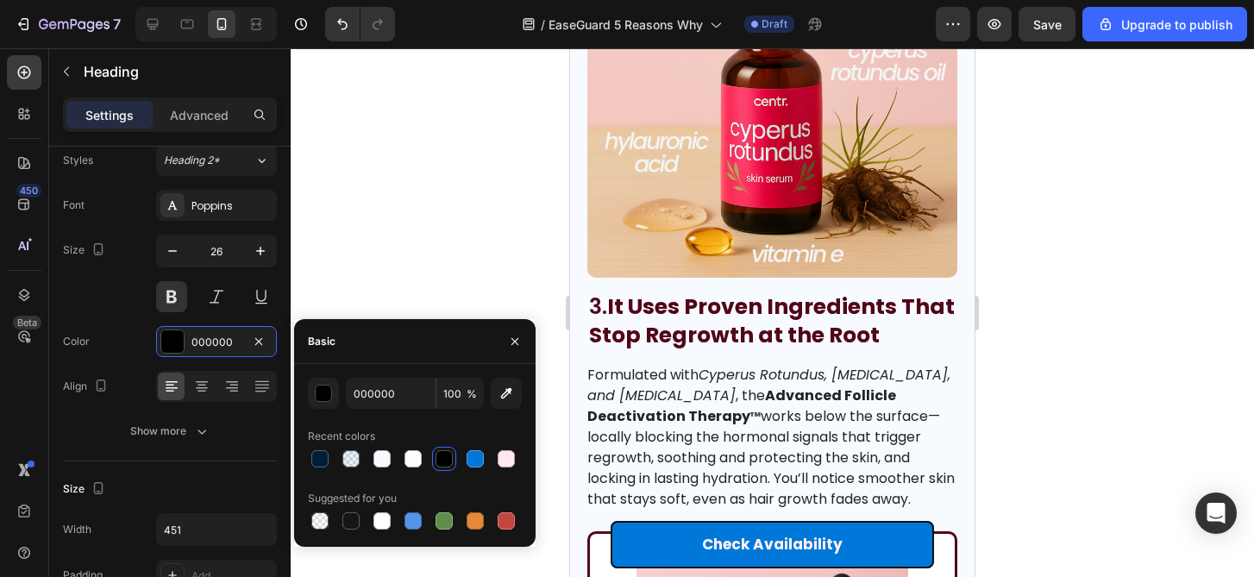
scroll to position [1790, 0]
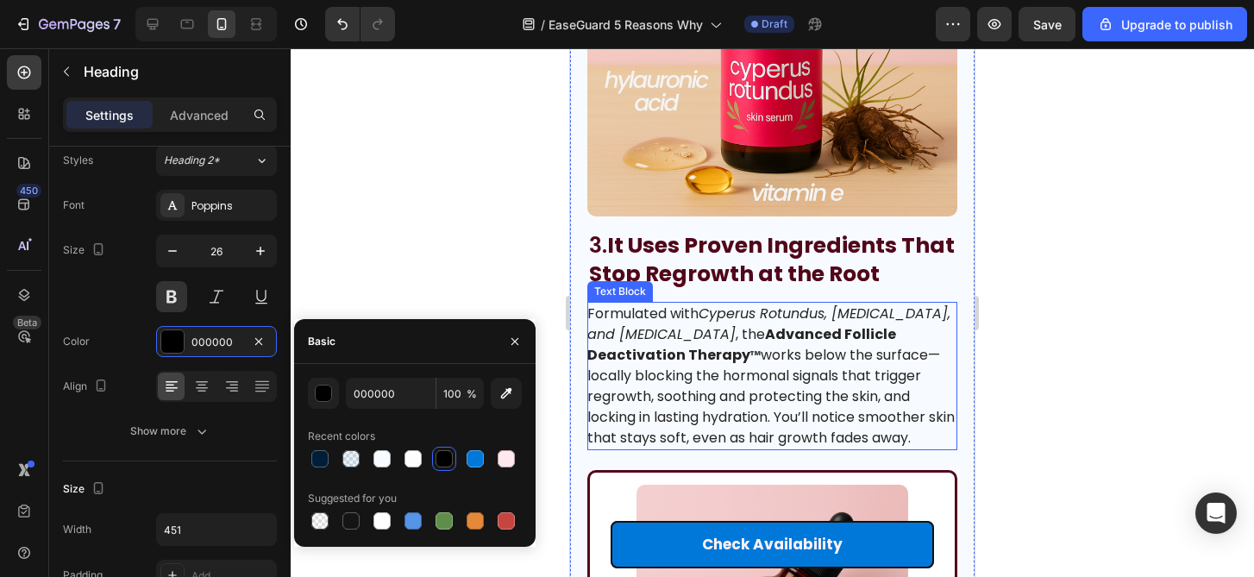
click at [693, 279] on strong "It Uses Proven Ingredients That Stop Regrowth at the Root" at bounding box center [772, 259] width 366 height 59
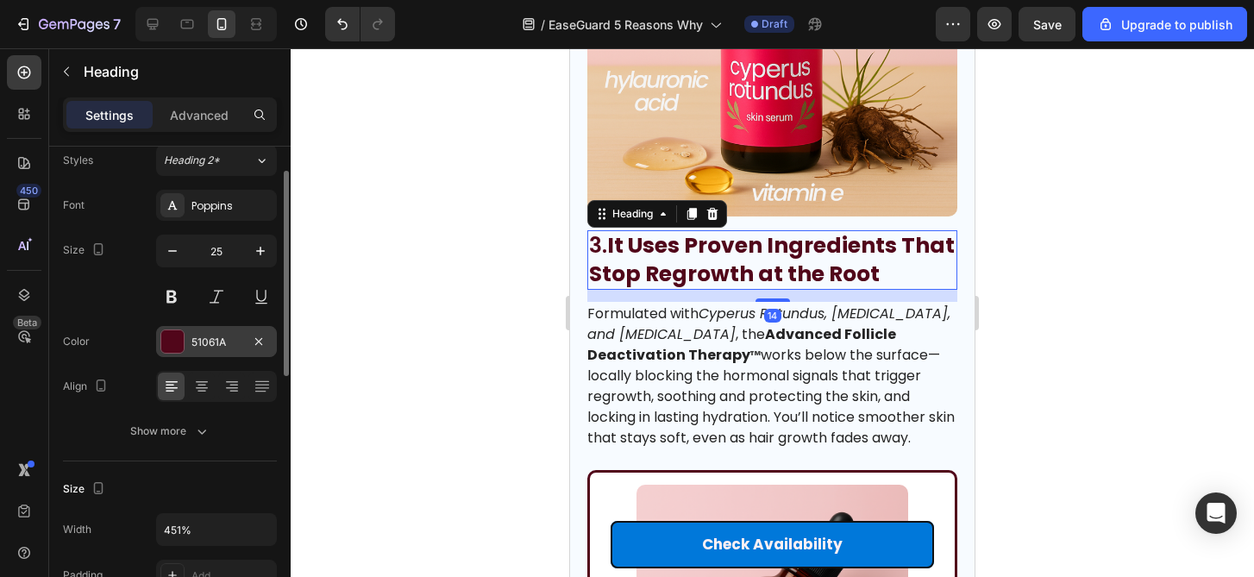
click at [211, 346] on div "51061A" at bounding box center [216, 343] width 50 height 16
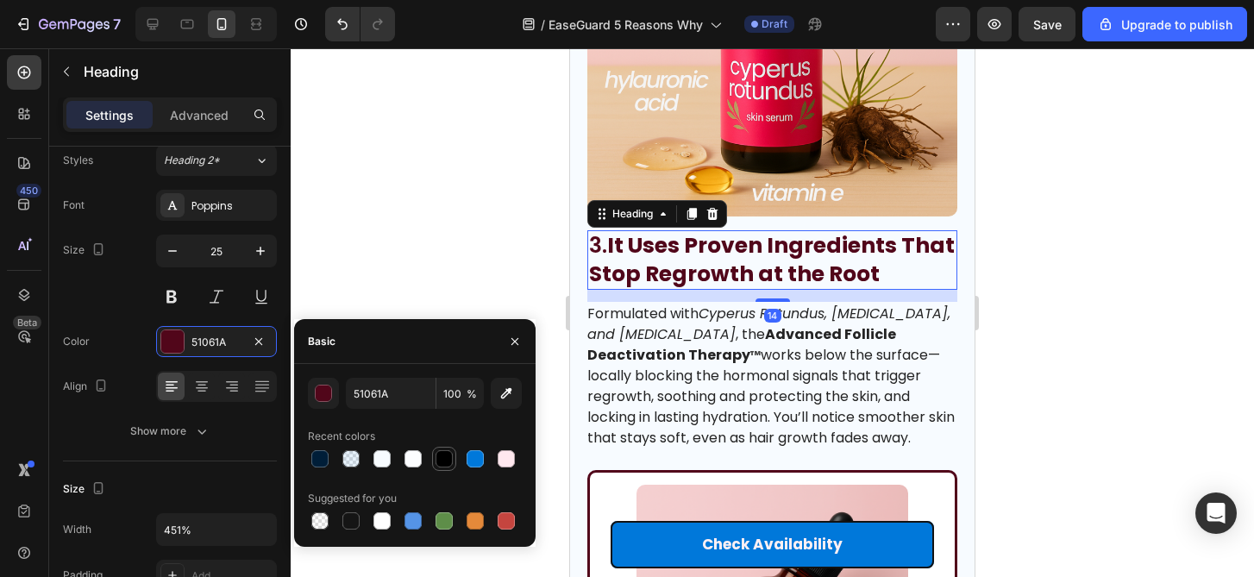
click at [449, 462] on div at bounding box center [444, 458] width 17 height 17
type input "000000"
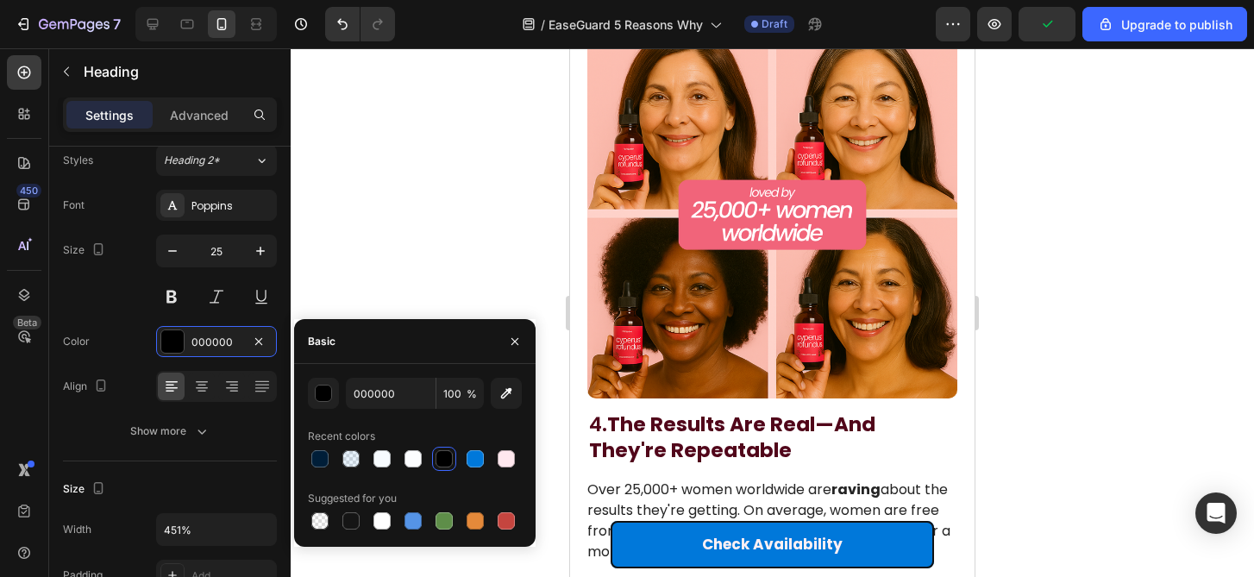
scroll to position [3063, 0]
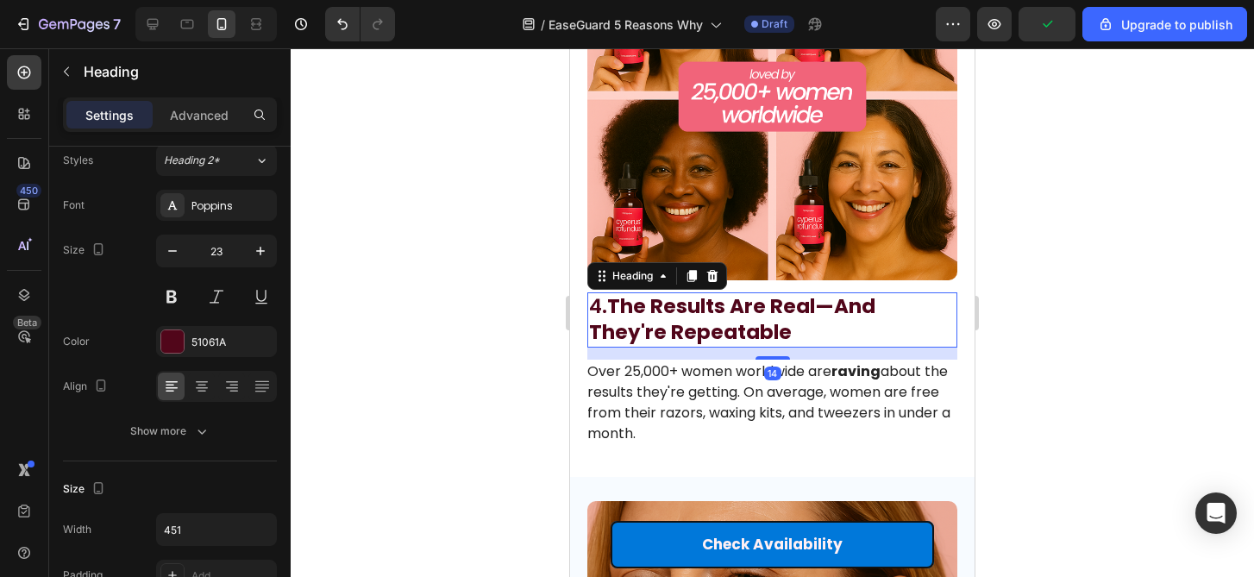
click at [695, 325] on strong "The Results Are Real—And They're Repeatable" at bounding box center [732, 318] width 286 height 53
click at [216, 343] on div "51061A" at bounding box center [216, 343] width 50 height 16
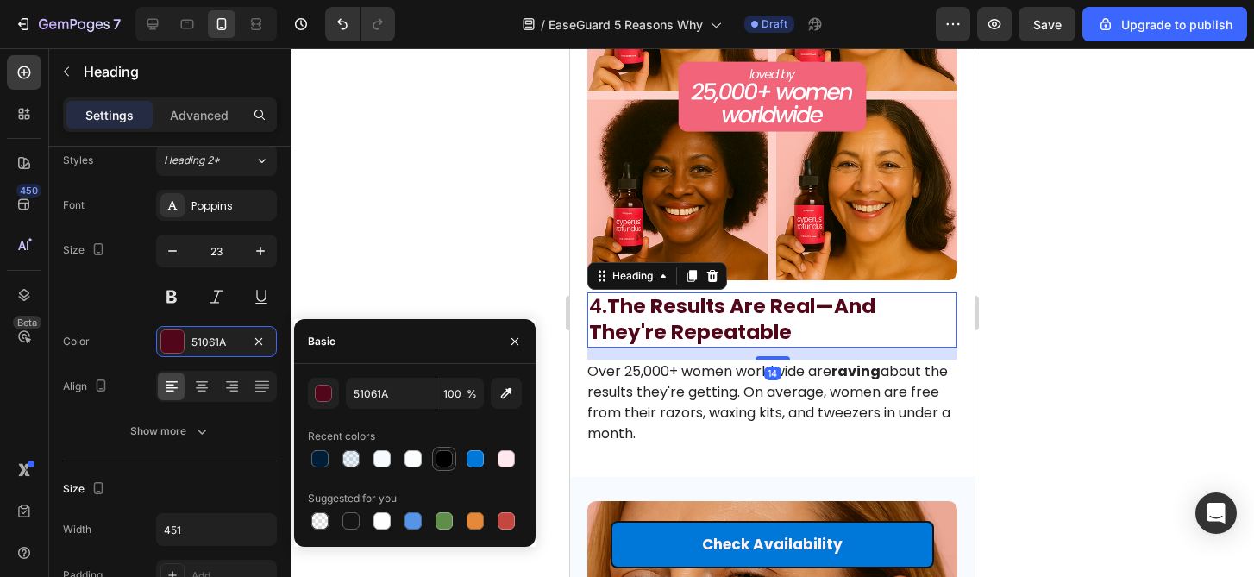
click at [437, 458] on div at bounding box center [444, 458] width 17 height 17
type input "000000"
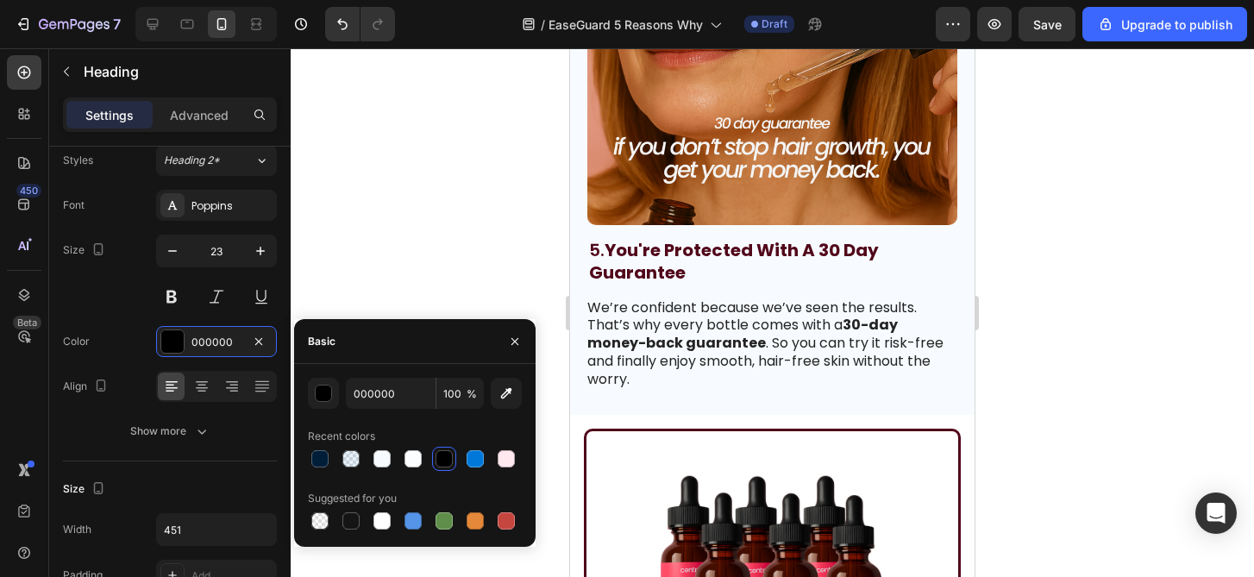
scroll to position [3688, 0]
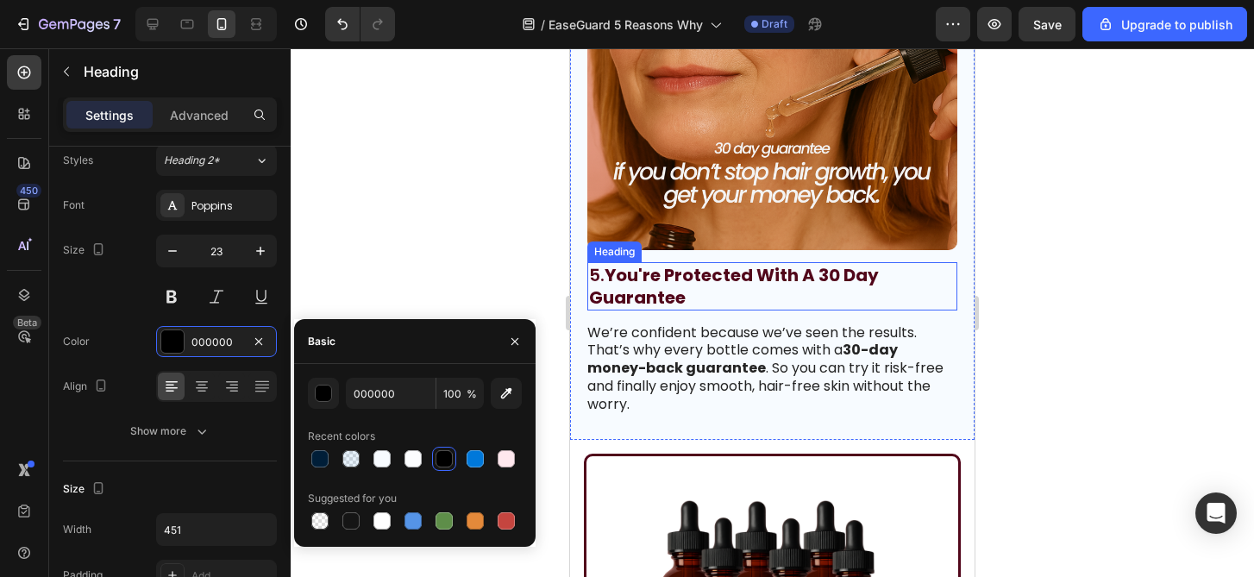
click at [720, 290] on h2 "5. You're Protected With A 30 Day Guarantee" at bounding box center [772, 286] width 370 height 48
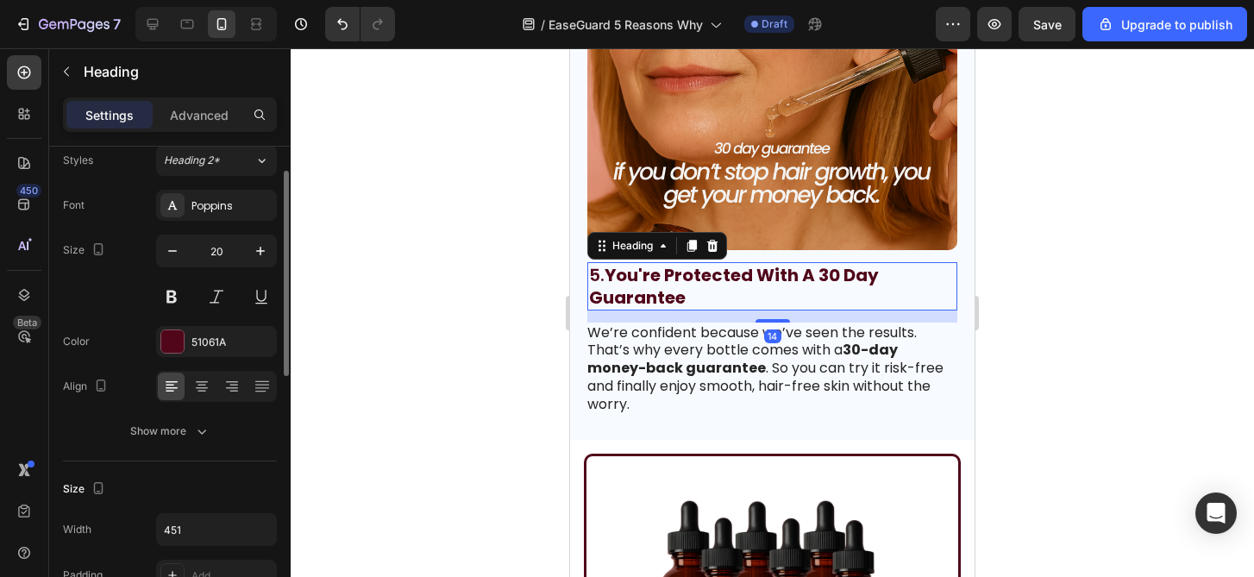
click at [220, 357] on div "Font Poppins Size 20 Color 51061A Align Show more" at bounding box center [170, 318] width 214 height 257
click at [224, 344] on div "51061A" at bounding box center [216, 343] width 50 height 16
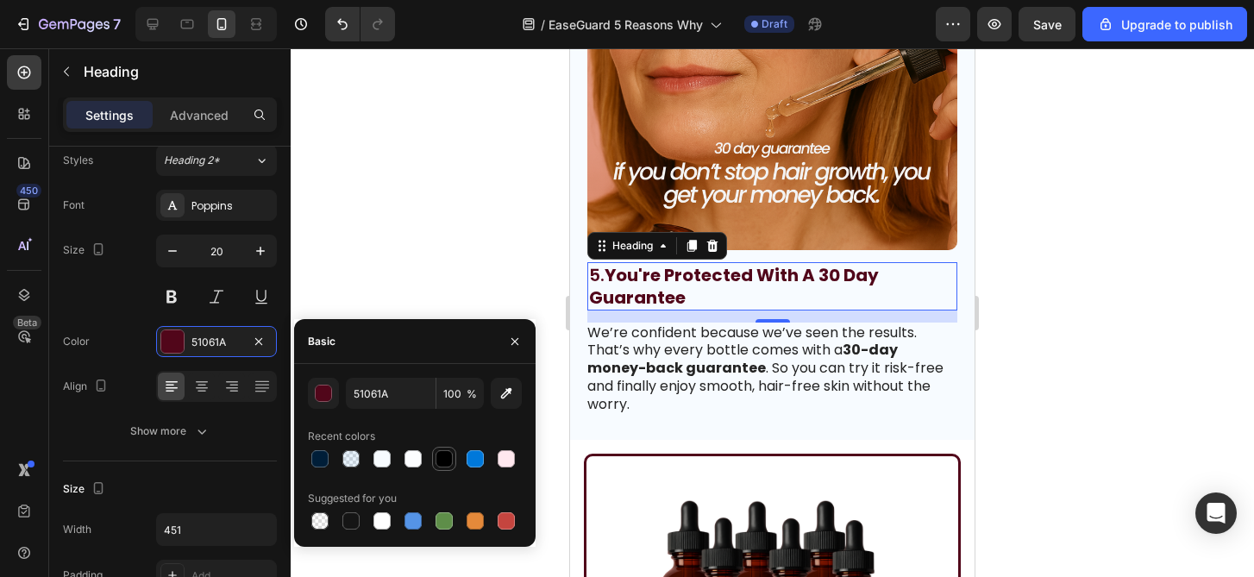
click at [451, 462] on div at bounding box center [444, 458] width 17 height 17
type input "000000"
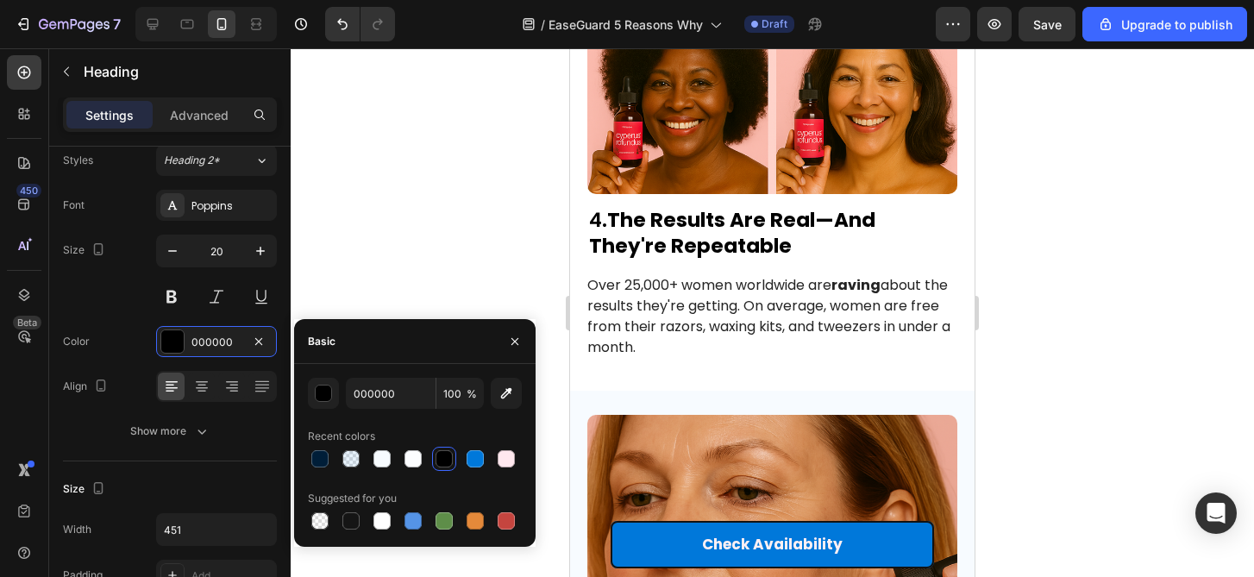
scroll to position [3144, 0]
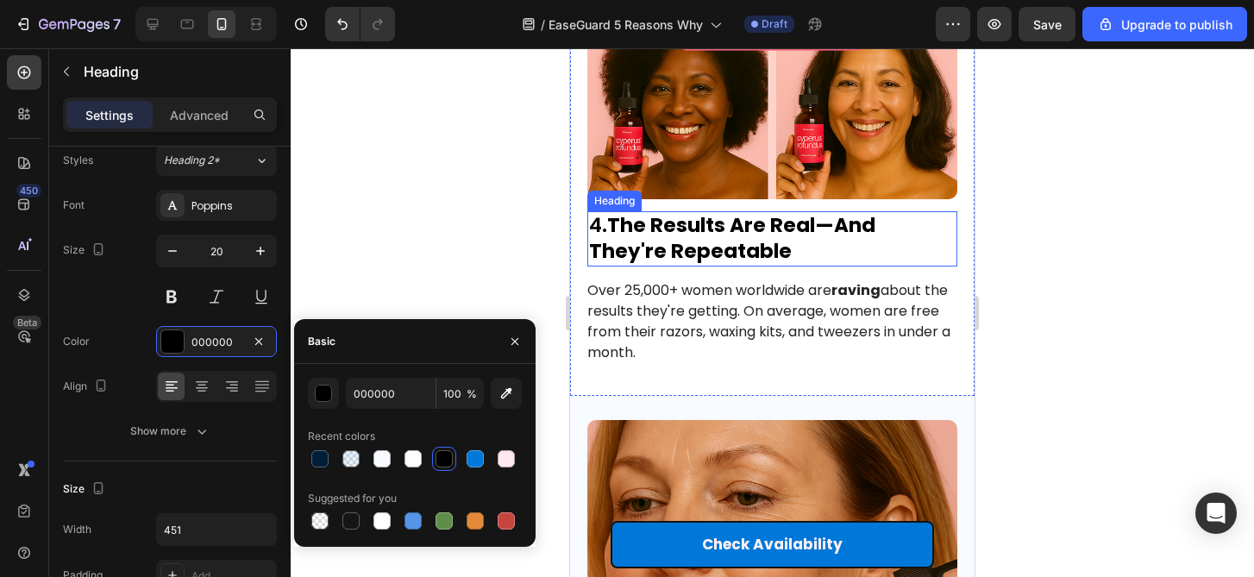
click at [694, 244] on strong "The Results Are Real—And They're Repeatable" at bounding box center [732, 237] width 286 height 53
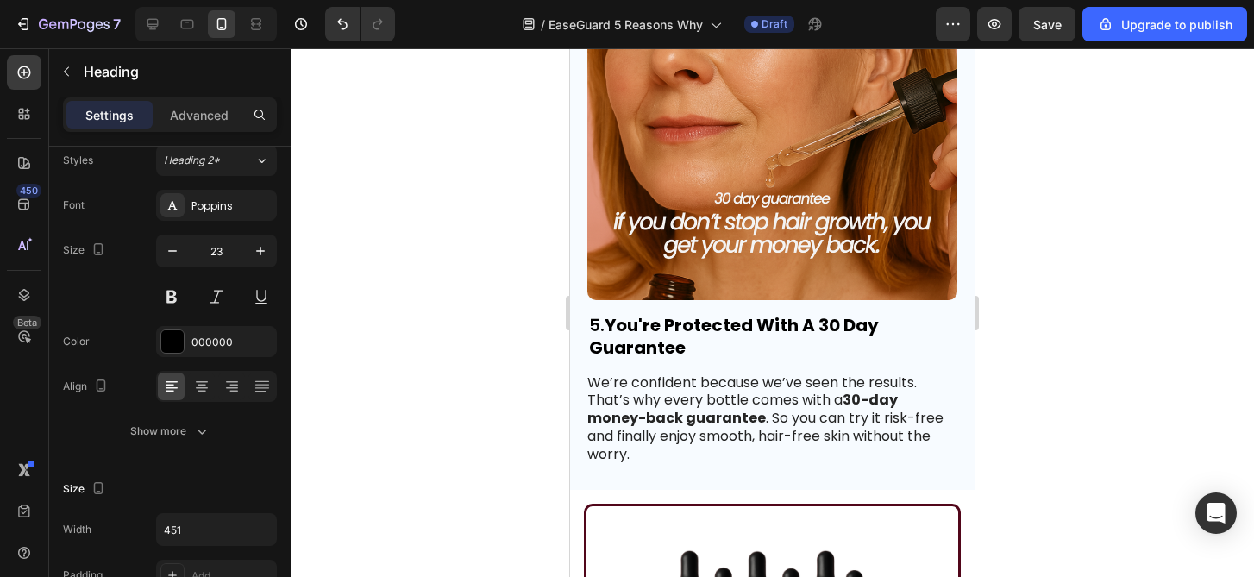
scroll to position [3653, 0]
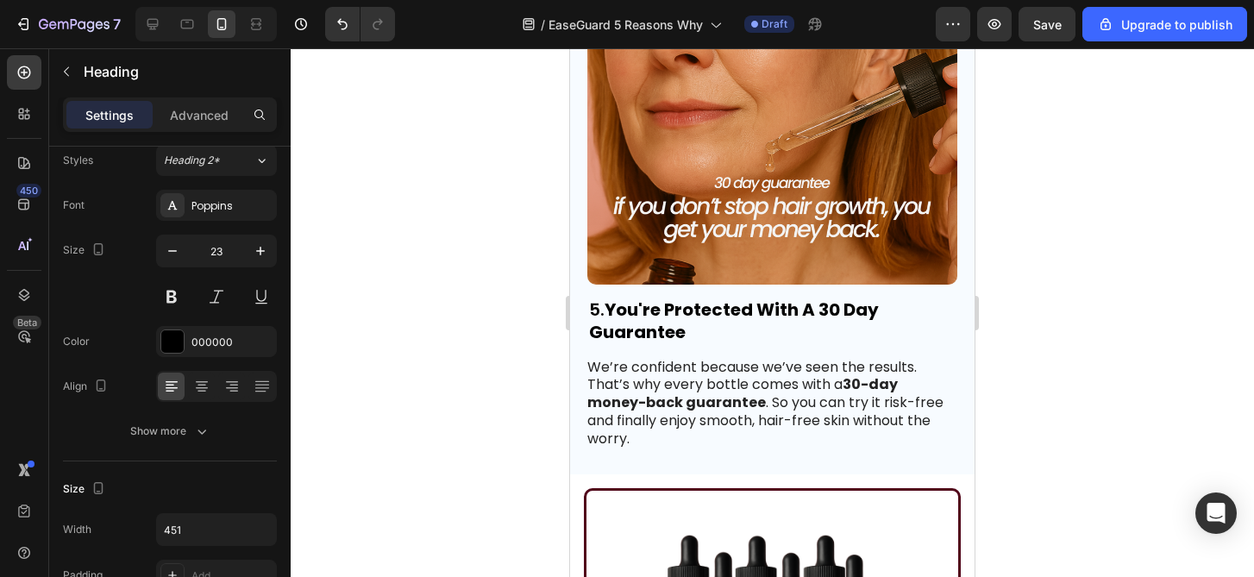
click at [662, 329] on strong "You're Protected With A 30 Day Guarantee" at bounding box center [734, 321] width 290 height 47
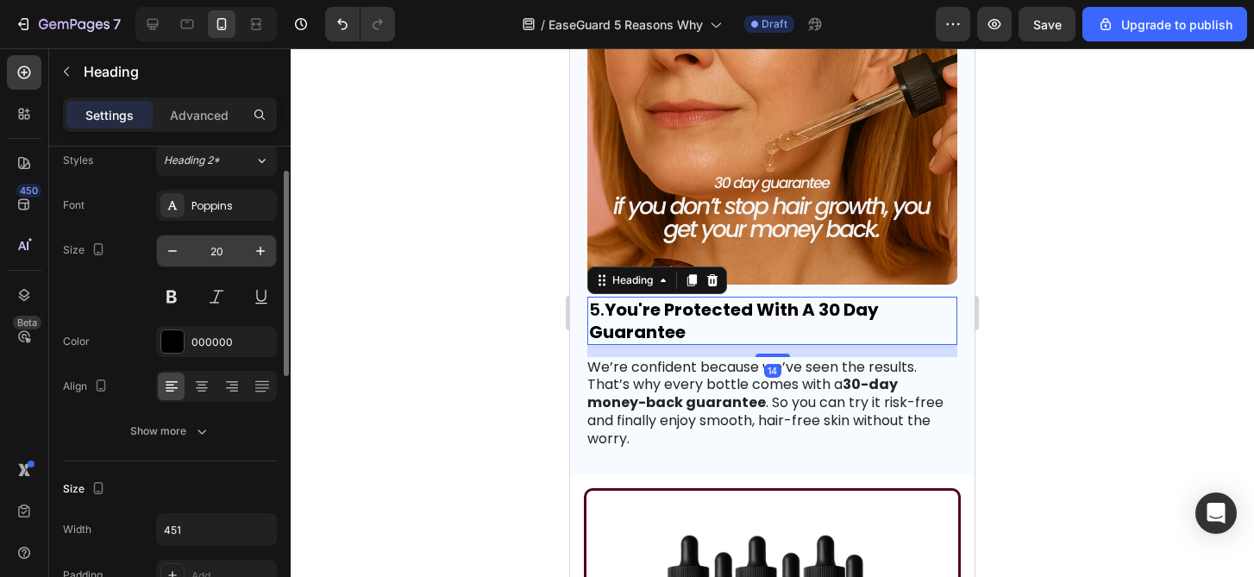
click at [228, 257] on input "20" at bounding box center [216, 250] width 57 height 31
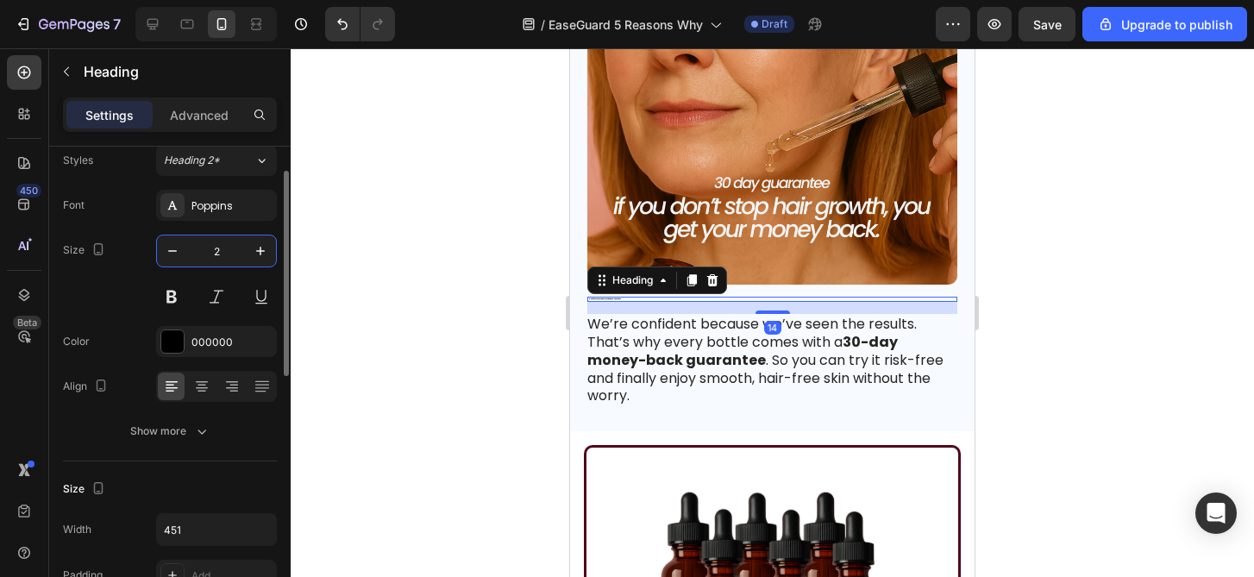
type input "23"
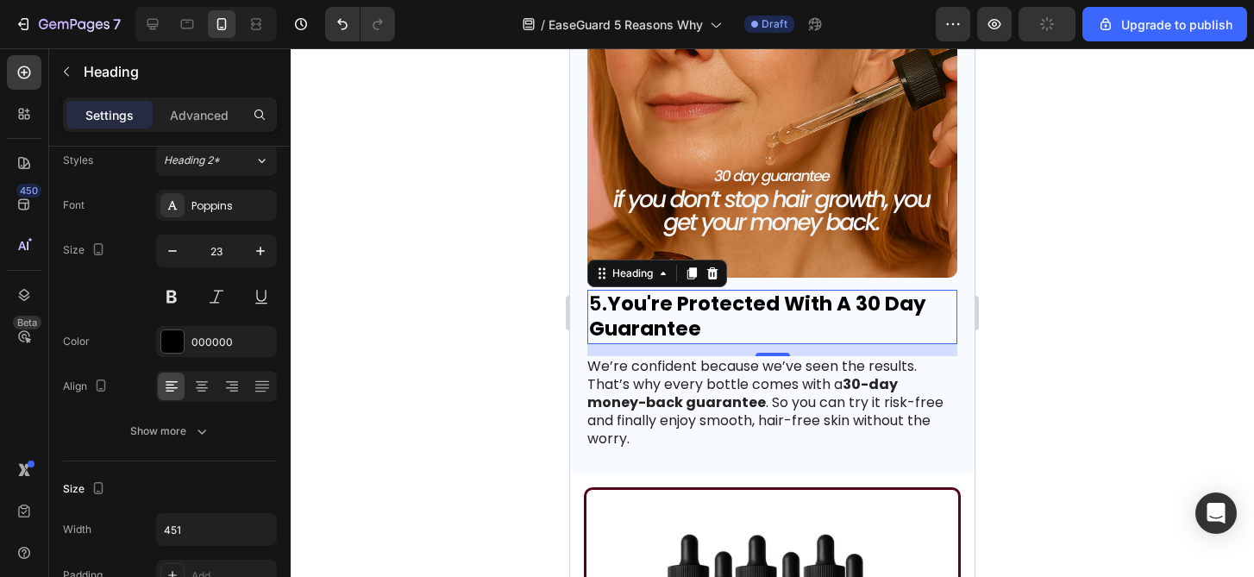
click at [1100, 300] on div at bounding box center [772, 312] width 963 height 529
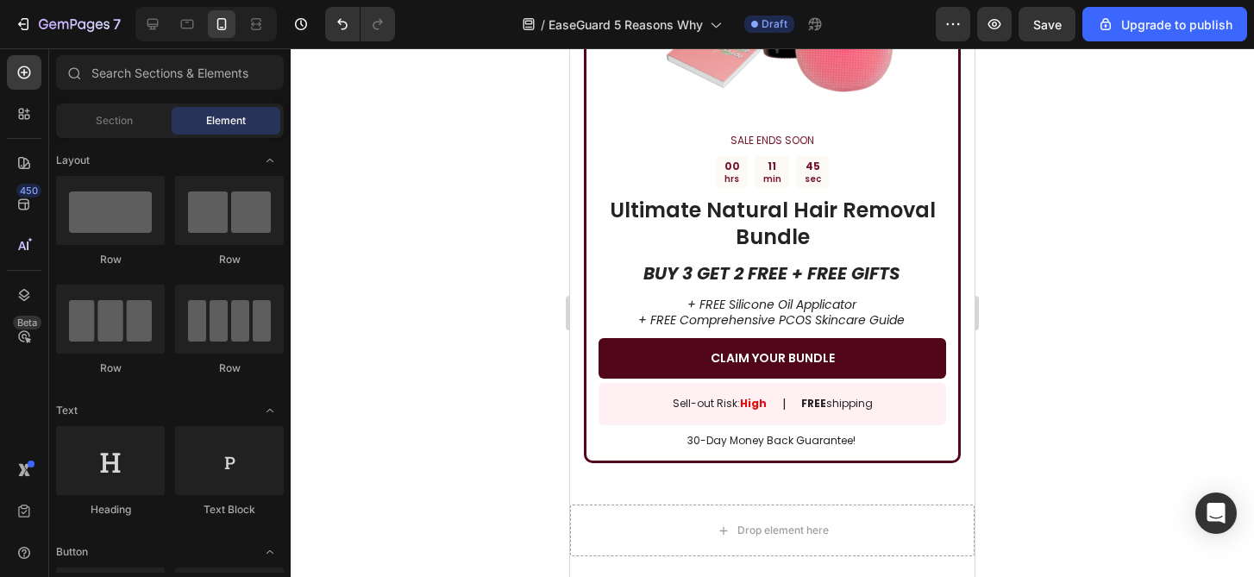
scroll to position [4323, 0]
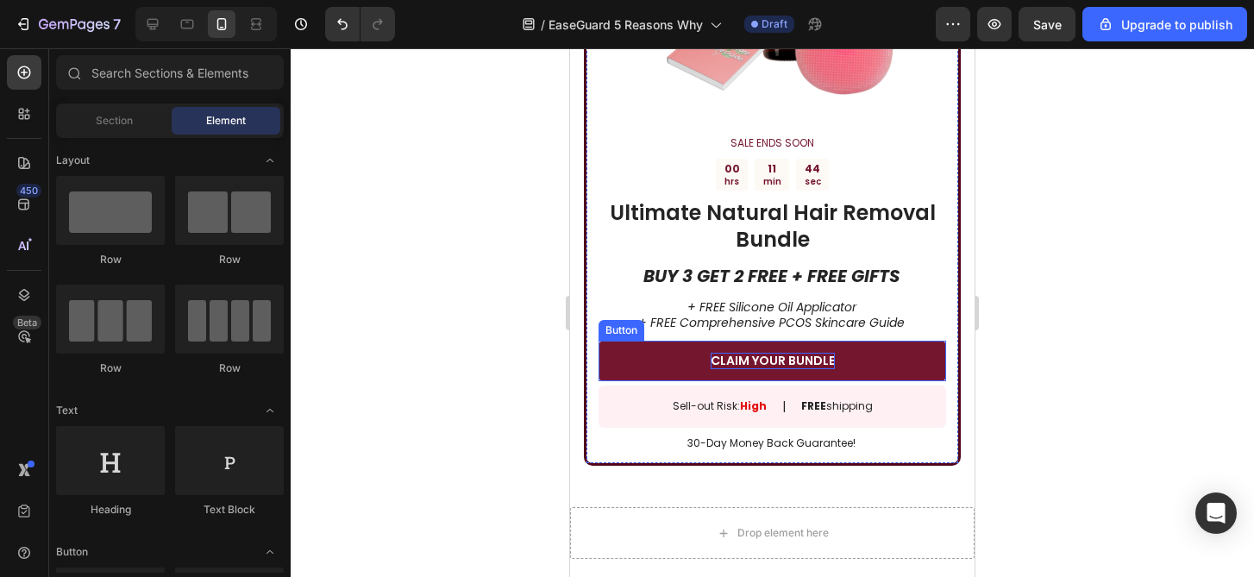
click at [736, 360] on p "CLAIM YOUR BUNDLE" at bounding box center [773, 361] width 124 height 16
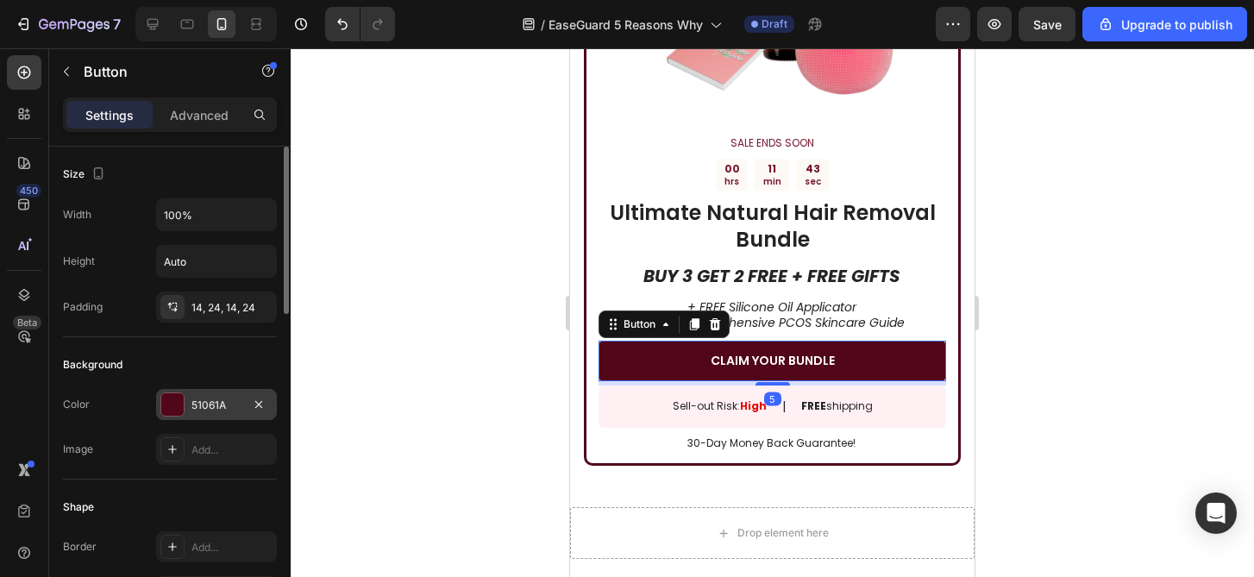
click at [226, 395] on div "51061A" at bounding box center [216, 404] width 121 height 31
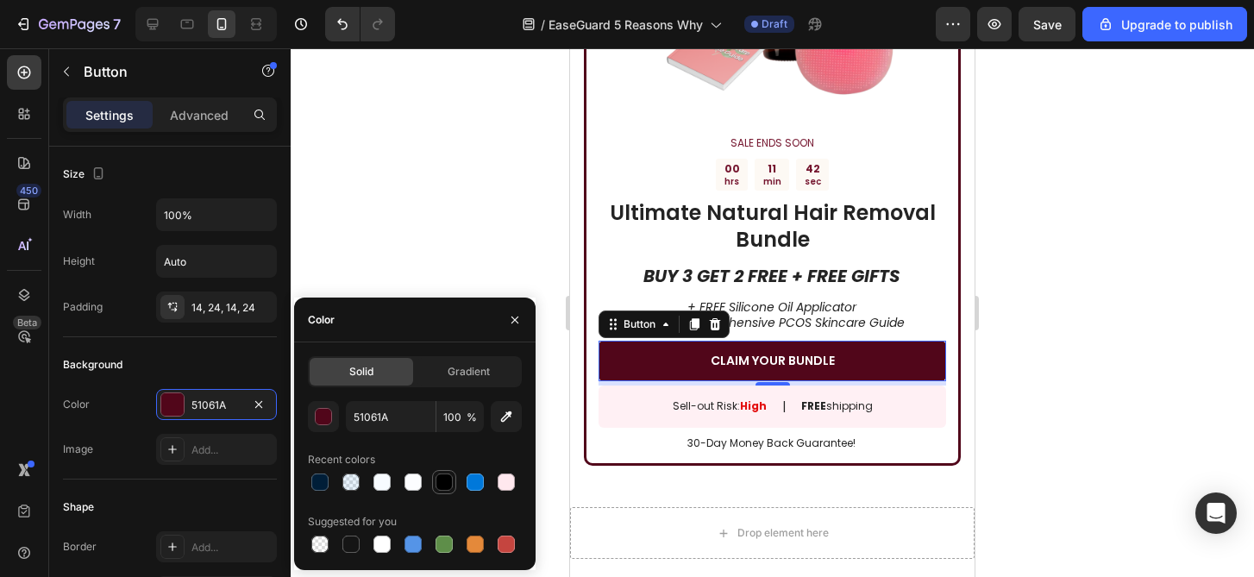
click at [443, 481] on div at bounding box center [444, 481] width 17 height 17
type input "000000"
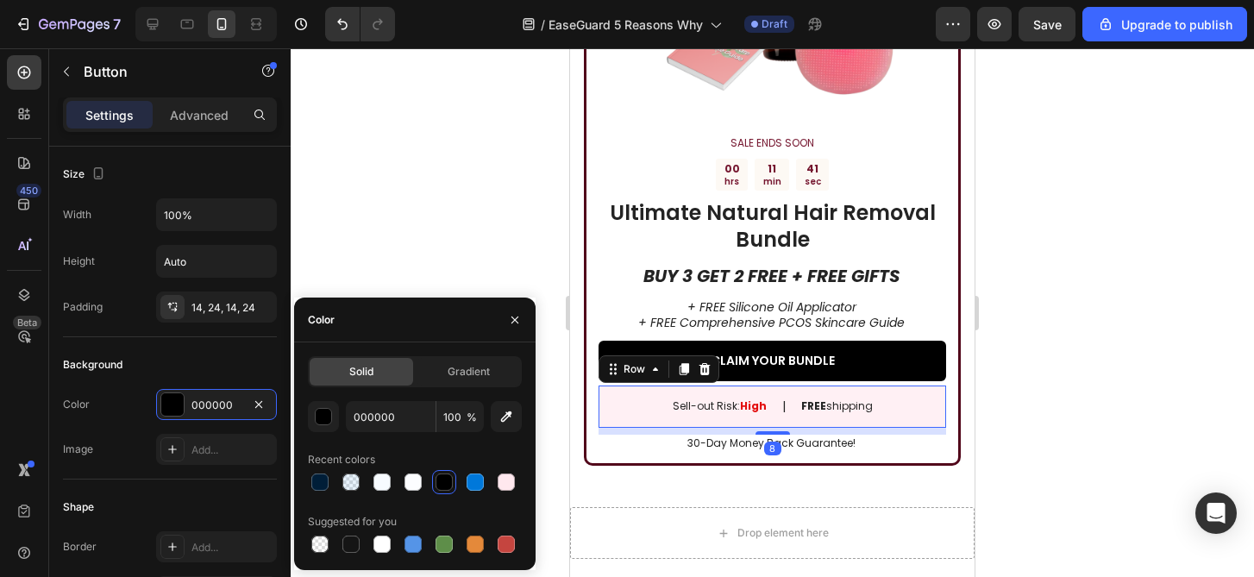
click at [660, 409] on div "Sell-out Risk: High Text Block | Text Block FREE shipping Text Block Row 8" at bounding box center [773, 407] width 348 height 42
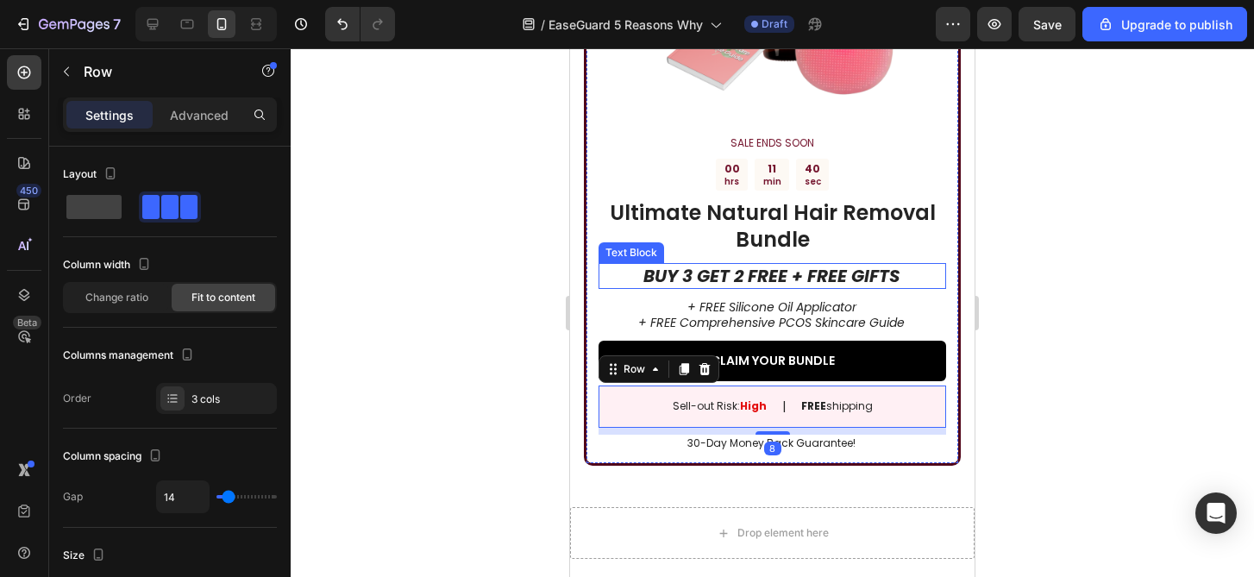
click at [607, 260] on div "Text Block" at bounding box center [632, 252] width 66 height 21
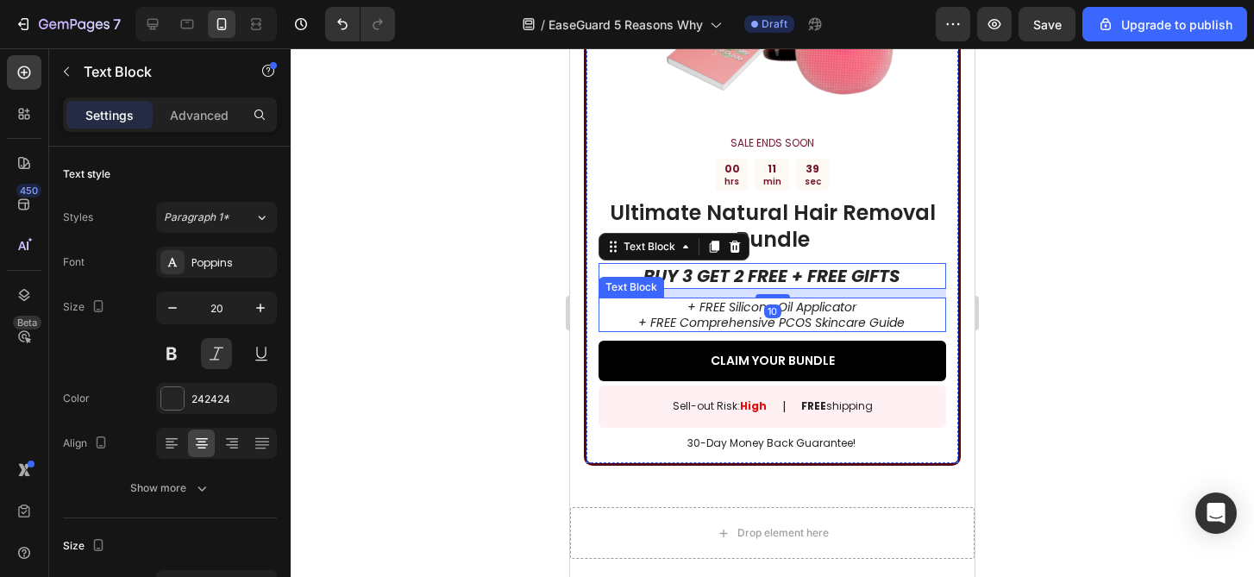
click at [607, 307] on p "+ FREE Silicone Oil Applicator" at bounding box center [772, 307] width 346 height 16
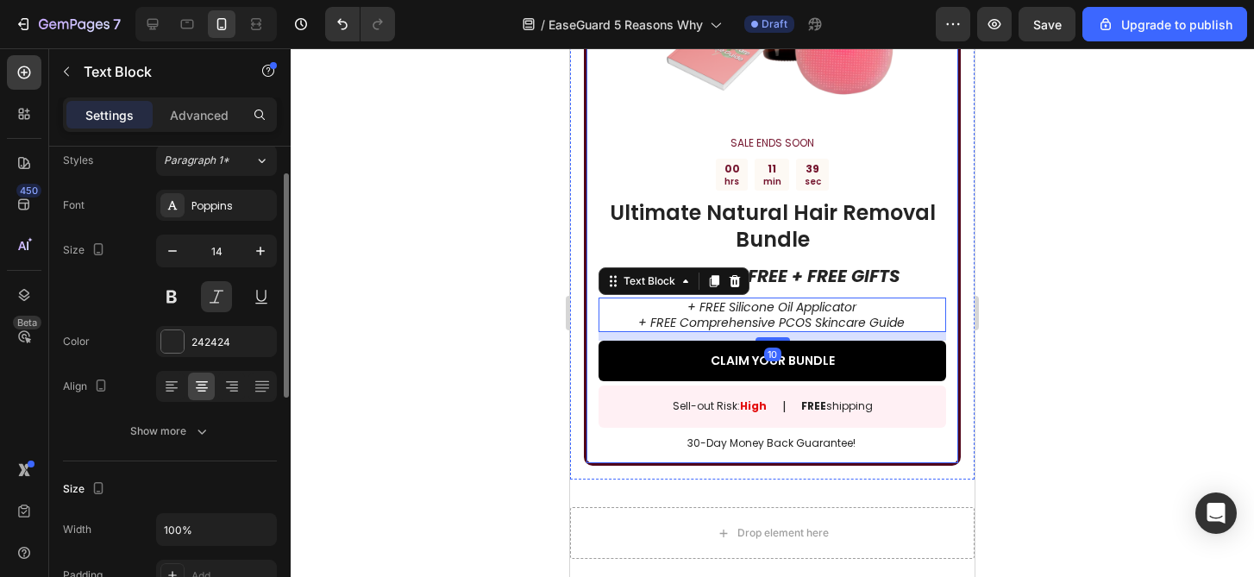
click at [592, 320] on div "Image SALE ENDS SOON Text Block 00 hrs 11 min 39 sec Countdown Timer Ultimate N…" at bounding box center [772, 145] width 377 height 642
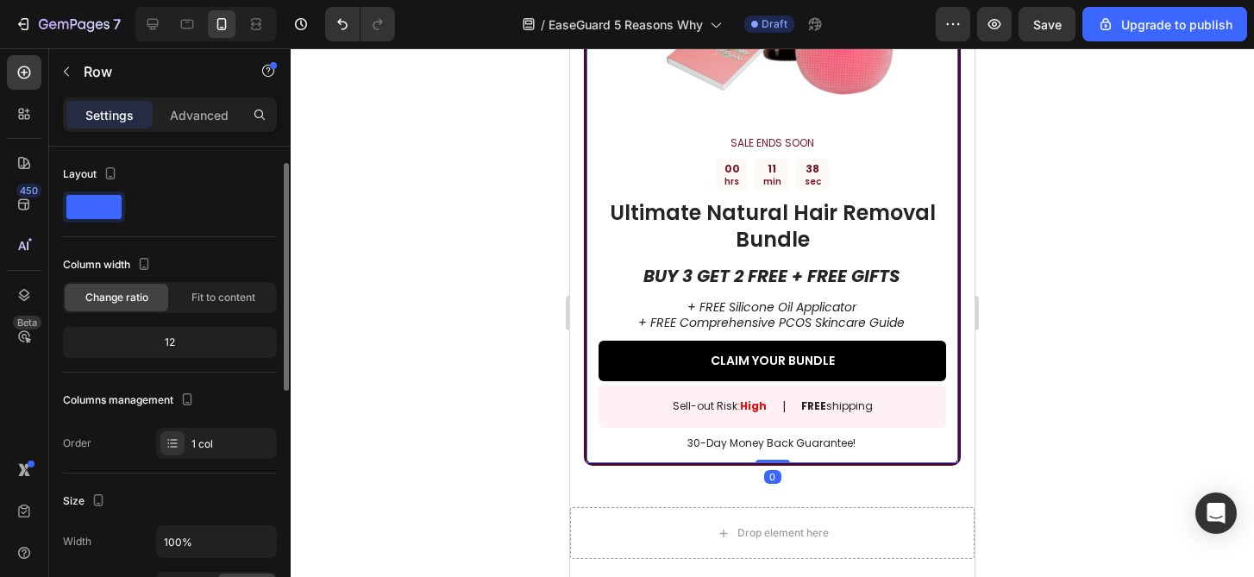
scroll to position [528, 0]
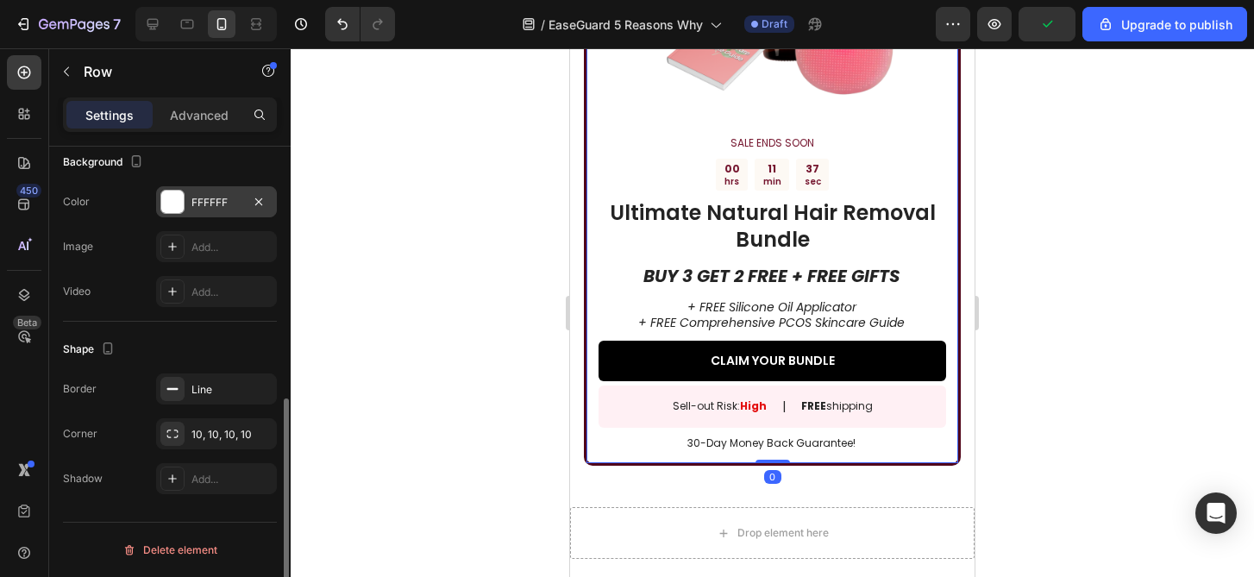
click at [169, 204] on div at bounding box center [172, 202] width 22 height 22
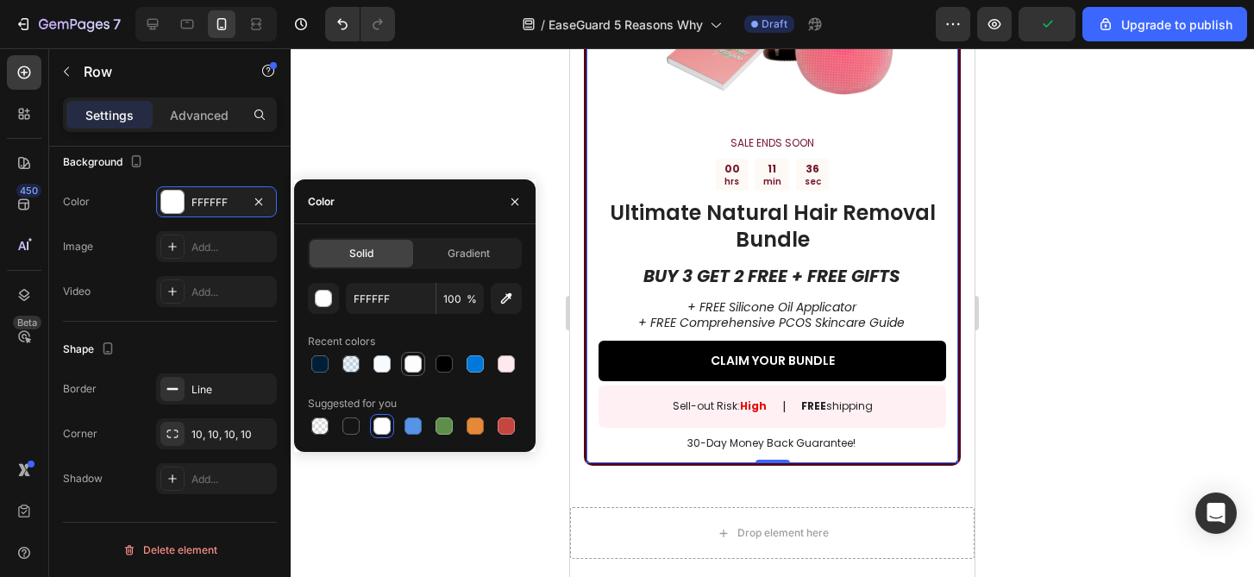
click at [423, 361] on div at bounding box center [413, 364] width 24 height 24
click at [386, 428] on div at bounding box center [381, 425] width 17 height 17
type input "FFFFFF"
click at [1133, 418] on div at bounding box center [772, 312] width 963 height 529
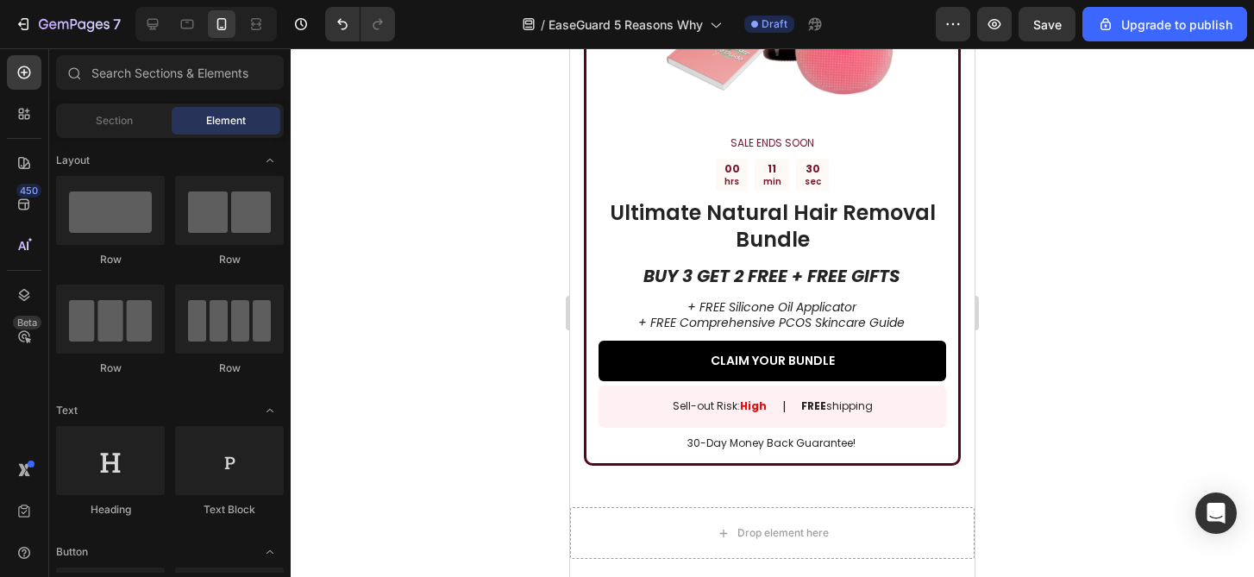
click at [1133, 418] on div at bounding box center [772, 312] width 963 height 529
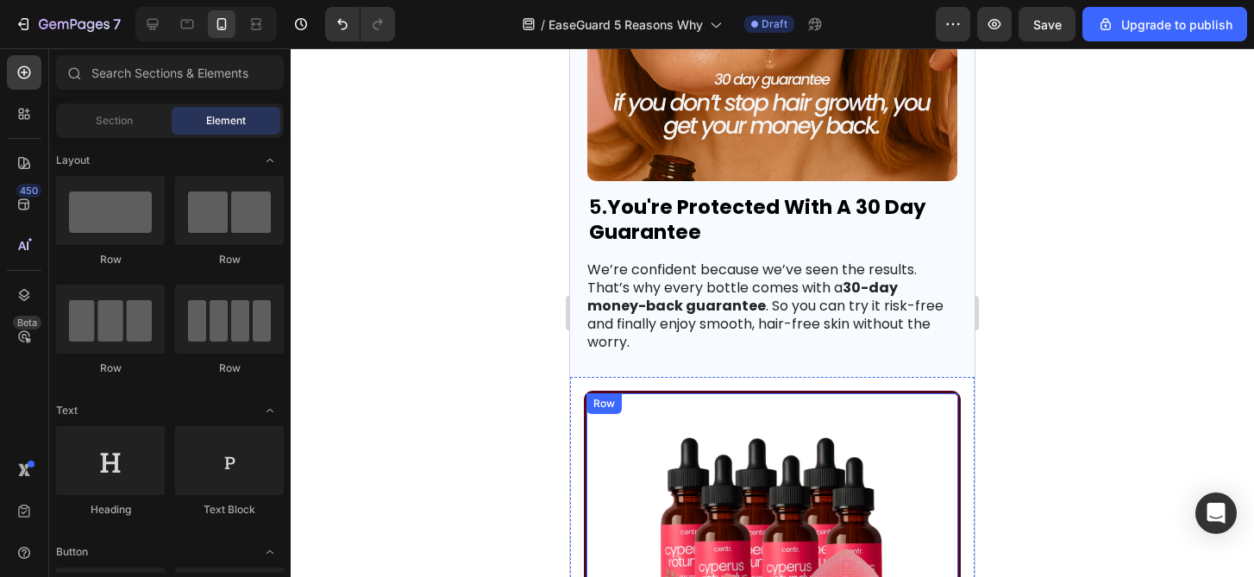
scroll to position [3763, 0]
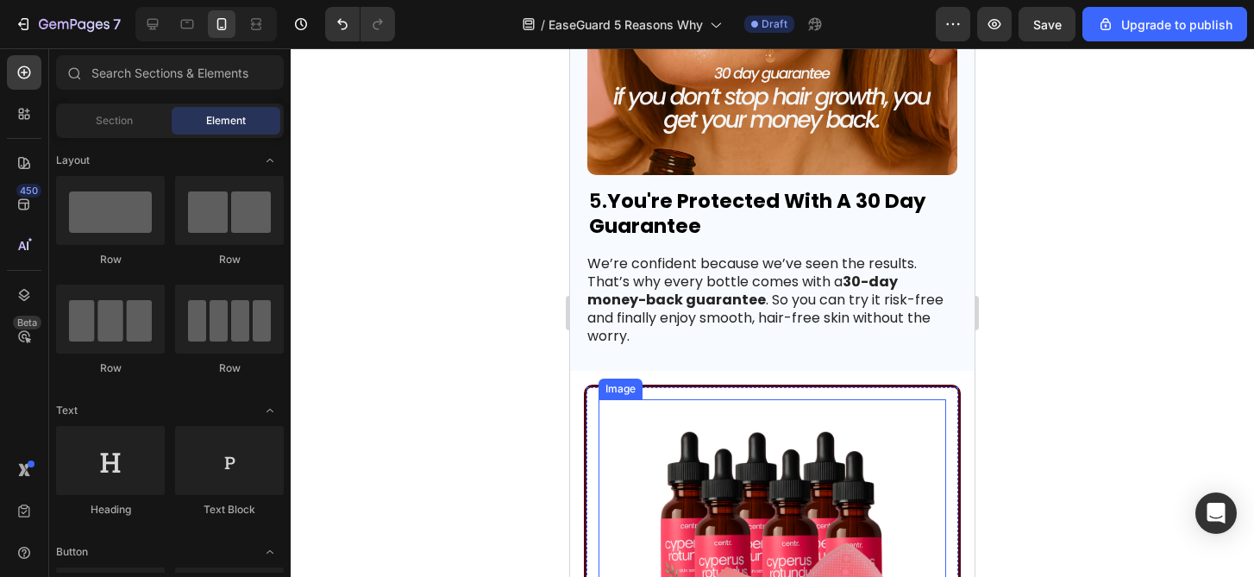
click at [918, 417] on div at bounding box center [773, 535] width 348 height 272
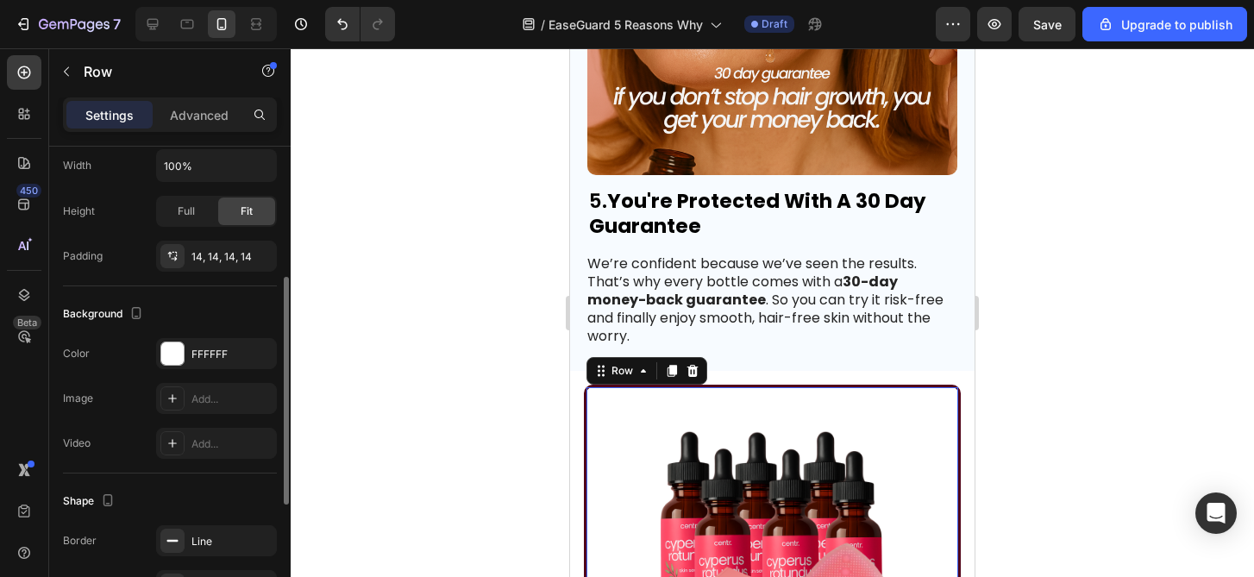
scroll to position [343, 0]
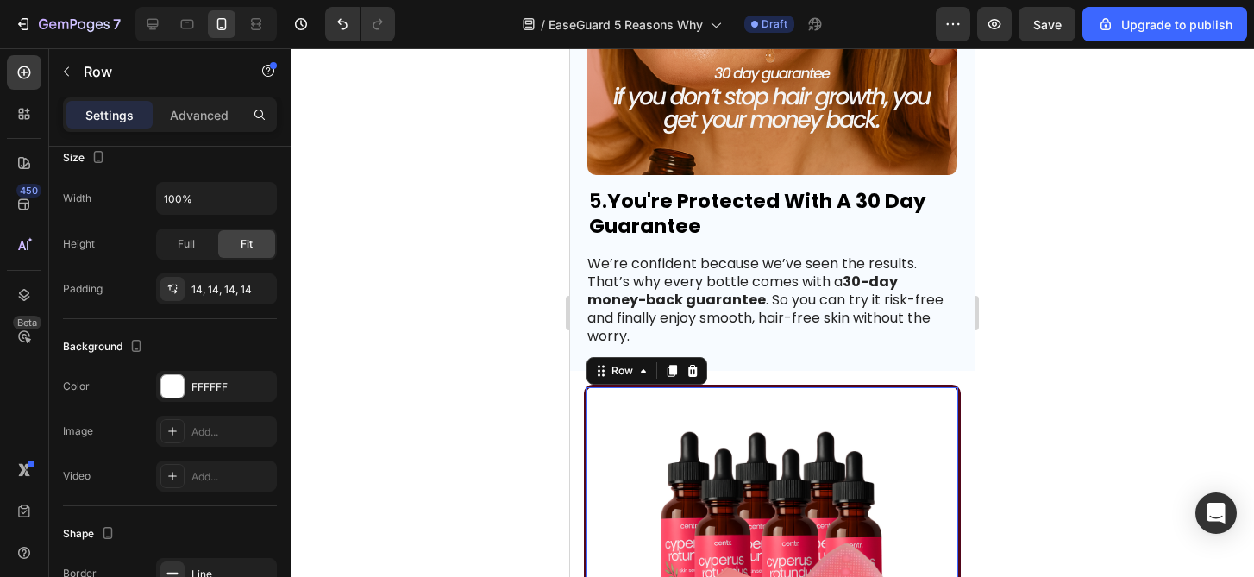
click at [465, 316] on div at bounding box center [772, 312] width 963 height 529
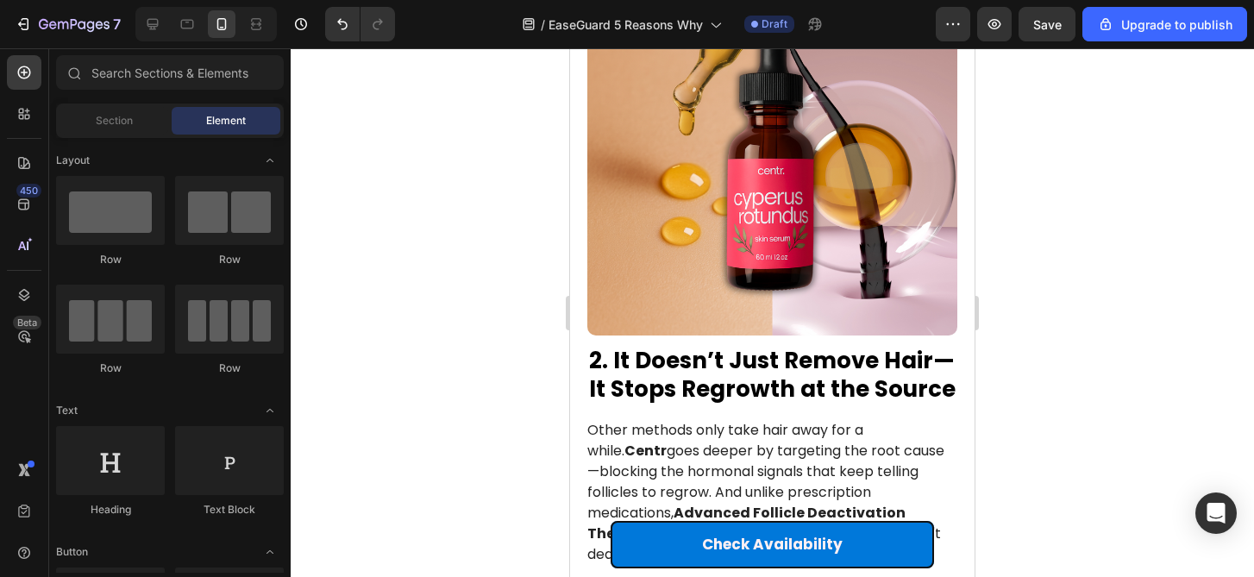
scroll to position [1023, 0]
click at [477, 315] on div at bounding box center [772, 312] width 963 height 529
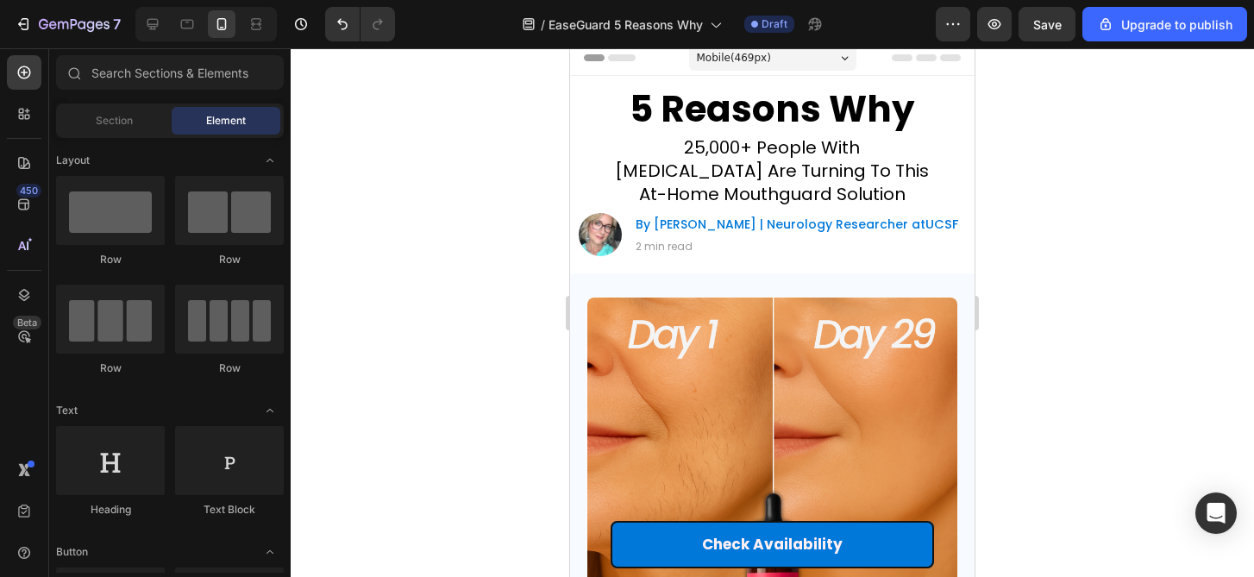
scroll to position [0, 0]
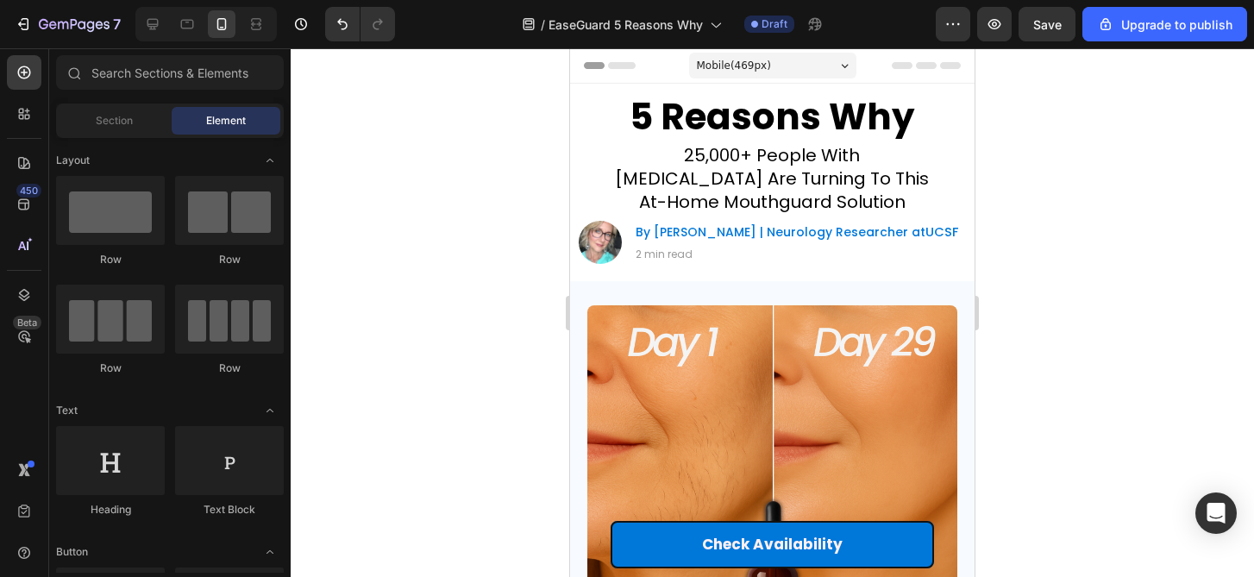
drag, startPoint x: 964, startPoint y: 176, endPoint x: 1516, endPoint y: 90, distance: 558.7
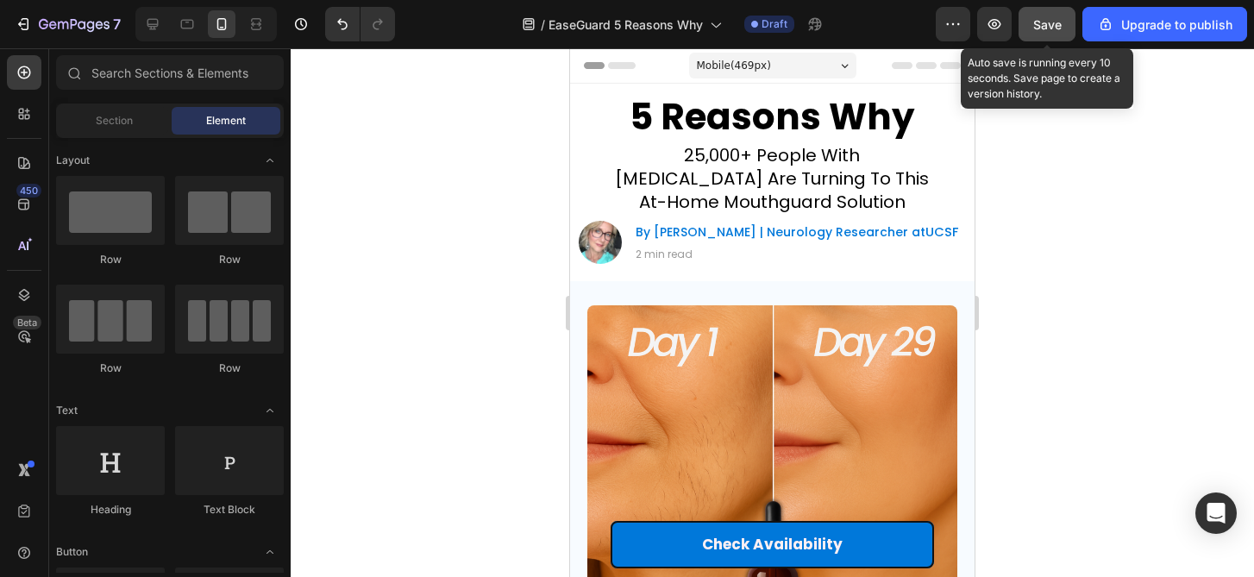
click at [1056, 34] on button "Save" at bounding box center [1047, 24] width 57 height 34
